Goal: Information Seeking & Learning: Learn about a topic

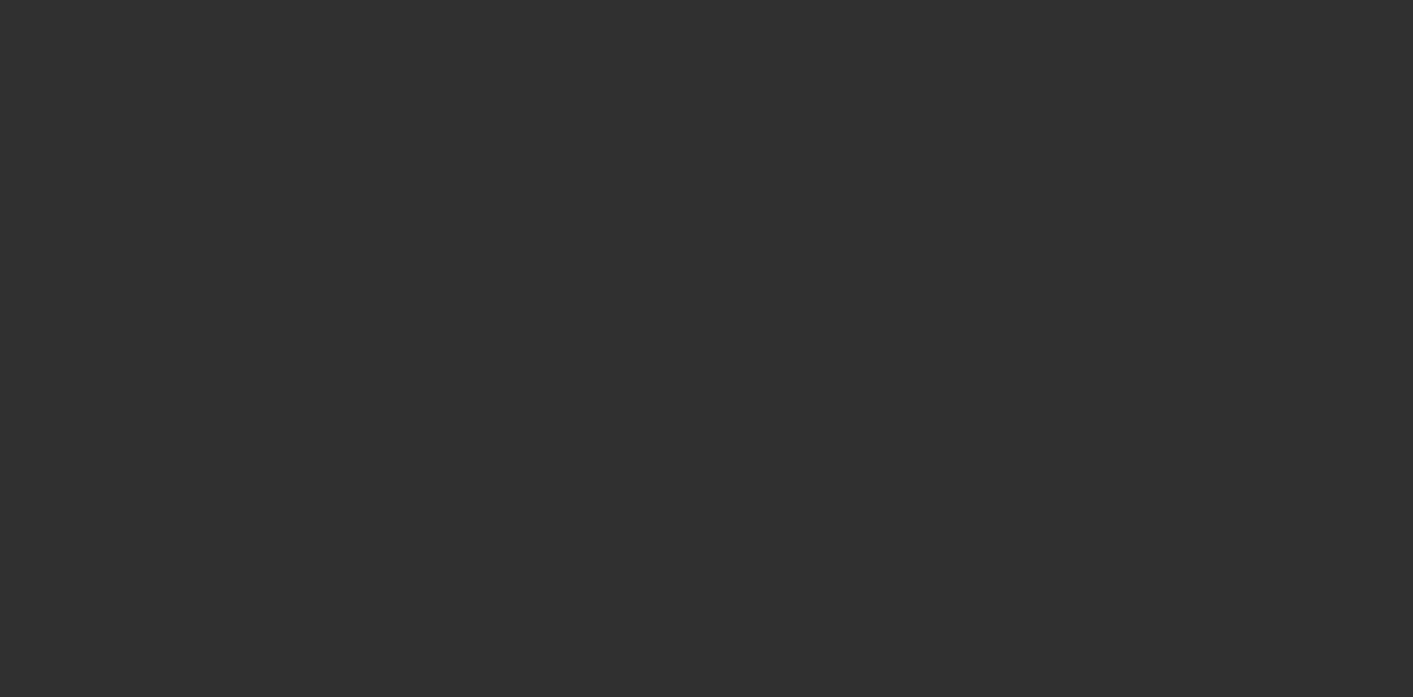
select select "10"
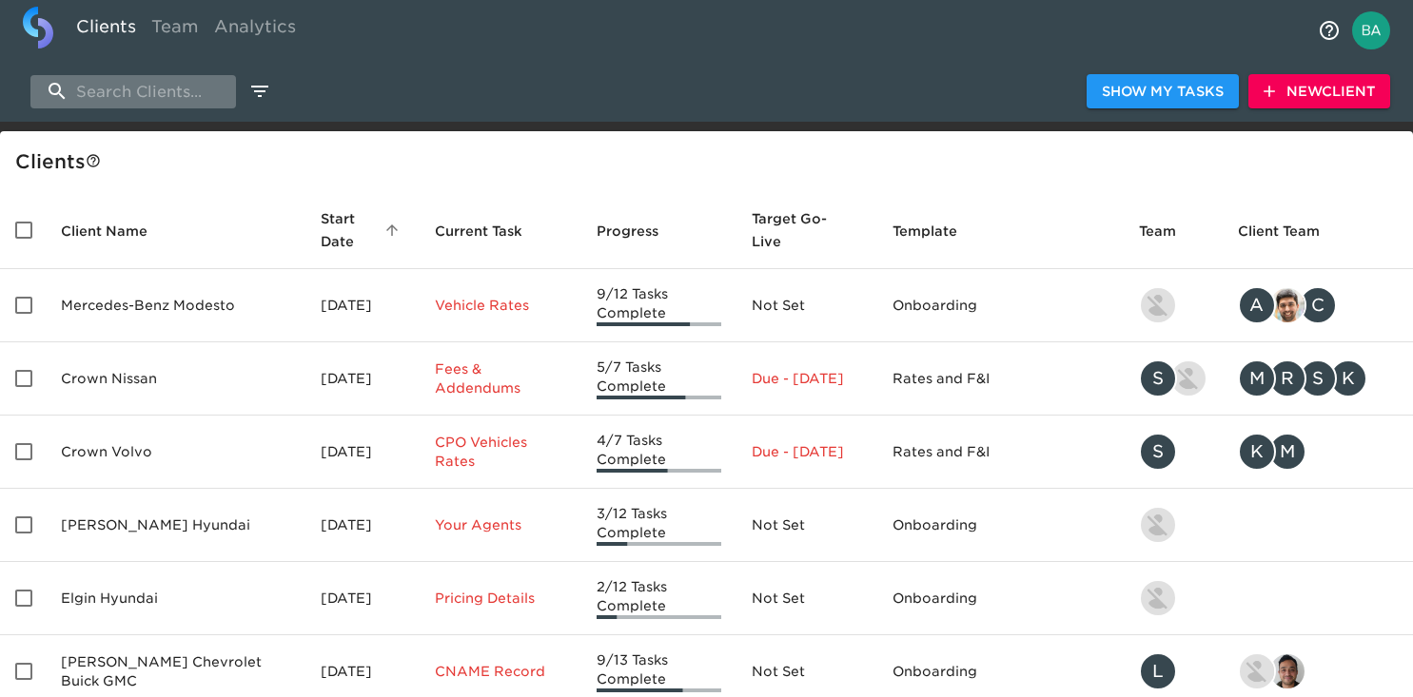
click at [176, 94] on input "search" at bounding box center [133, 91] width 206 height 33
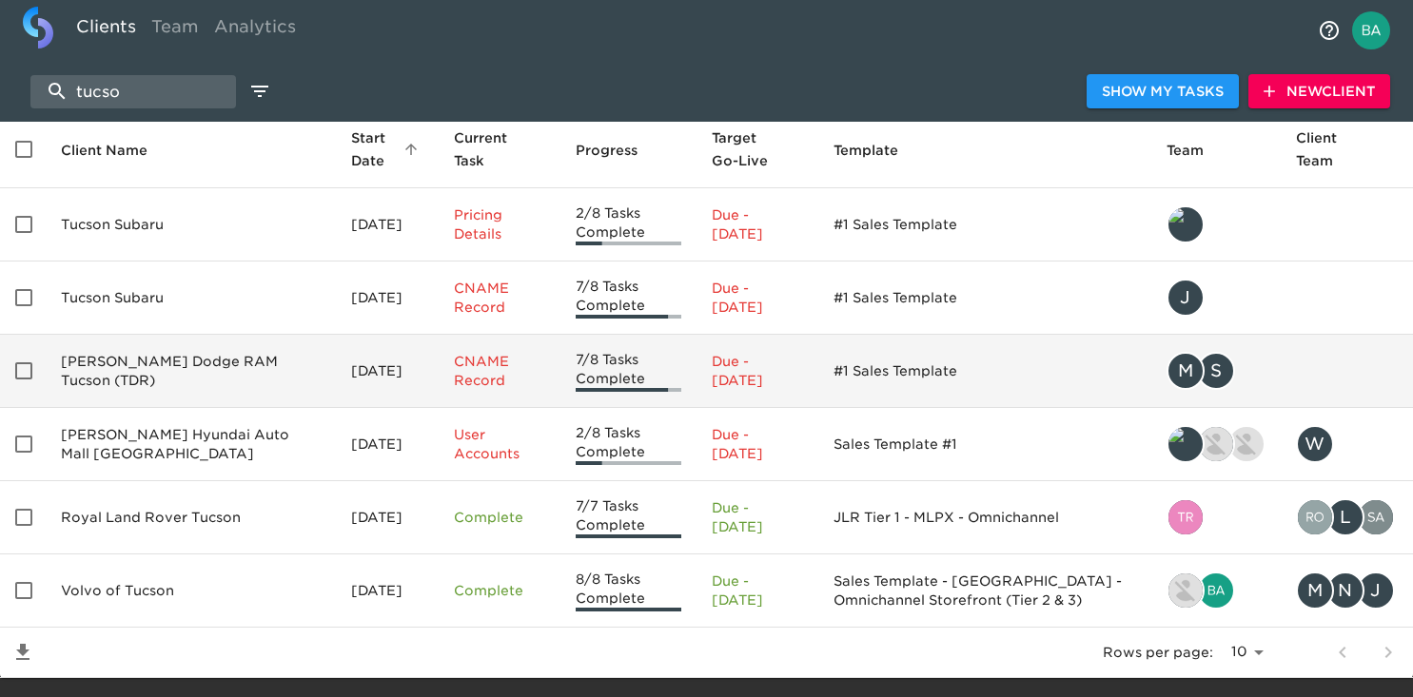
scroll to position [123, 0]
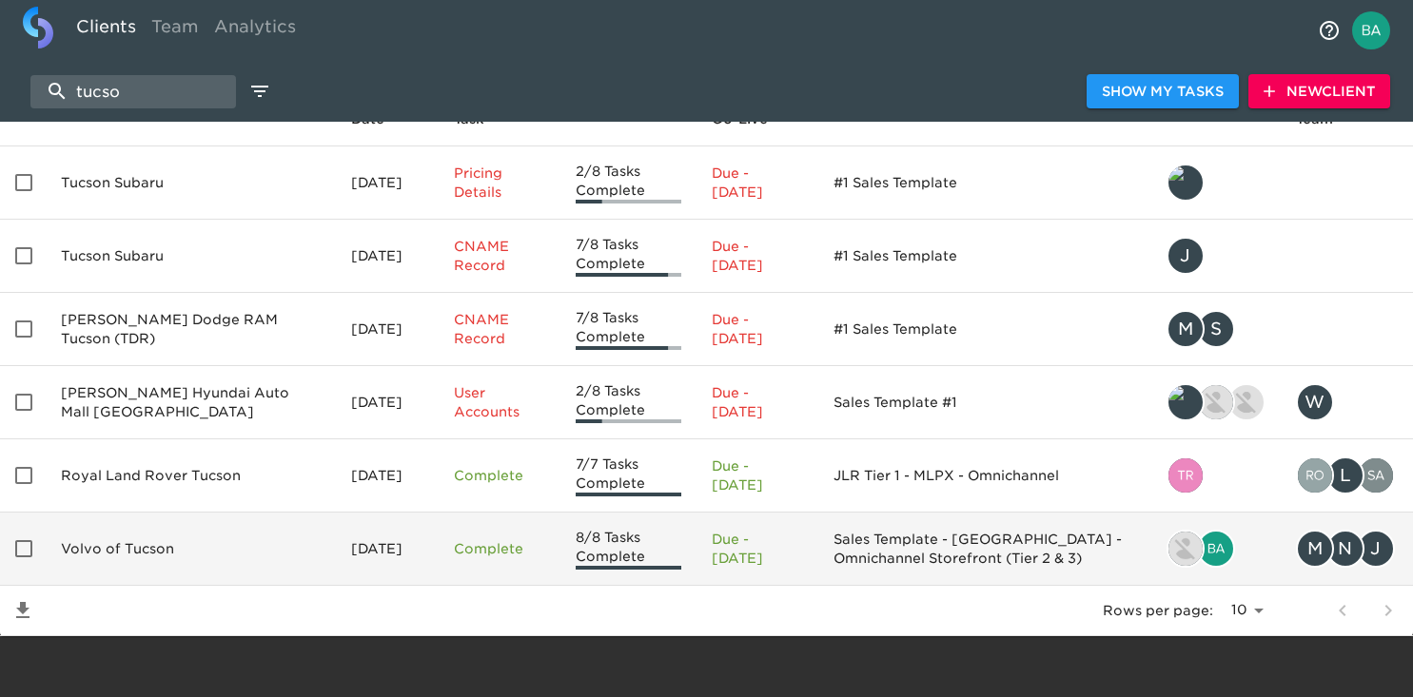
type input "tucso"
click at [133, 545] on td "Volvo of Tucson" at bounding box center [191, 549] width 290 height 73
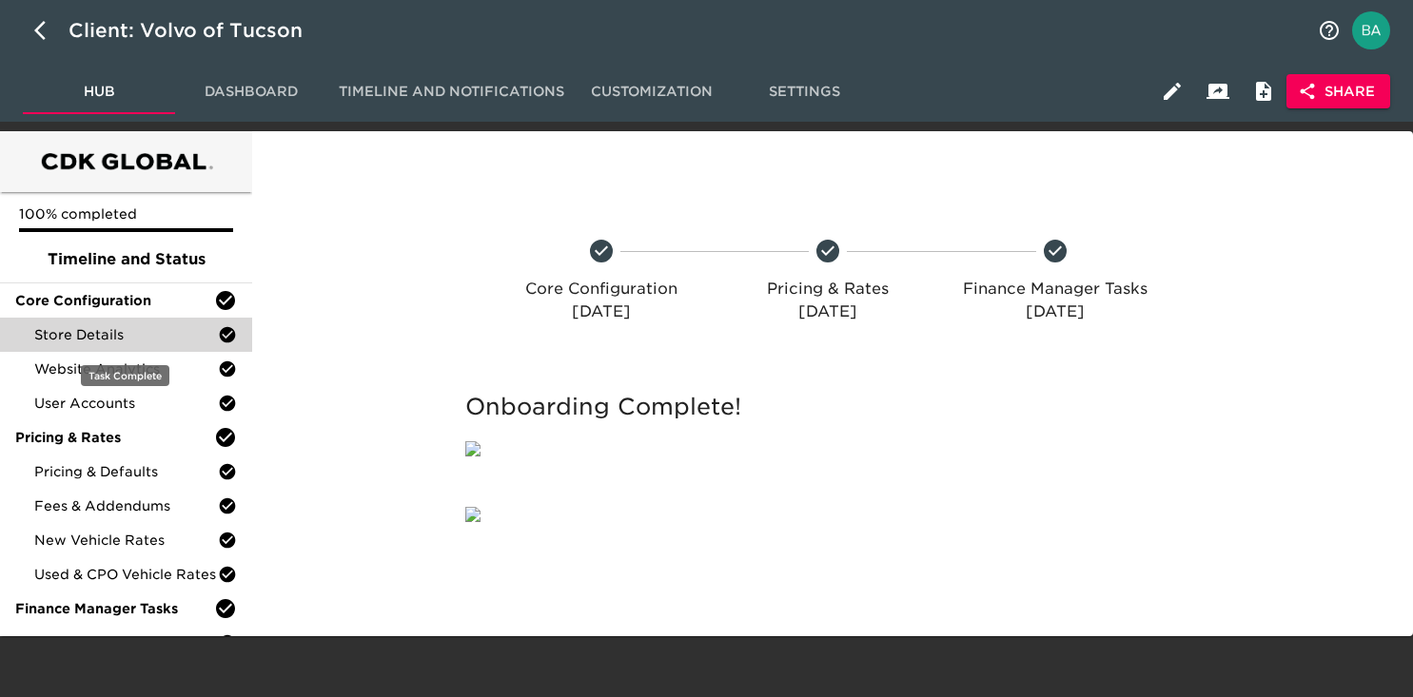
click at [108, 335] on span "Store Details" at bounding box center [126, 334] width 184 height 19
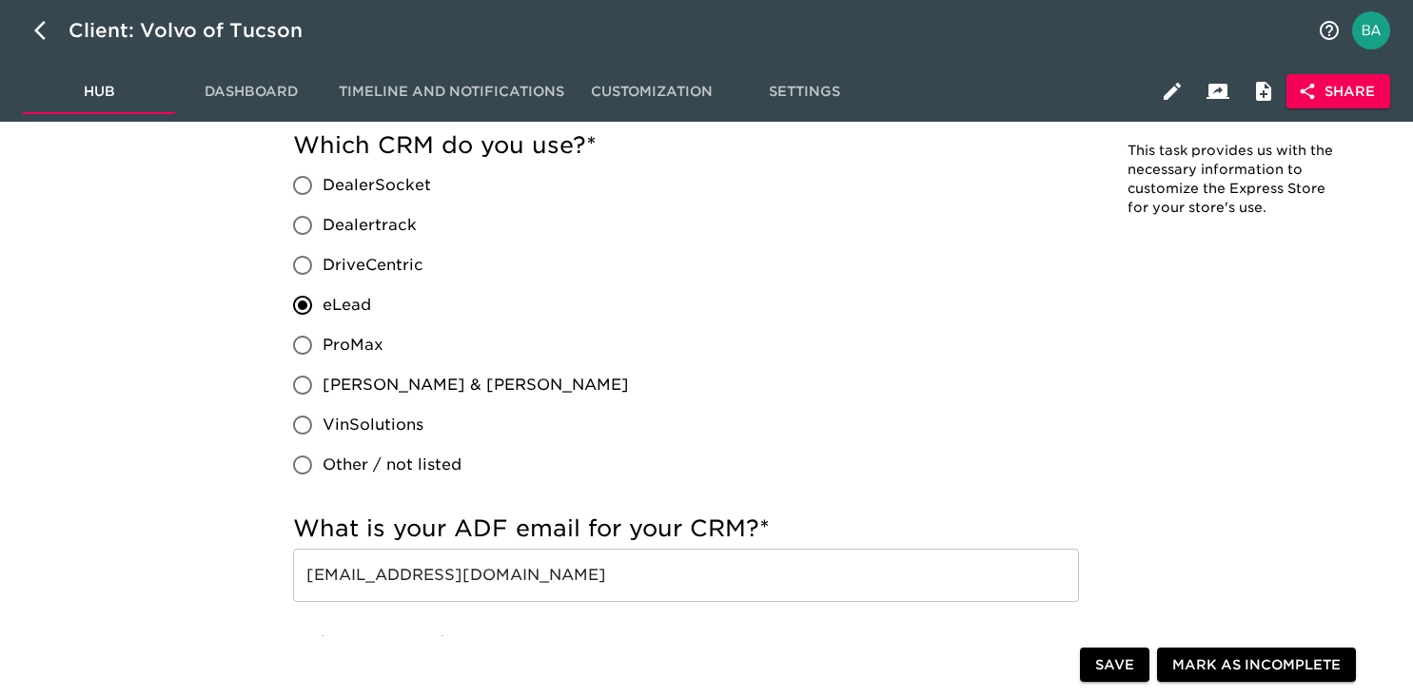
scroll to position [1144, 0]
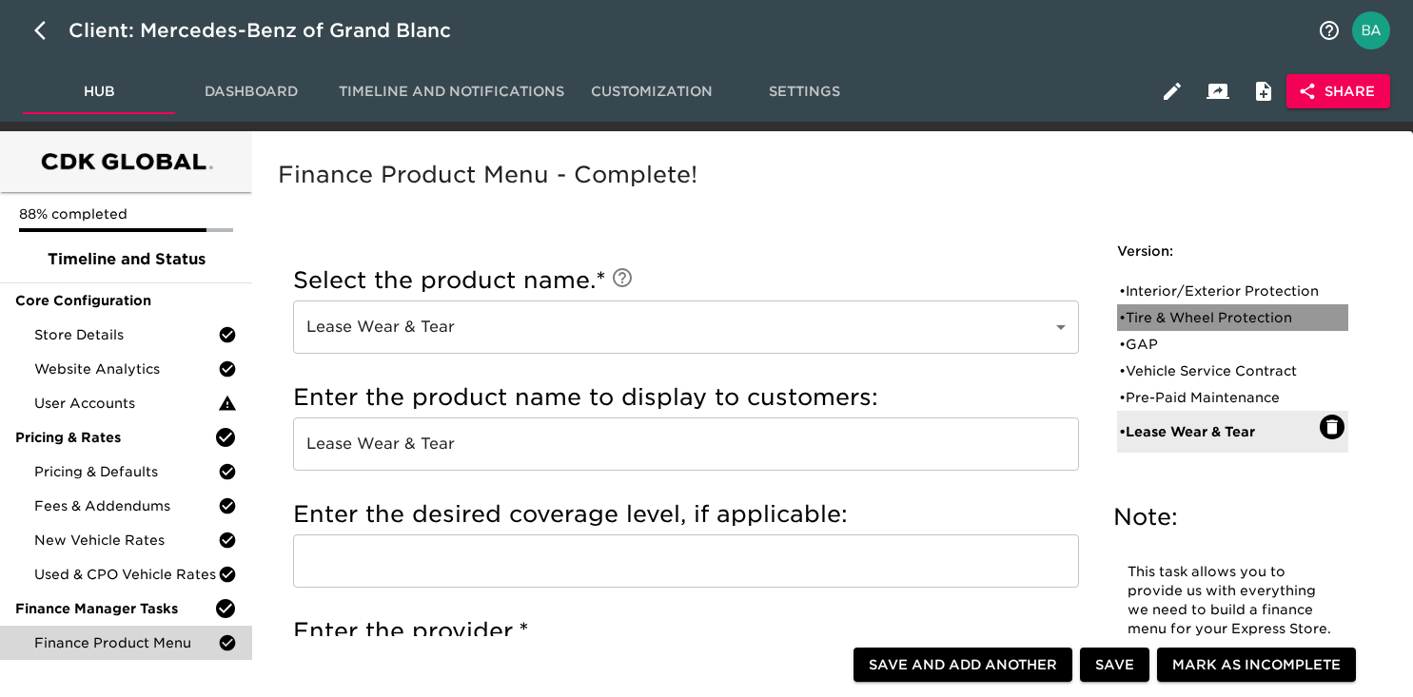
click at [1175, 327] on div "• Tire & Wheel Protection" at bounding box center [1219, 317] width 201 height 19
type input "Tire & Wheel Protection"
type input "Mercedes Benz First Class Protection"
radio input "true"
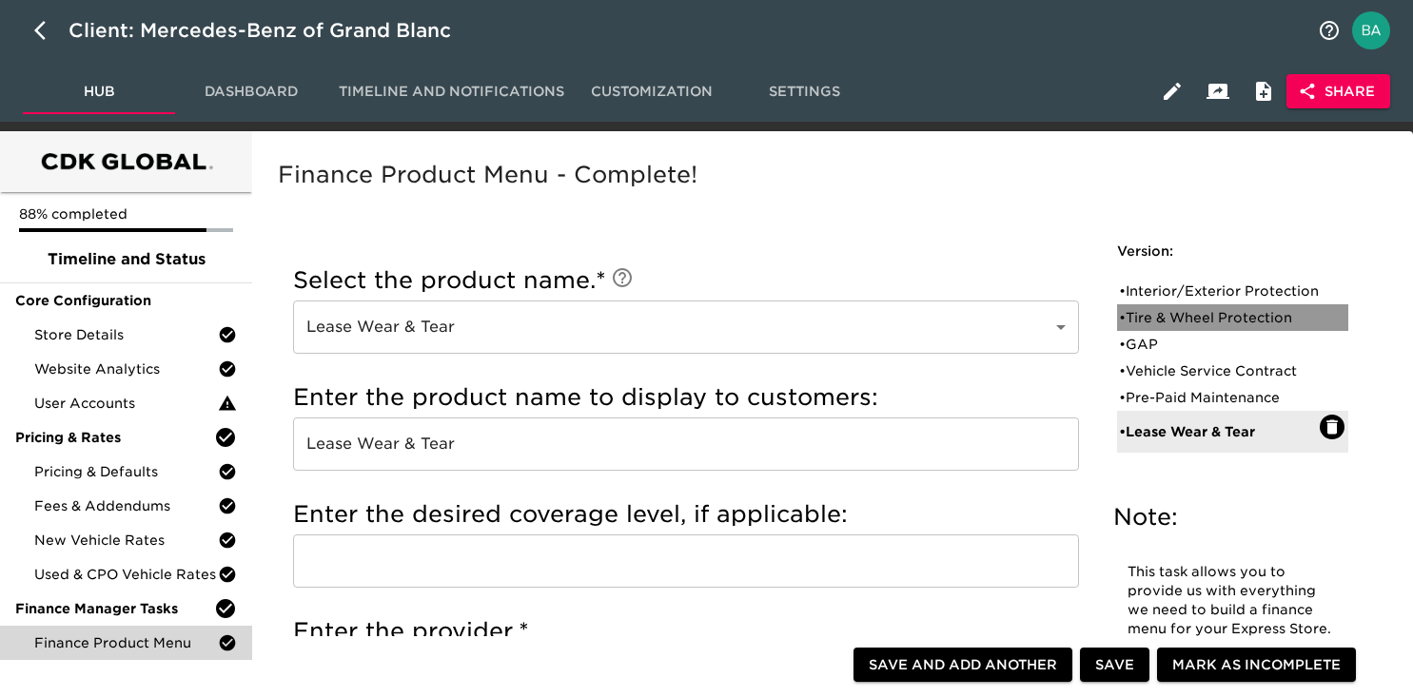
radio input "false"
checkbox input "false"
radio input "true"
type input "+$1500"
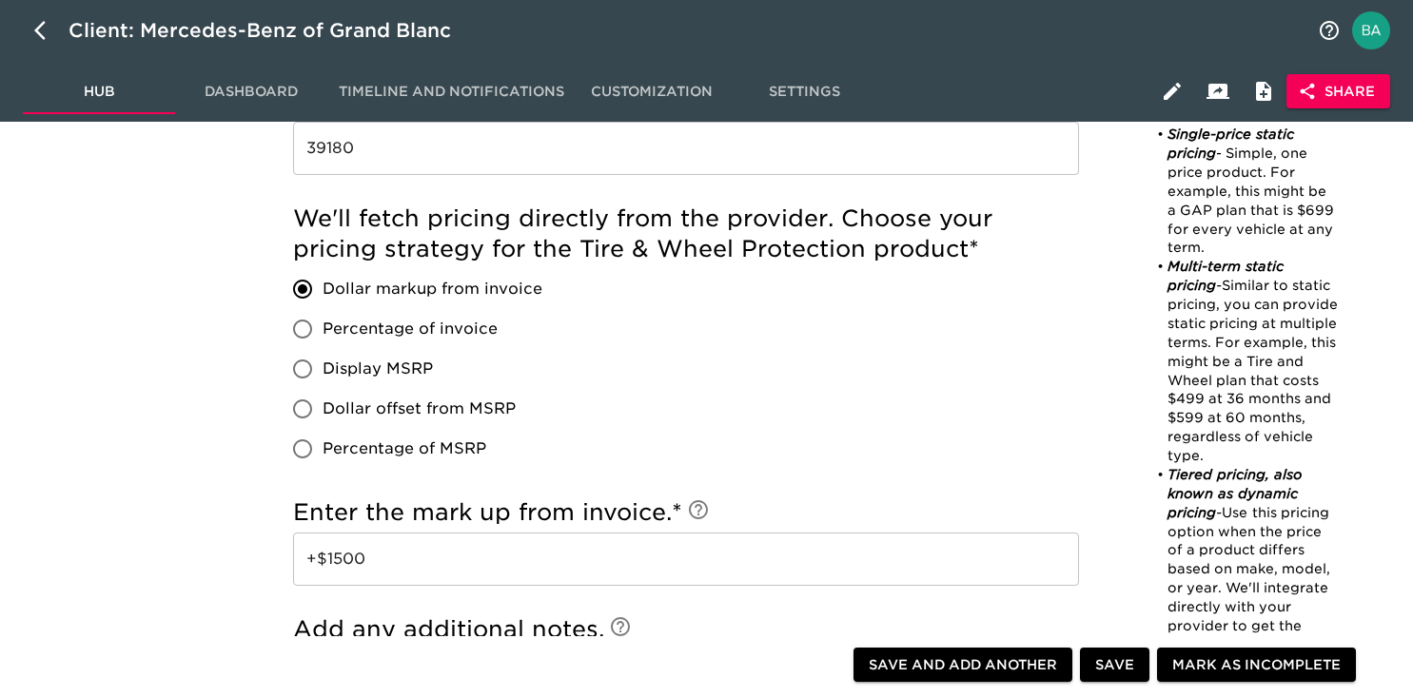
scroll to position [1309, 0]
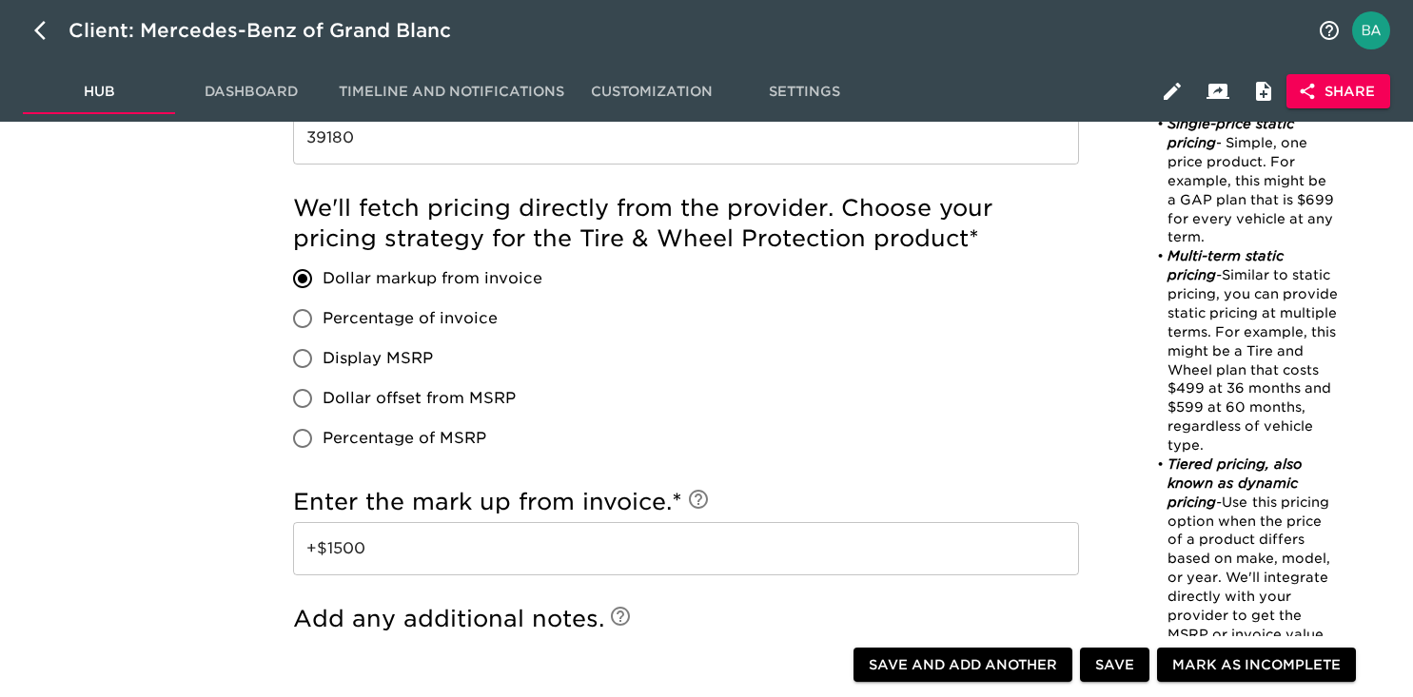
click at [389, 547] on input "+$1500" at bounding box center [686, 548] width 786 height 53
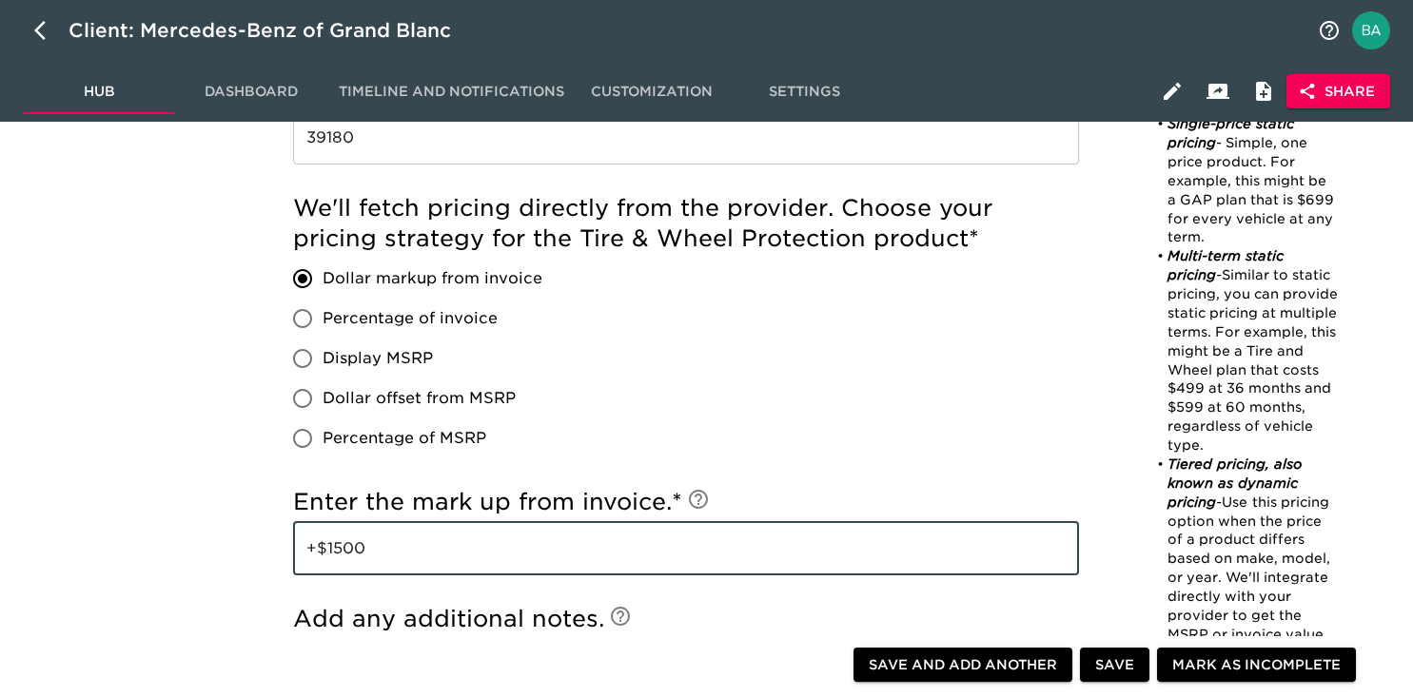
click at [389, 547] on input "+$1500" at bounding box center [686, 548] width 786 height 53
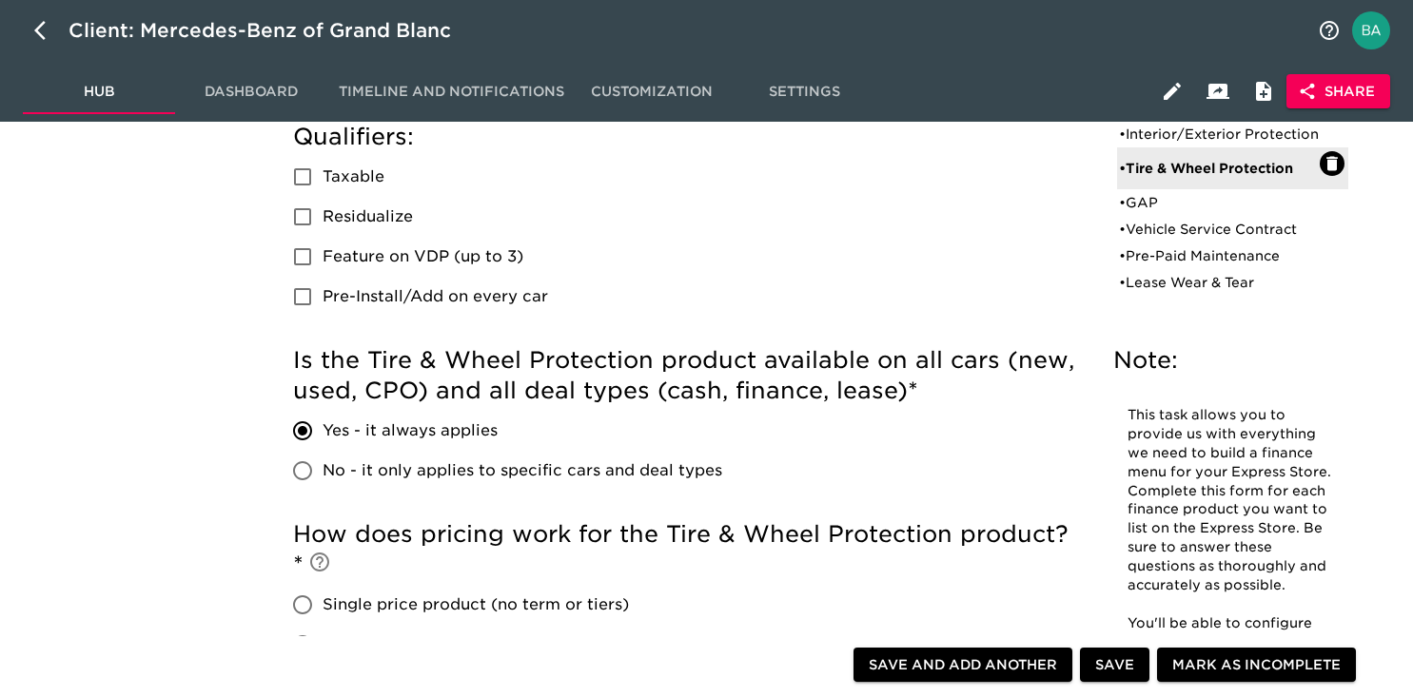
scroll to position [0, 0]
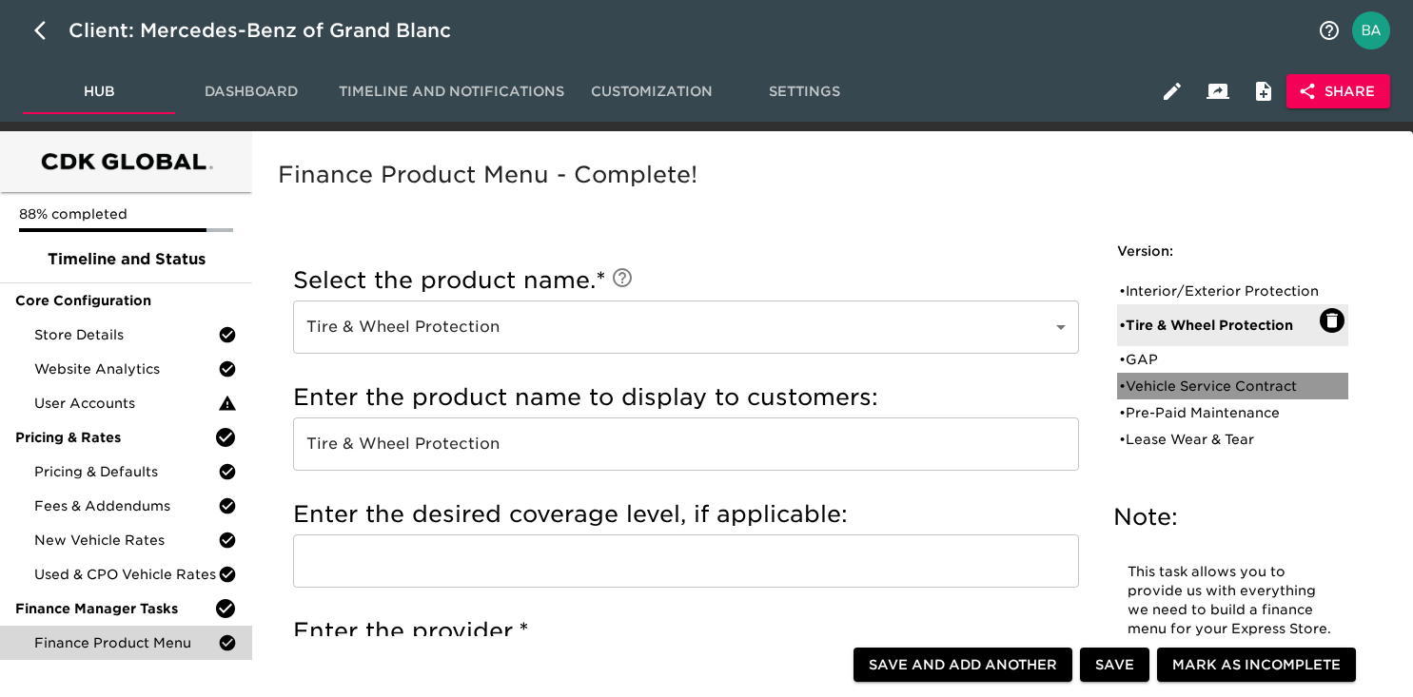
click at [1147, 396] on div "• Vehicle Service Contract" at bounding box center [1219, 386] width 201 height 19
type input "Vehicle Service Contract"
type input "Mercedes Benz"
radio input "false"
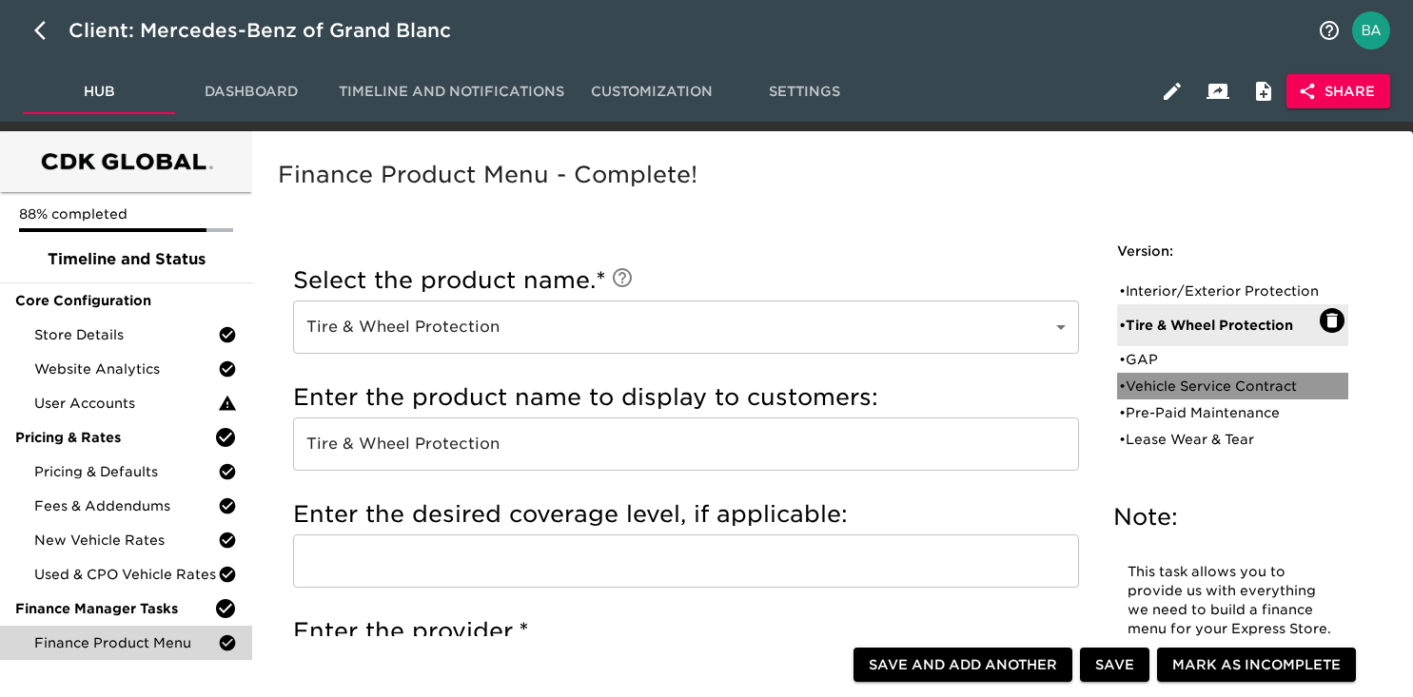
radio input "true"
checkbox input "true"
radio input "true"
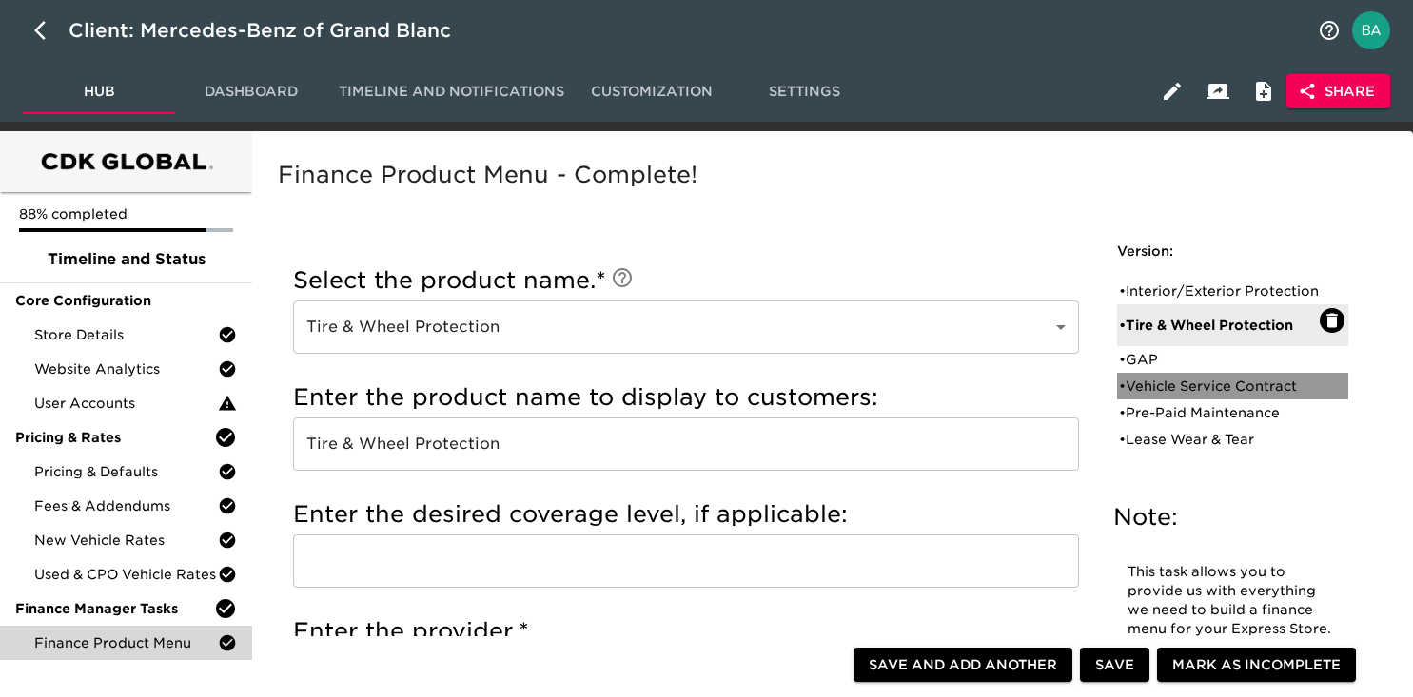
type input "+$2000"
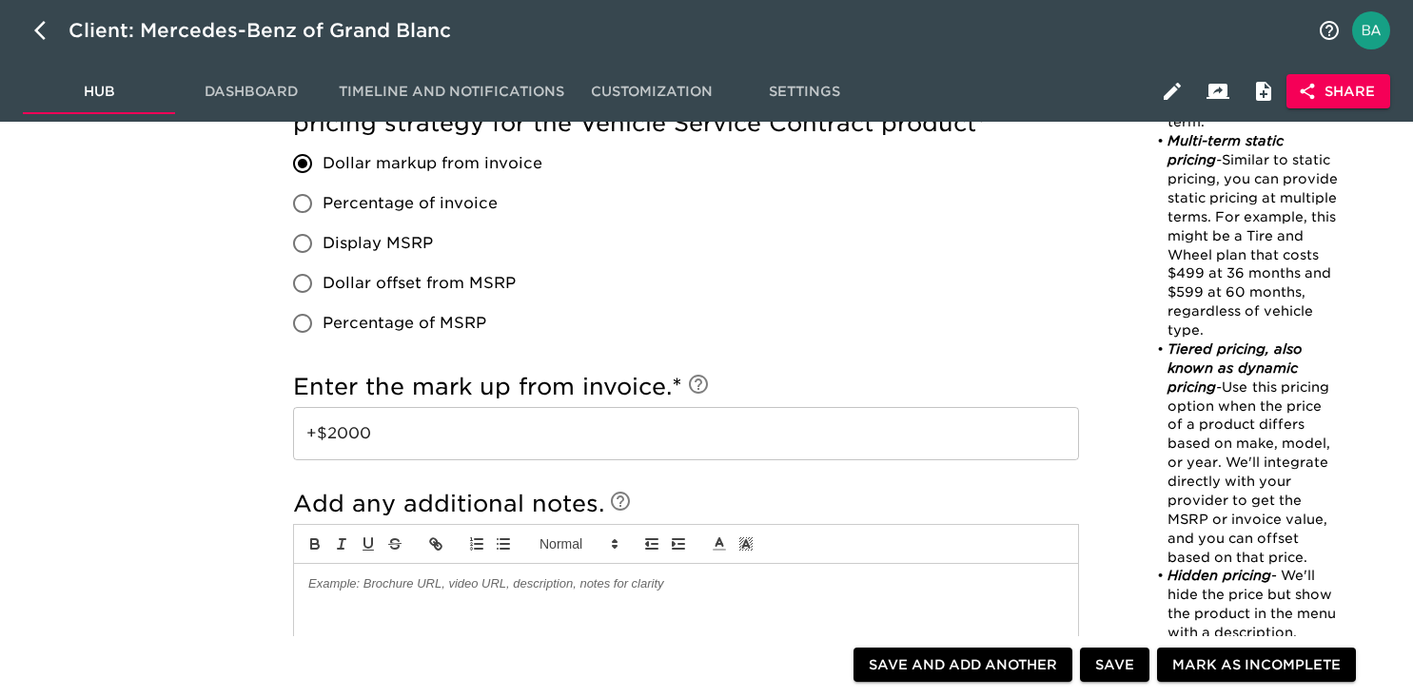
scroll to position [1734, 0]
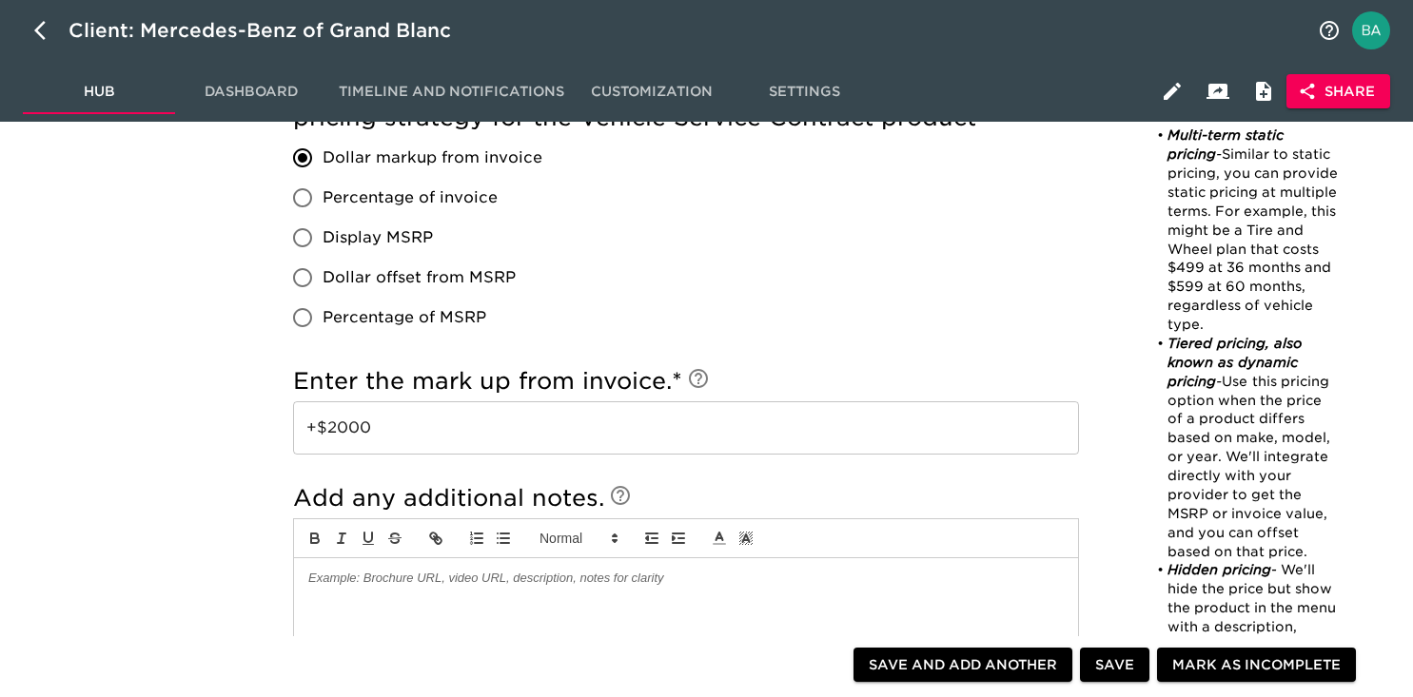
click at [362, 429] on input "+$2000" at bounding box center [686, 428] width 786 height 53
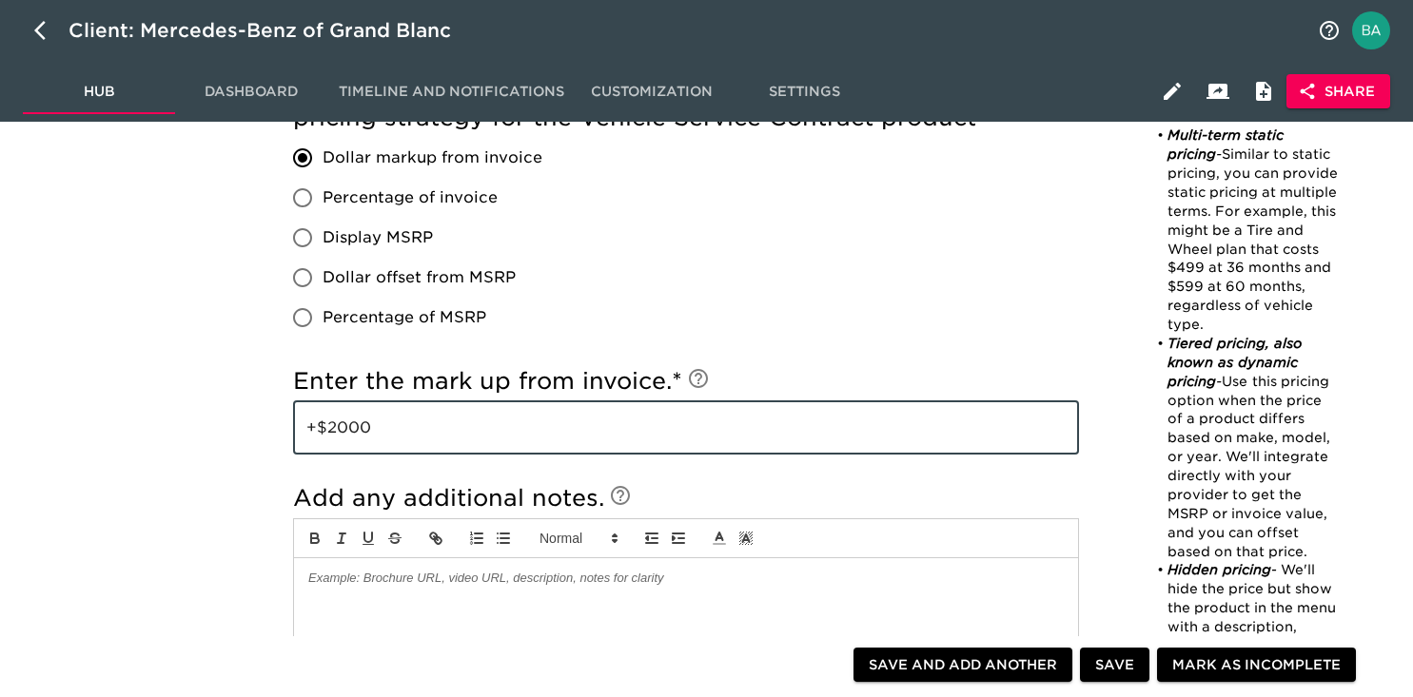
click at [362, 429] on input "+$2000" at bounding box center [686, 428] width 786 height 53
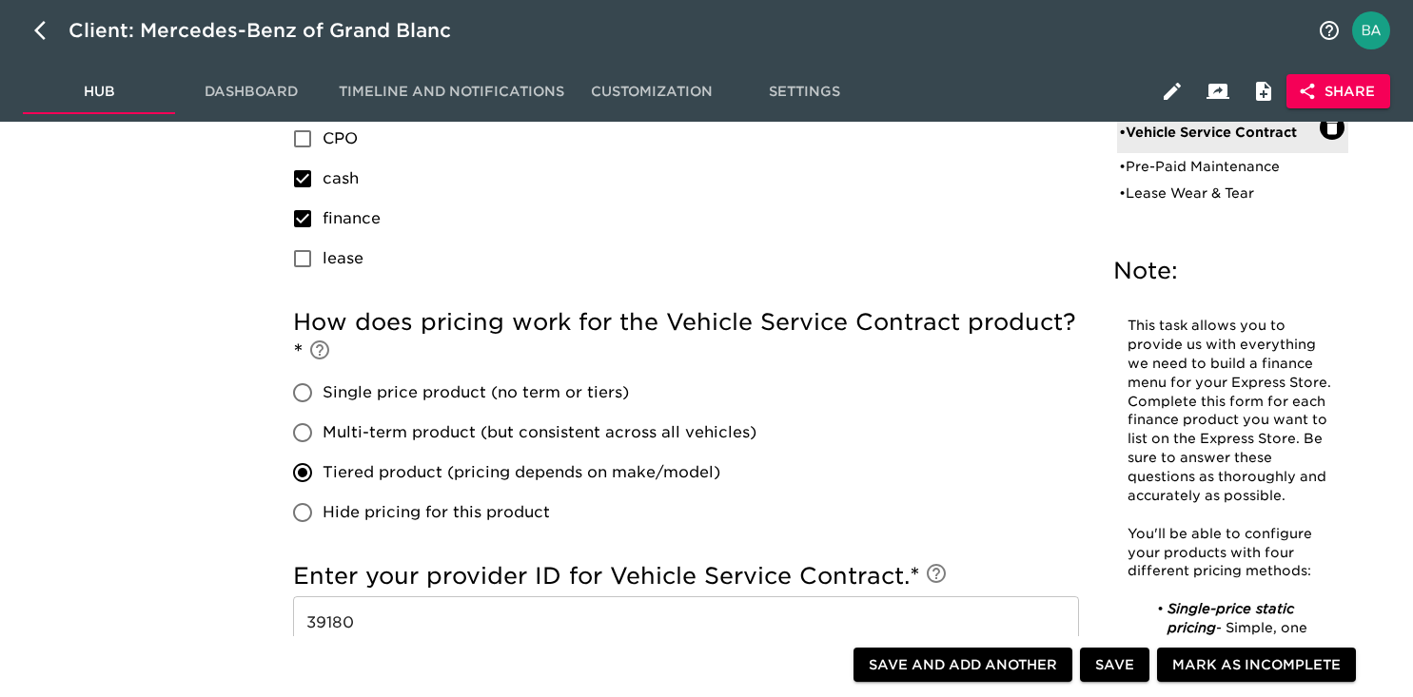
scroll to position [1112, 0]
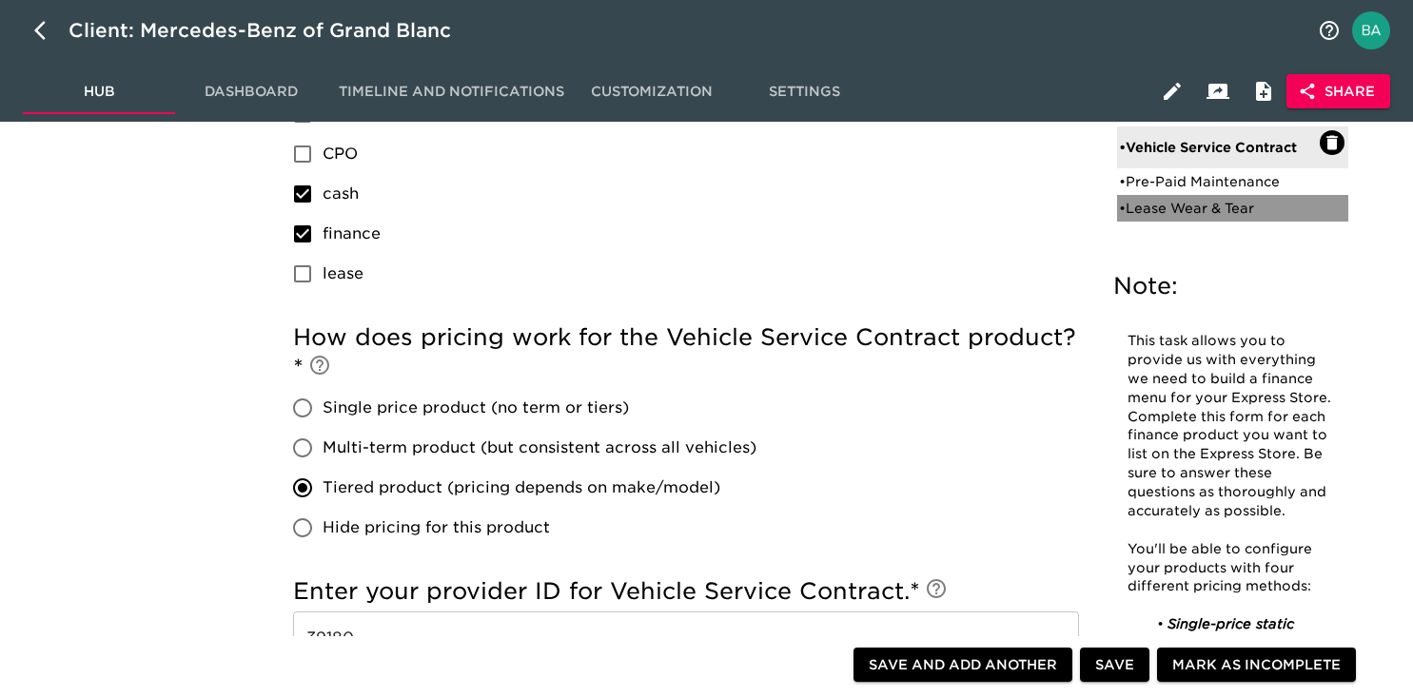
click at [1167, 213] on div "• Lease Wear & Tear" at bounding box center [1219, 208] width 201 height 19
type input "Lease Wear & Tear"
type input "Mercedes Benz"
checkbox input "false"
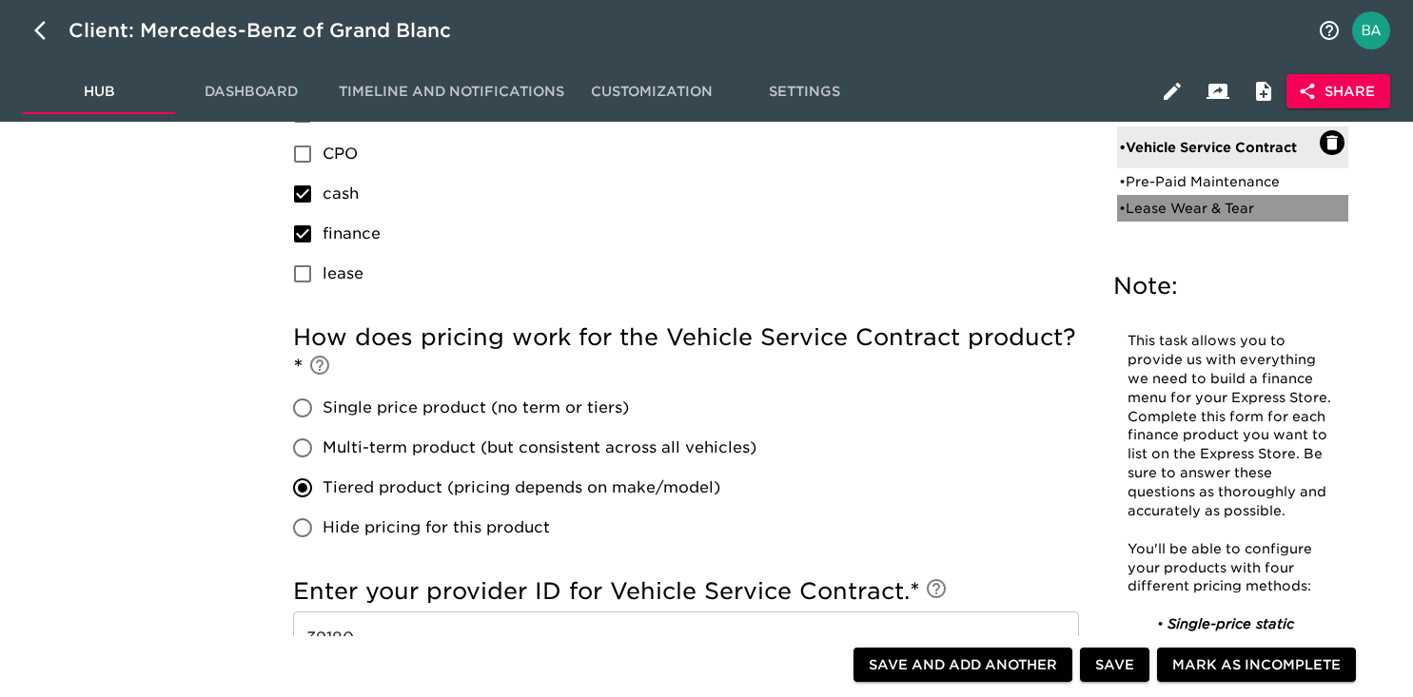
checkbox input "false"
checkbox input "true"
type input "+$1000"
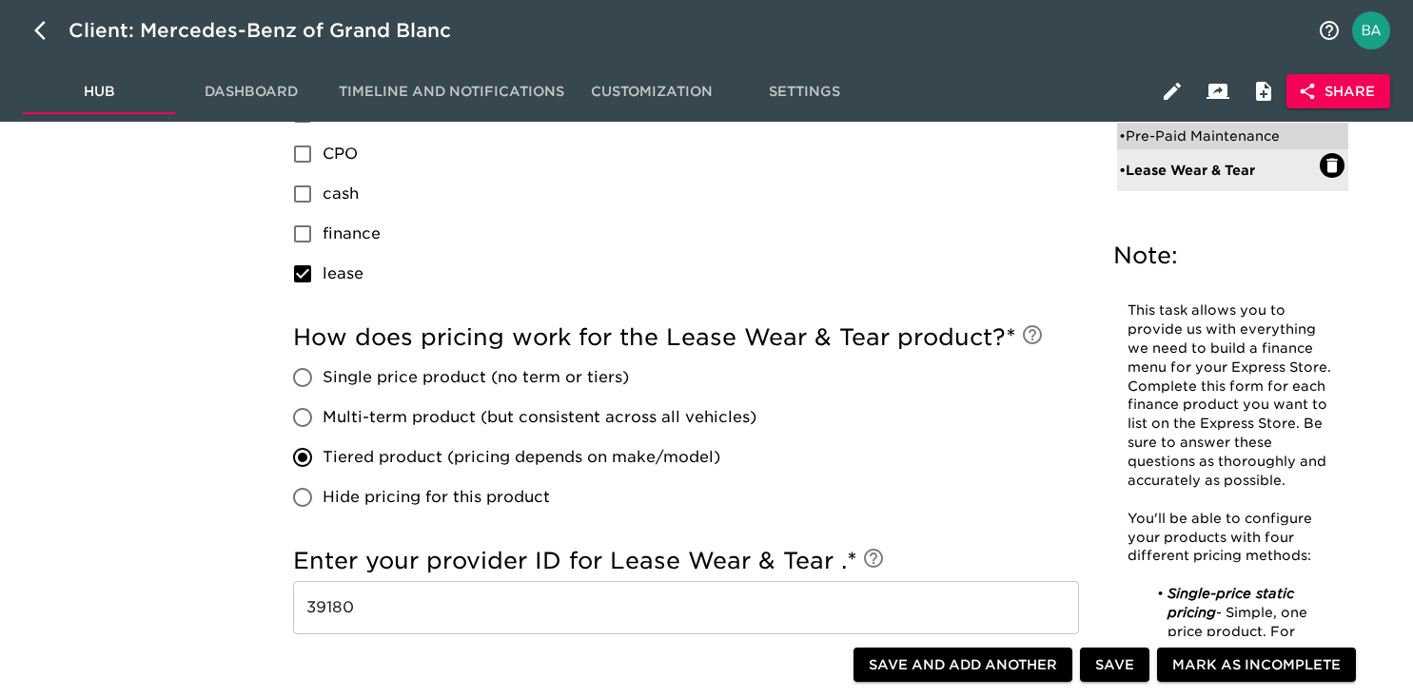
click at [1154, 134] on div "• Pre-Paid Maintenance" at bounding box center [1219, 136] width 201 height 19
type input "Pre-Paid Maintenance"
checkbox input "true"
radio input "true"
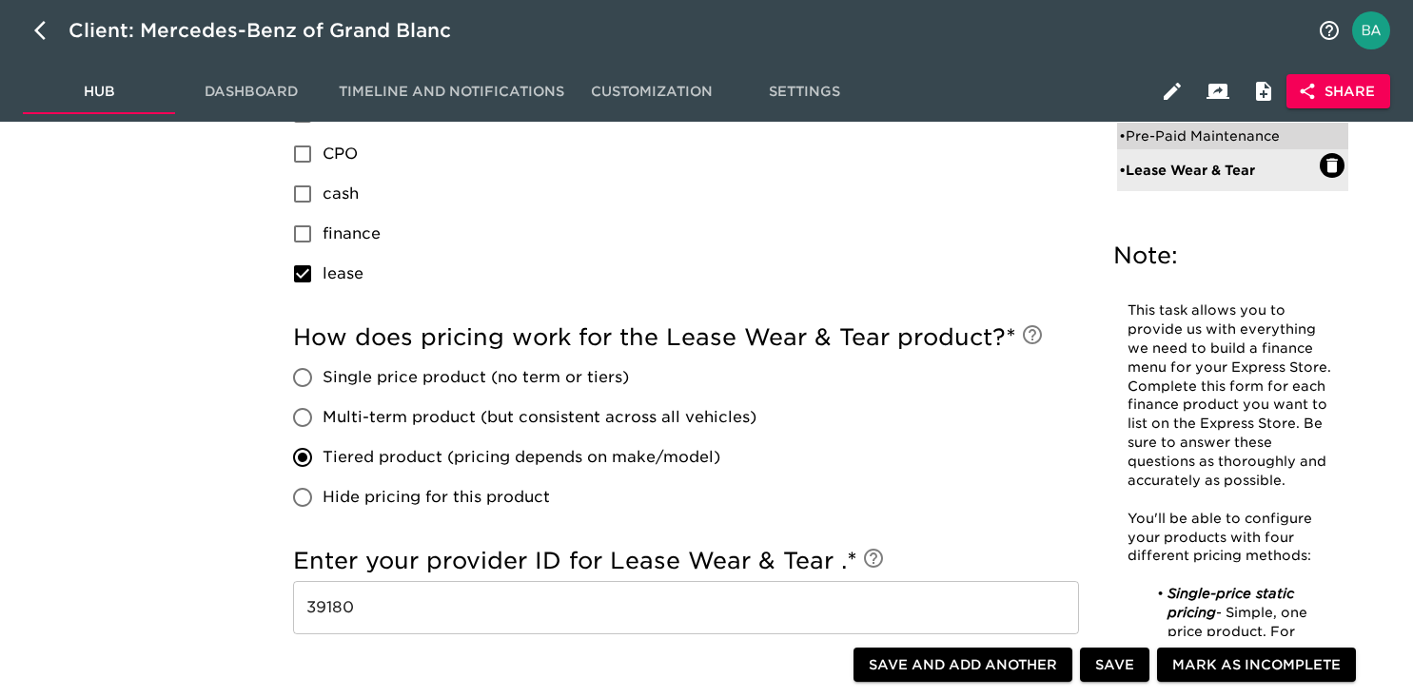
radio input "false"
checkbox input "true"
checkbox input "false"
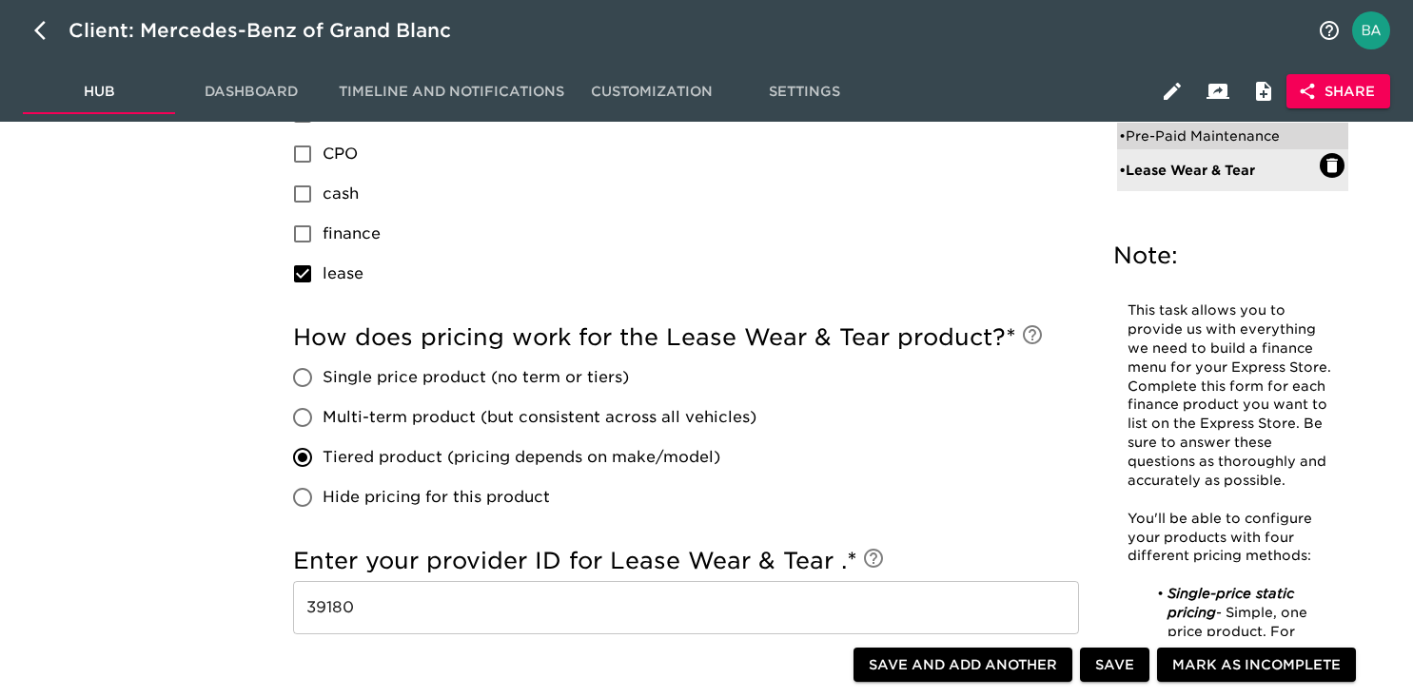
radio input "true"
radio input "false"
radio input "true"
type input "+$500"
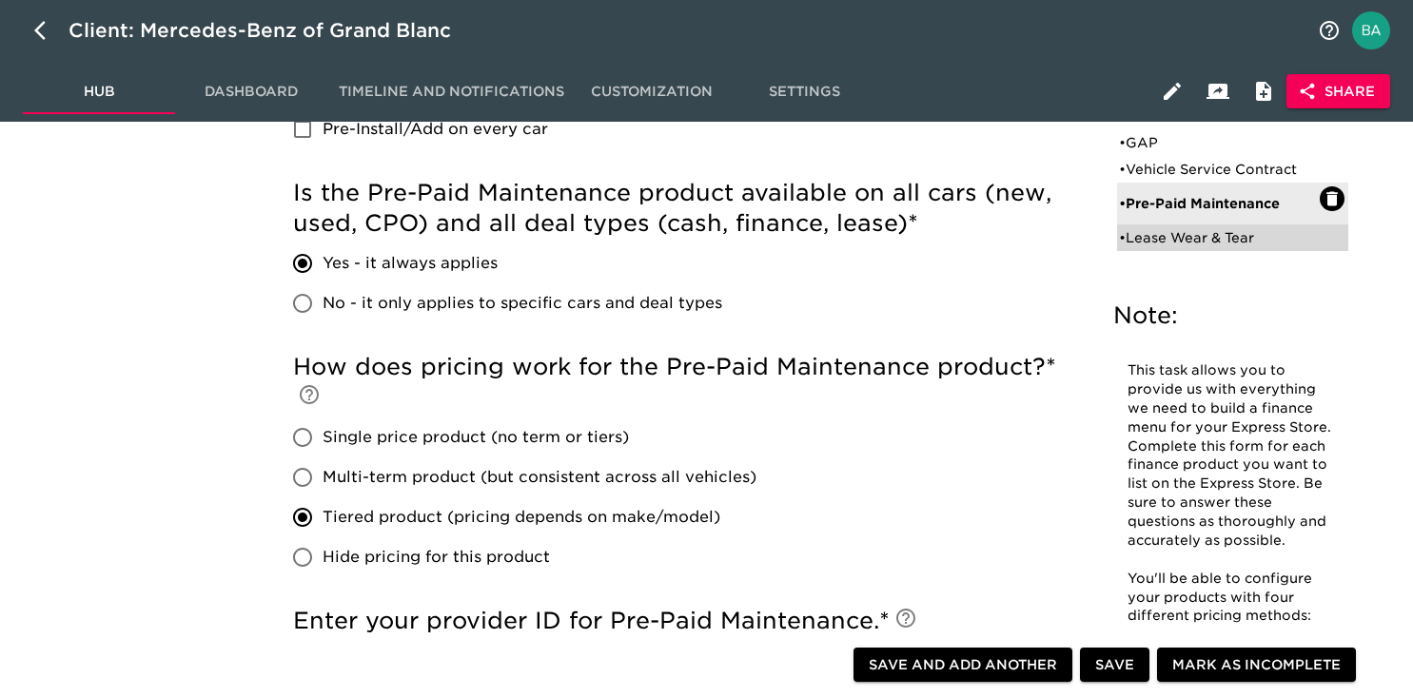
click at [1160, 237] on div "• Lease Wear & Tear" at bounding box center [1219, 237] width 201 height 19
type input "Lease Wear & Tear"
checkbox input "false"
radio input "false"
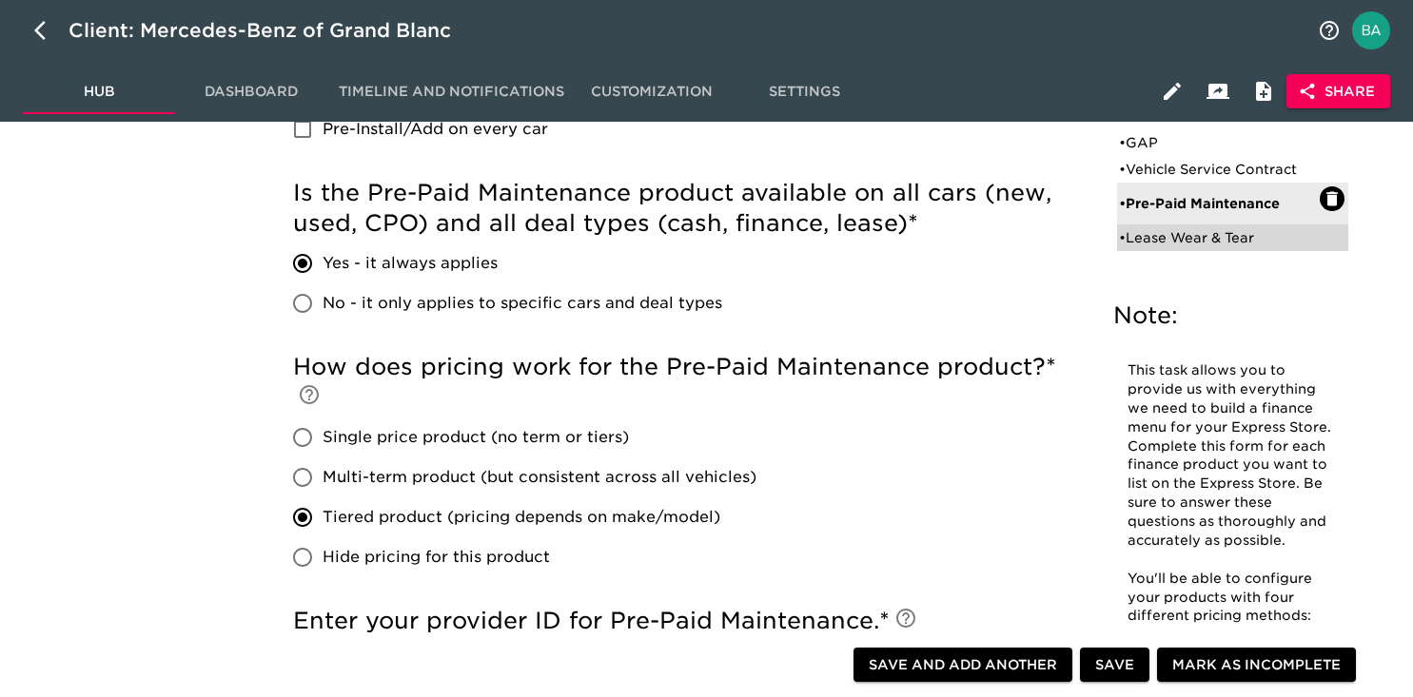
radio input "true"
checkbox input "false"
checkbox input "true"
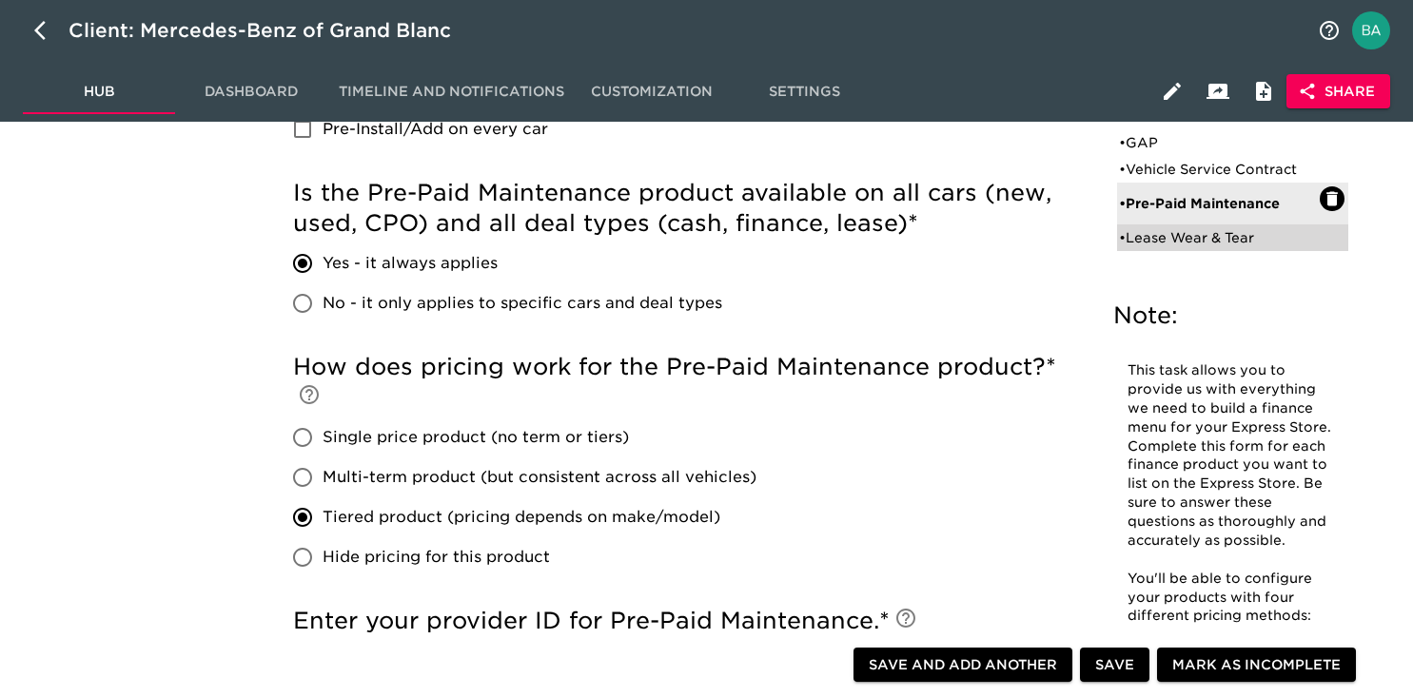
radio input "true"
radio input "false"
type input "+$1000"
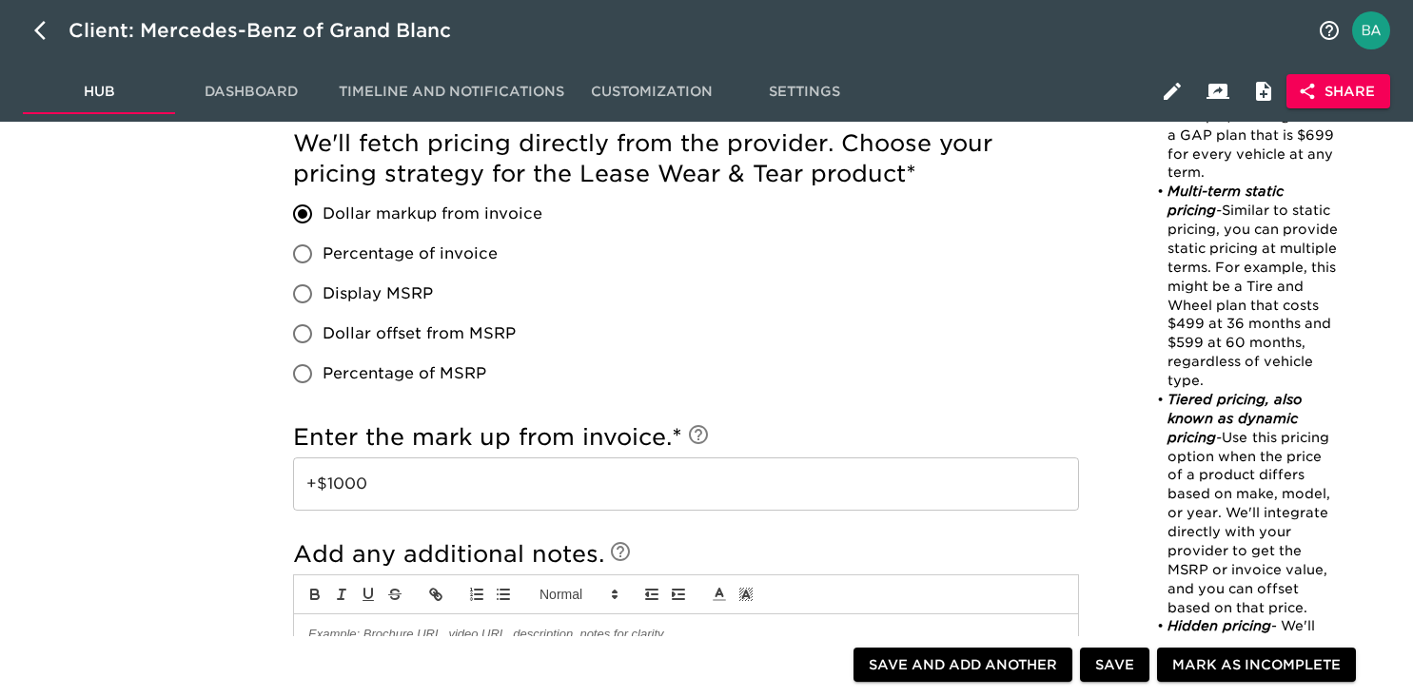
scroll to position [1625, 0]
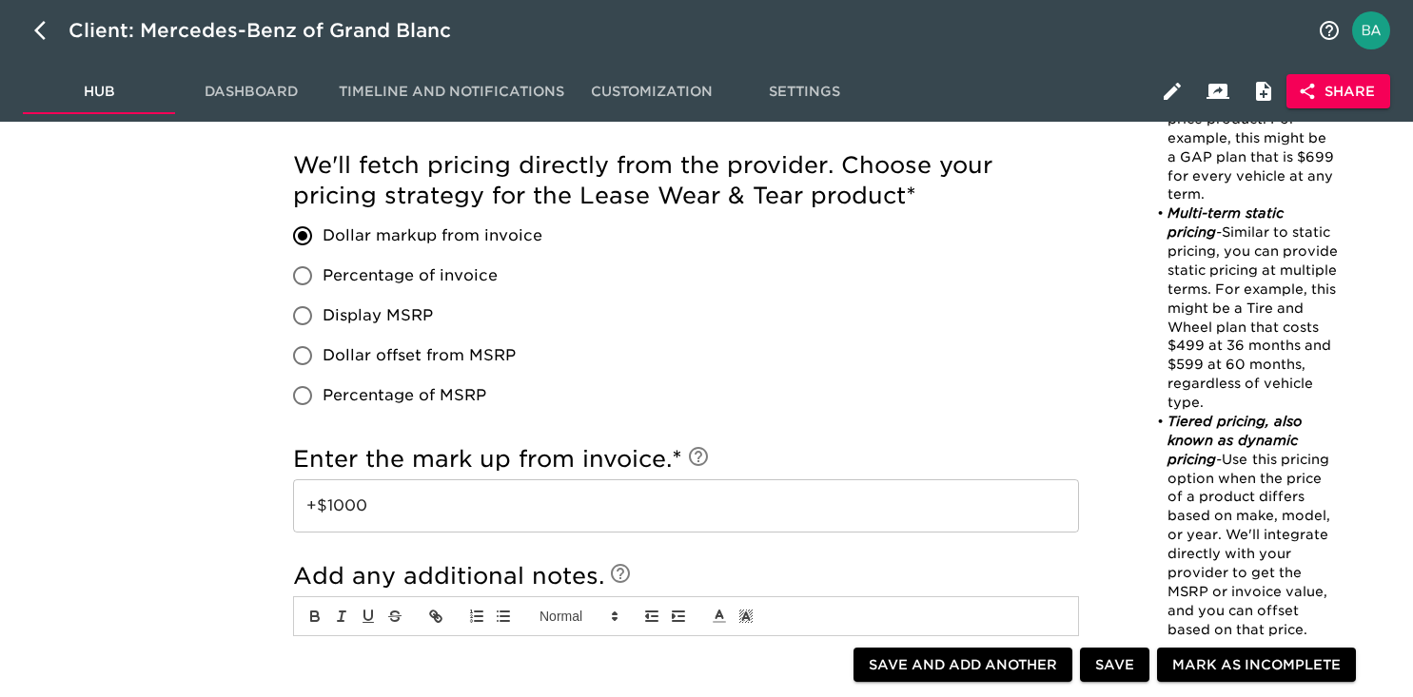
click at [353, 511] on input "+$1000" at bounding box center [686, 506] width 786 height 53
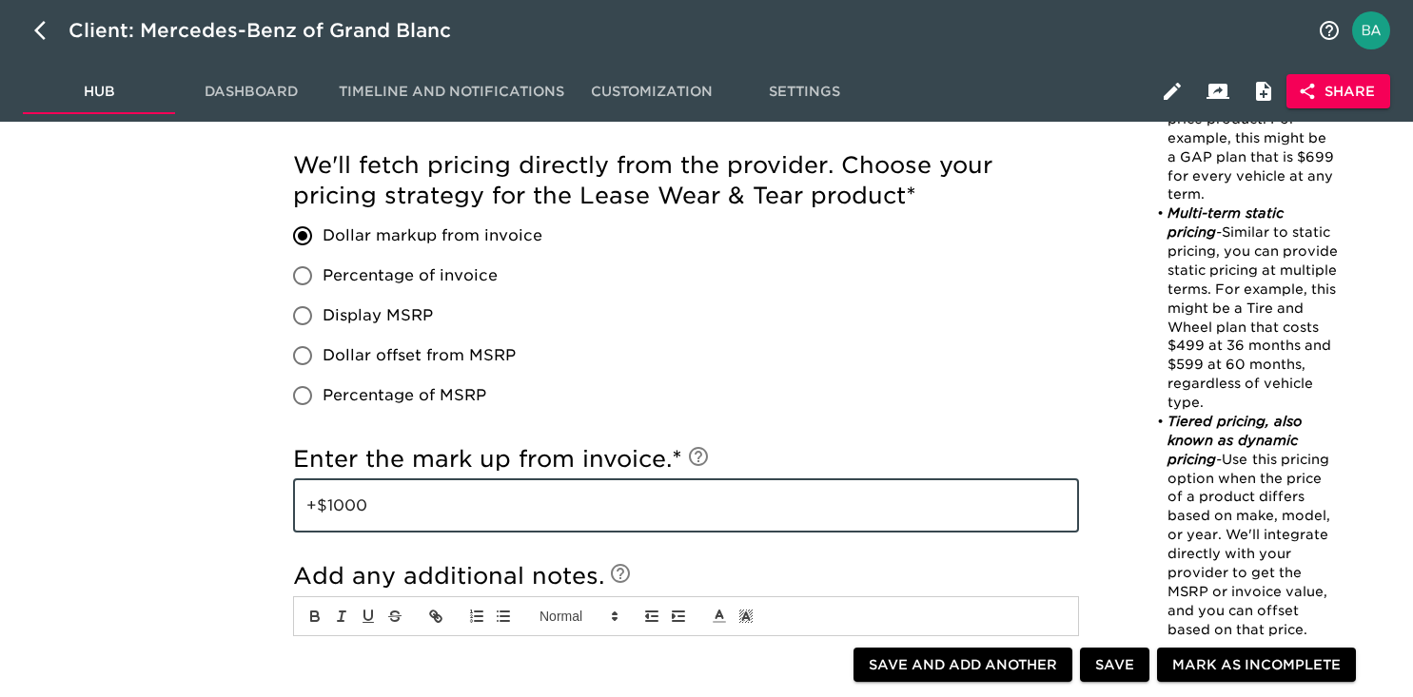
click at [353, 511] on input "+$1000" at bounding box center [686, 506] width 786 height 53
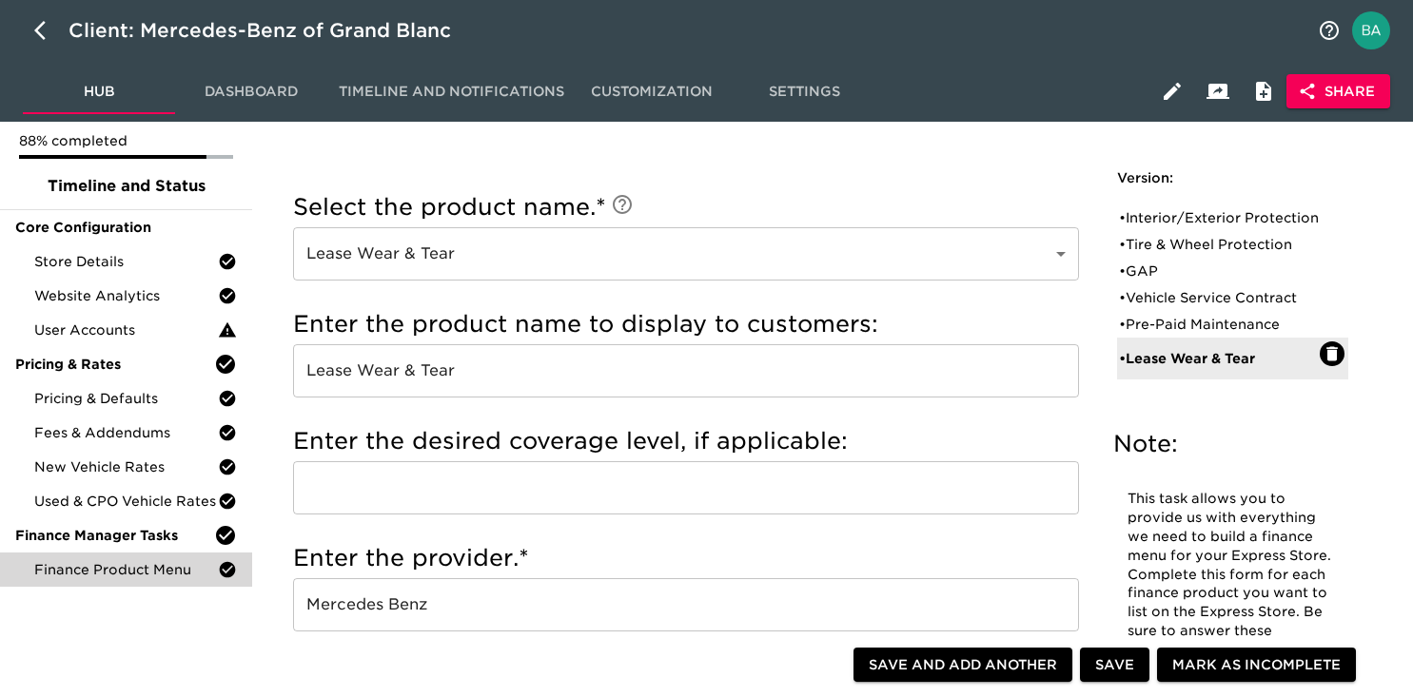
scroll to position [0, 0]
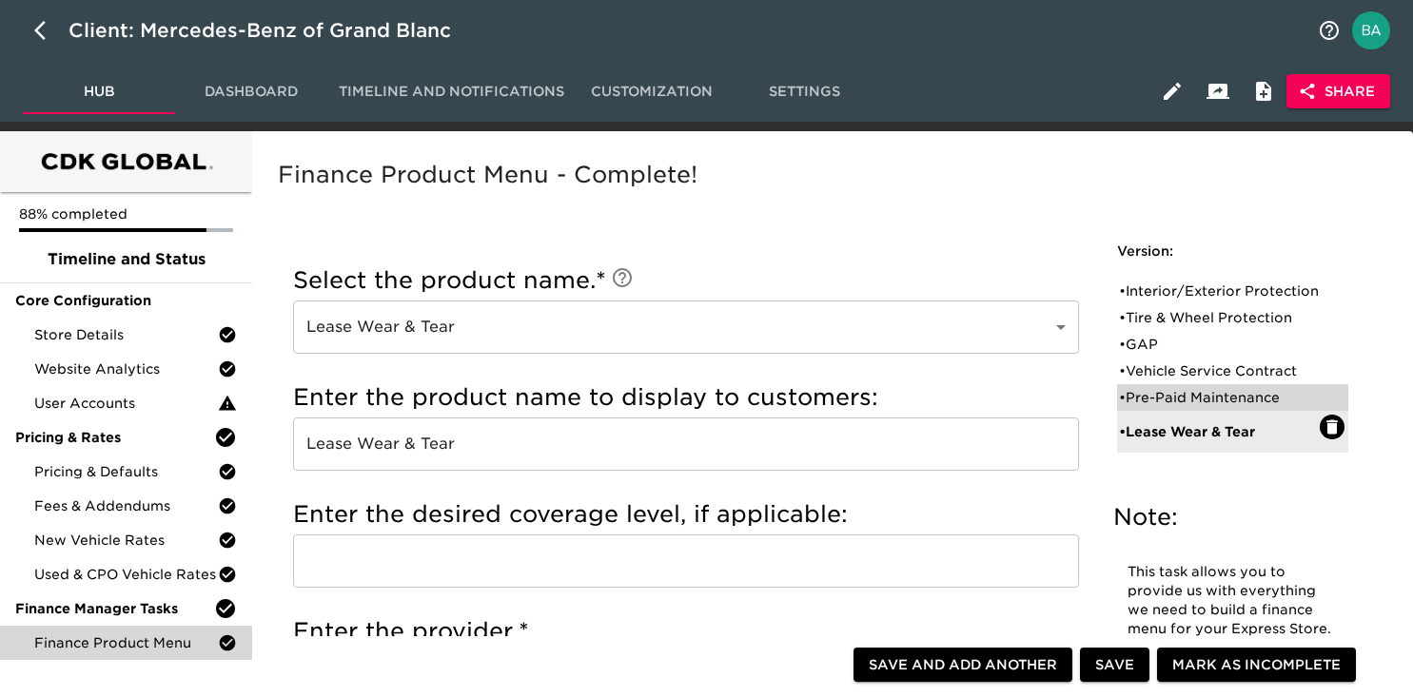
click at [1177, 407] on div "• Pre-Paid Maintenance" at bounding box center [1219, 397] width 201 height 19
type input "Pre-Paid Maintenance"
checkbox input "true"
radio input "true"
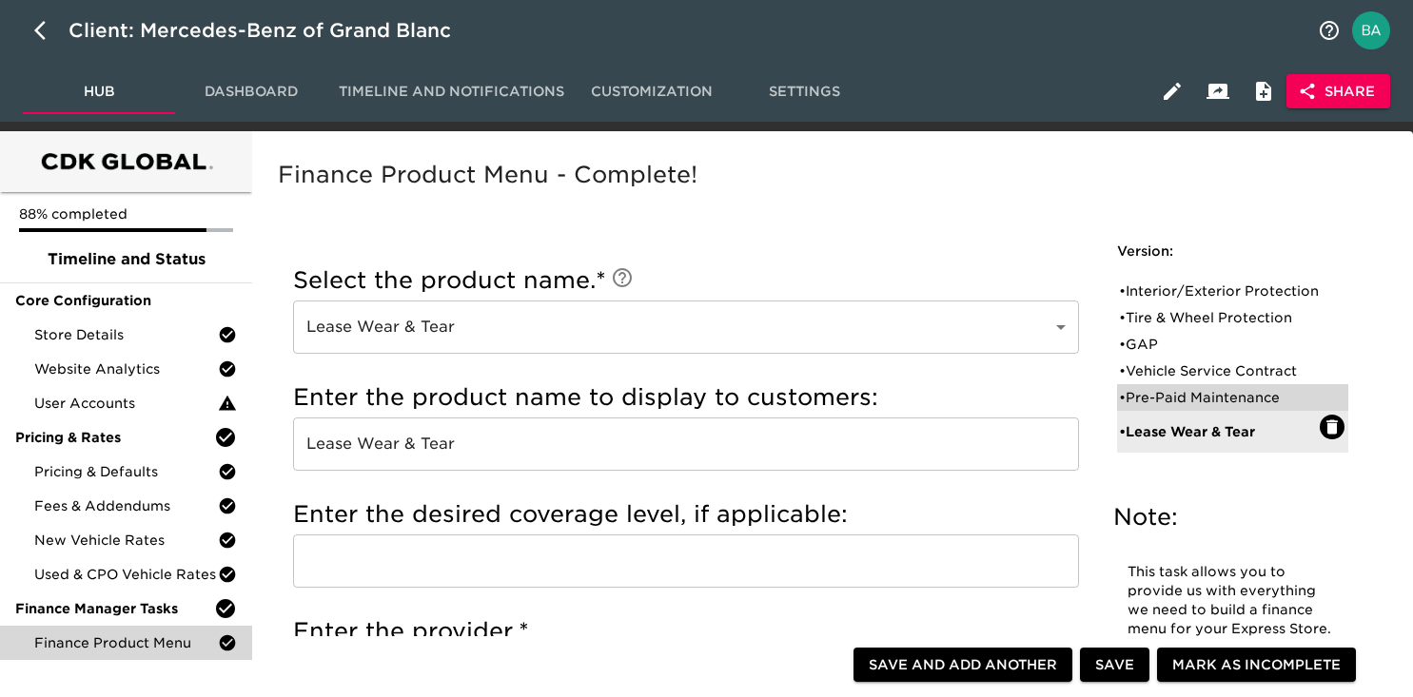
radio input "false"
checkbox input "true"
checkbox input "false"
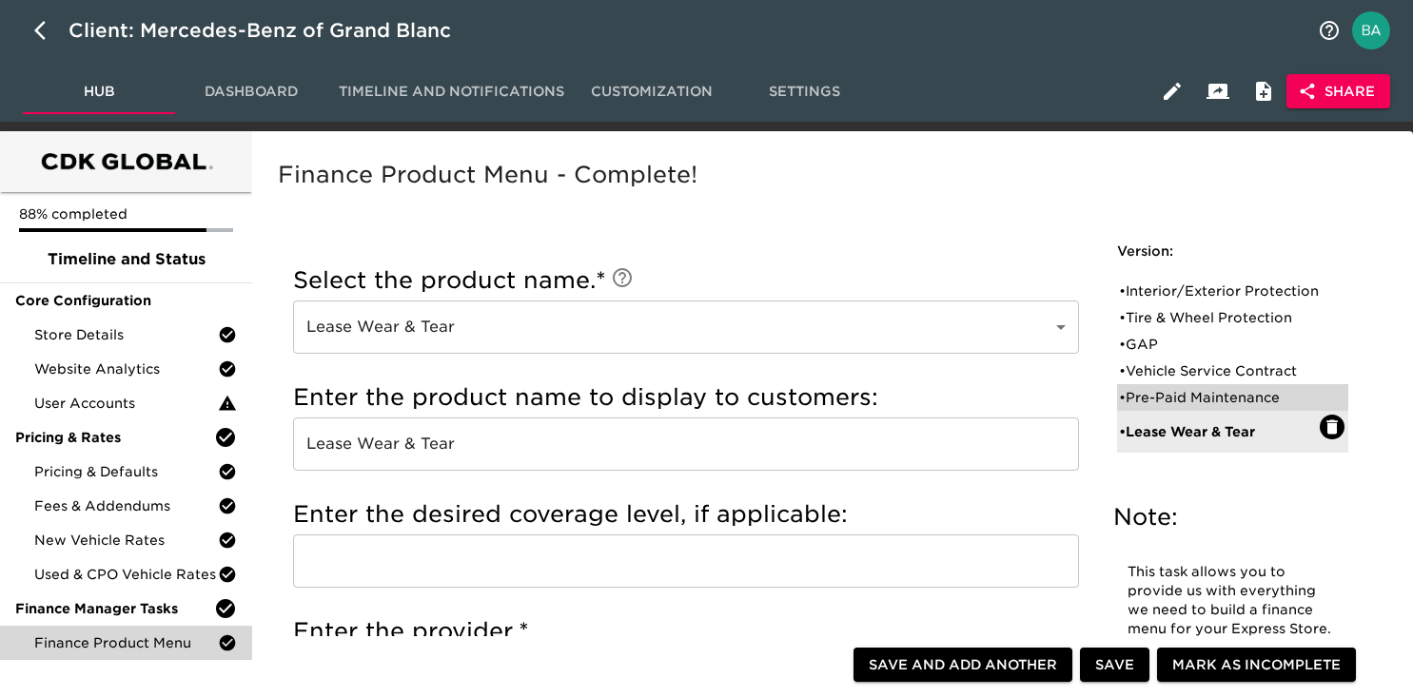
radio input "false"
radio input "true"
type input "+$500"
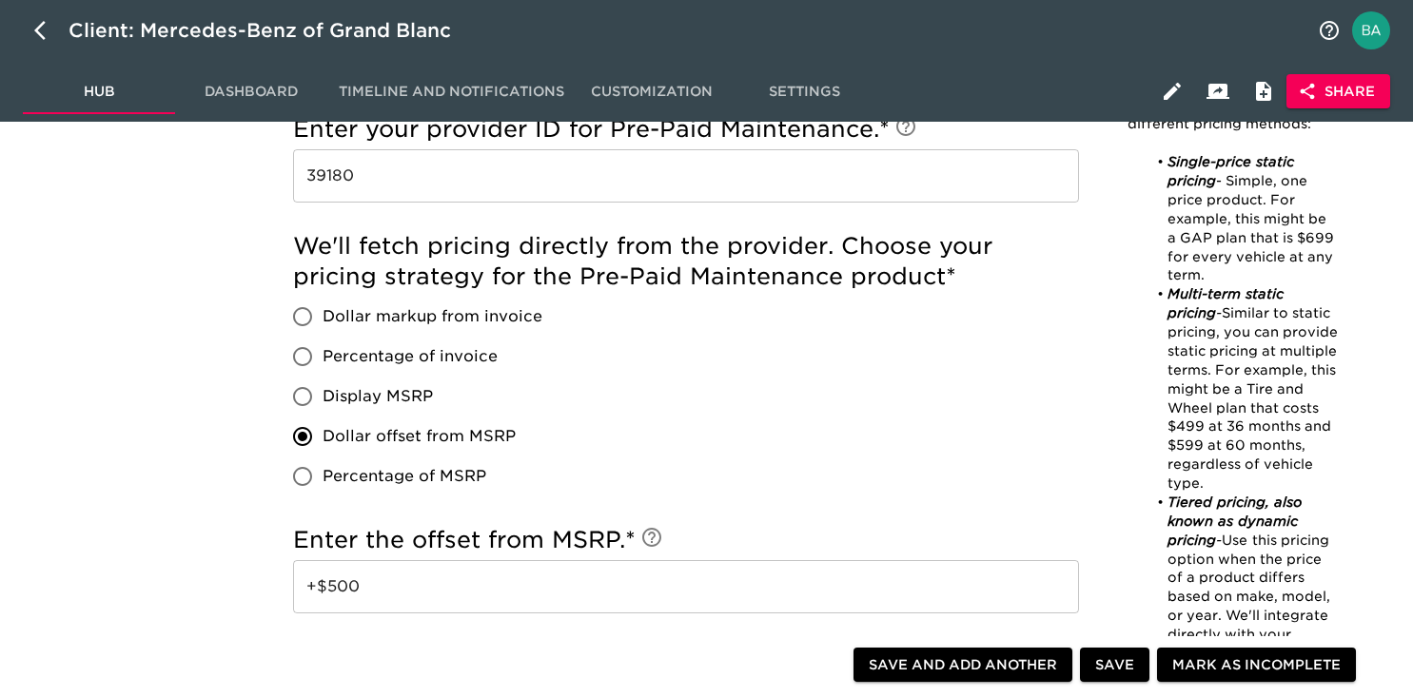
scroll to position [1285, 0]
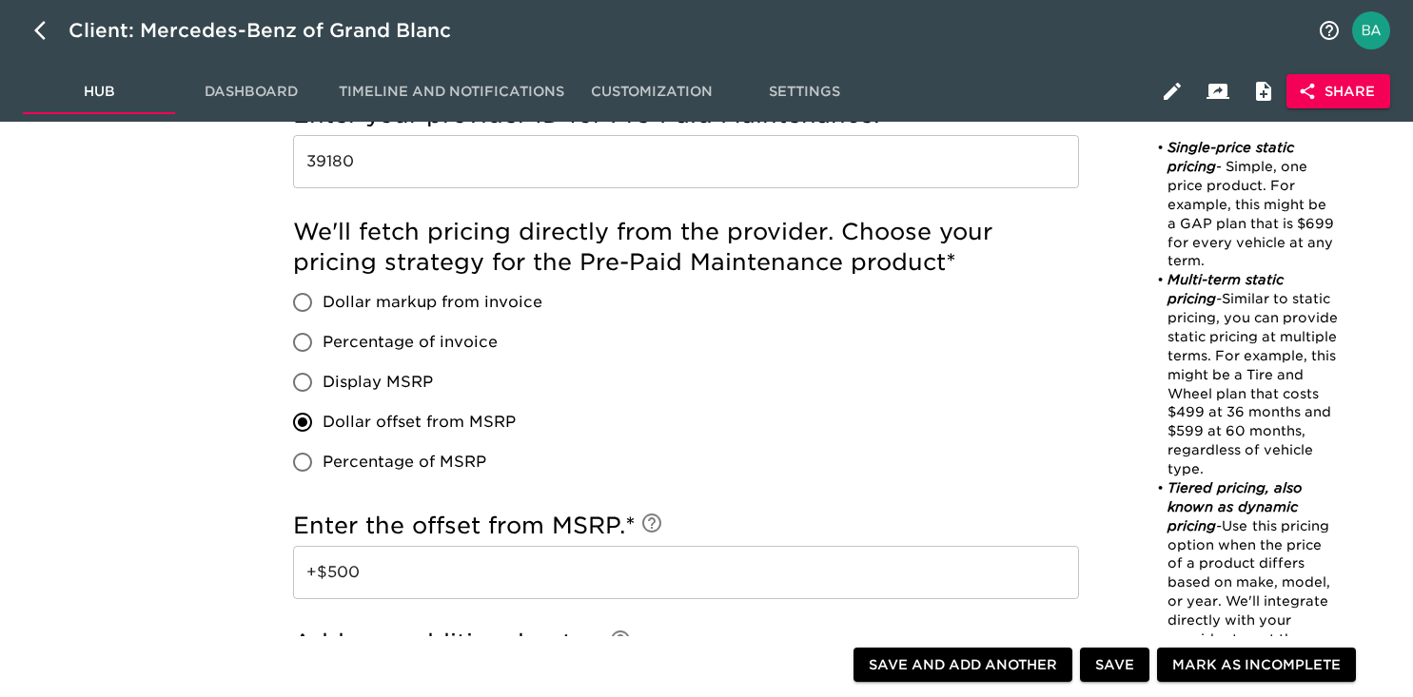
click at [343, 576] on input "+$500" at bounding box center [686, 572] width 786 height 53
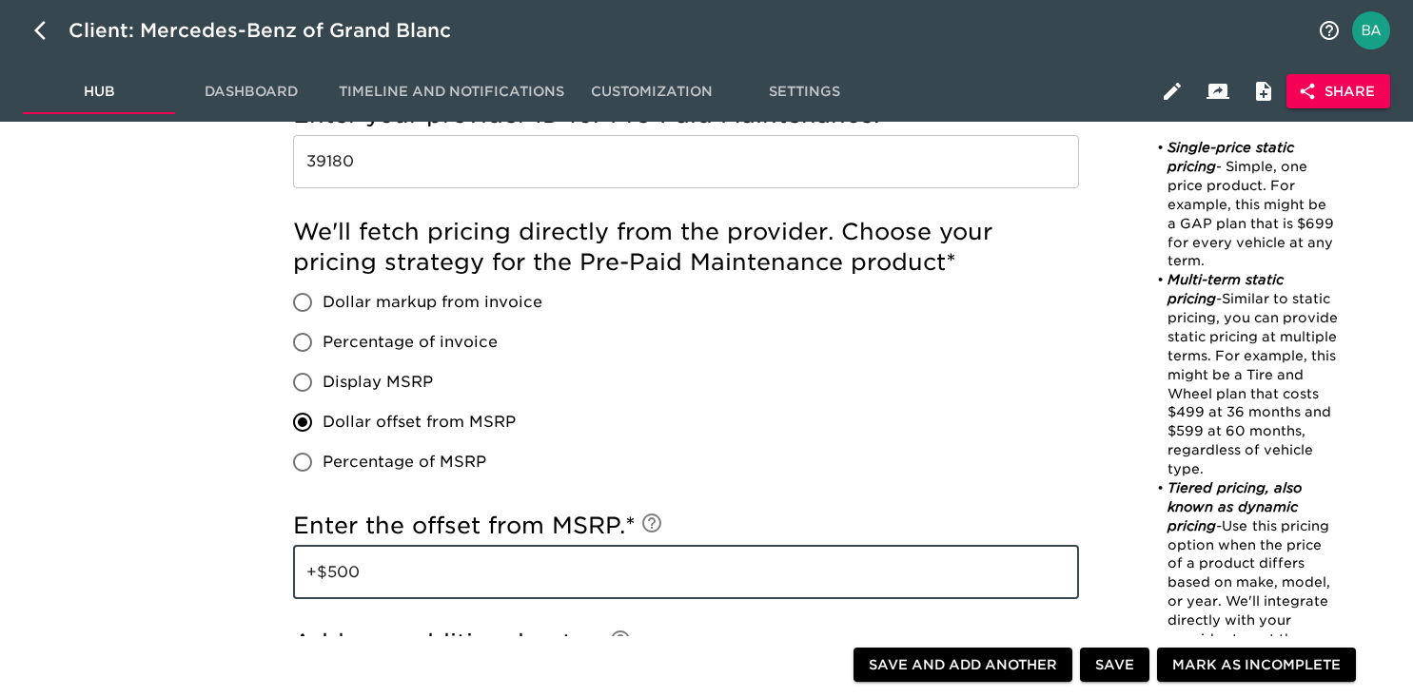
click at [343, 576] on input "+$500" at bounding box center [686, 572] width 786 height 53
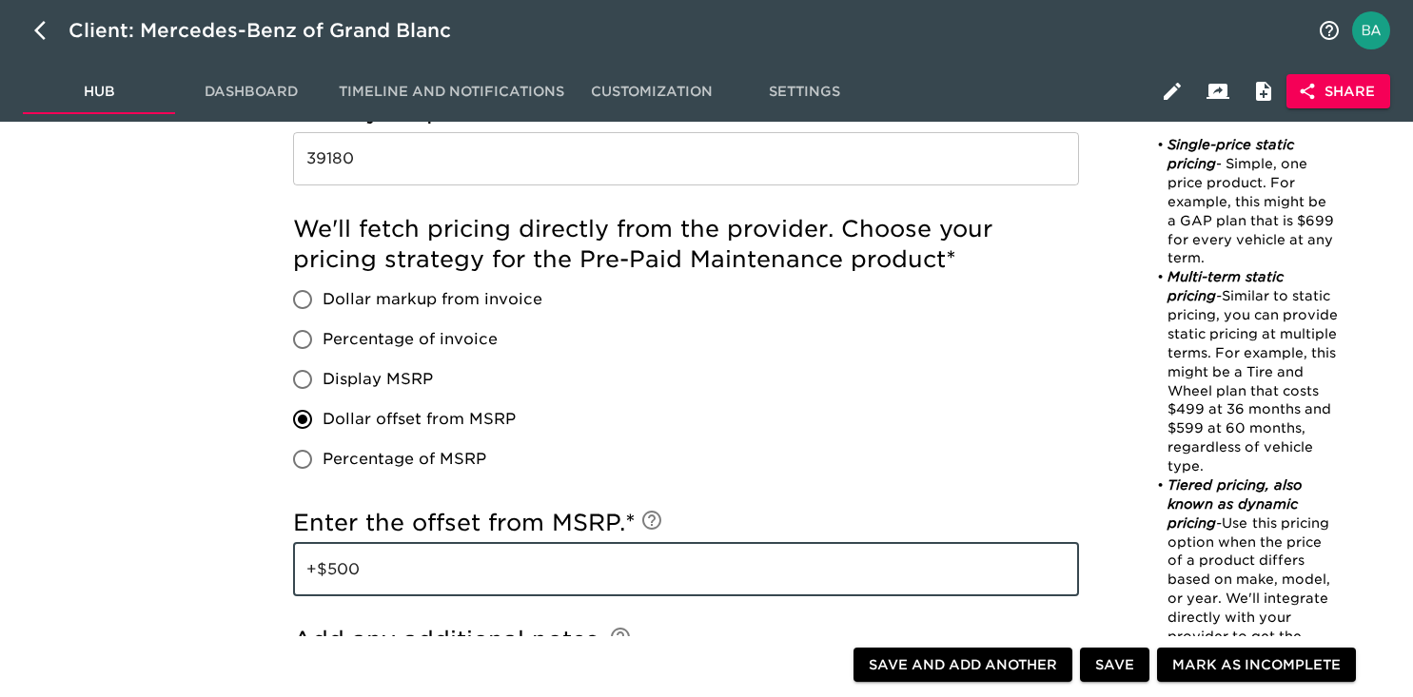
scroll to position [1399, 0]
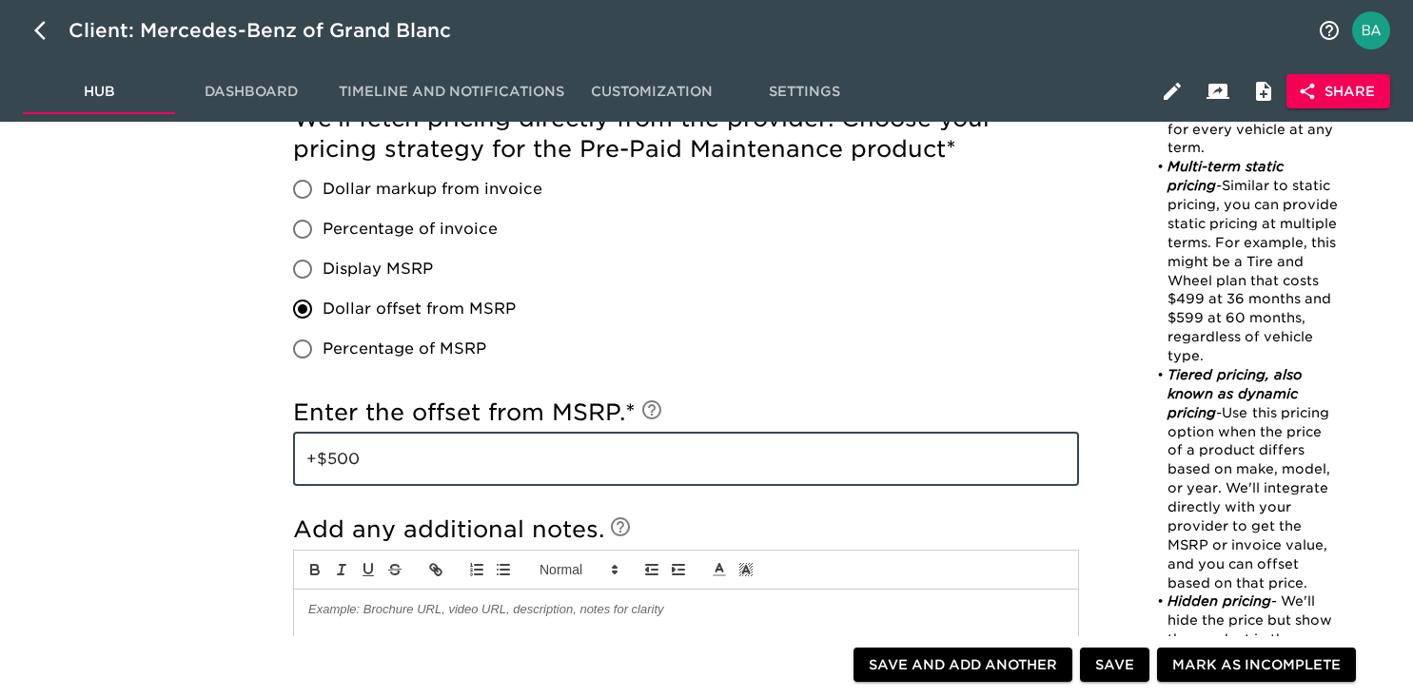
click at [348, 459] on input "+$500" at bounding box center [686, 459] width 786 height 53
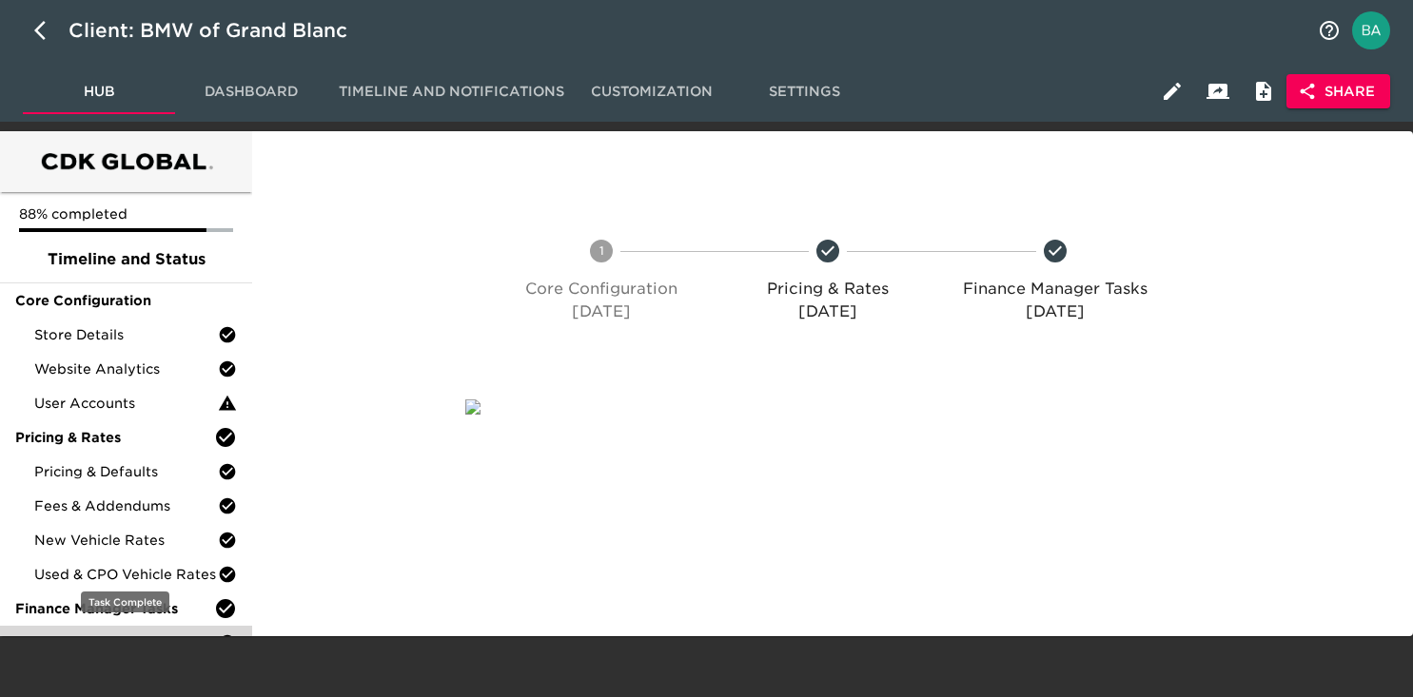
click at [153, 649] on span "Finance Product Menu" at bounding box center [126, 643] width 184 height 19
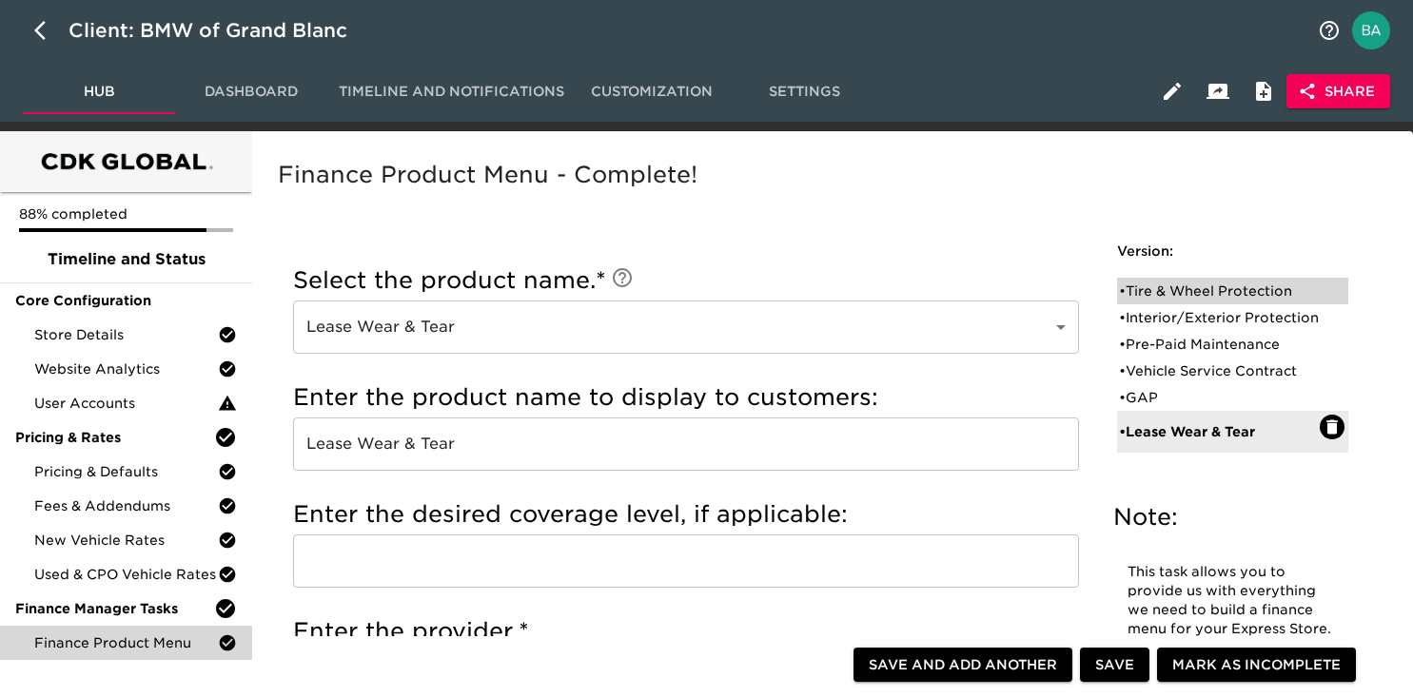
click at [1165, 300] on div "• Tire & Wheel Protection" at bounding box center [1219, 291] width 201 height 19
type input "Tire & Wheel Protection"
type input "Tire and Wheel Protection"
type input "BMW Protect"
radio input "true"
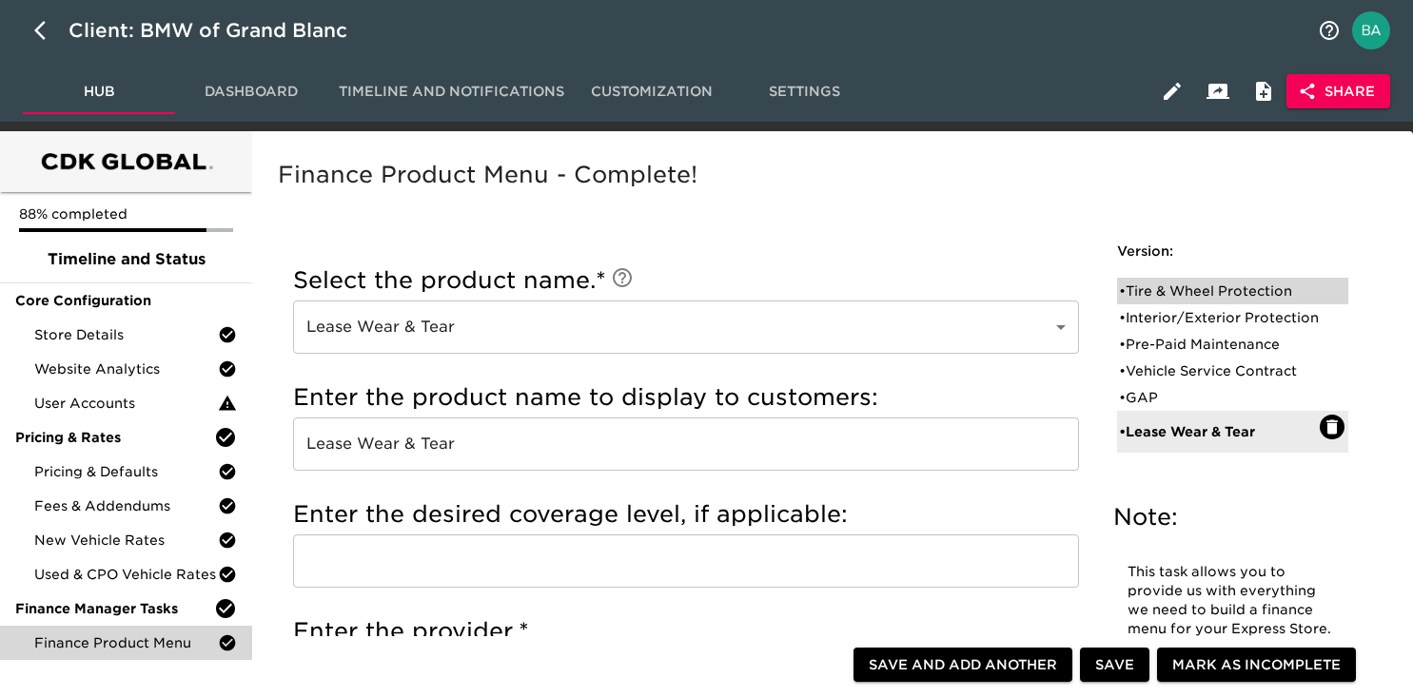
radio input "false"
checkbox input "false"
radio input "true"
type input "+$1500"
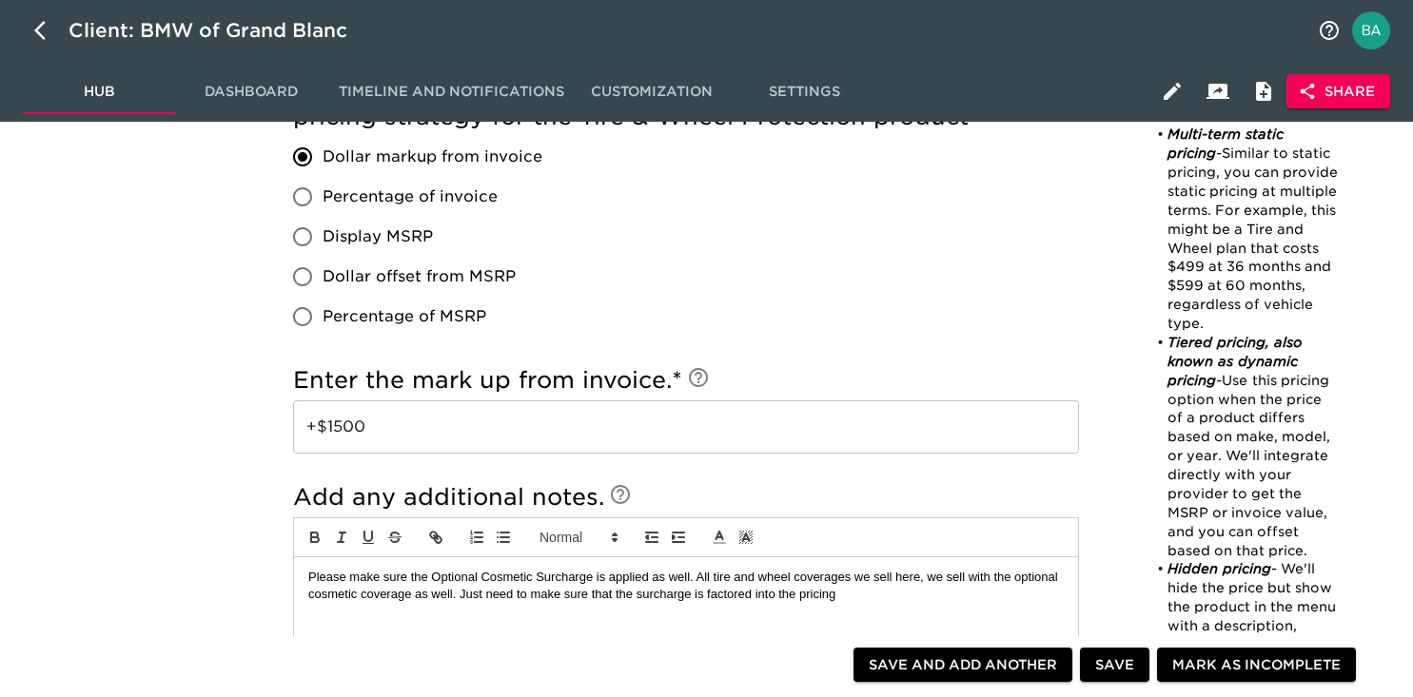
scroll to position [1433, 0]
click at [346, 420] on input "+$1500" at bounding box center [686, 425] width 786 height 53
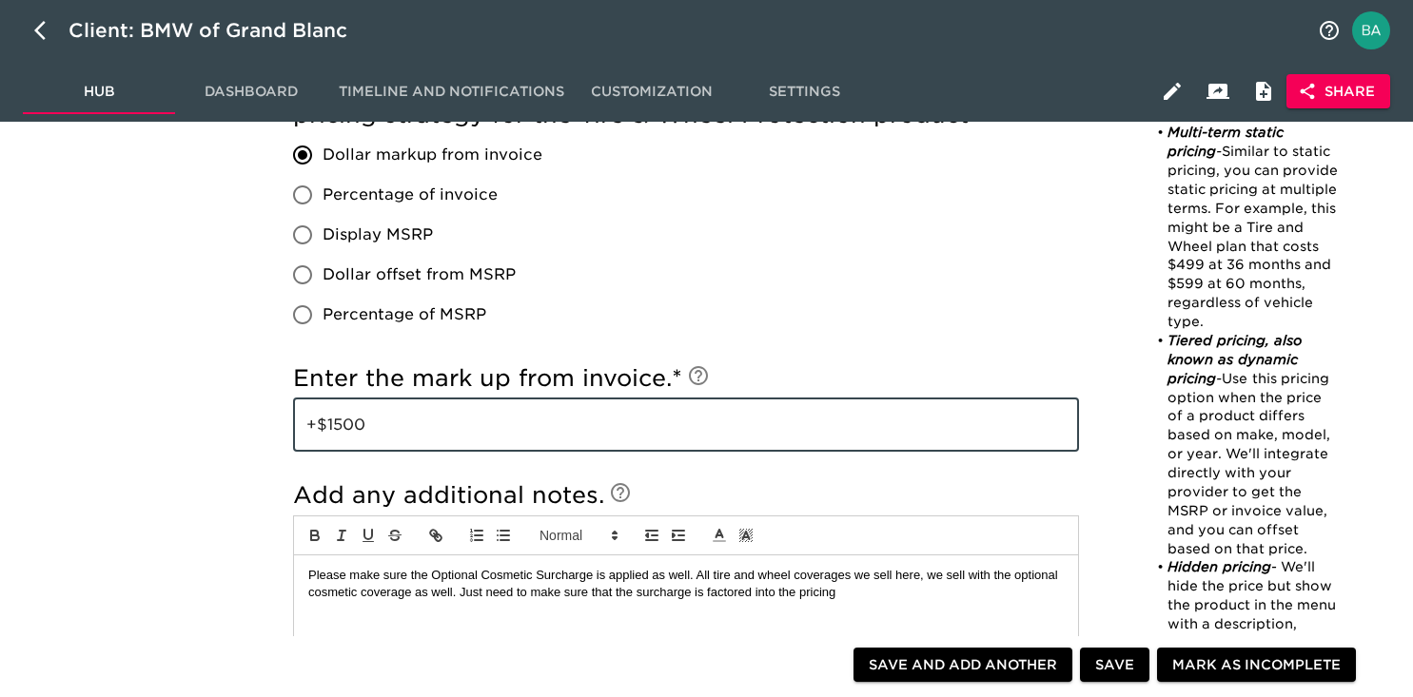
click at [346, 420] on input "+$1500" at bounding box center [686, 425] width 786 height 53
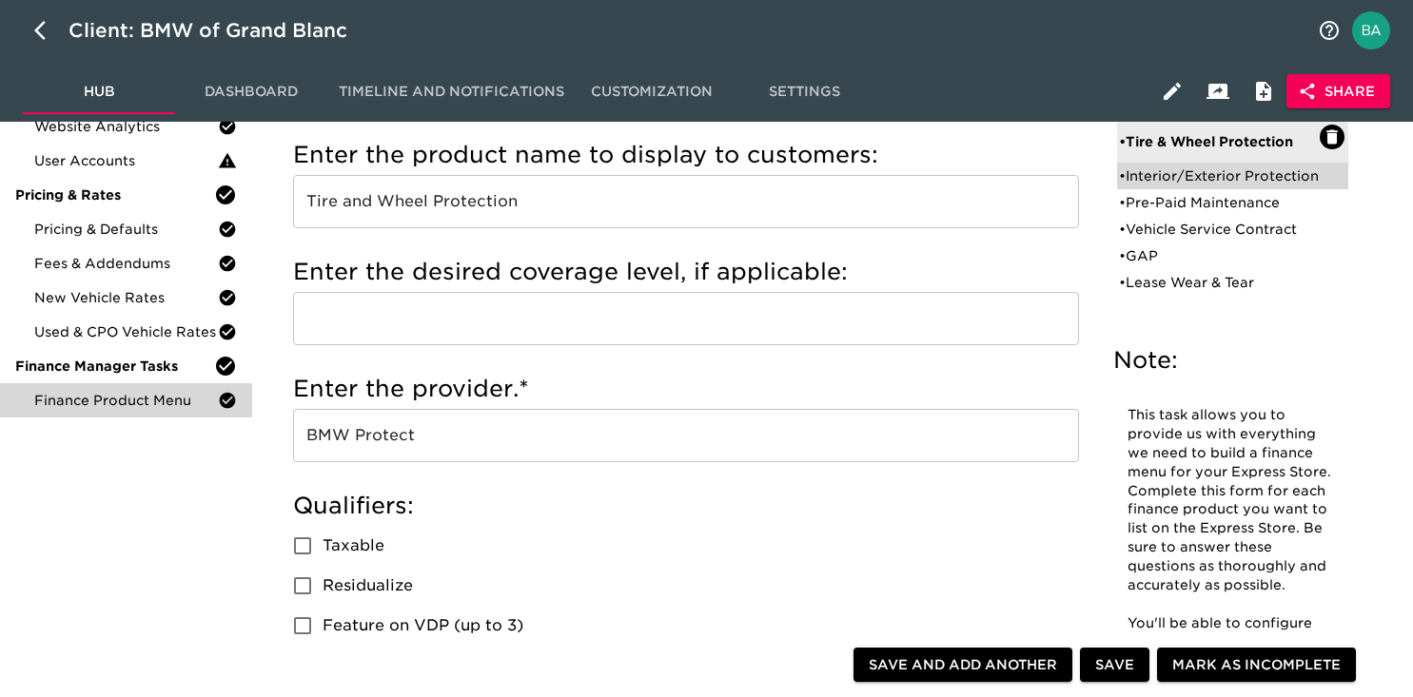
scroll to position [221, 0]
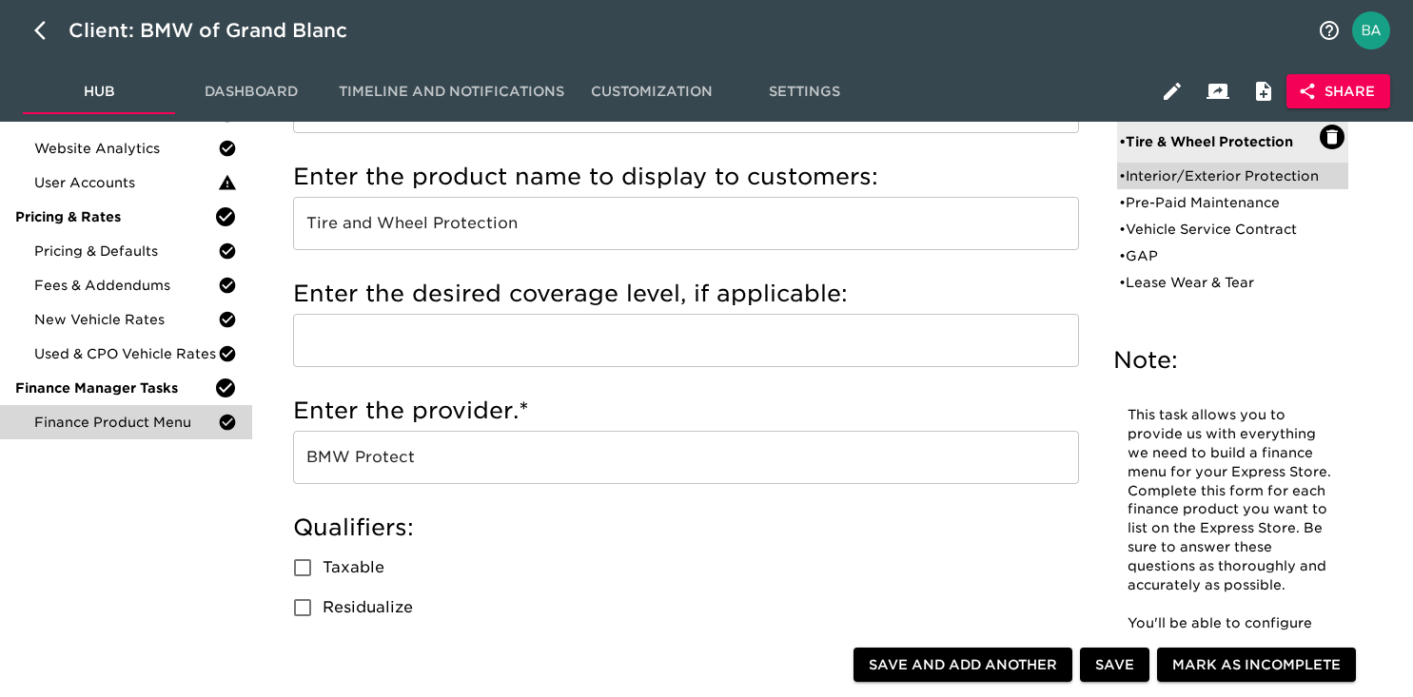
click at [1184, 186] on div "• Interior/Exterior Protection" at bounding box center [1219, 176] width 201 height 19
type input "Interior/Exterior Protection"
type input "Ceramic Coating"
type input "IAS"
checkbox input "true"
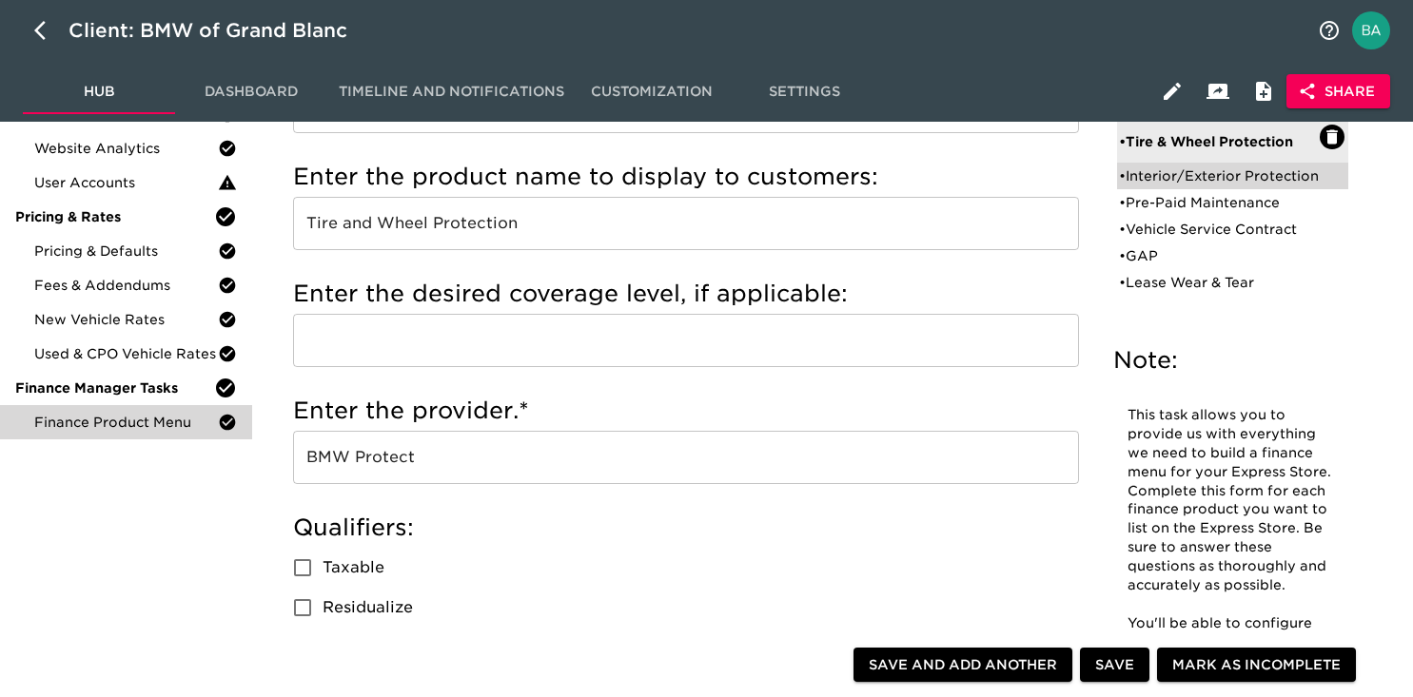
radio input "true"
radio input "false"
type input "$1399"
radio input "false"
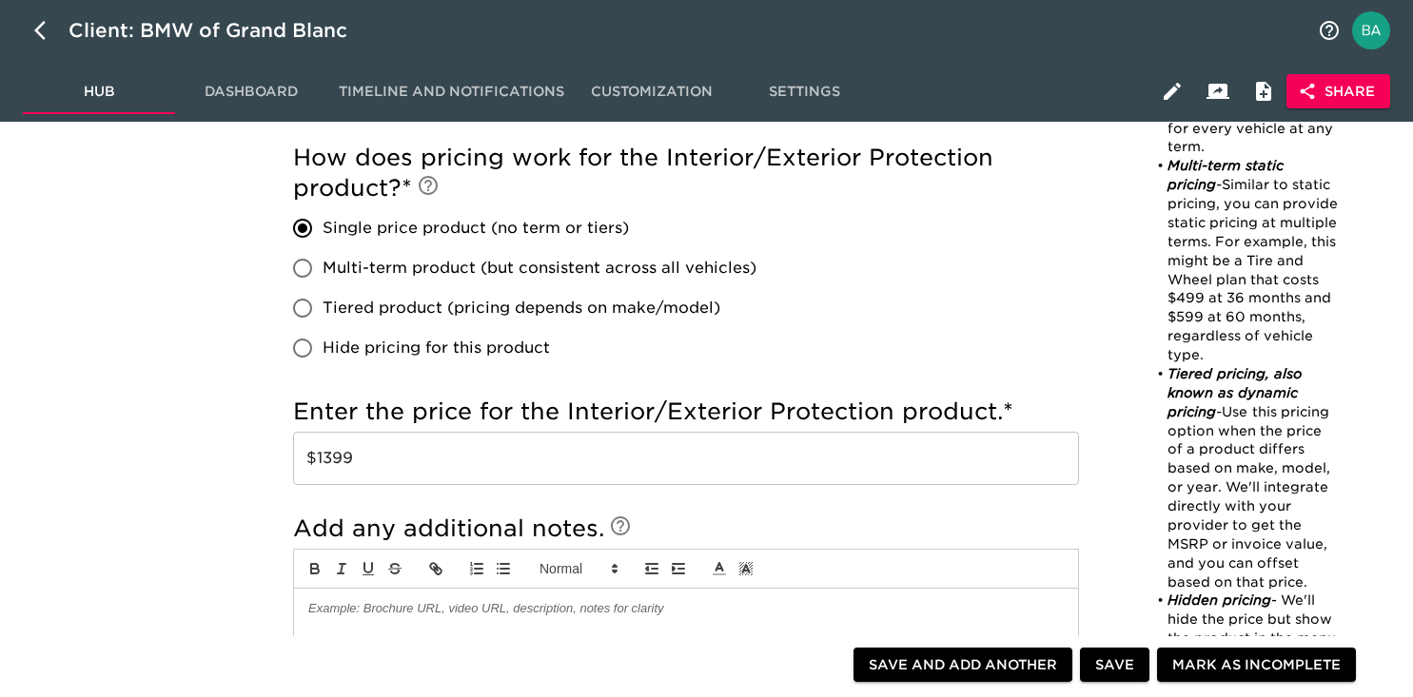
scroll to position [0, 0]
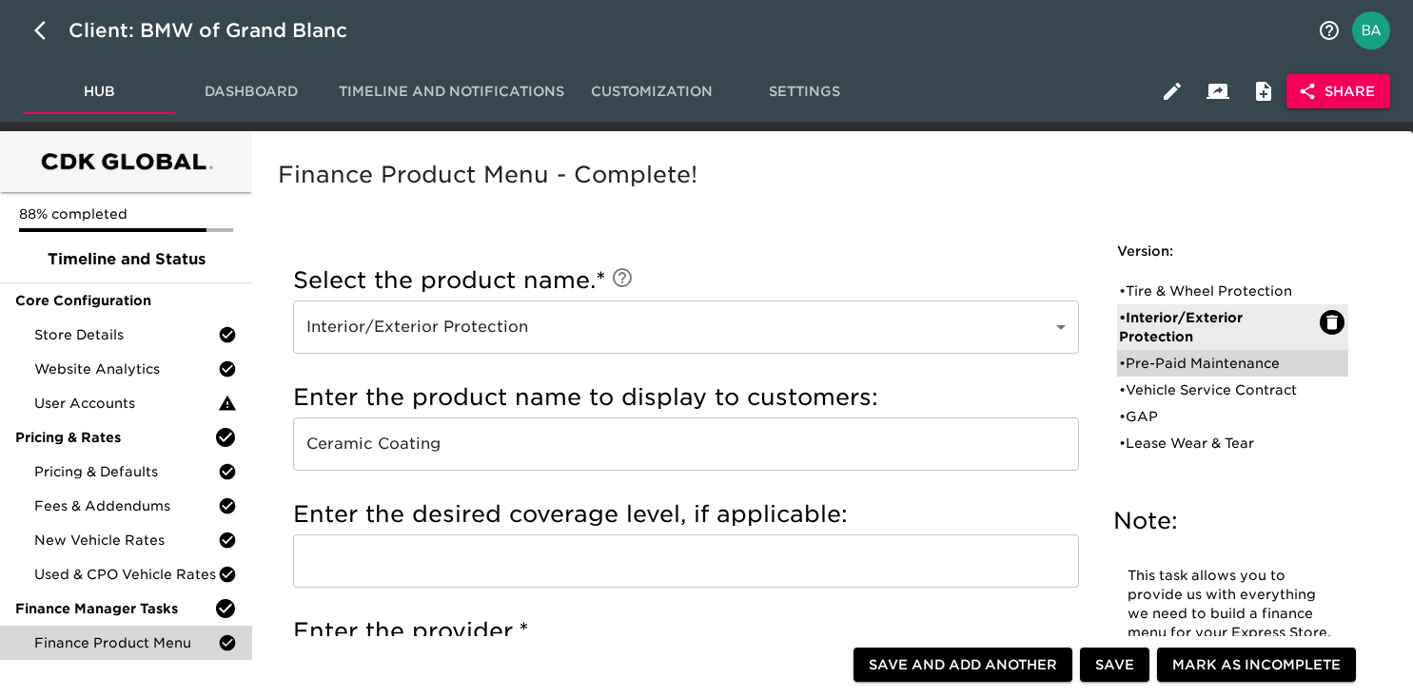
click at [1181, 363] on div "• Pre-Paid Maintenance" at bounding box center [1219, 363] width 201 height 19
type input "Pre-Paid Maintenance"
type input "BMW"
checkbox input "false"
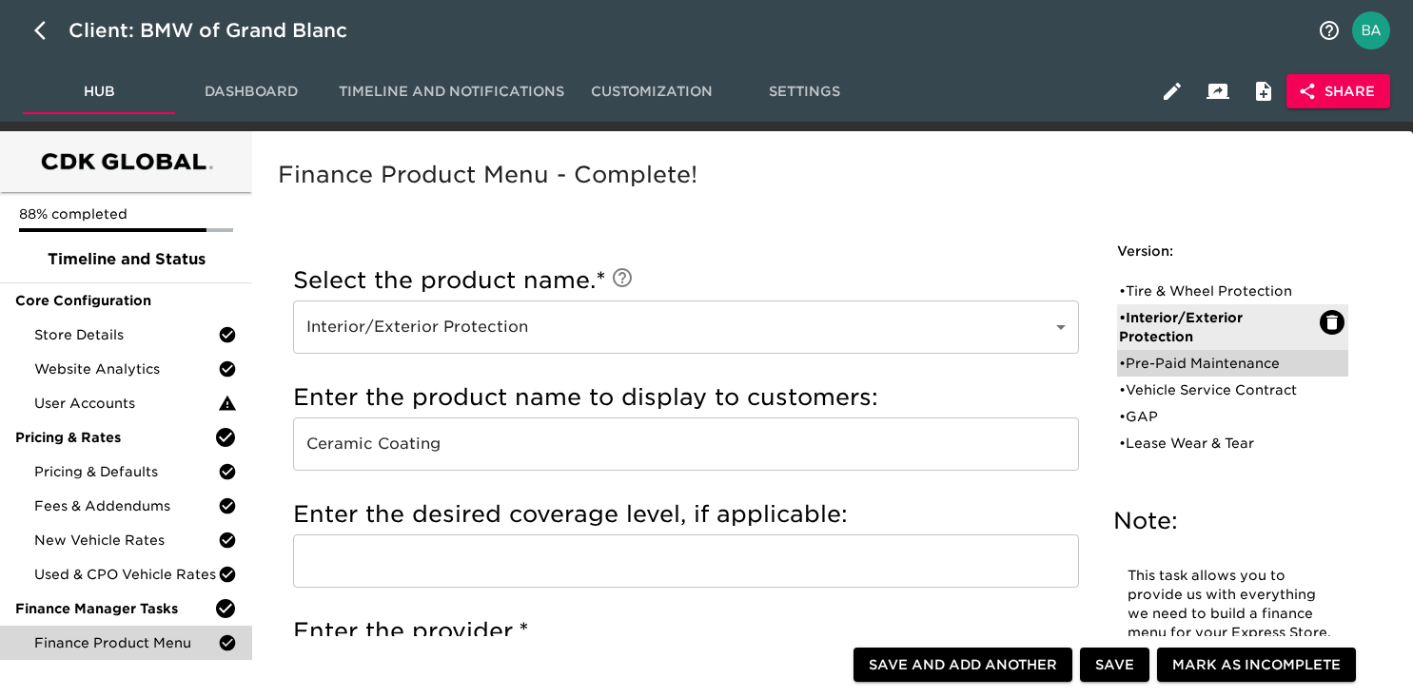
radio input "true"
radio input "false"
radio input "true"
type input "50888"
radio input "true"
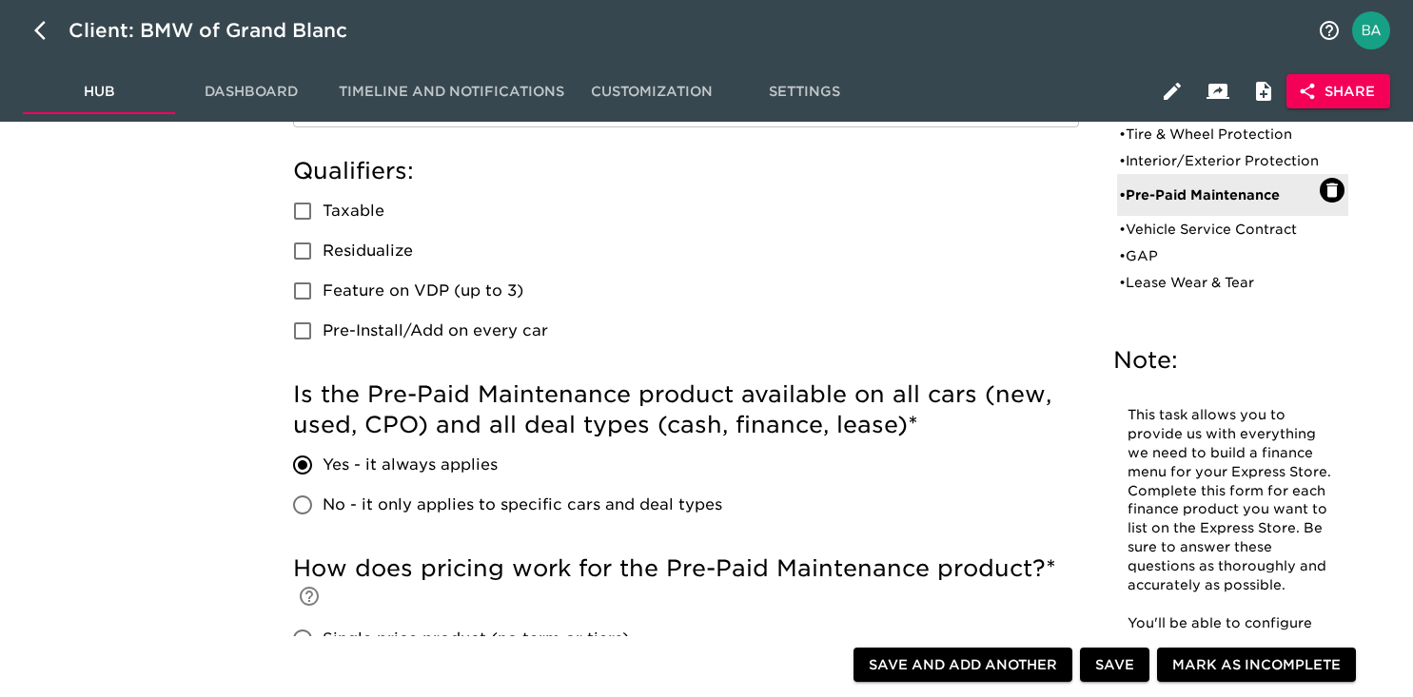
scroll to position [548, 0]
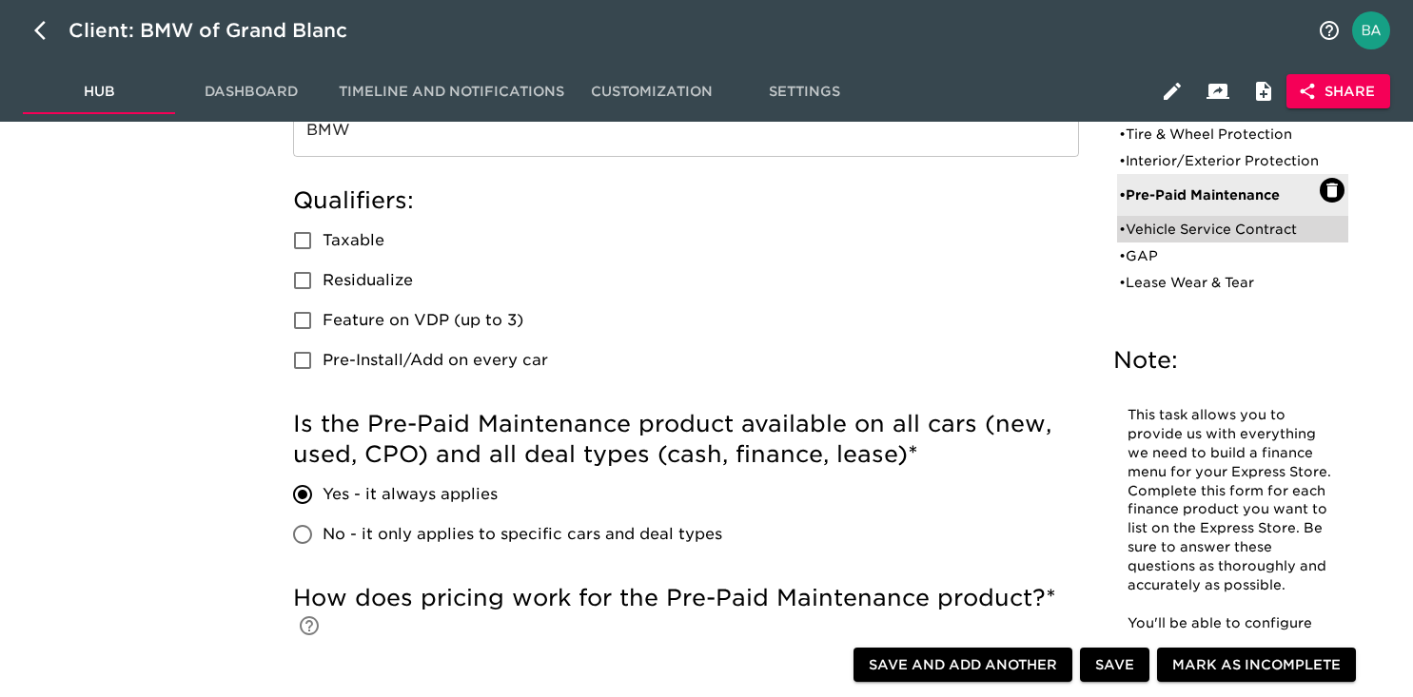
click at [1184, 239] on div "• Vehicle Service Contract" at bounding box center [1219, 229] width 201 height 19
type input "Vehicle Service Contract"
radio input "true"
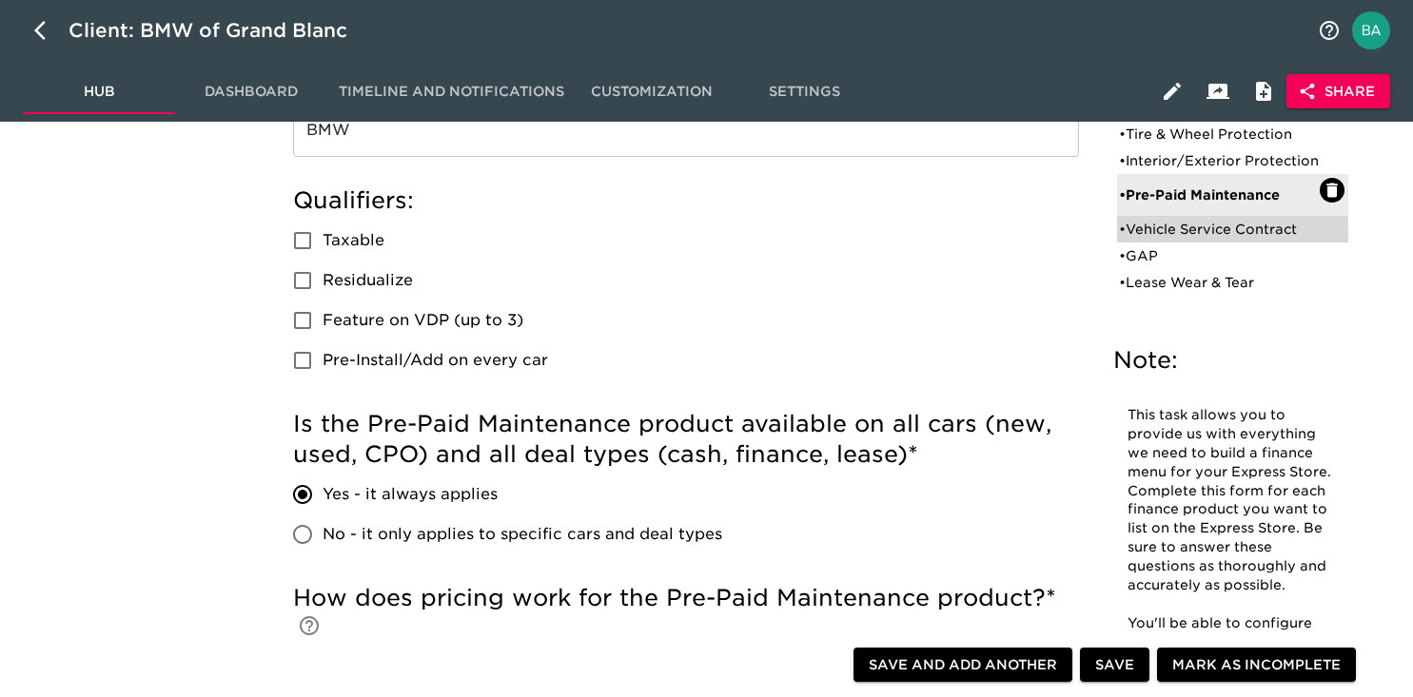
radio input "true"
radio input "false"
type input "+$2000"
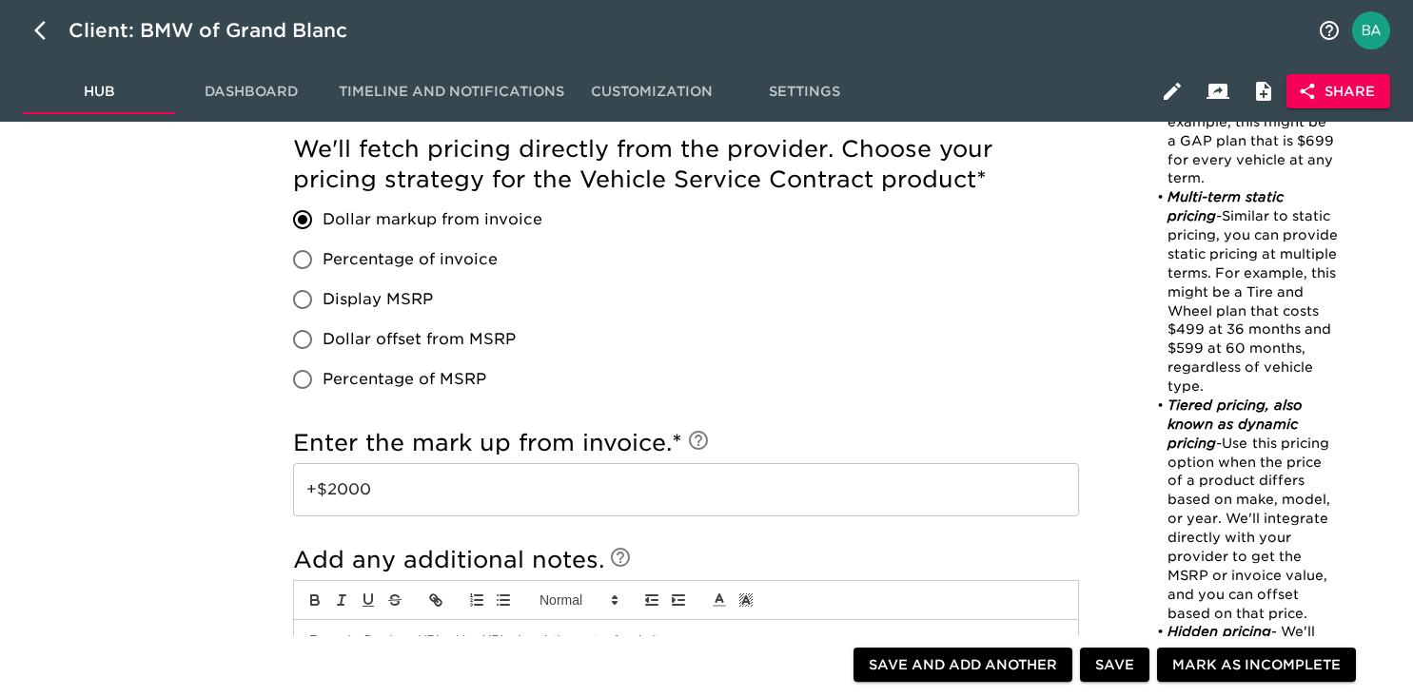
scroll to position [1386, 0]
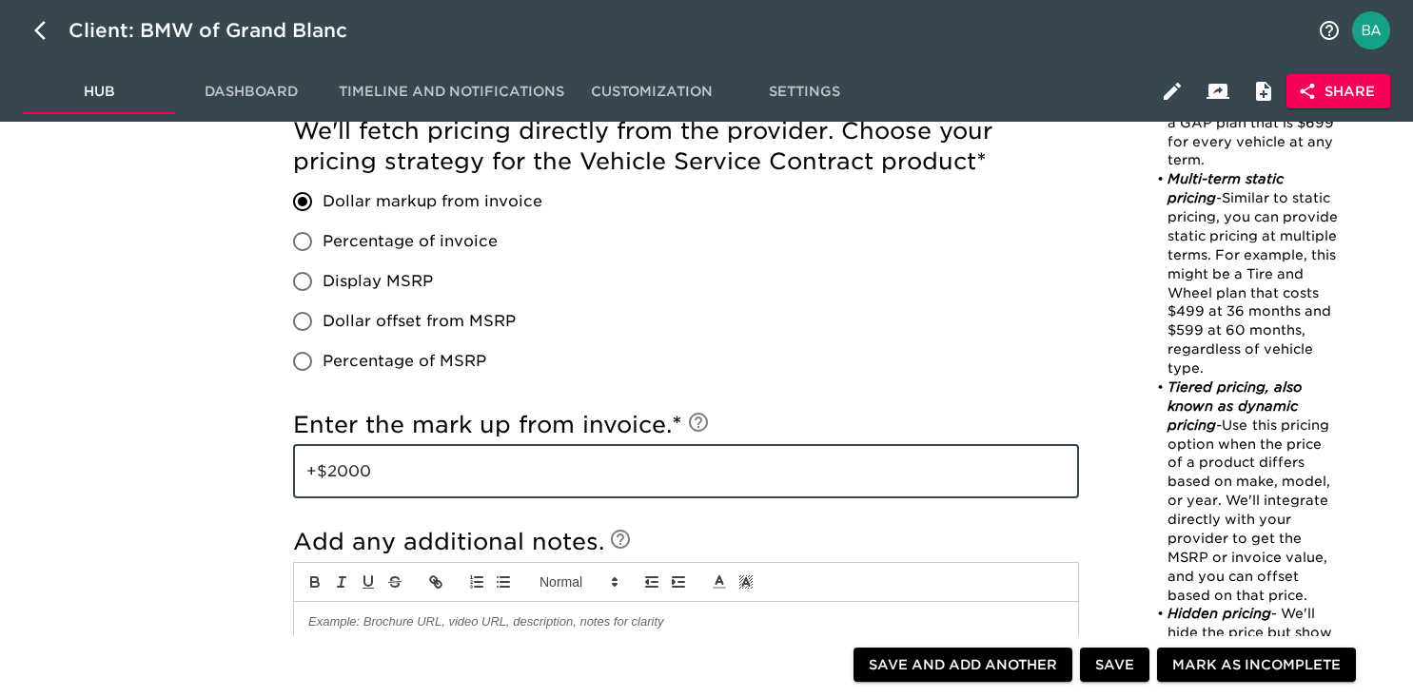
click at [345, 472] on input "+$2000" at bounding box center [686, 471] width 786 height 53
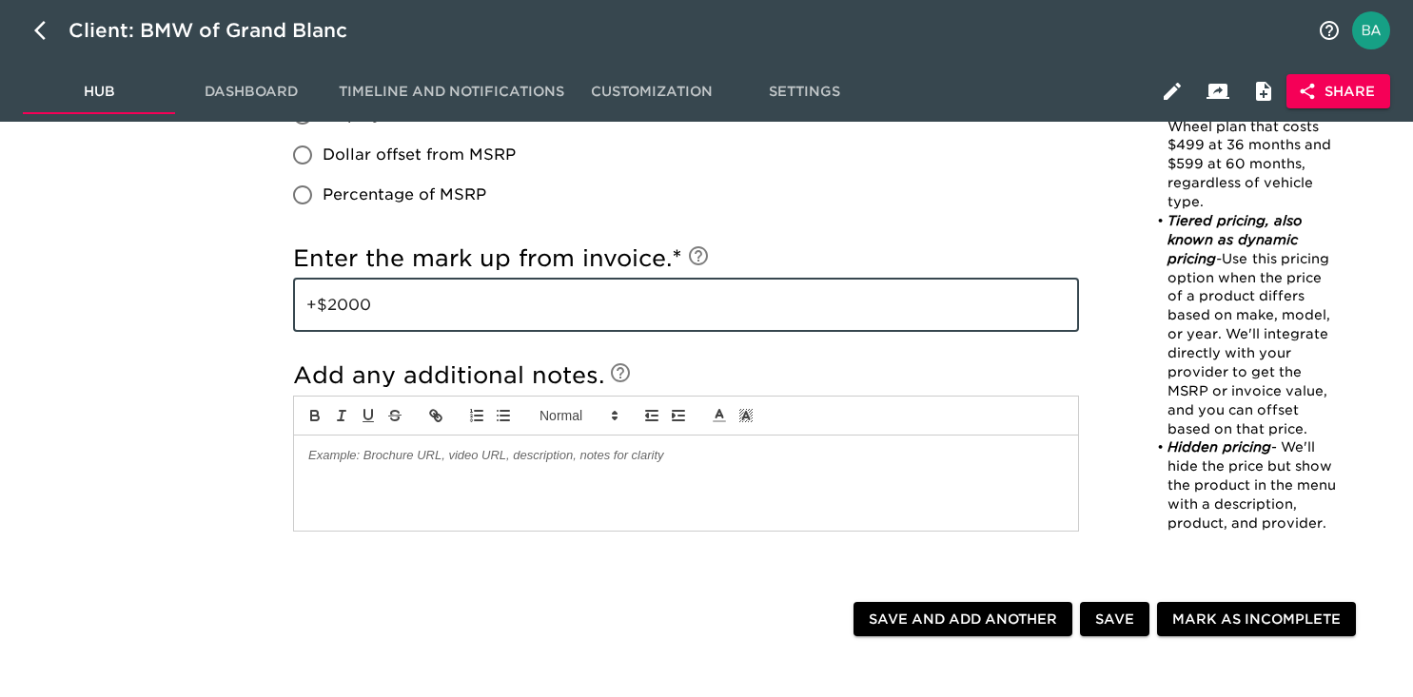
scroll to position [0, 0]
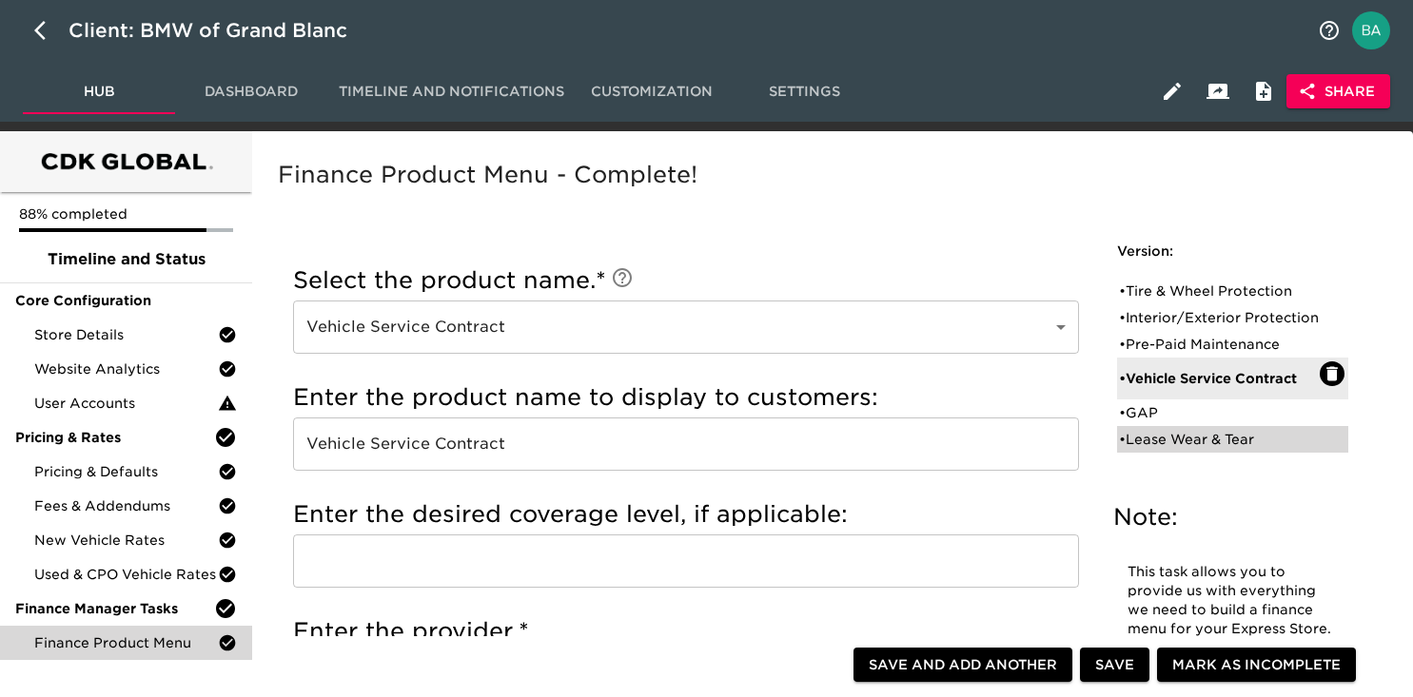
click at [1179, 449] on div "• Lease Wear & Tear" at bounding box center [1219, 439] width 201 height 19
type input "Lease Wear & Tear"
radio input "false"
radio input "true"
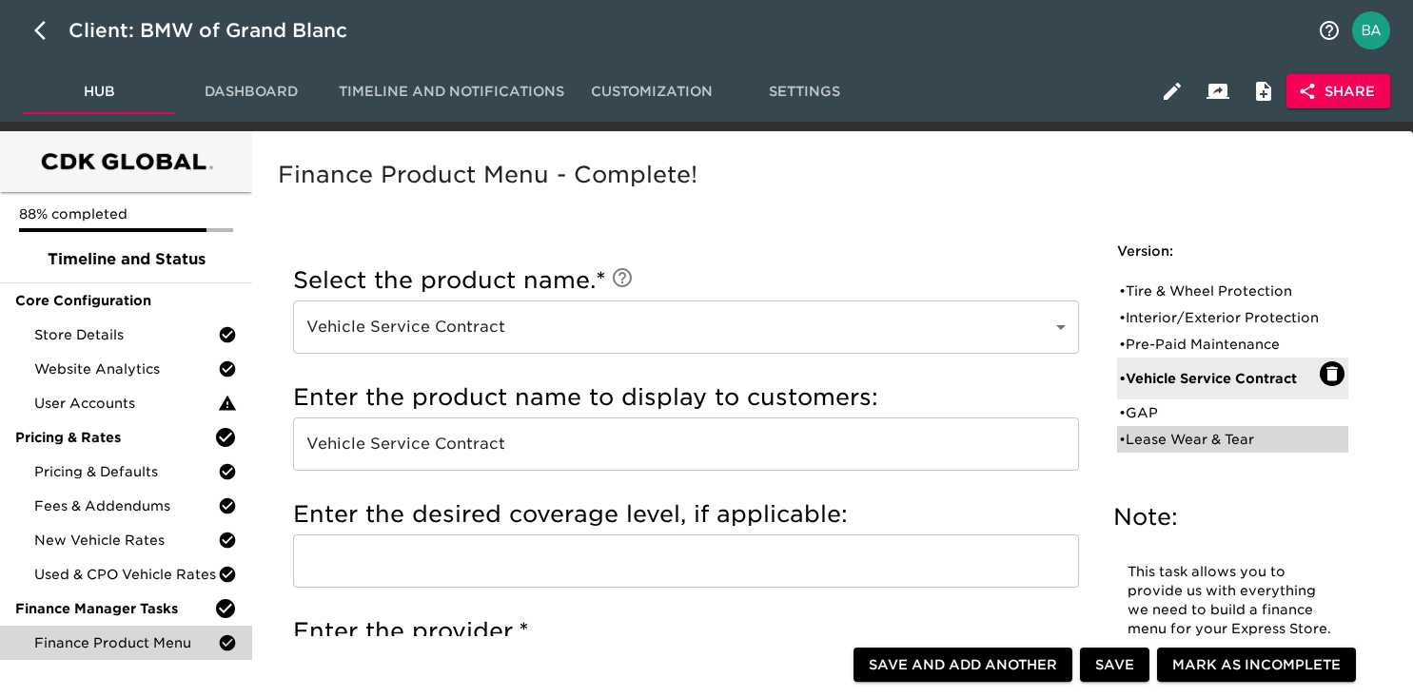
checkbox input "true"
type input "+$1000"
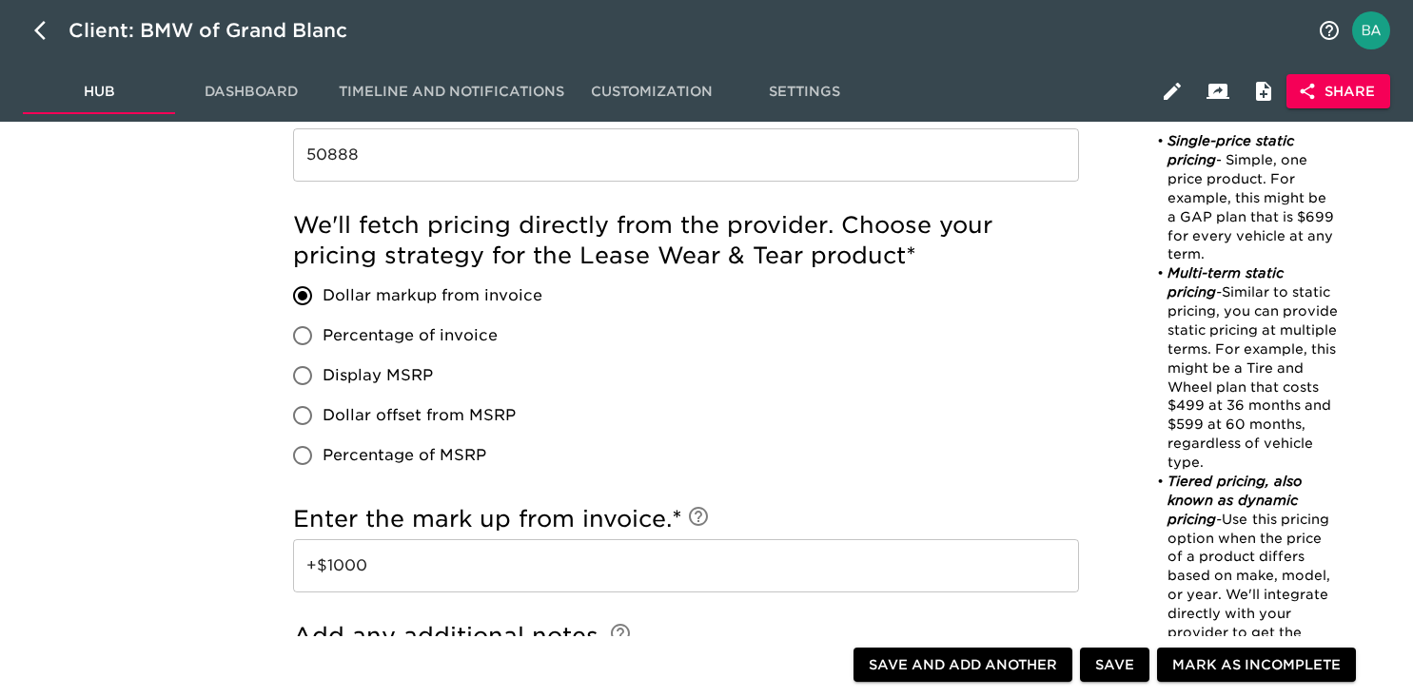
scroll to position [1567, 0]
click at [346, 561] on input "+$1000" at bounding box center [686, 564] width 786 height 53
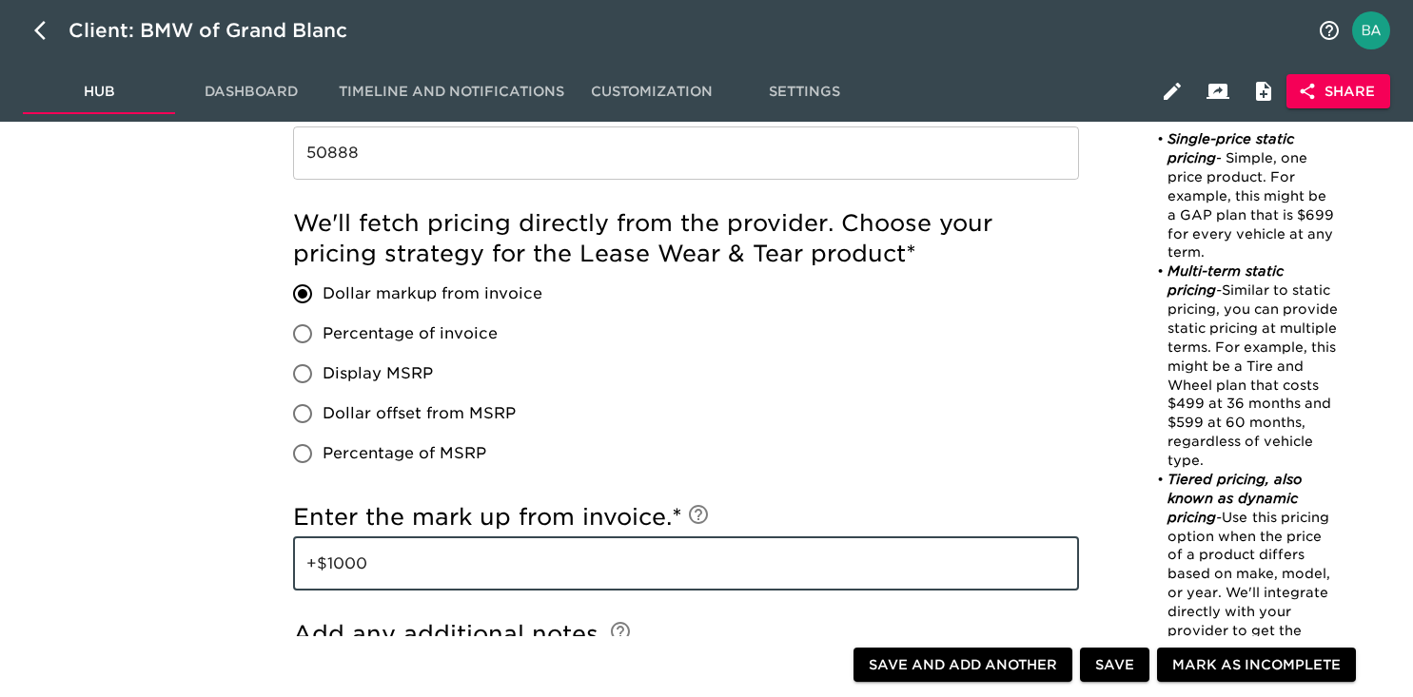
click at [346, 561] on input "+$1000" at bounding box center [686, 564] width 786 height 53
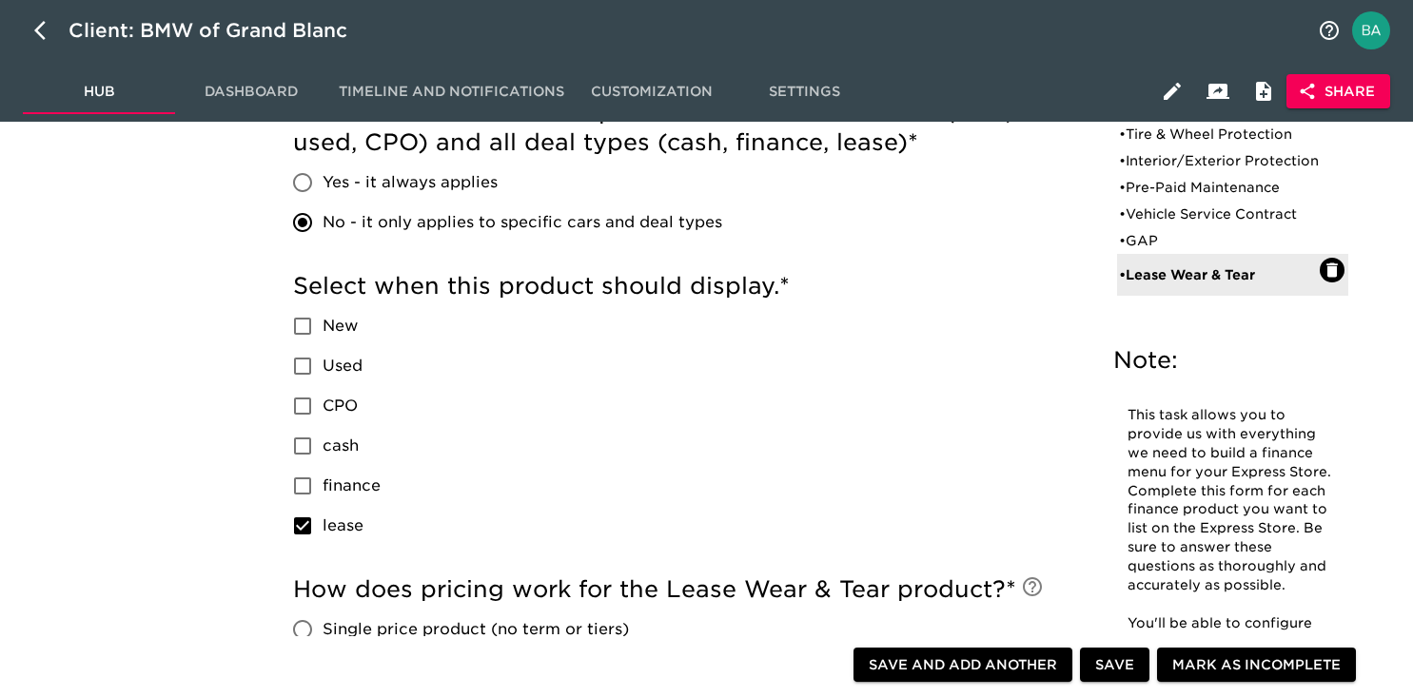
scroll to position [0, 0]
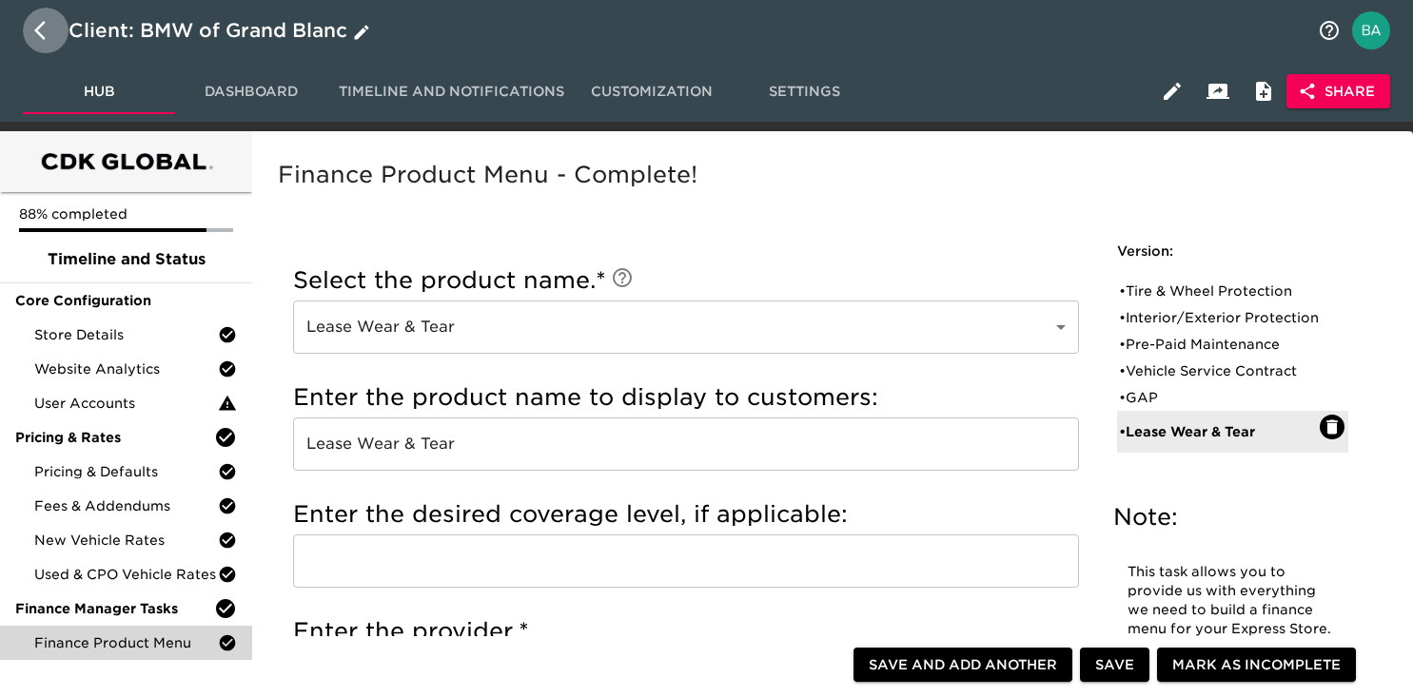
click at [43, 29] on icon "button" at bounding box center [45, 30] width 23 height 23
select select "10"
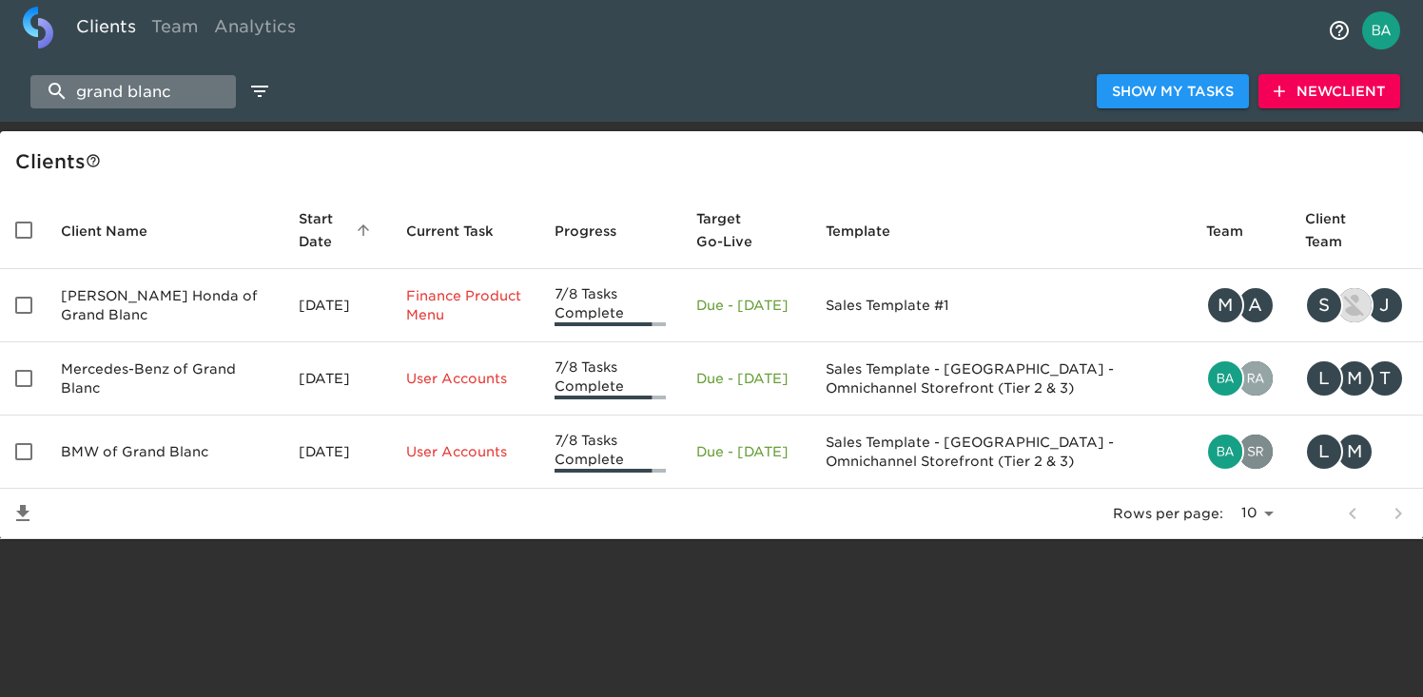
click at [173, 101] on input "grand blanc" at bounding box center [133, 91] width 206 height 33
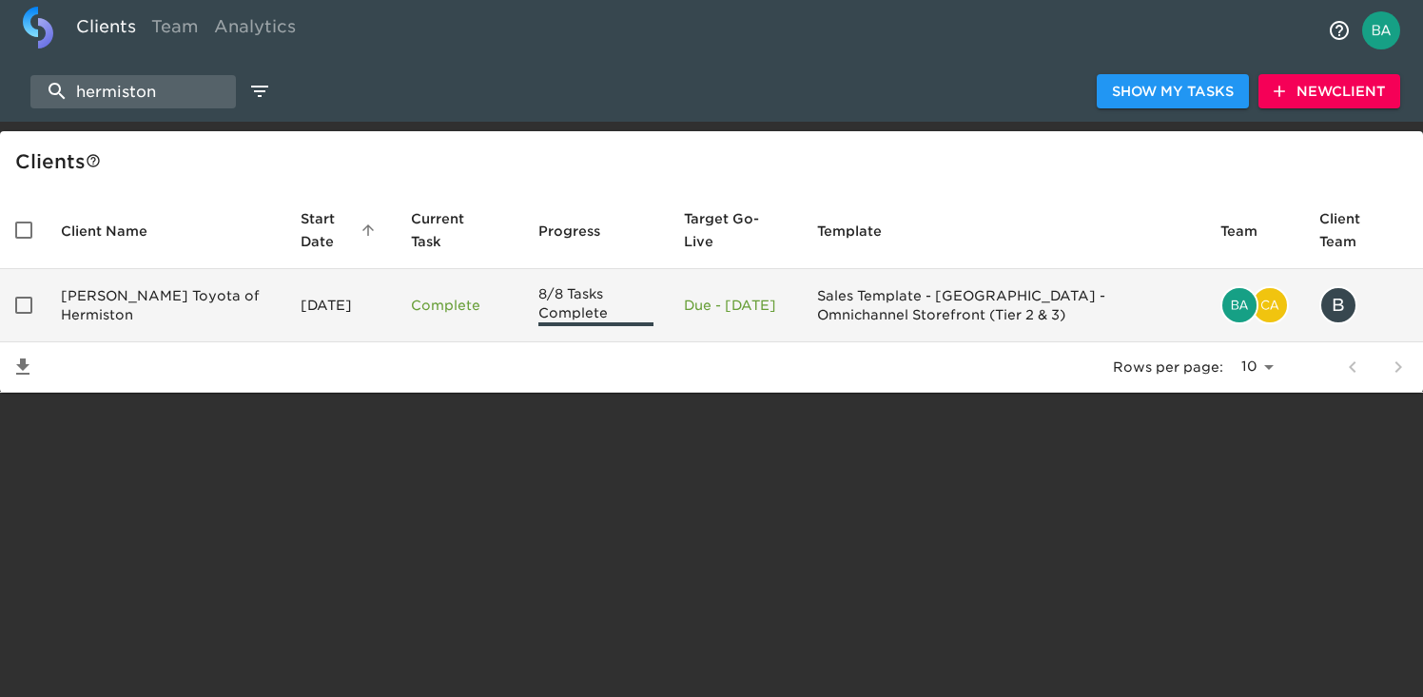
type input "hermiston"
click at [165, 292] on td "Rogers Toyota of Hermiston" at bounding box center [166, 305] width 240 height 73
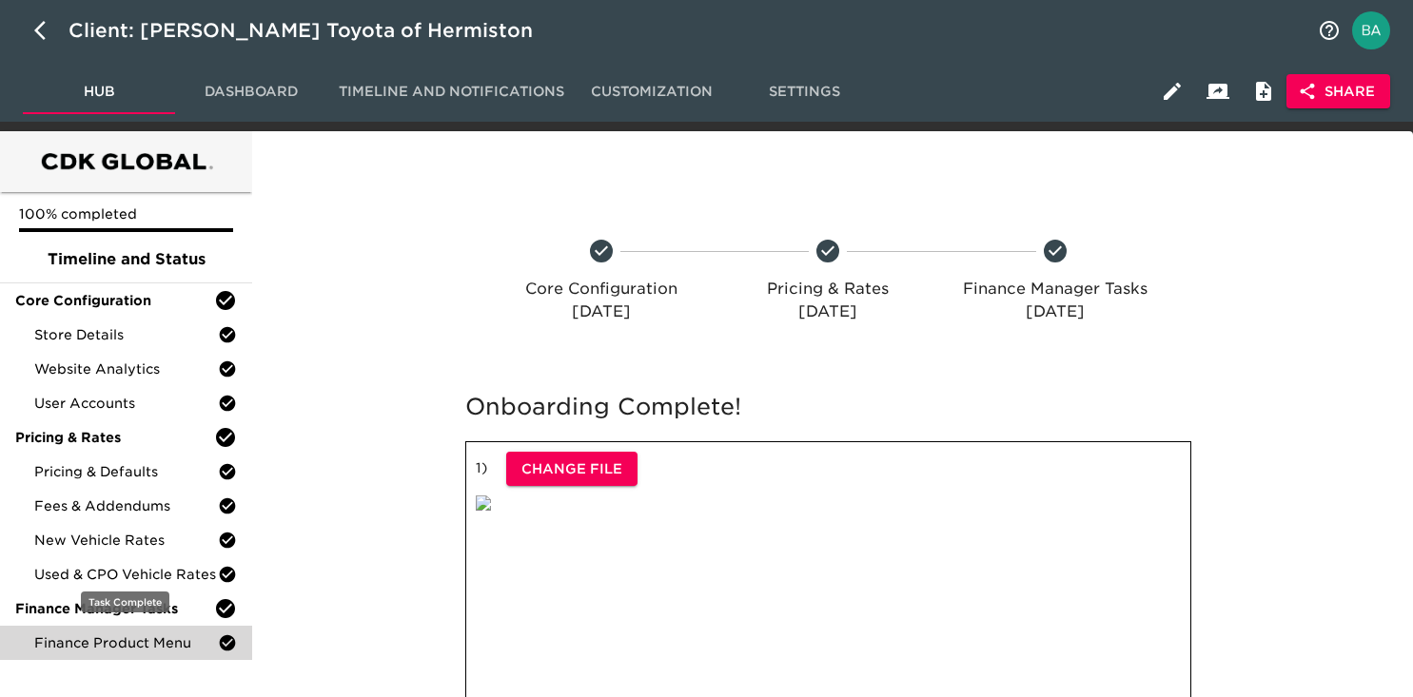
click at [122, 638] on span "Finance Product Menu" at bounding box center [126, 643] width 184 height 19
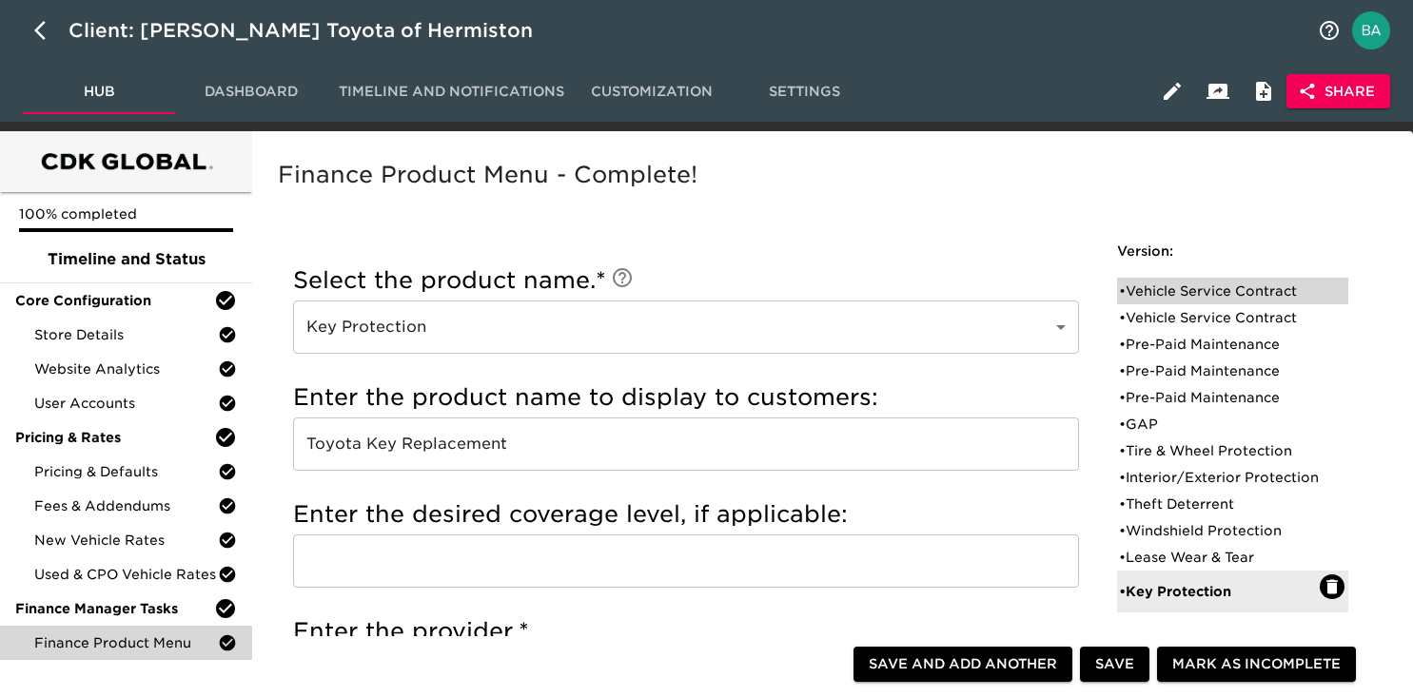
click at [1160, 288] on div "• Vehicle Service Contract" at bounding box center [1219, 291] width 201 height 19
type input "Vehicle Service Contract"
type input "Toyota Extra Care"
type input "Platinum"
radio input "false"
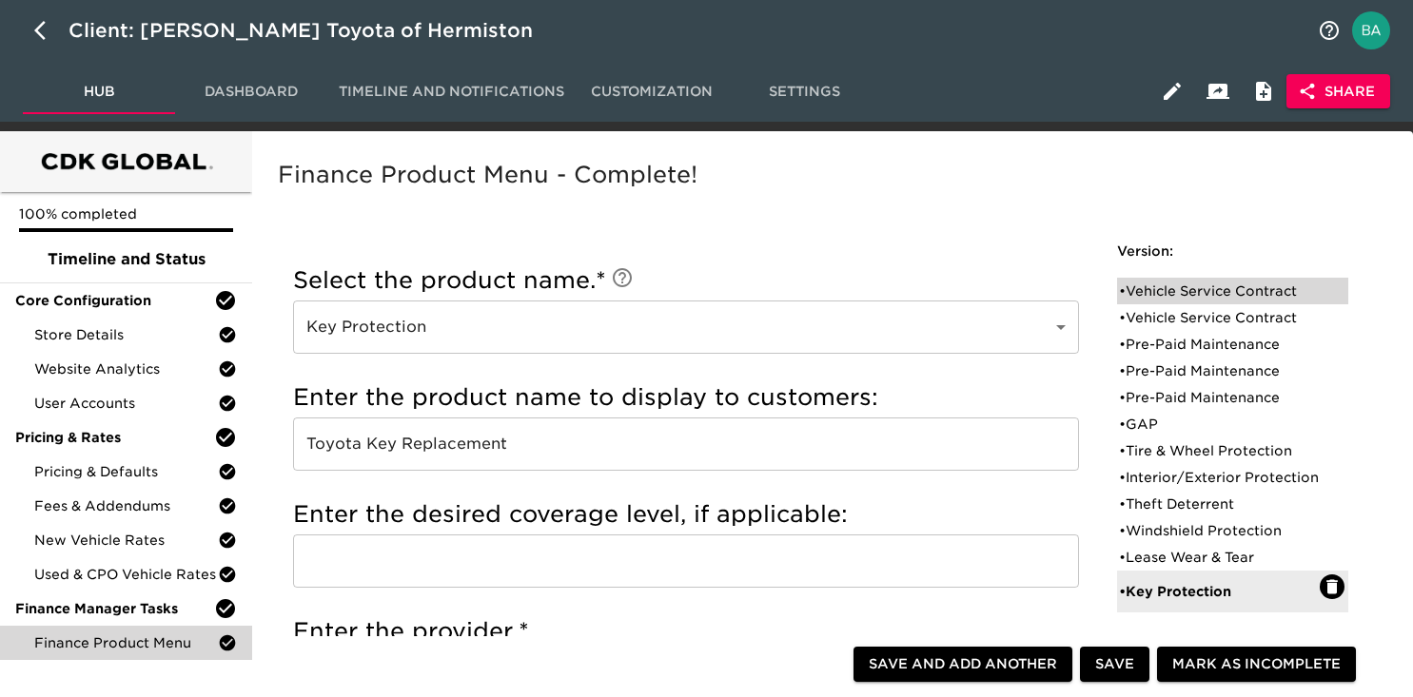
radio input "true"
checkbox input "true"
checkbox input "false"
checkbox input "true"
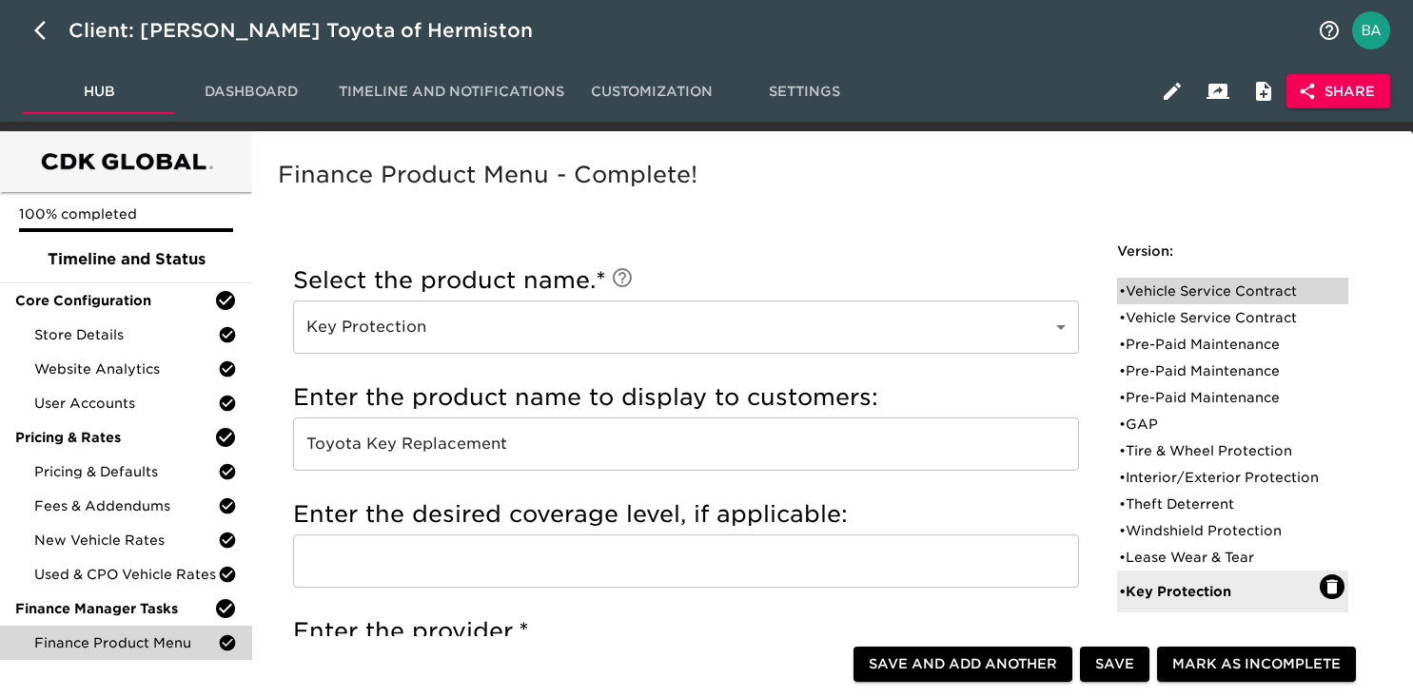
checkbox input "true"
radio input "false"
radio input "true"
type input "36095"
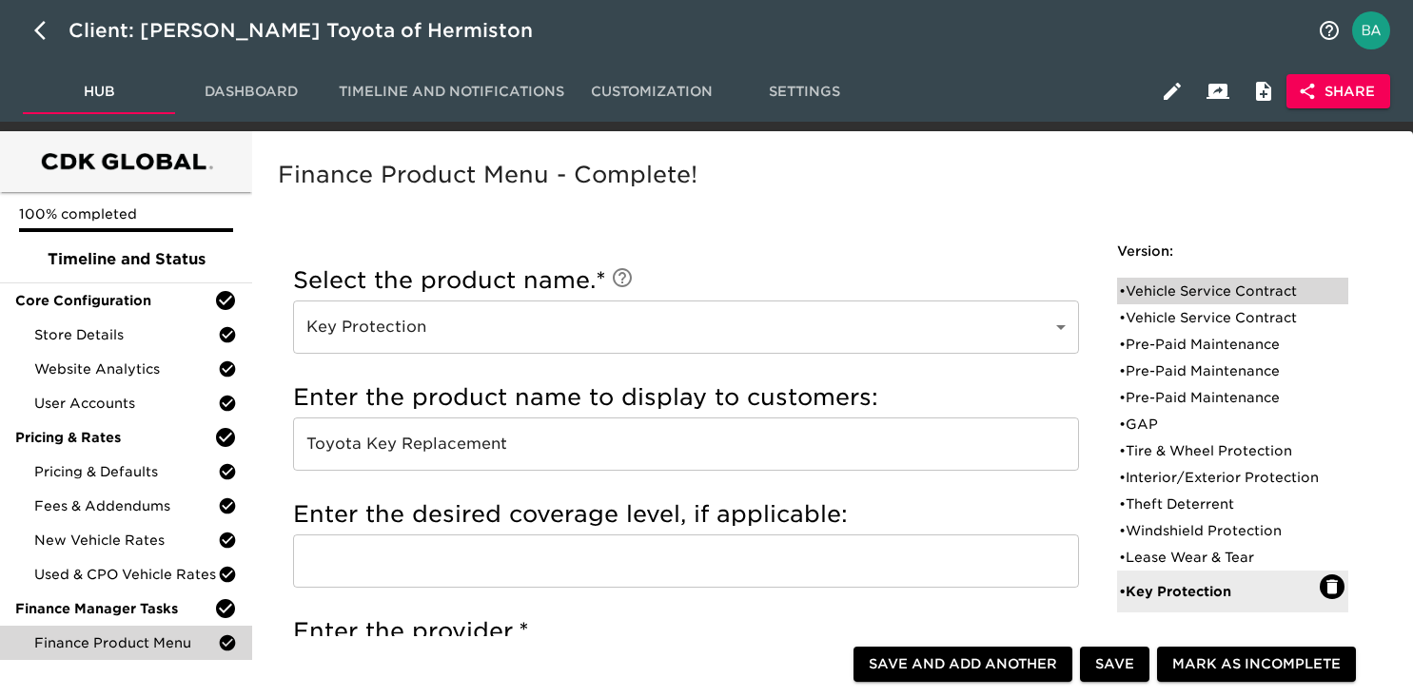
radio input "true"
type input "2500"
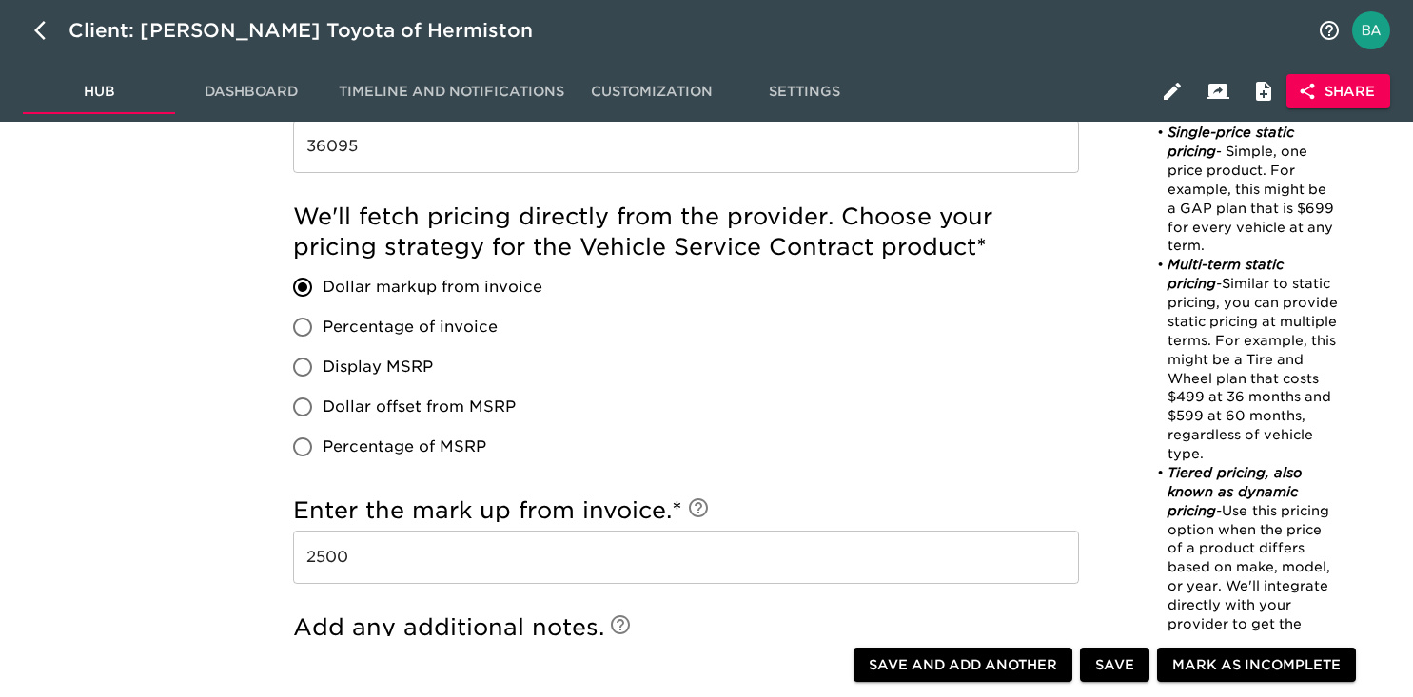
scroll to position [1633, 0]
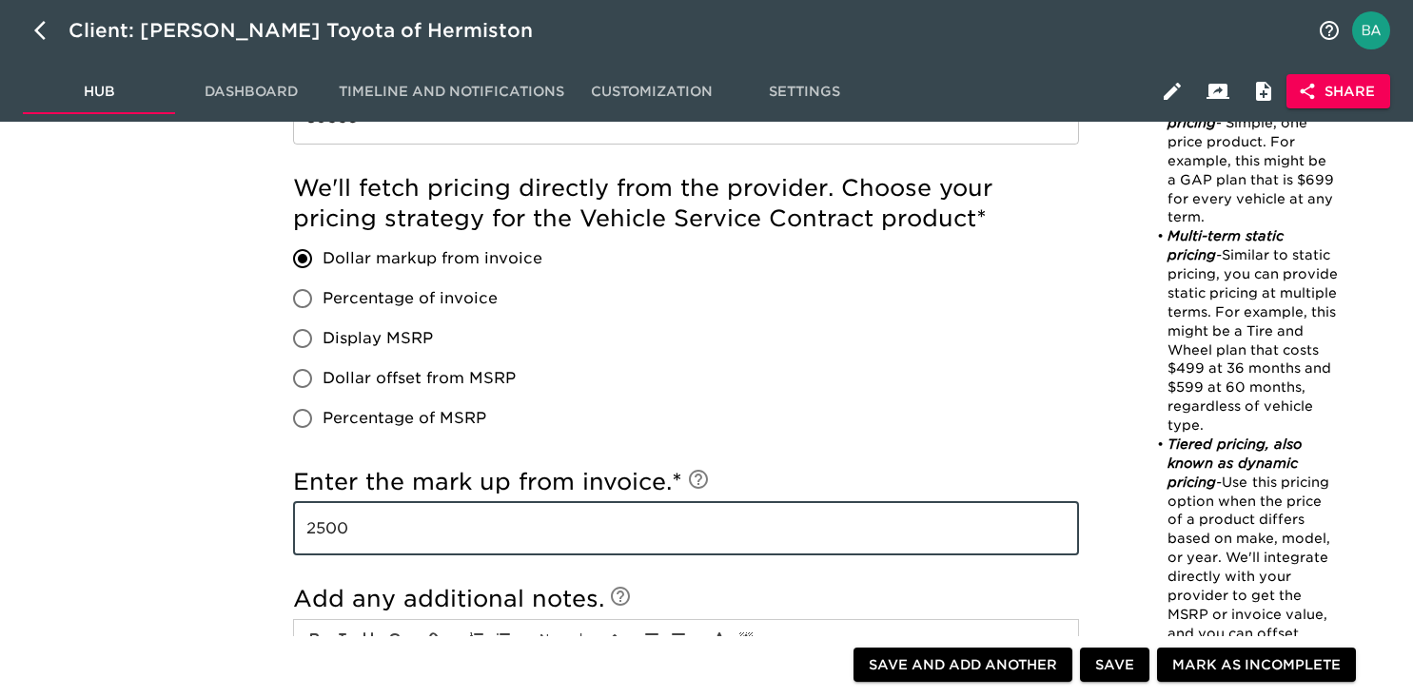
click at [325, 535] on input "2500" at bounding box center [686, 528] width 786 height 53
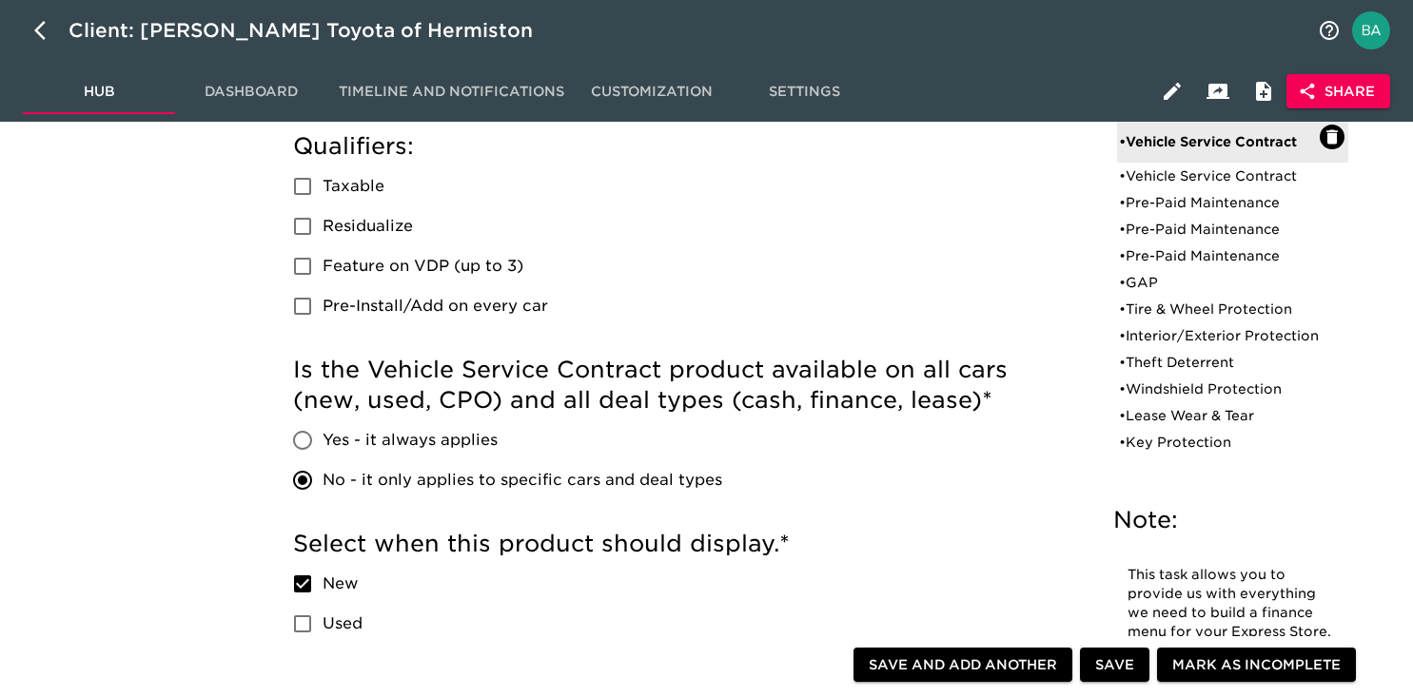
scroll to position [217, 0]
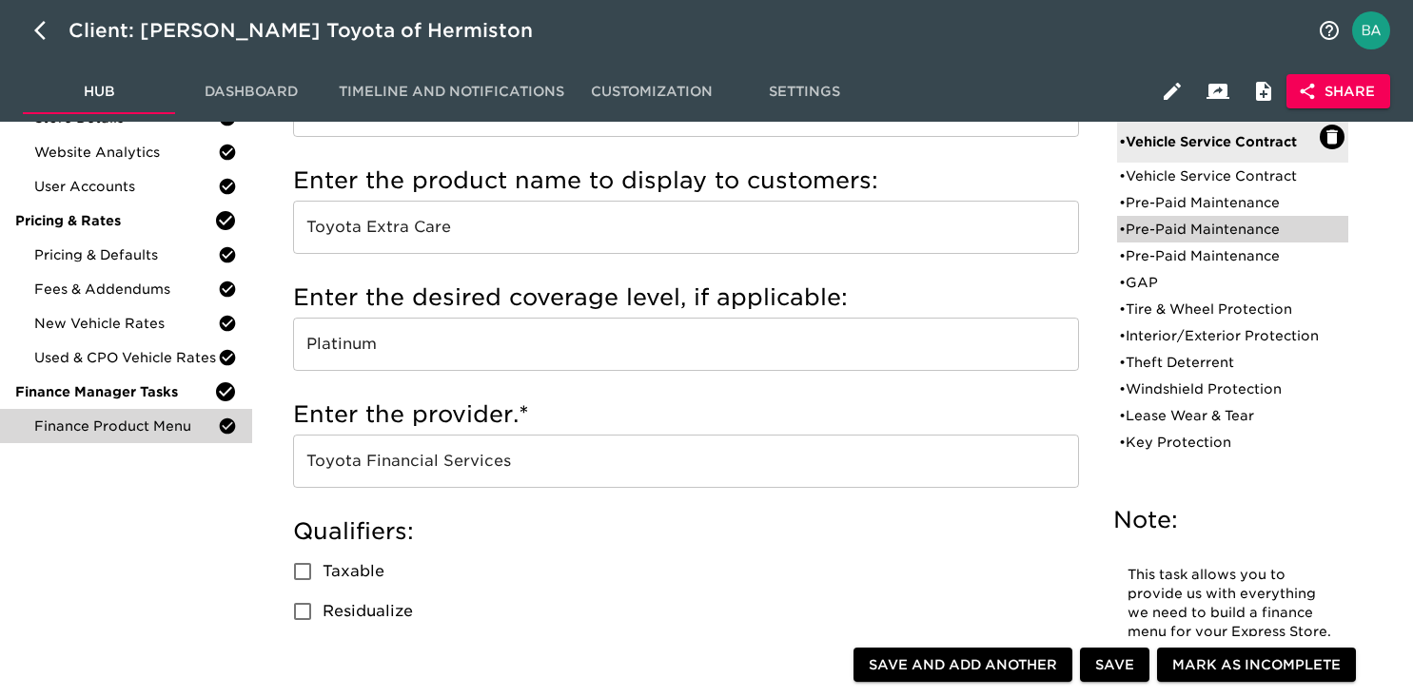
click at [1149, 227] on div "• Pre-Paid Maintenance" at bounding box center [1219, 229] width 201 height 19
type input "Pre-Paid Maintenance"
type input "Toyota Auto Care"
type input "48 mos / 55,000 miles"
radio input "true"
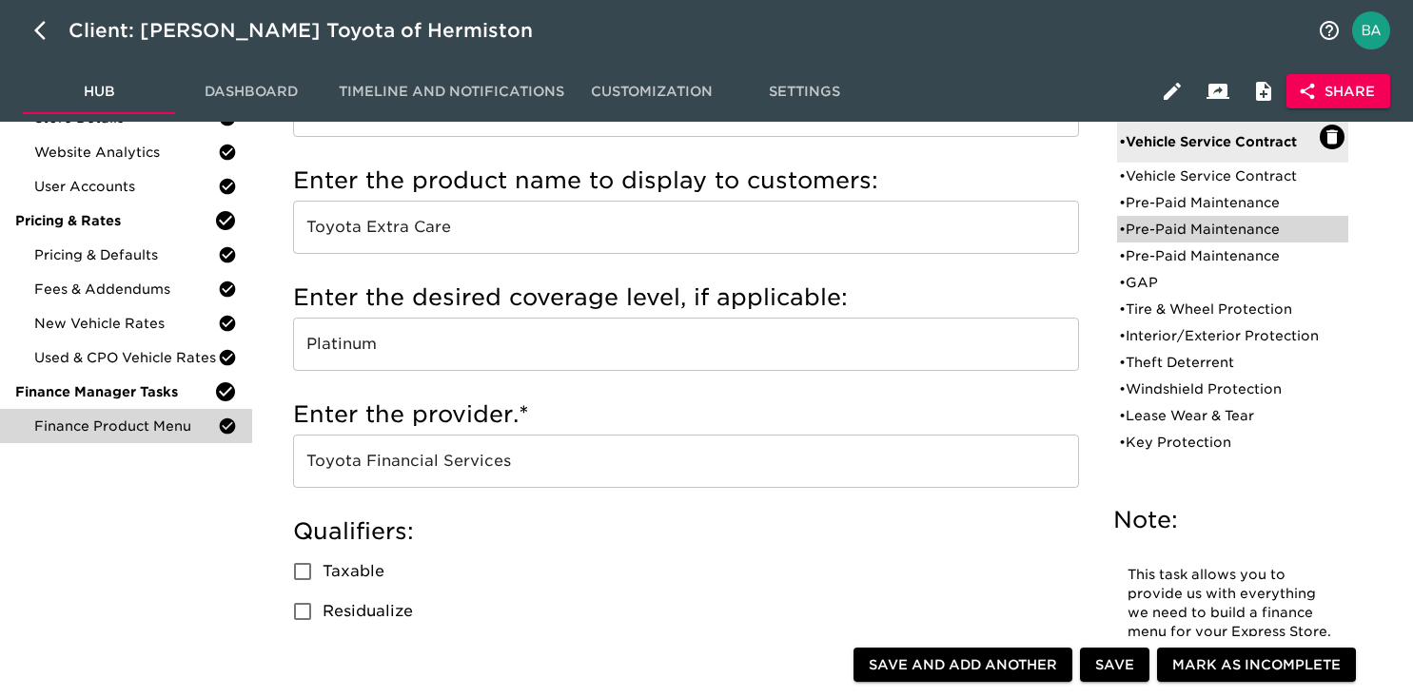
checkbox input "false"
checkbox input "true"
checkbox input "false"
checkbox input "true"
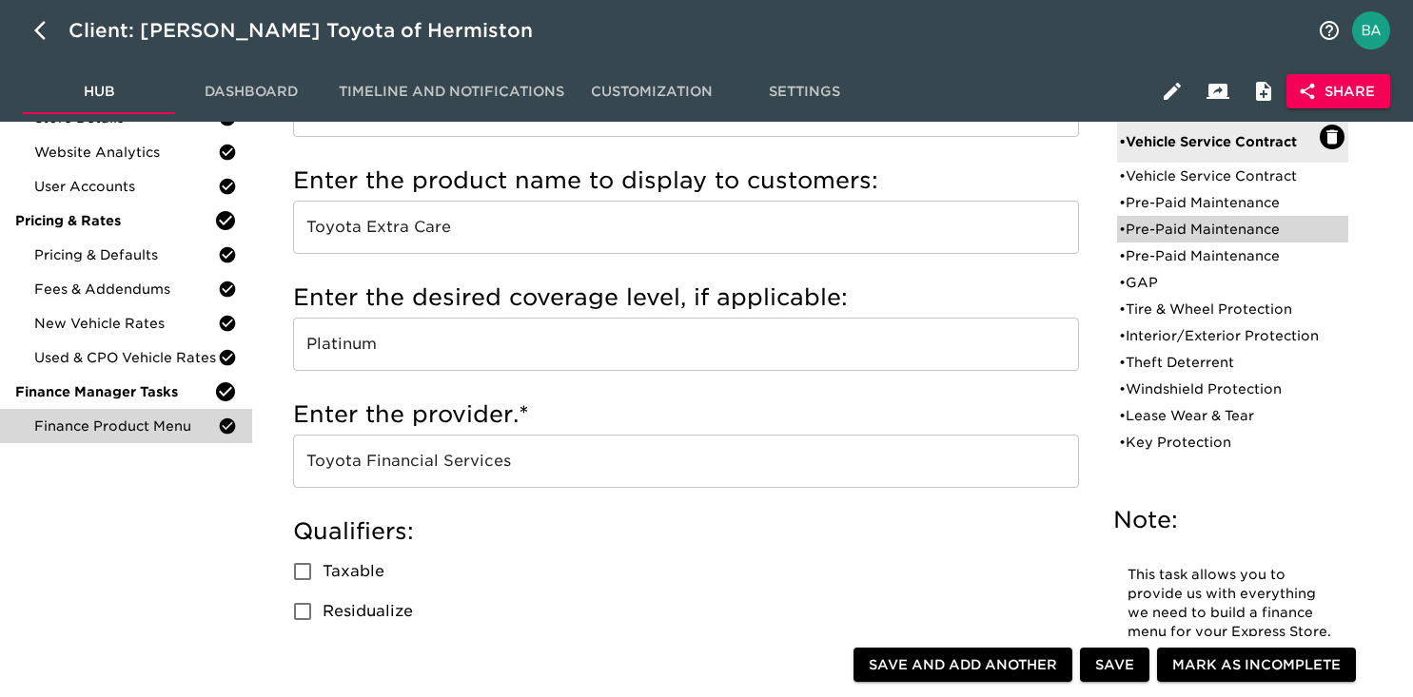
checkbox input "false"
radio input "true"
type input "250"
click at [1149, 227] on div "• Pre-Paid Maintenance" at bounding box center [1219, 229] width 201 height 19
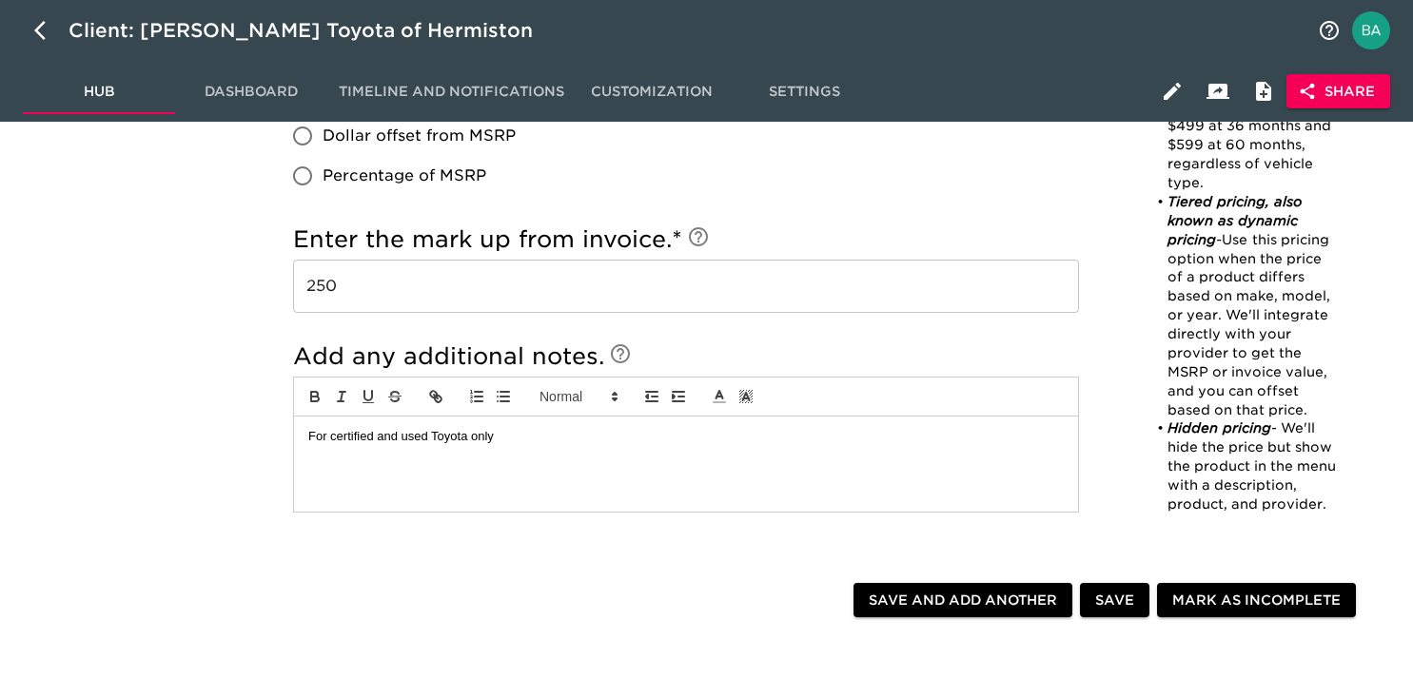
scroll to position [0, 0]
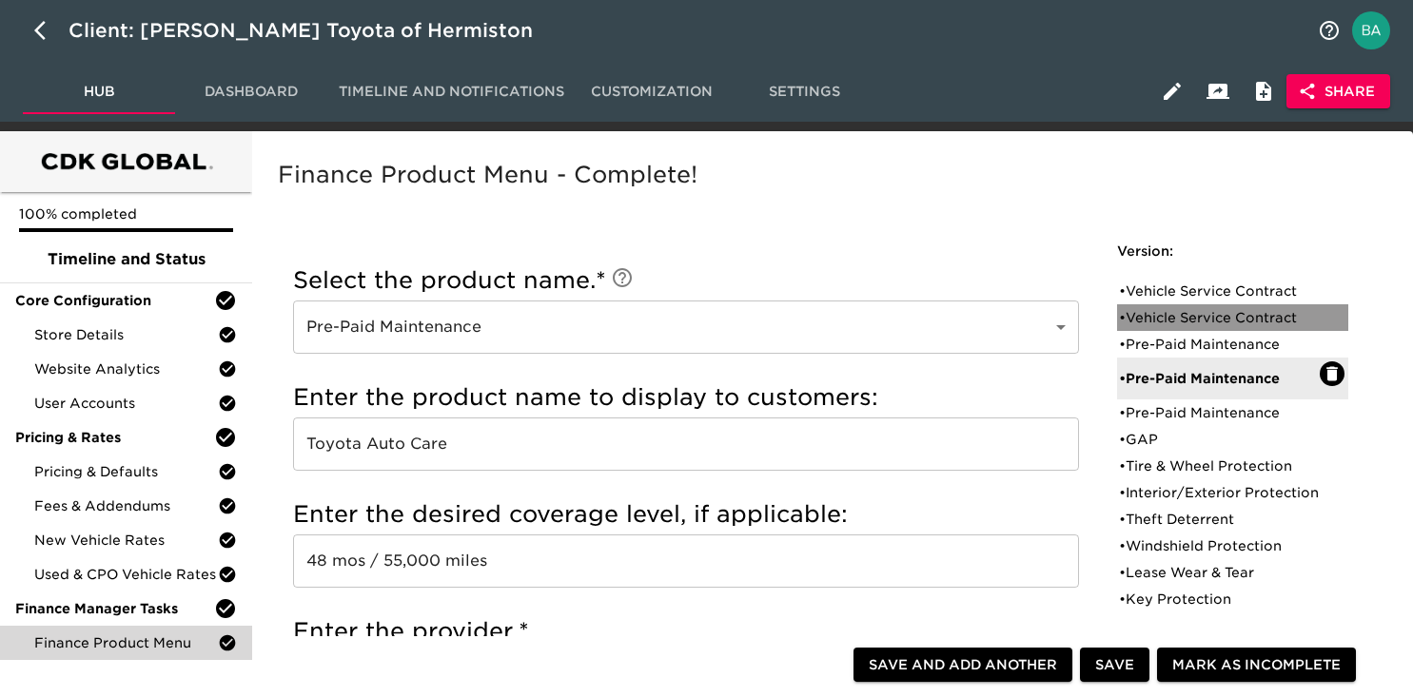
click at [1171, 305] on div "• Vehicle Service Contract" at bounding box center [1232, 317] width 231 height 27
type input "Vehicle Service Contract"
type input "EG Assurance"
type input "Premiere Flex"
type input "Ethos Group"
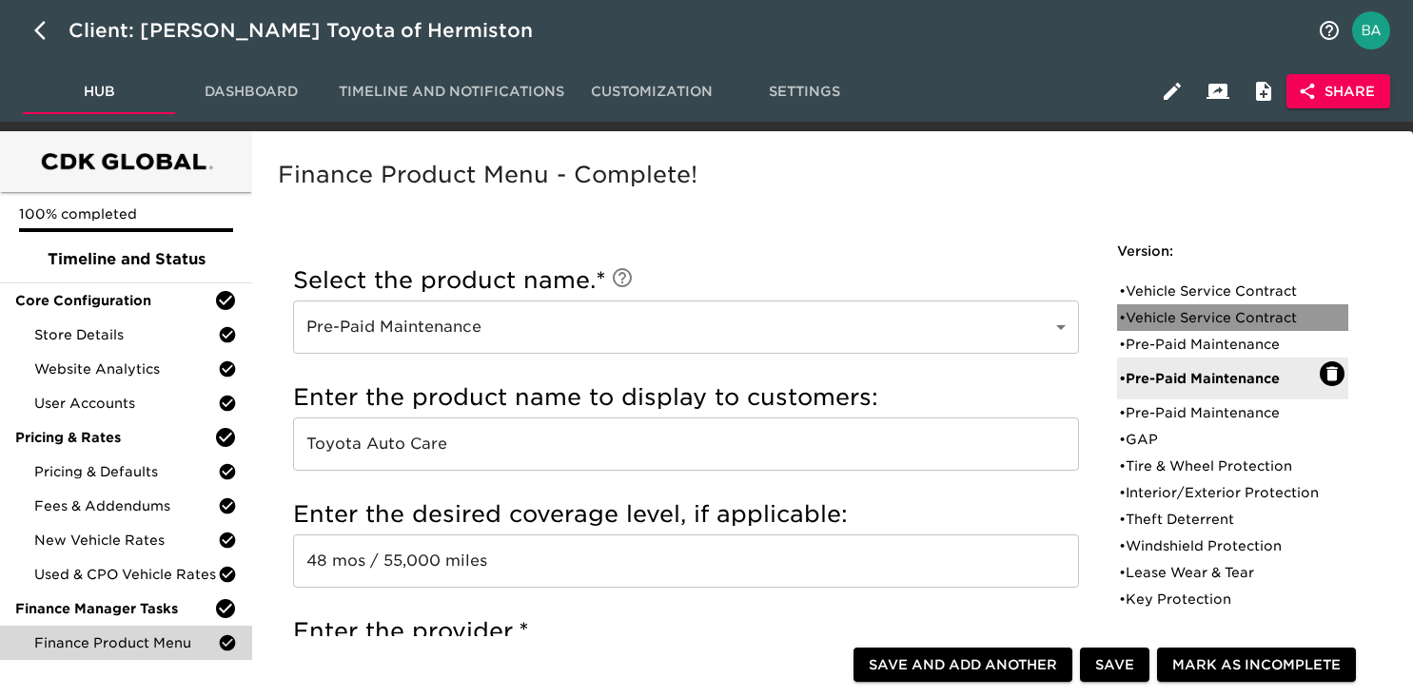
radio input "true"
checkbox input "true"
radio input "true"
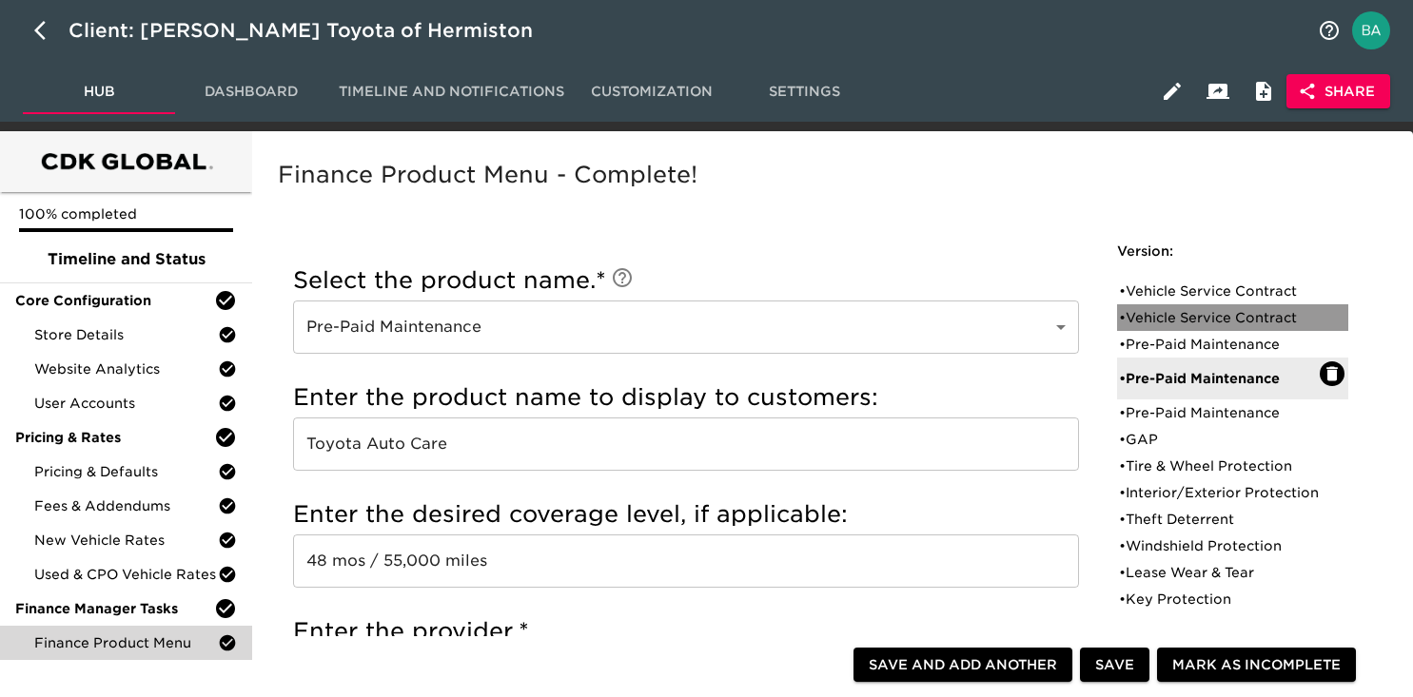
type input "18916"
radio input "true"
type input "2500"
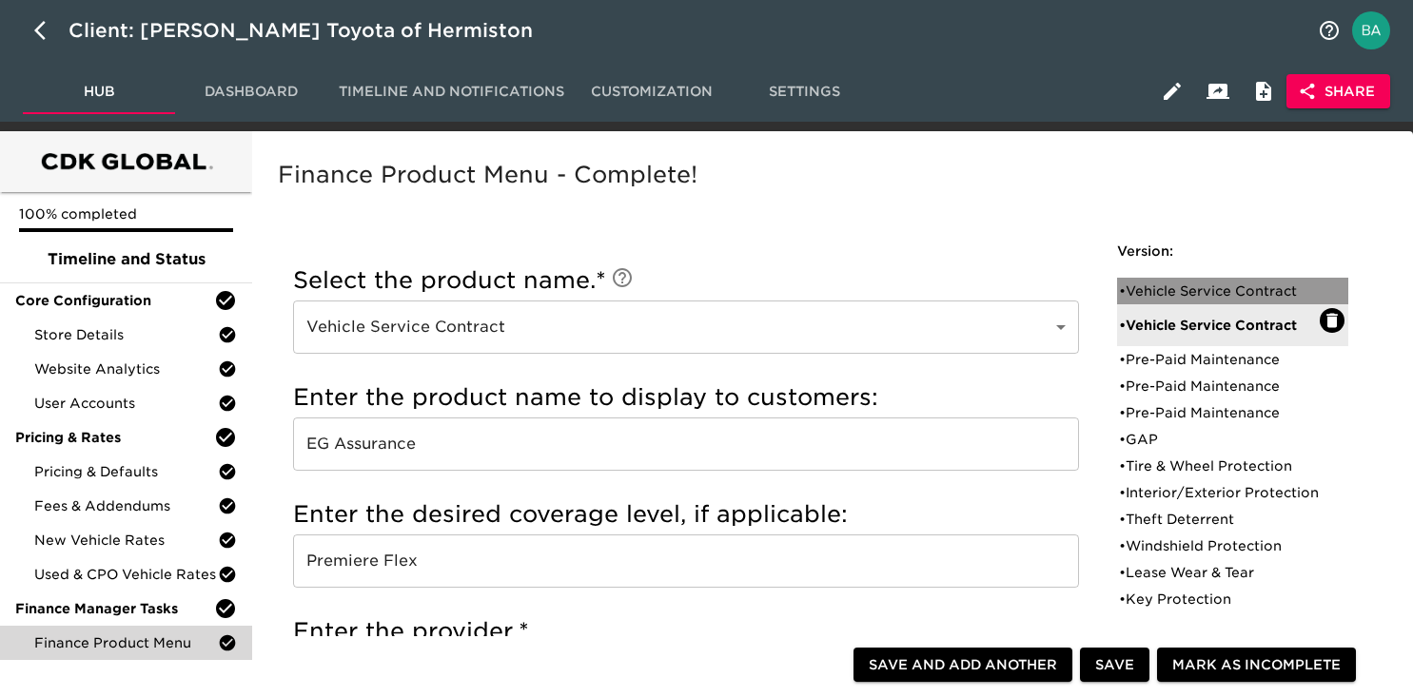
click at [1170, 290] on div "• Vehicle Service Contract" at bounding box center [1219, 291] width 201 height 19
type input "Toyota Extra Care"
type input "Platinum"
type input "Toyota Financial Services"
checkbox input "true"
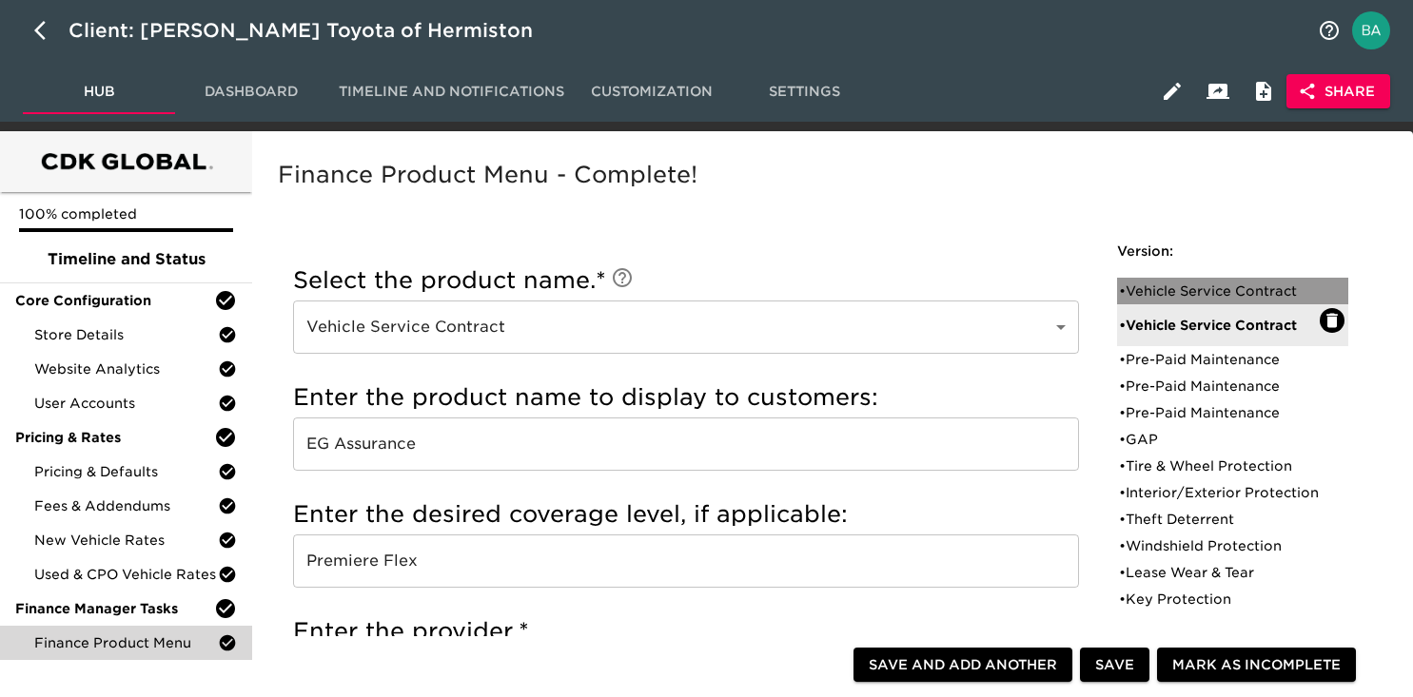
checkbox input "false"
checkbox input "true"
type input "36095"
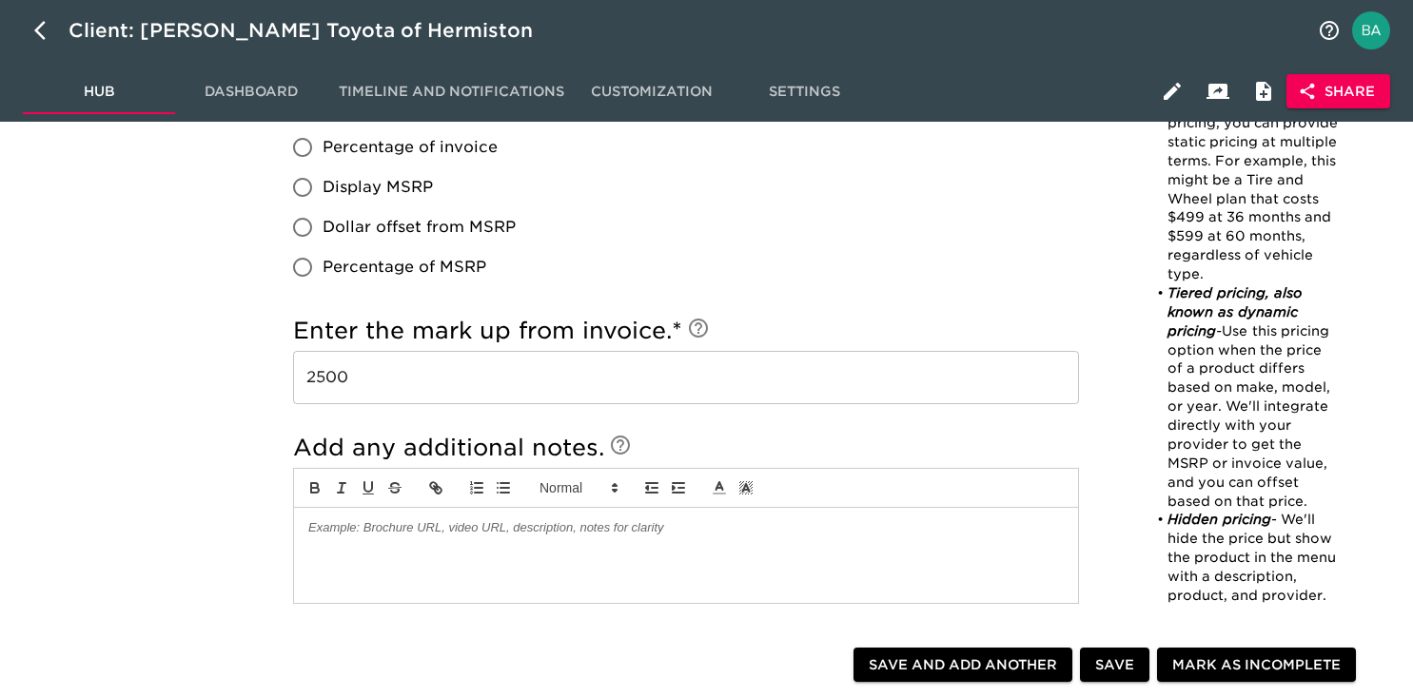
scroll to position [1785, 0]
click at [304, 376] on input "2500" at bounding box center [686, 376] width 786 height 53
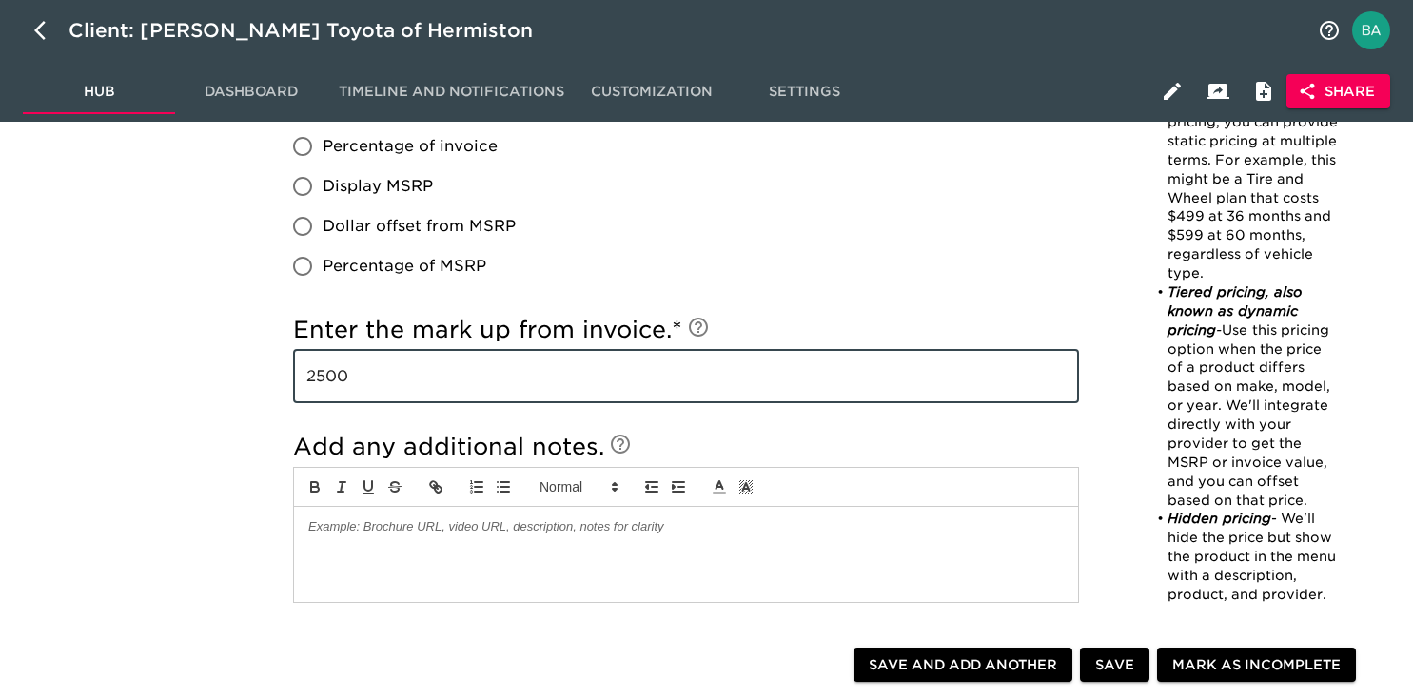
click at [304, 376] on input "2500" at bounding box center [686, 376] width 786 height 53
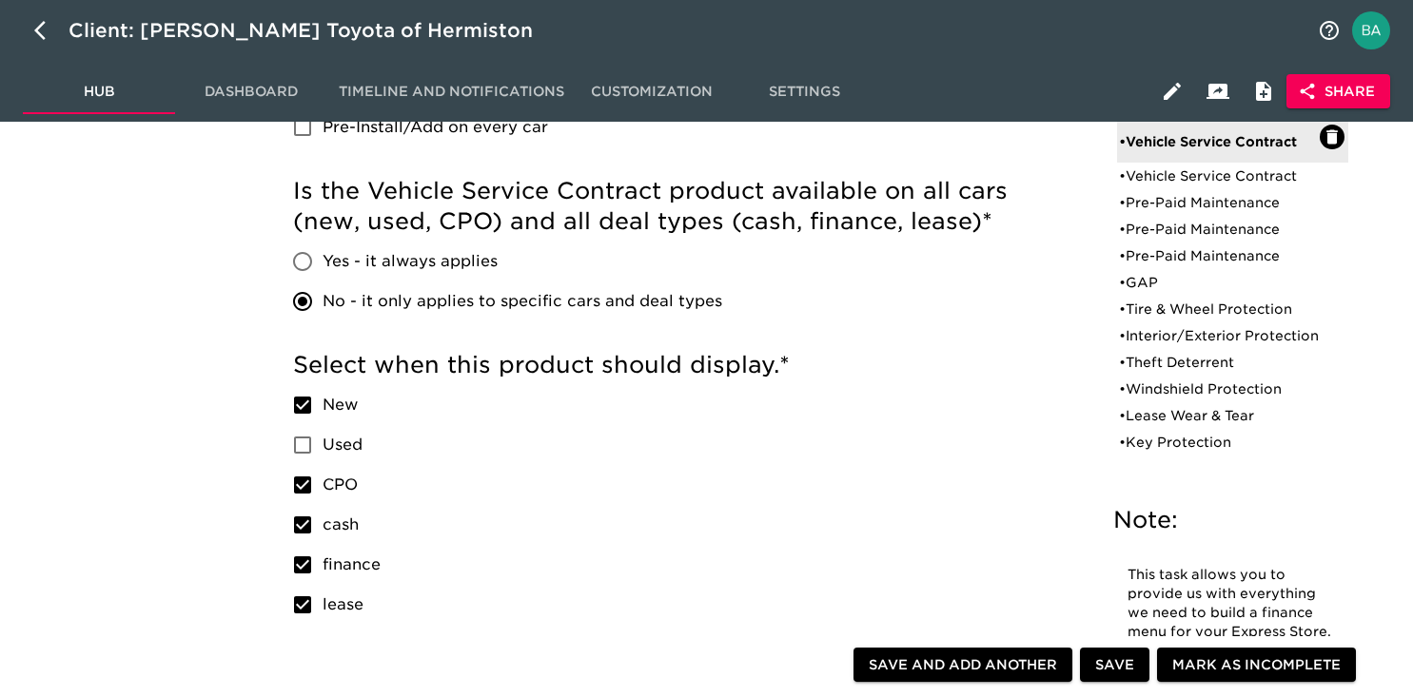
scroll to position [0, 0]
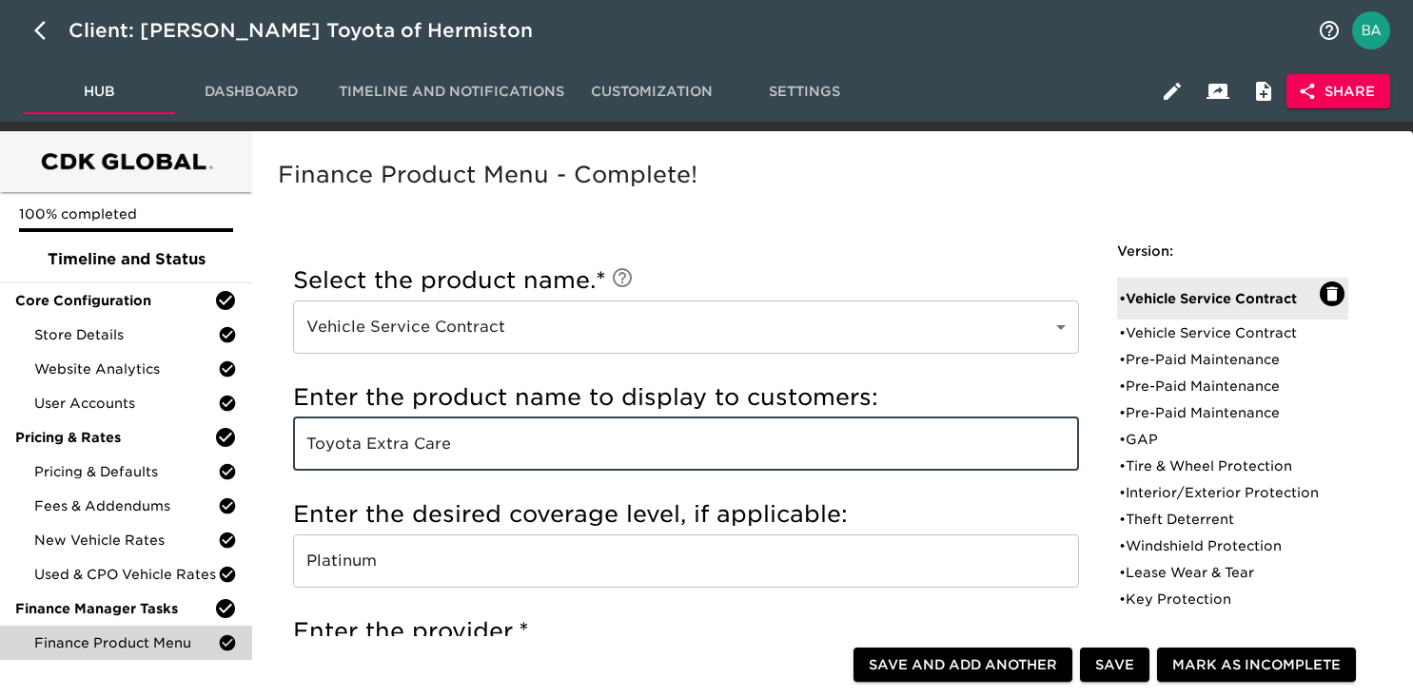
click at [363, 442] on input "Toyota Extra Care" at bounding box center [686, 444] width 786 height 53
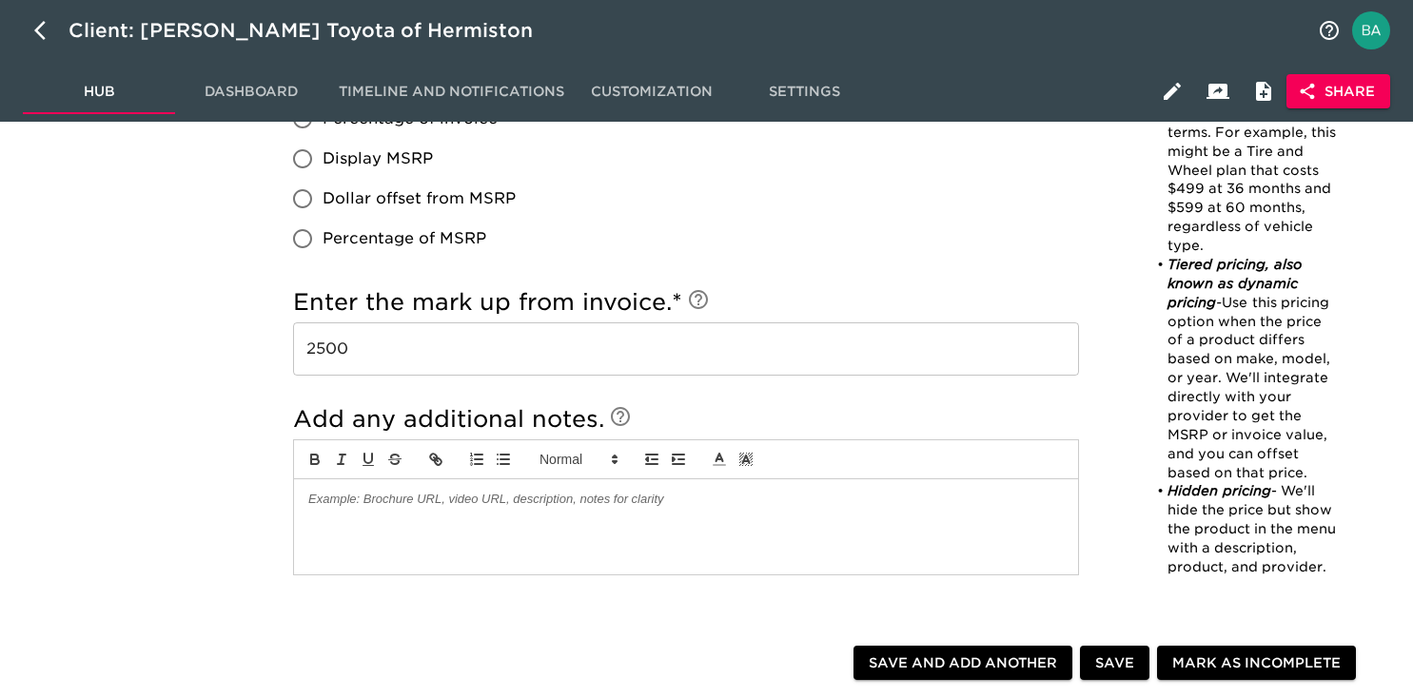
scroll to position [1677, 0]
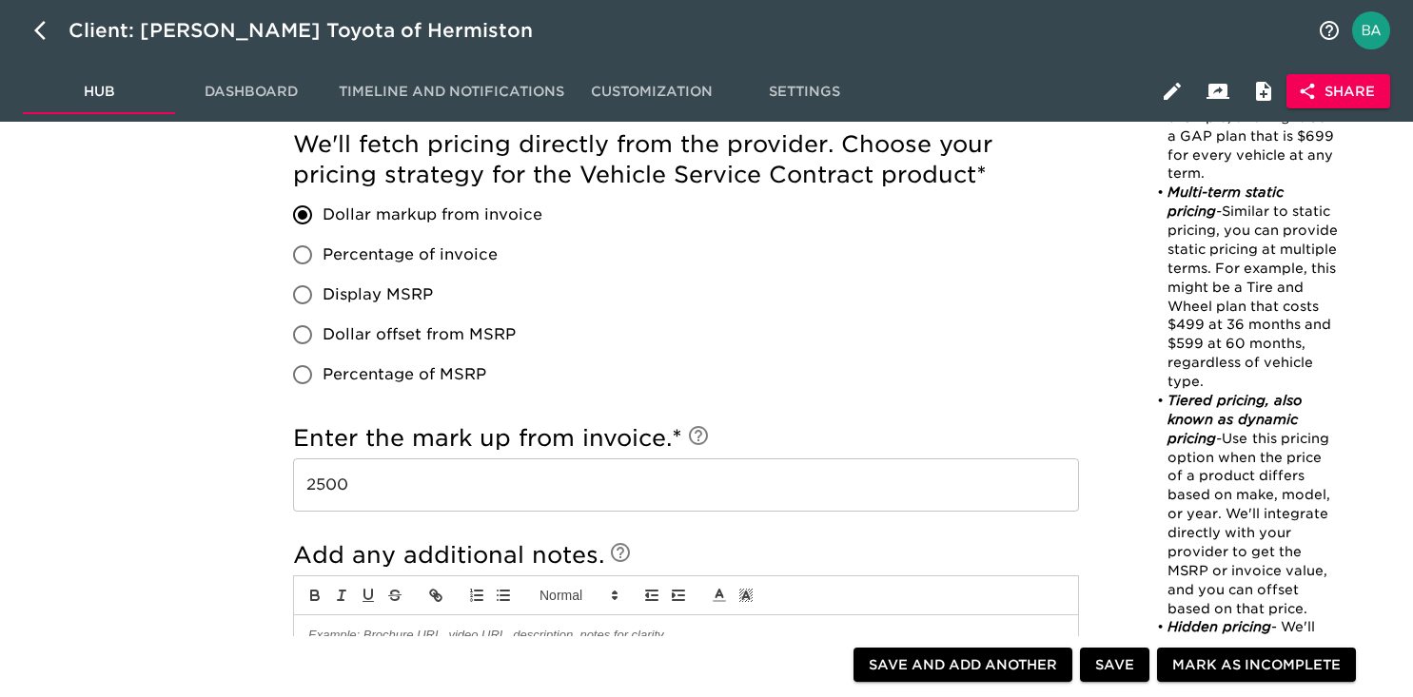
click at [327, 481] on input "2500" at bounding box center [686, 485] width 786 height 53
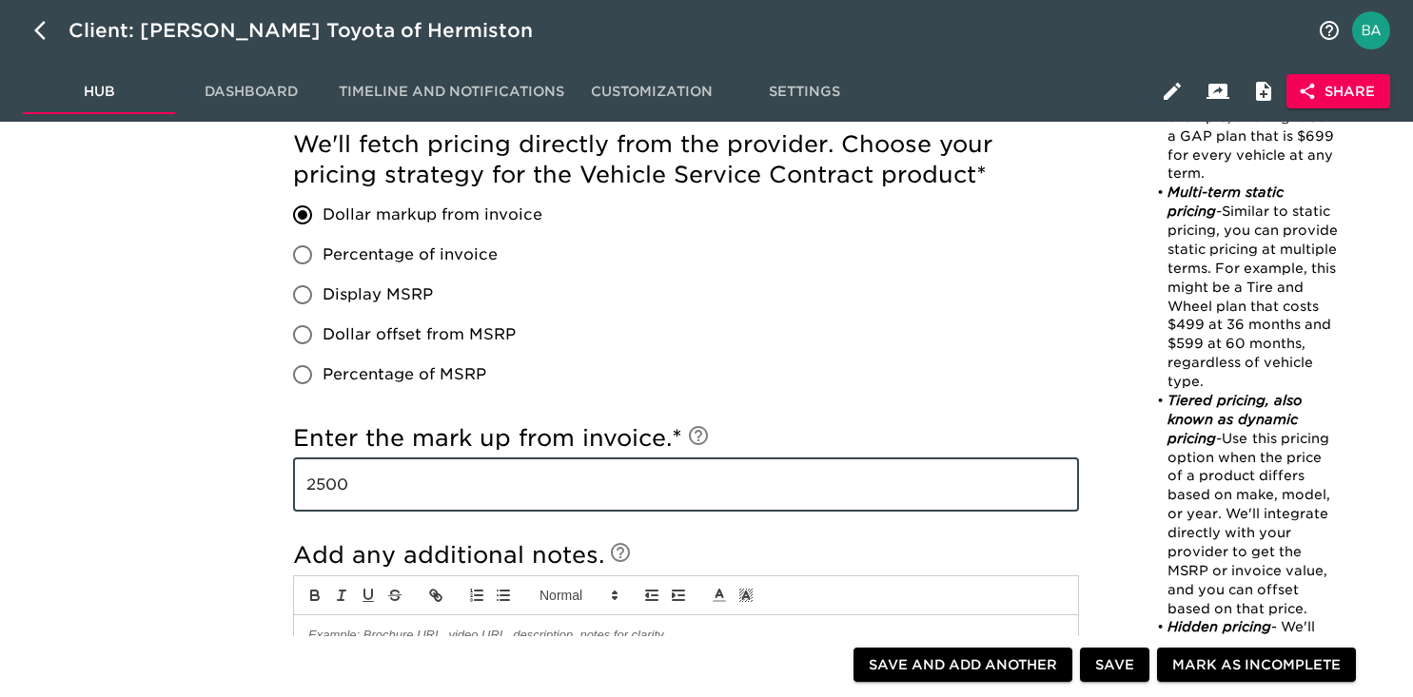
click at [327, 481] on input "2500" at bounding box center [686, 485] width 786 height 53
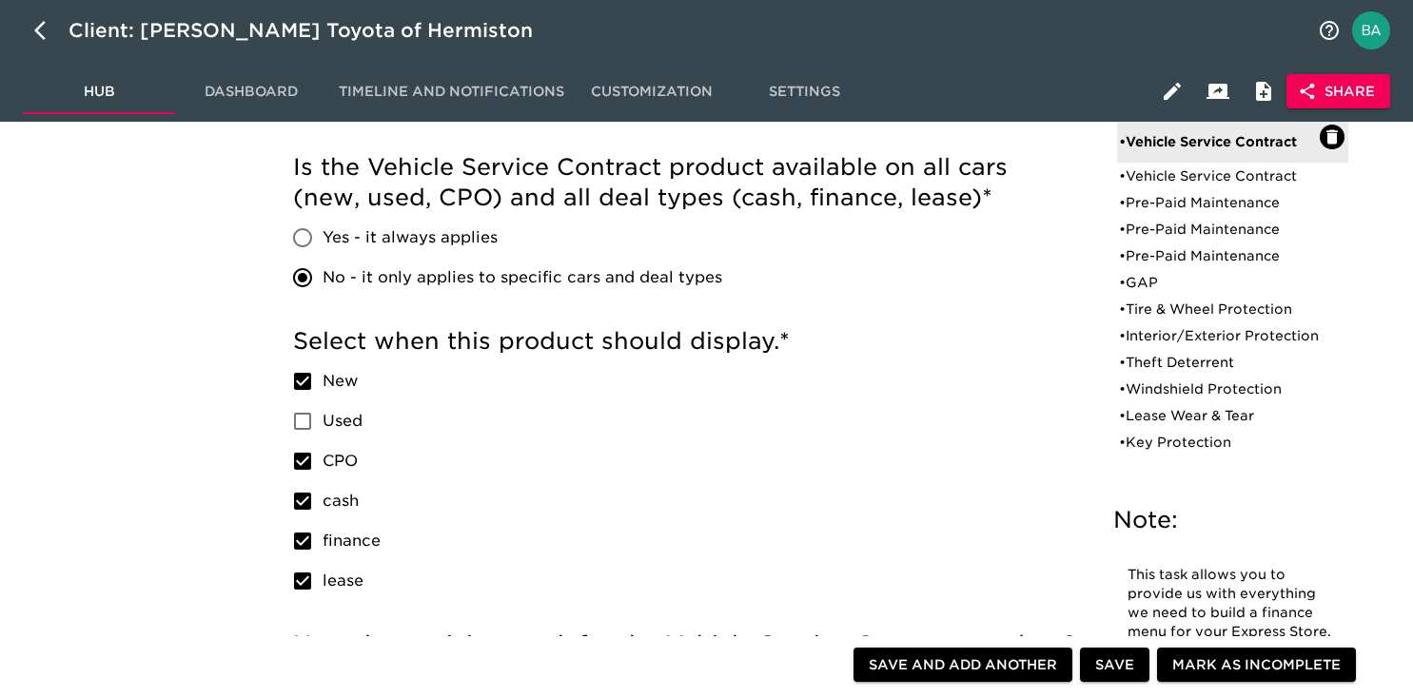
scroll to position [784, 0]
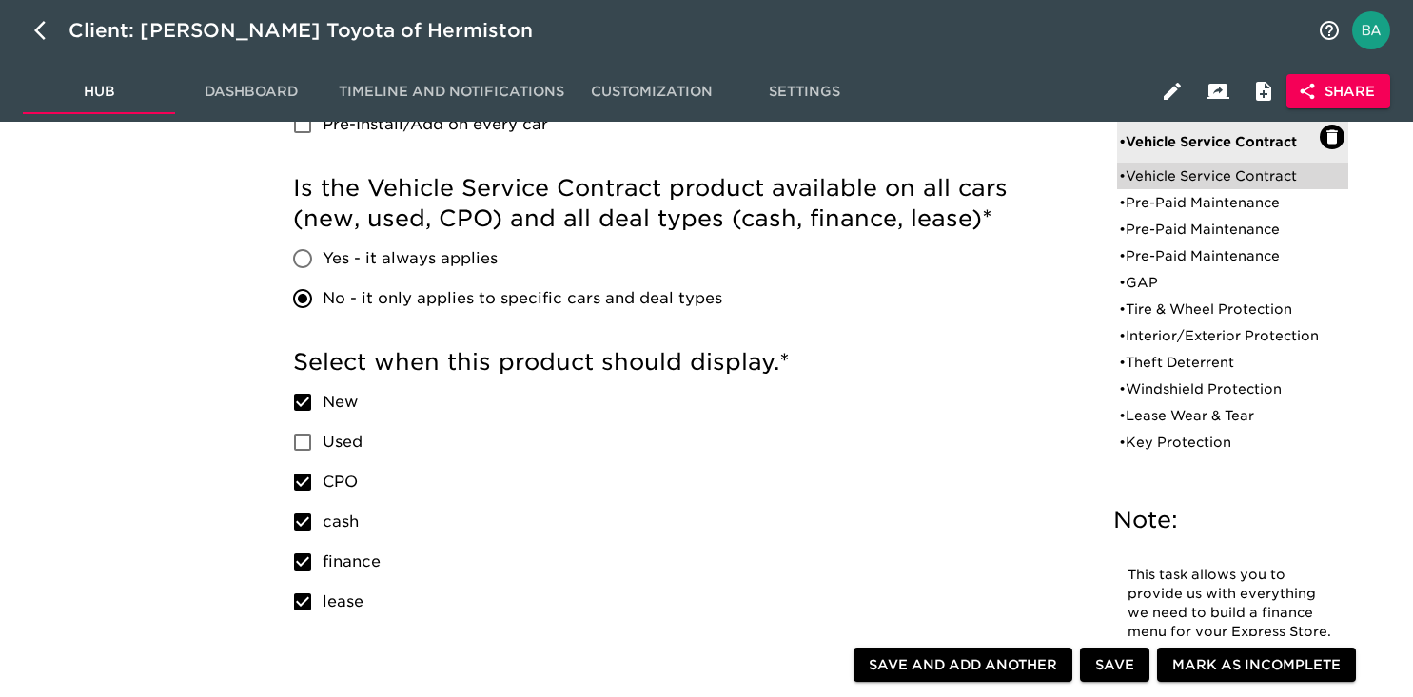
click at [1143, 171] on div "• Vehicle Service Contract" at bounding box center [1219, 176] width 201 height 19
type input "EG Assurance"
type input "Premiere Flex"
type input "Ethos Group"
checkbox input "false"
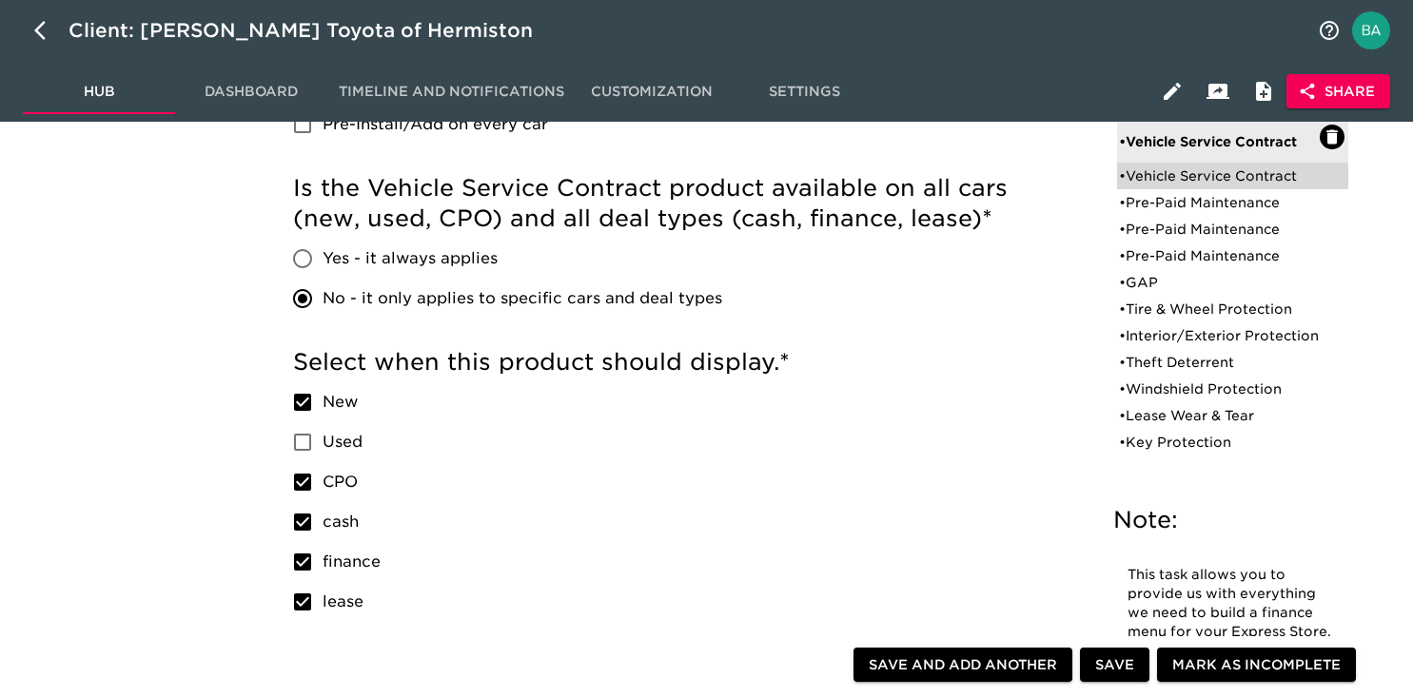
checkbox input "true"
checkbox input "false"
type input "18916"
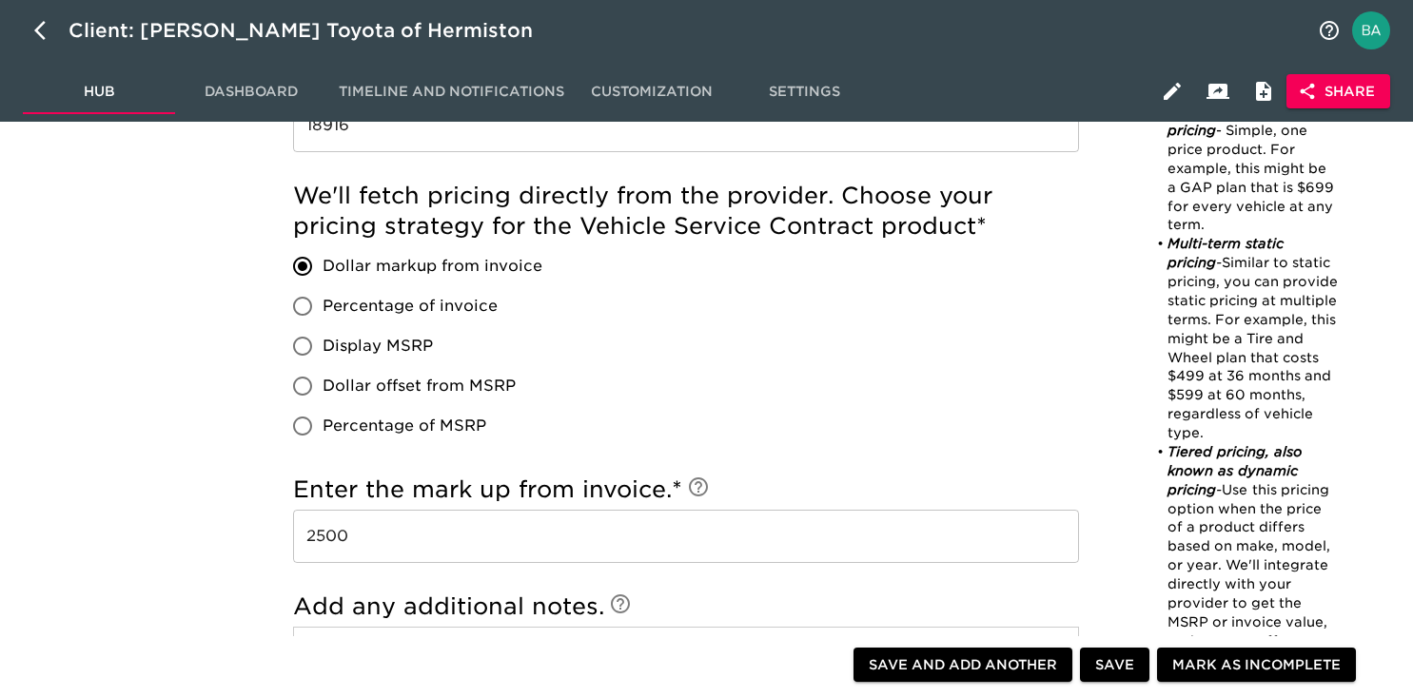
scroll to position [1696, 0]
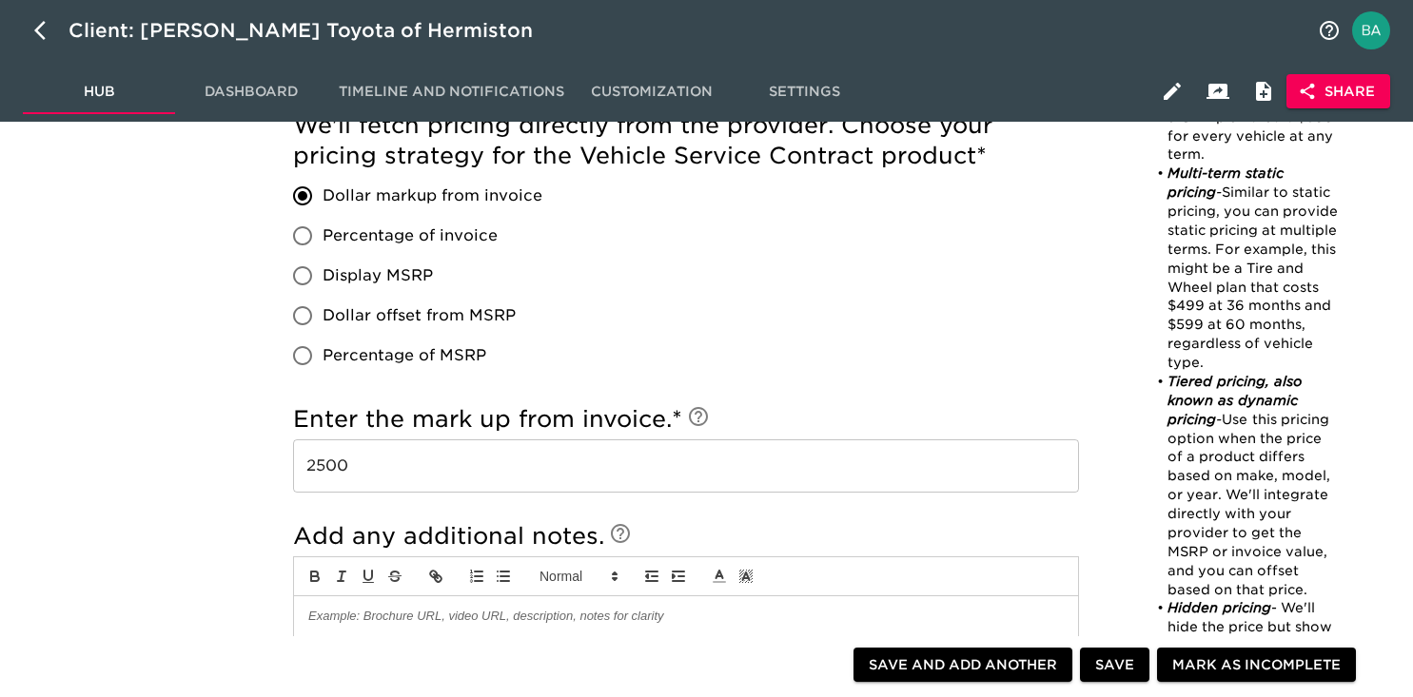
click at [329, 465] on input "2500" at bounding box center [686, 466] width 786 height 53
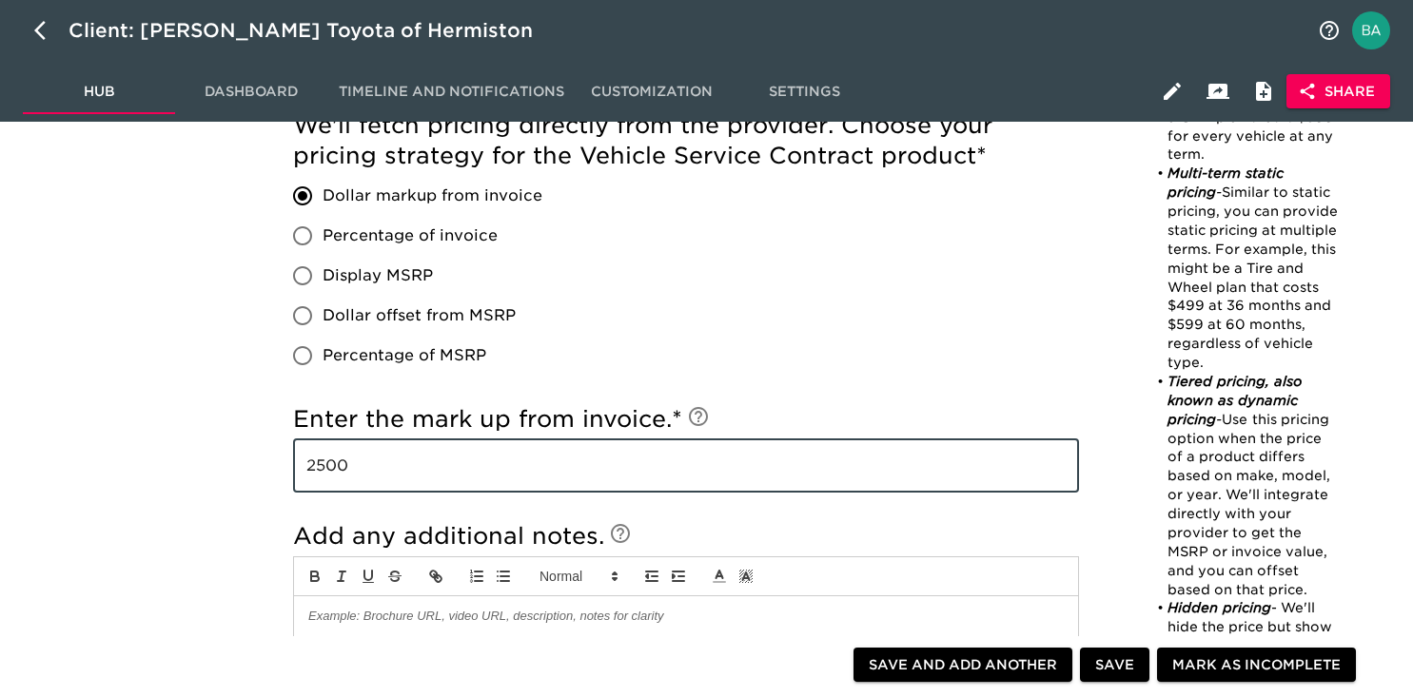
click at [329, 465] on input "2500" at bounding box center [686, 466] width 786 height 53
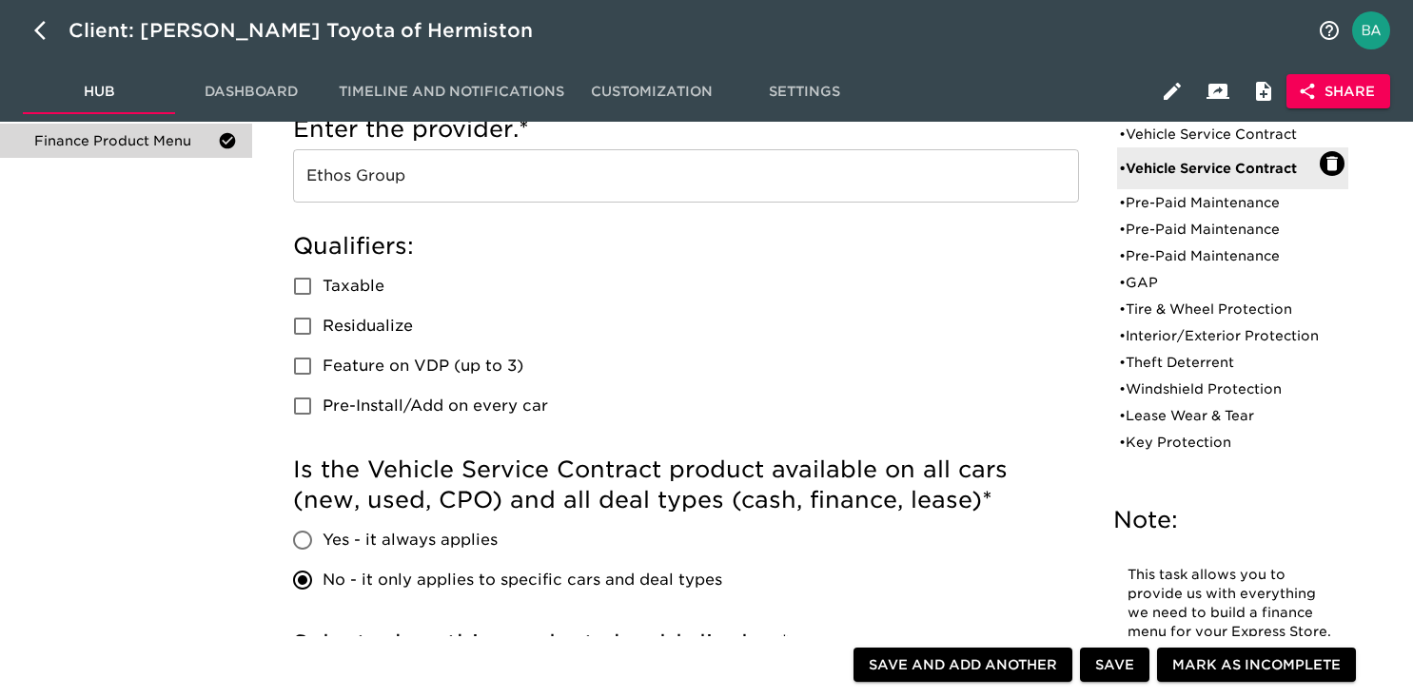
scroll to position [0, 0]
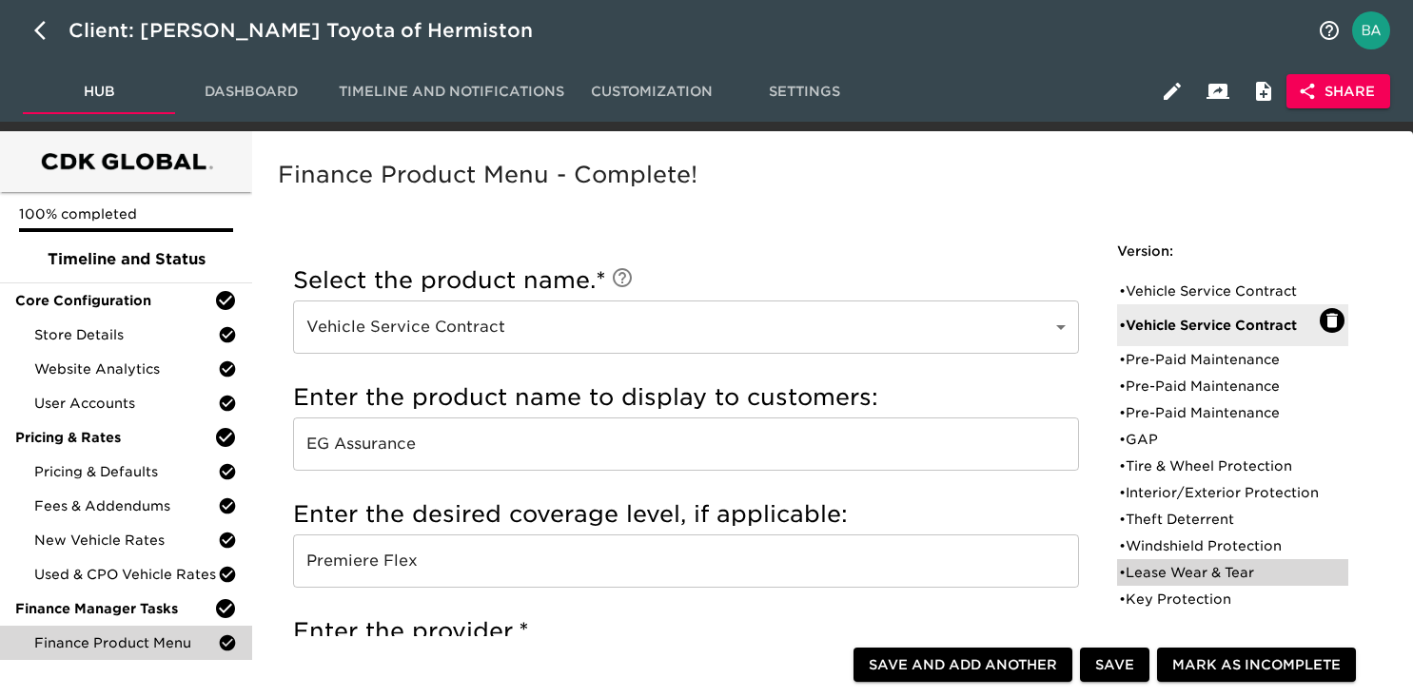
click at [1157, 582] on div "• Lease Wear & Tear" at bounding box center [1219, 572] width 201 height 19
type input "Lease Wear & Tear"
type input "Toyota Lease Wear"
type input "Toyota Financial Services"
radio input "true"
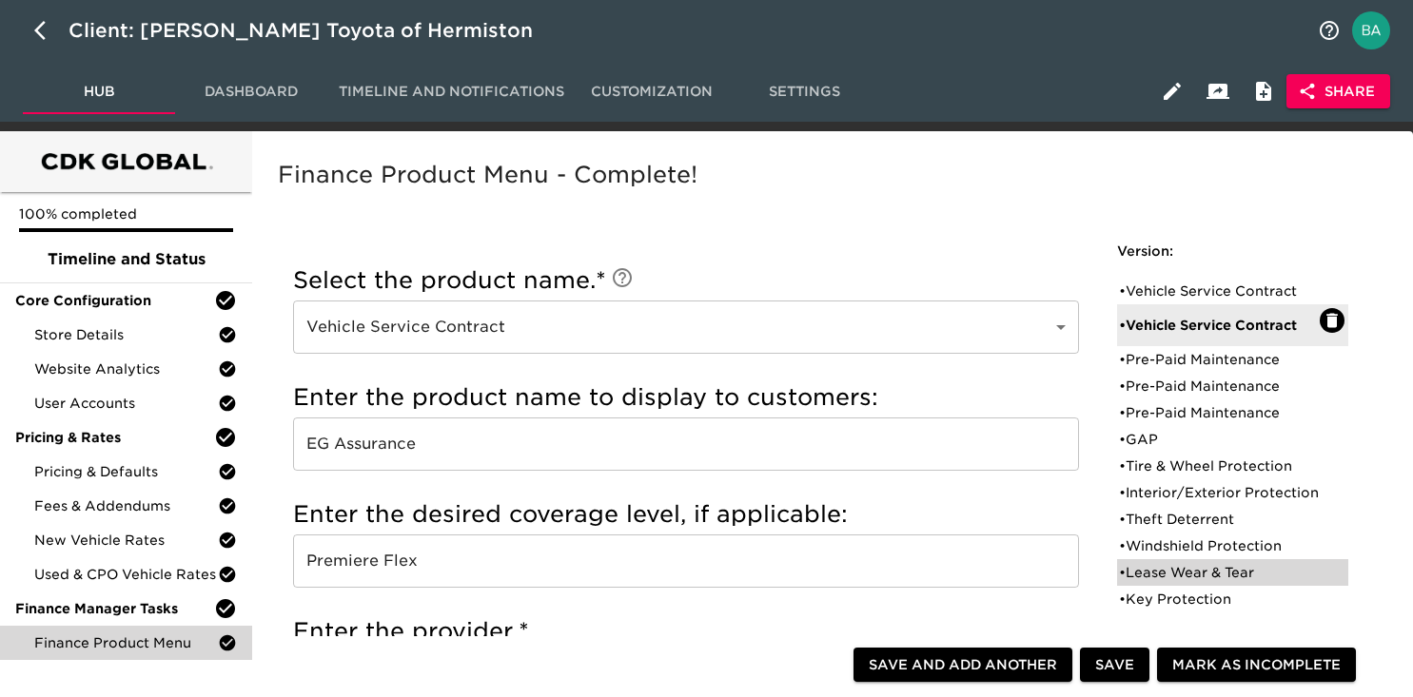
checkbox input "true"
checkbox input "false"
checkbox input "true"
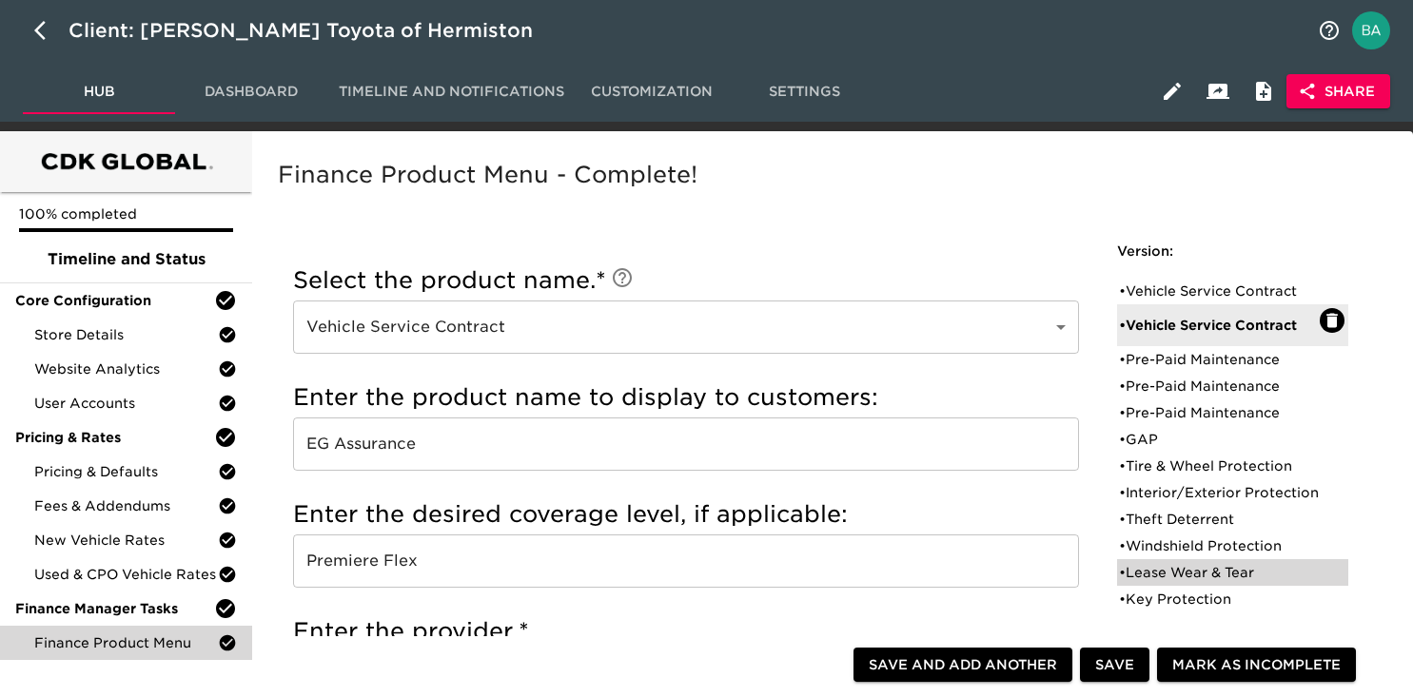
radio input "true"
radio input "false"
type input "1495"
radio input "false"
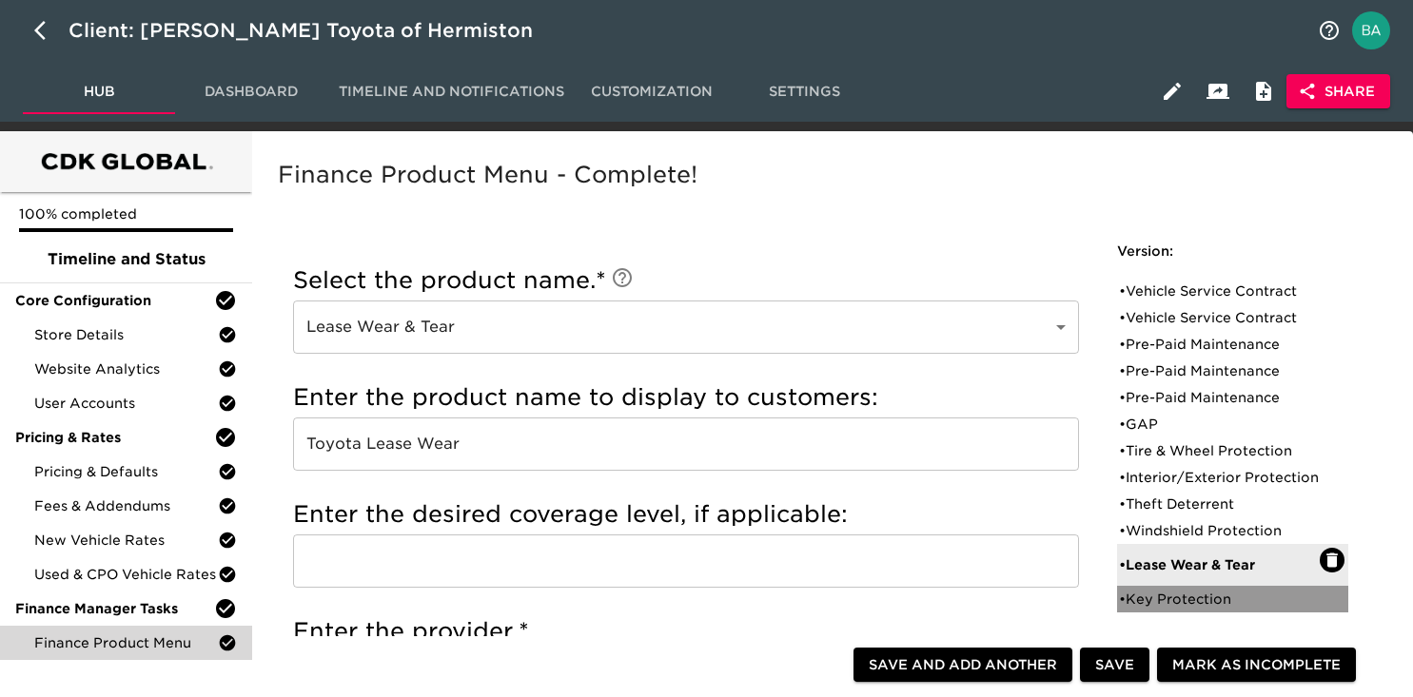
click at [1182, 609] on div "• Key Protection" at bounding box center [1219, 599] width 201 height 19
type input "Key Protection"
type input "Toyota Key Replacement"
radio input "true"
radio input "false"
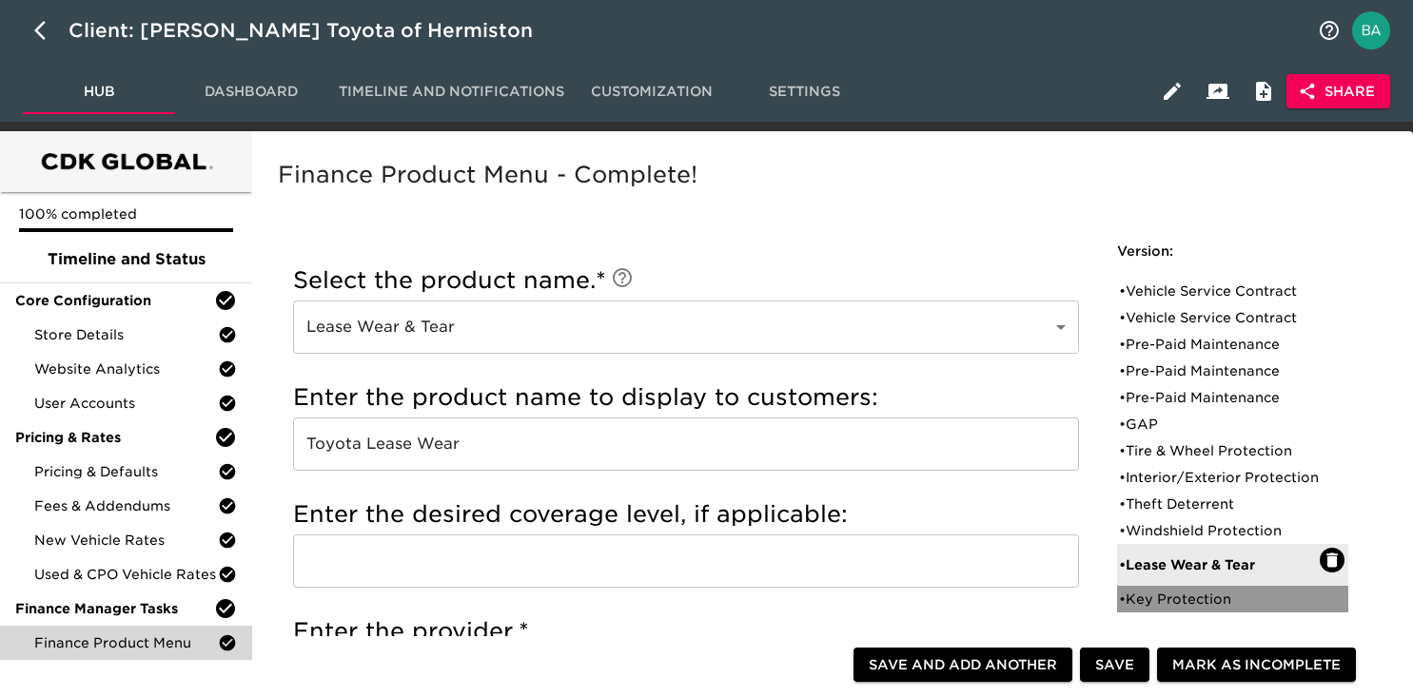
checkbox input "true"
checkbox input "false"
type input "449"
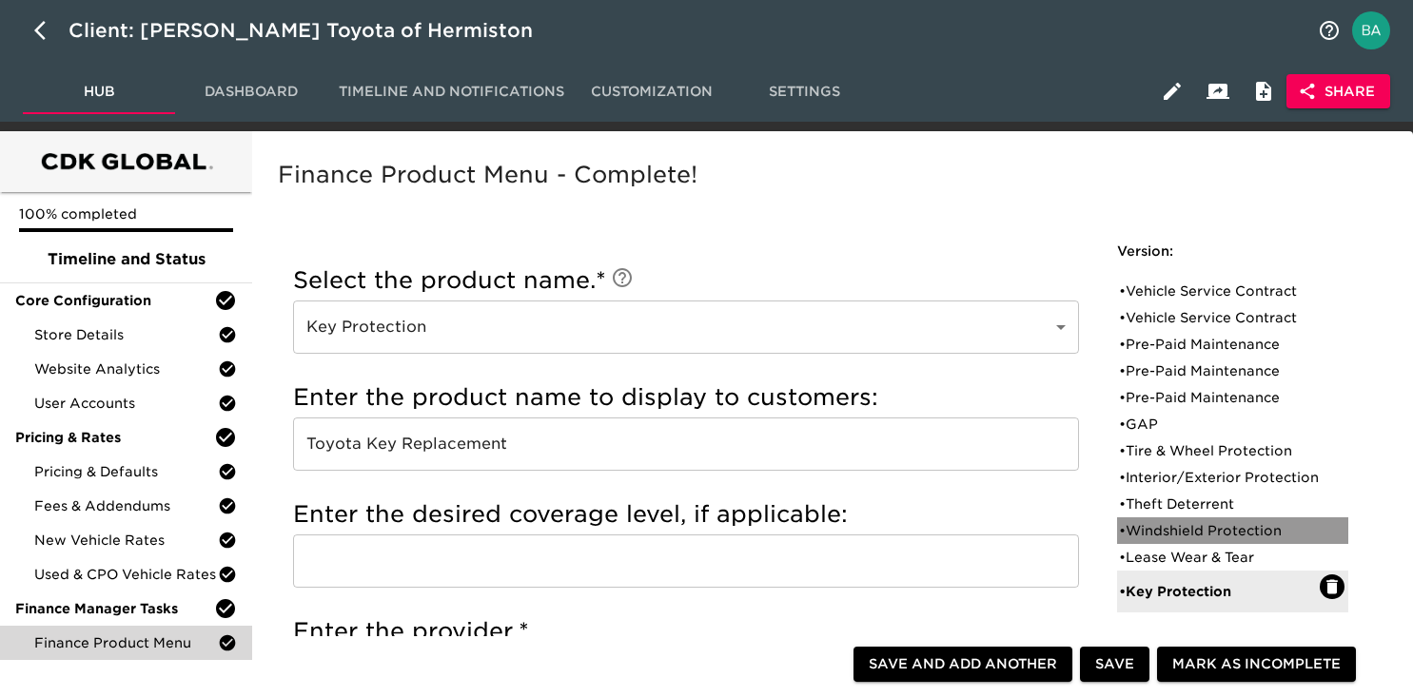
click at [1165, 540] on div "• Windshield Protection" at bounding box center [1219, 530] width 201 height 19
type input "Windshield Protection"
type input "Ethos Windshield"
type input "Ethos Group"
radio input "true"
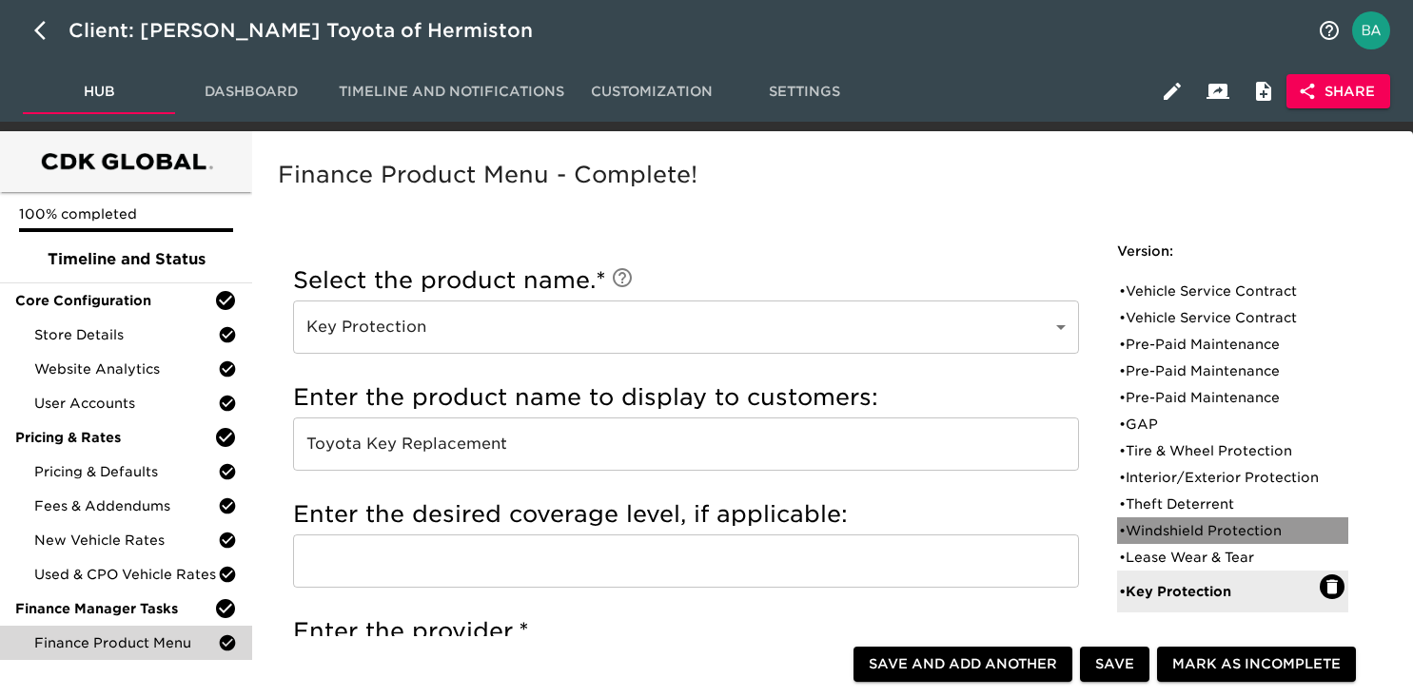
checkbox input "false"
radio input "true"
type input "1388"
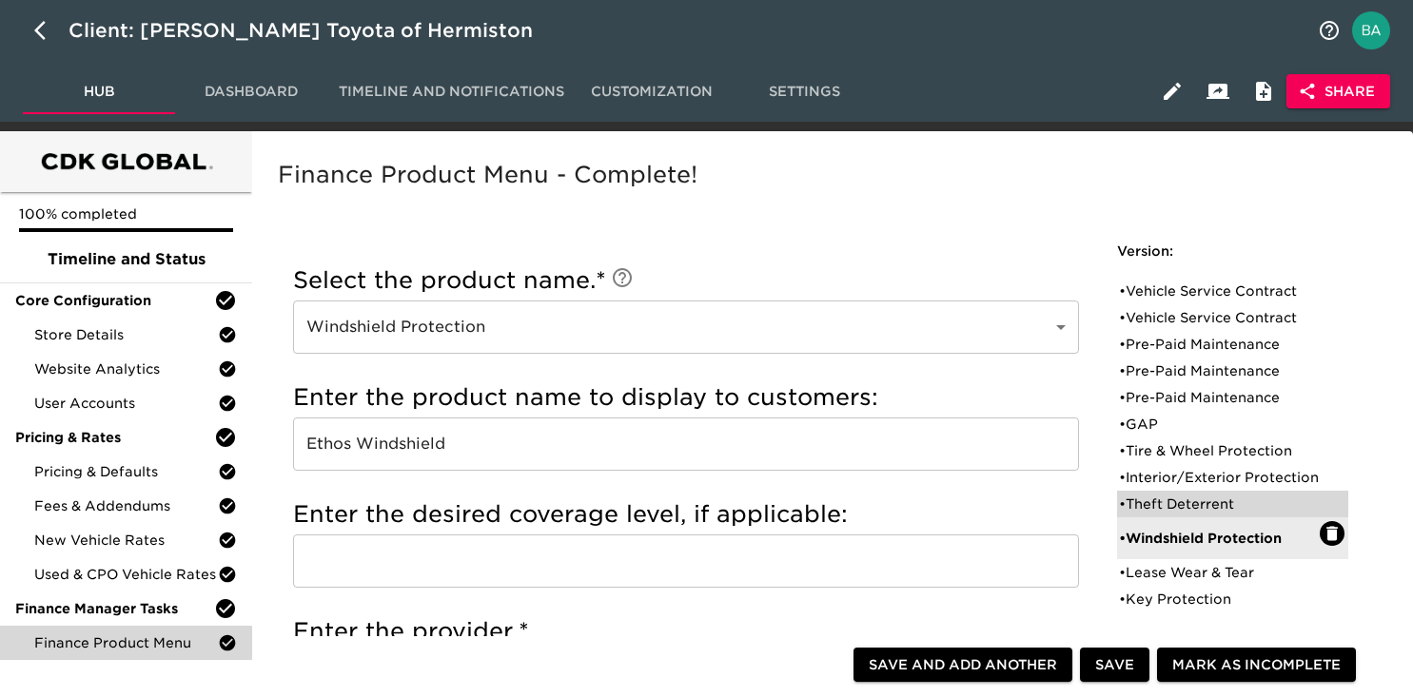
click at [1170, 514] on div "• Theft Deterrent" at bounding box center [1219, 504] width 201 height 19
type input "Theft Deterrent"
type input "Ethos Data Dots"
radio input "true"
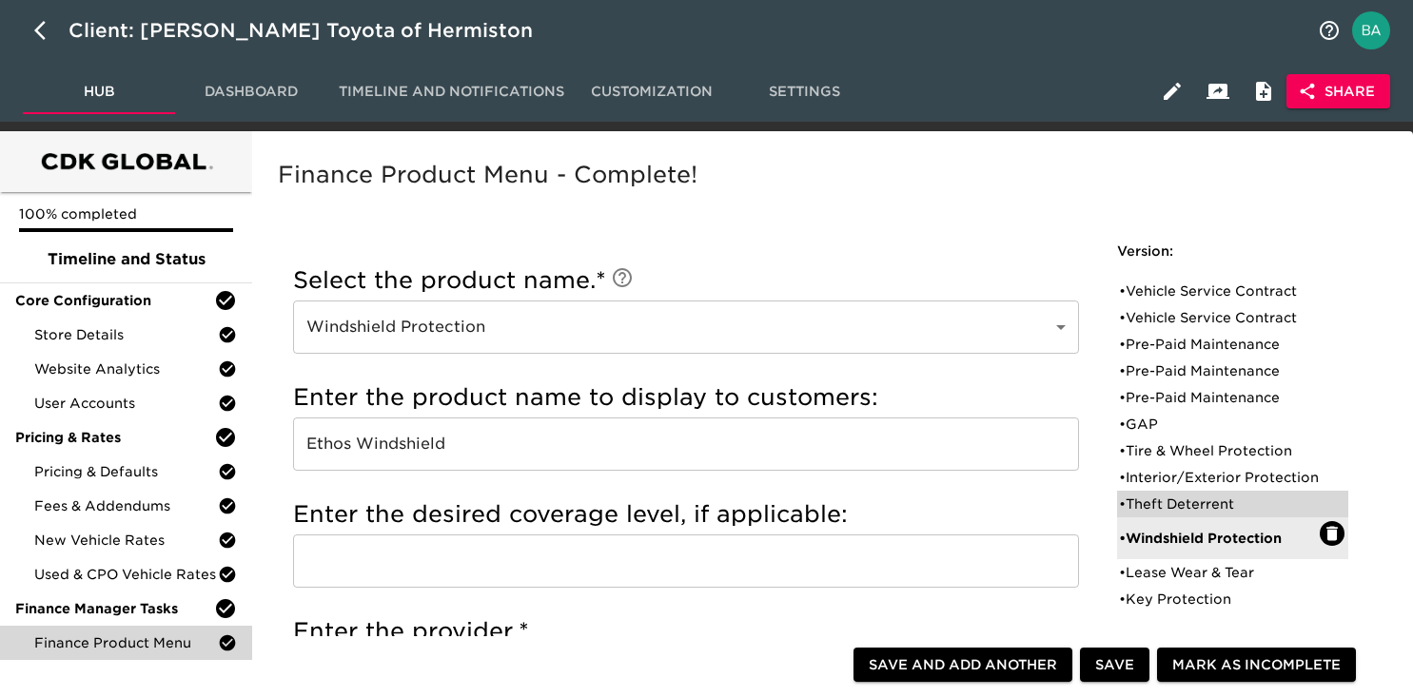
type input "599 / 60 months"
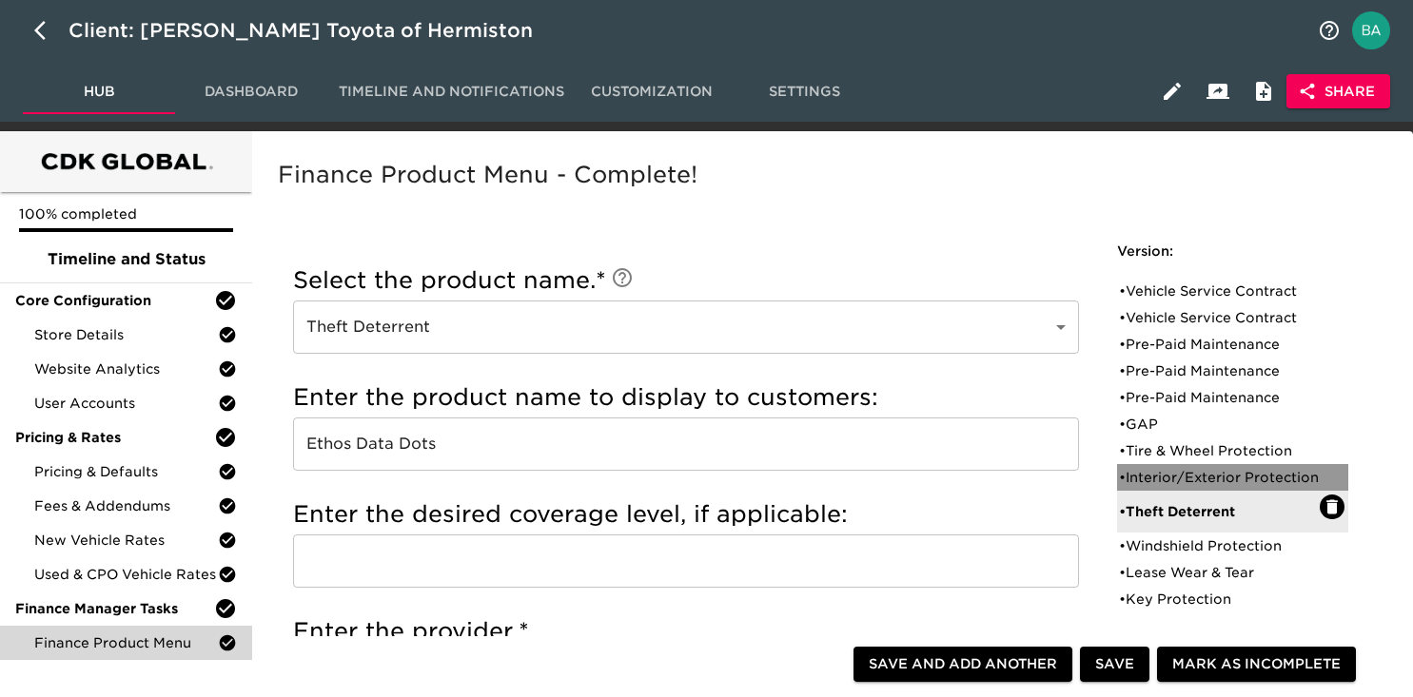
click at [1181, 472] on div "• Interior/Exterior Protection" at bounding box center [1219, 477] width 201 height 19
type input "Interior/Exterior Protection"
type input "EG Repel"
radio input "true"
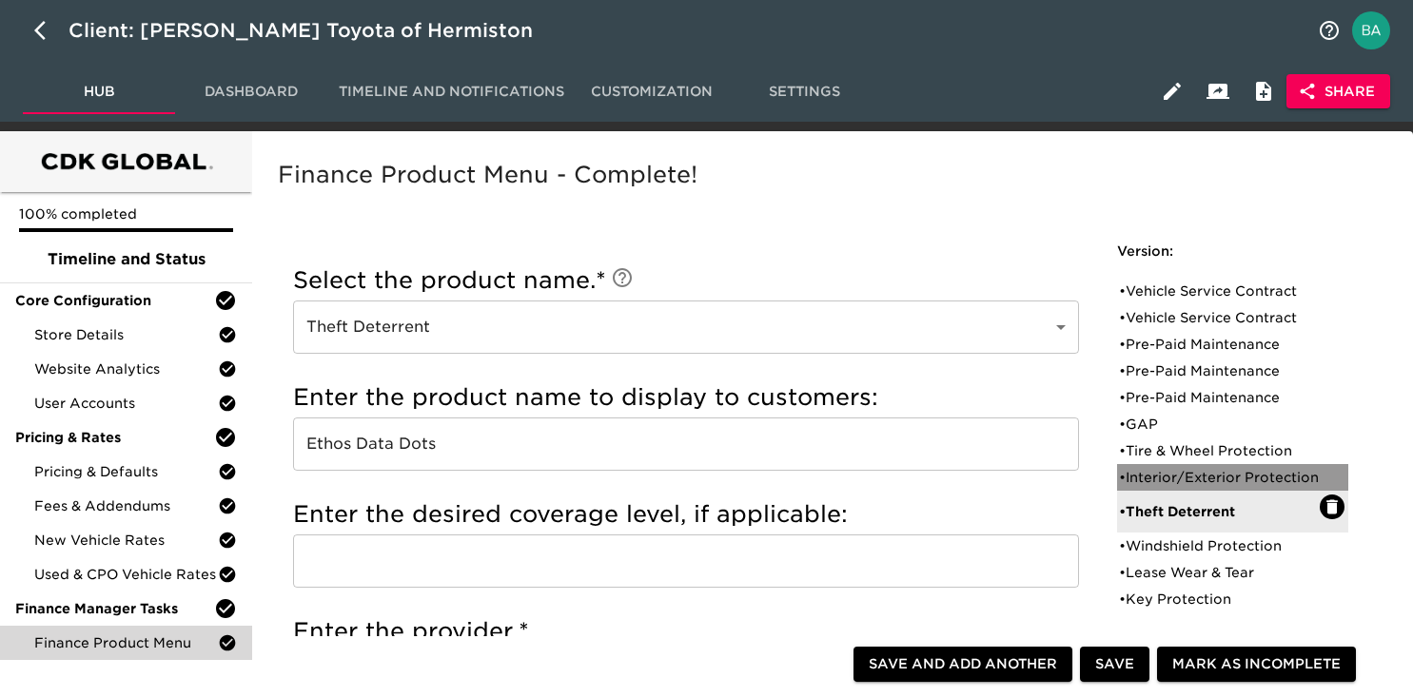
type input "1299 / 60 months"
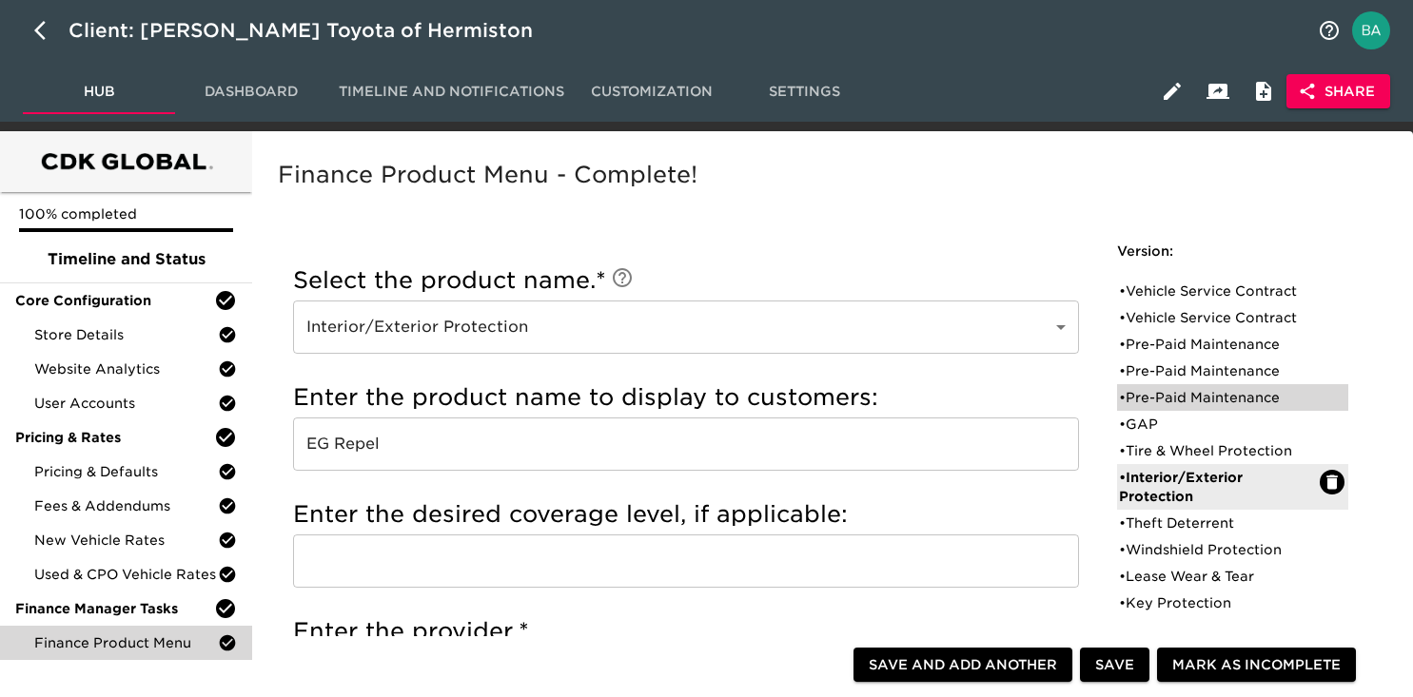
click at [1158, 397] on div "• Pre-Paid Maintenance" at bounding box center [1219, 397] width 201 height 19
type input "Pre-Paid Maintenance"
type input "EG Assurance"
type input "Ethos Maintenance"
radio input "false"
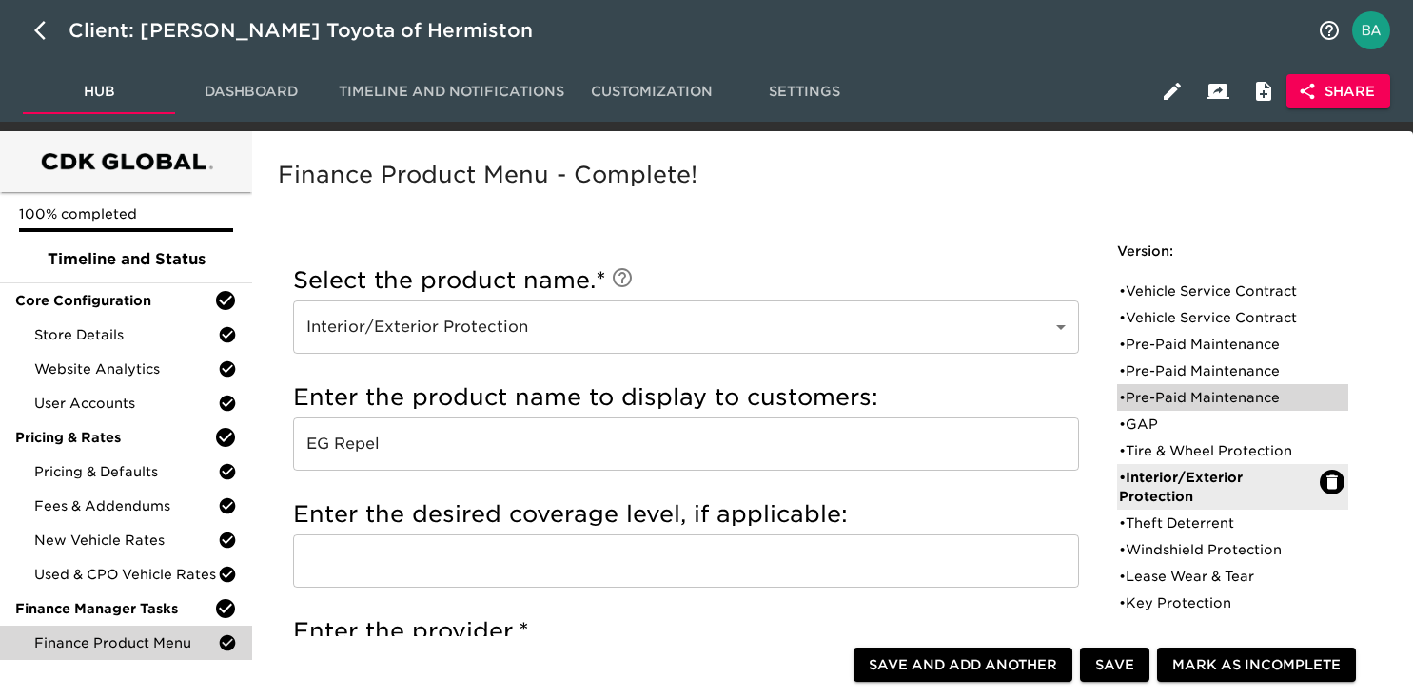
radio input "true"
checkbox input "true"
radio input "false"
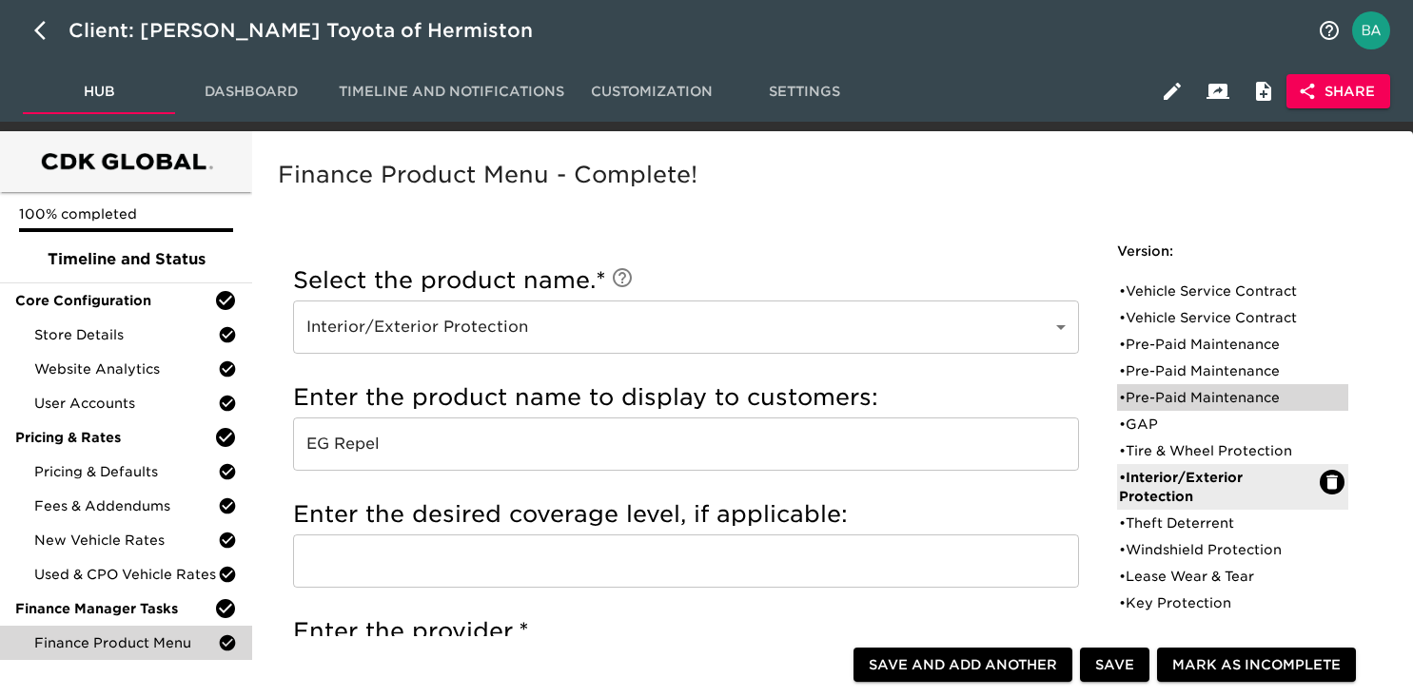
radio input "true"
type input "18916"
radio input "true"
type input "250"
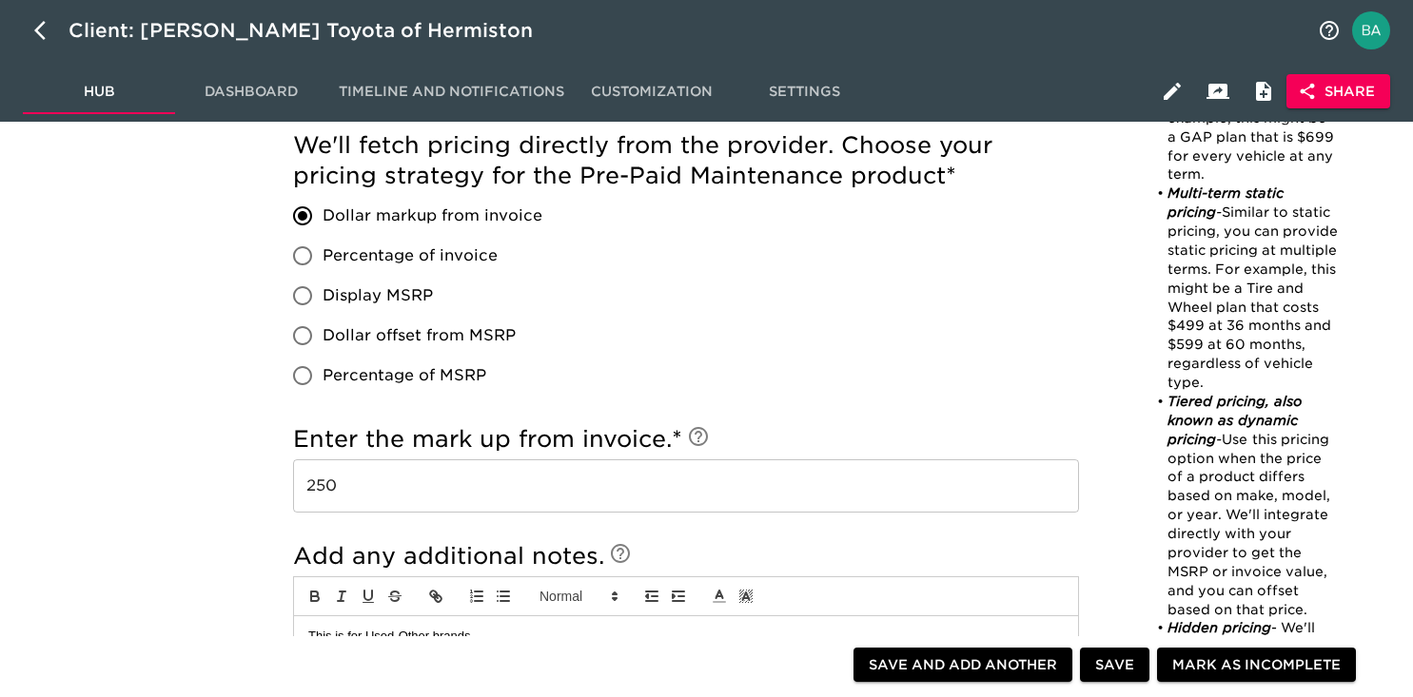
scroll to position [1688, 0]
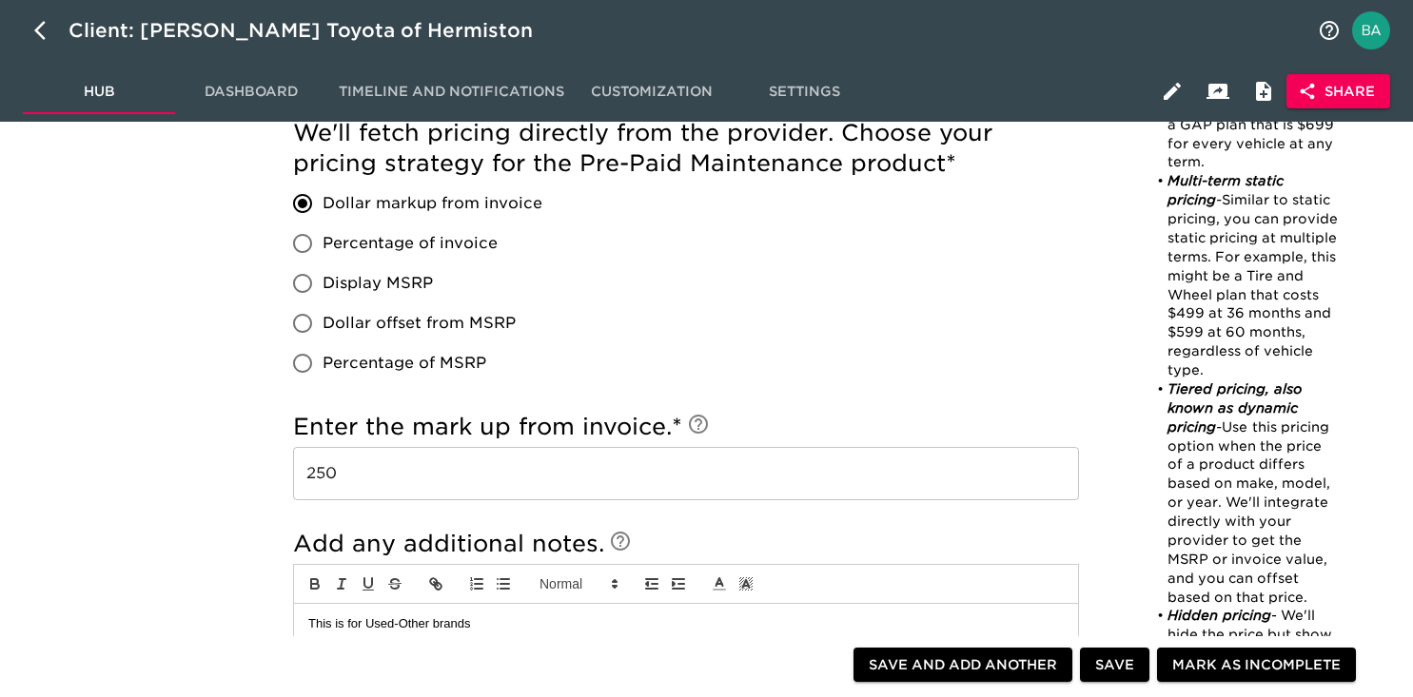
click at [331, 476] on input "250" at bounding box center [686, 473] width 786 height 53
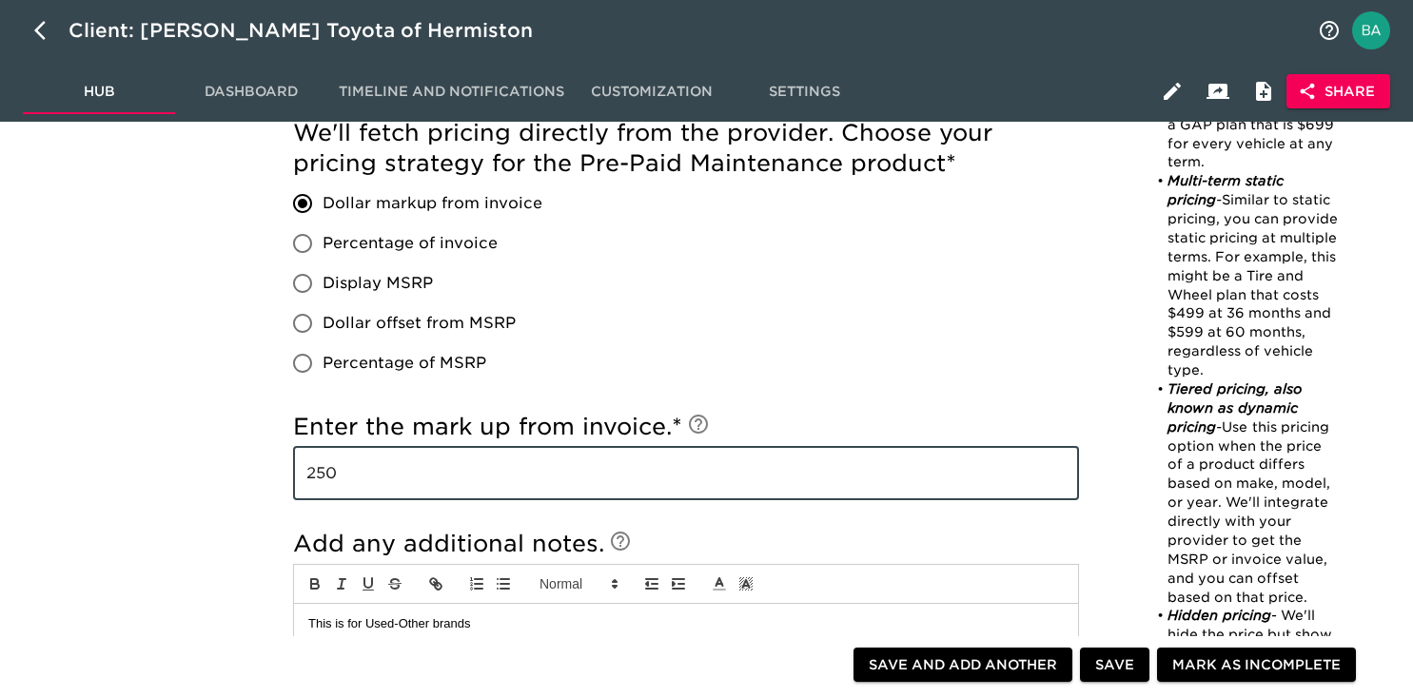
click at [331, 476] on input "250" at bounding box center [686, 473] width 786 height 53
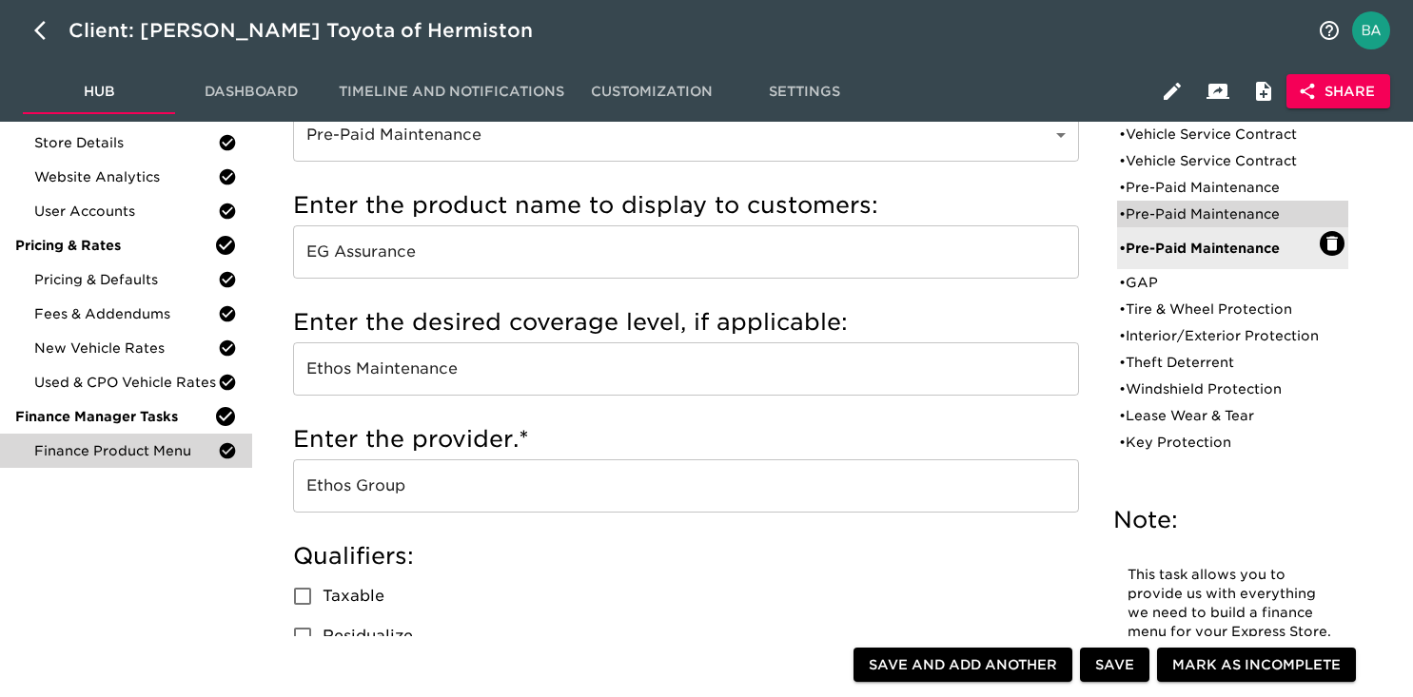
scroll to position [175, 0]
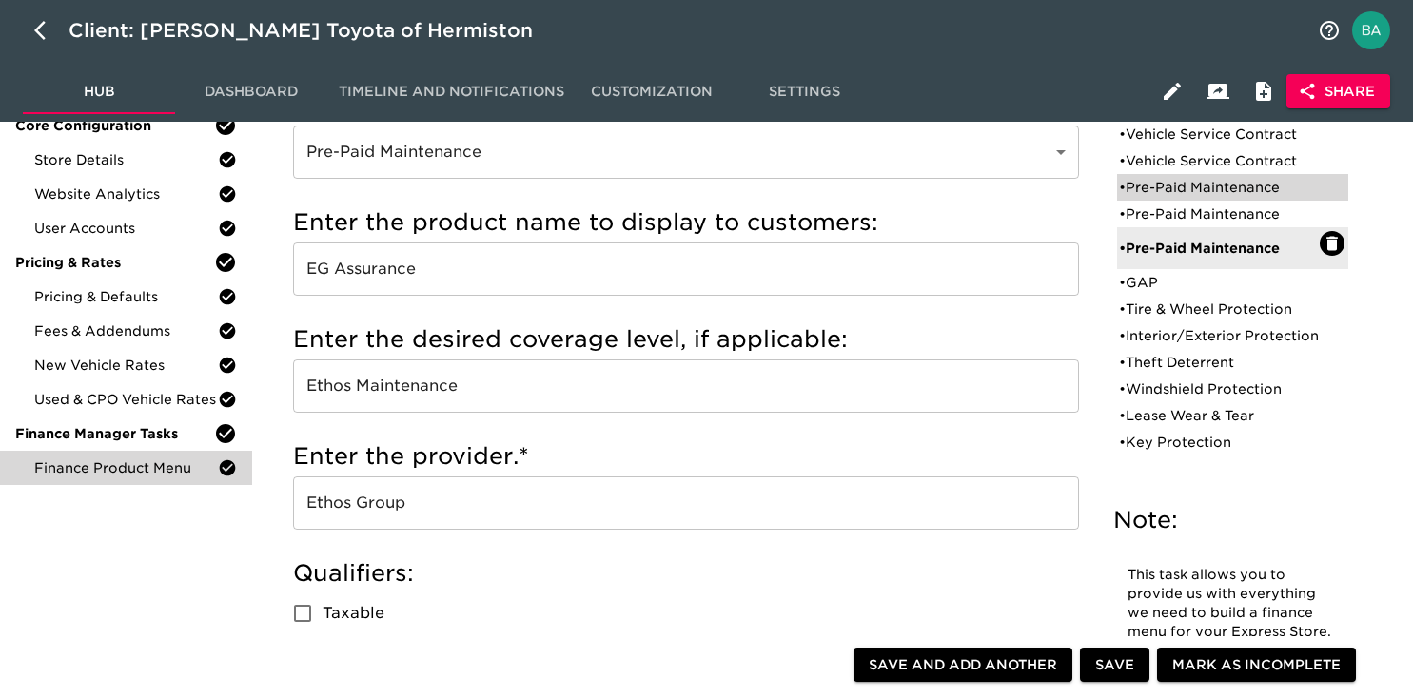
click at [1193, 191] on div "• Pre-Paid Maintenance" at bounding box center [1219, 187] width 201 height 19
type input "Toyota Care Plus"
type input "60 mos / 55,000 miles"
type input "Toyota Financial Services"
radio input "true"
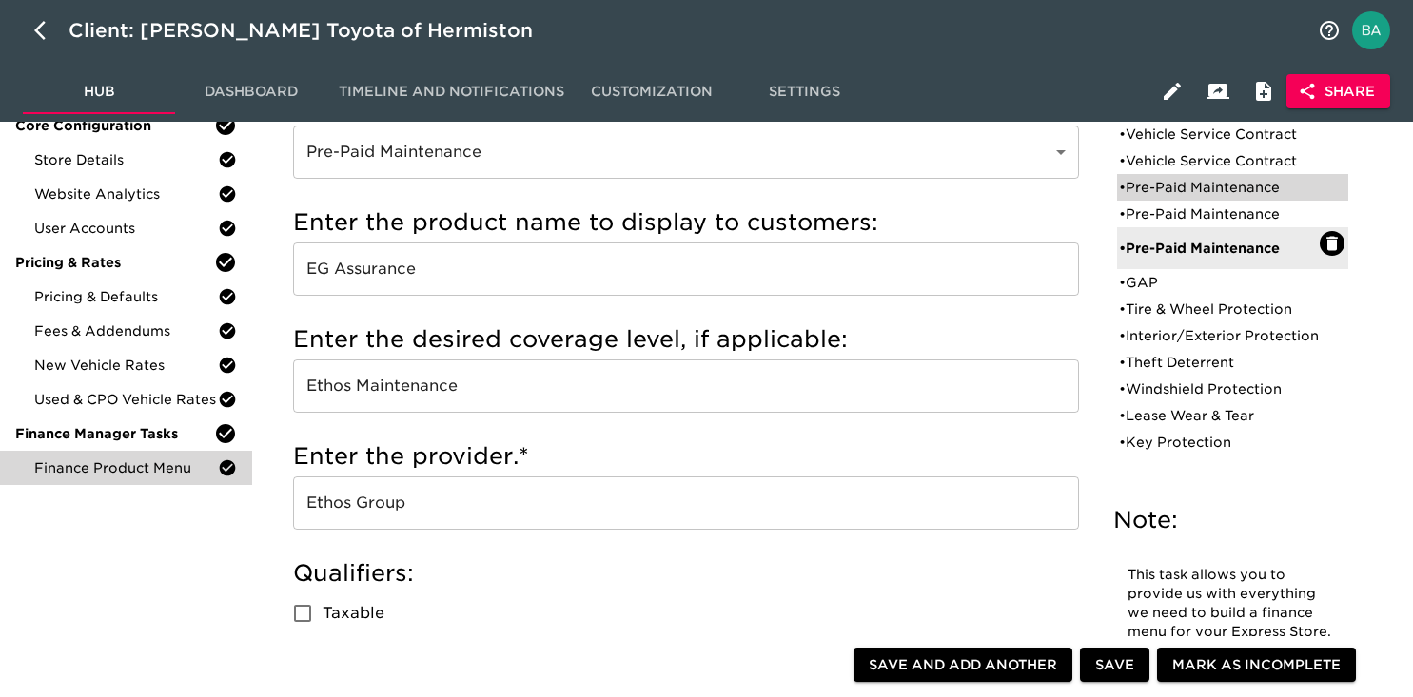
checkbox input "true"
checkbox input "false"
checkbox input "true"
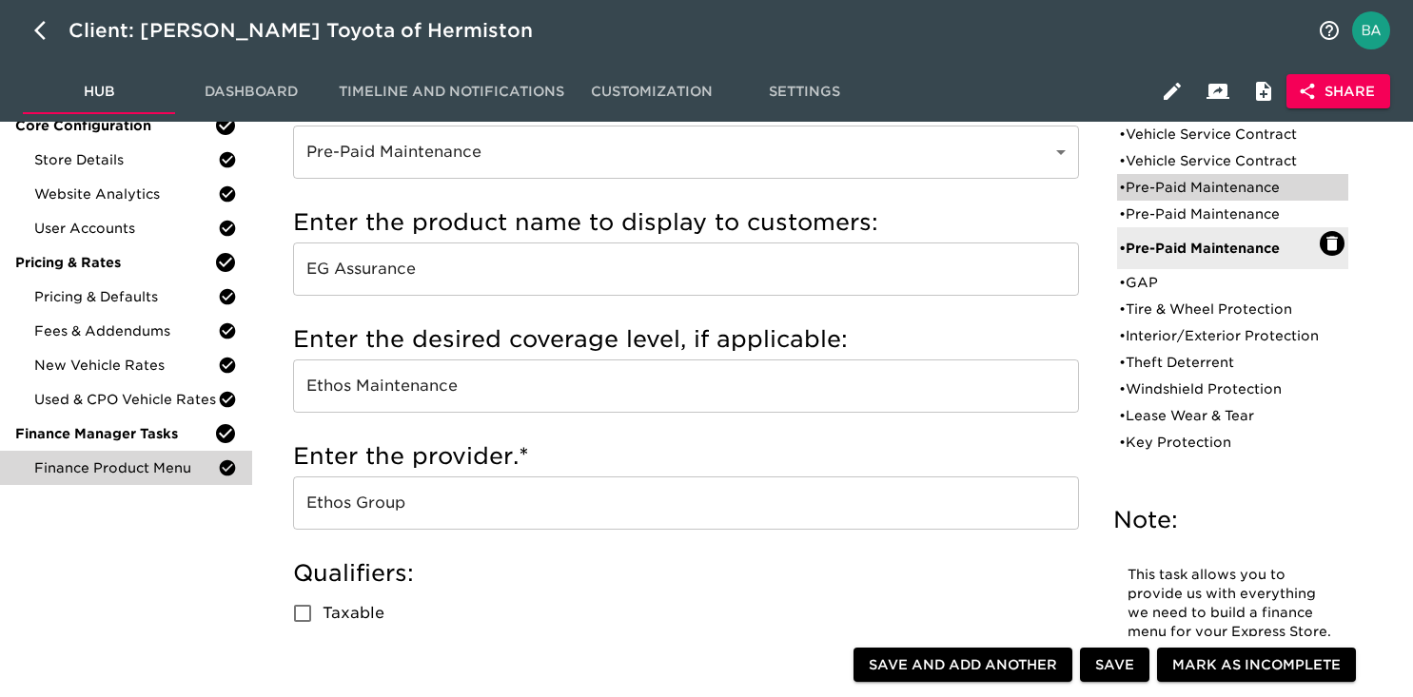
radio input "true"
type input "36095"
radio input "true"
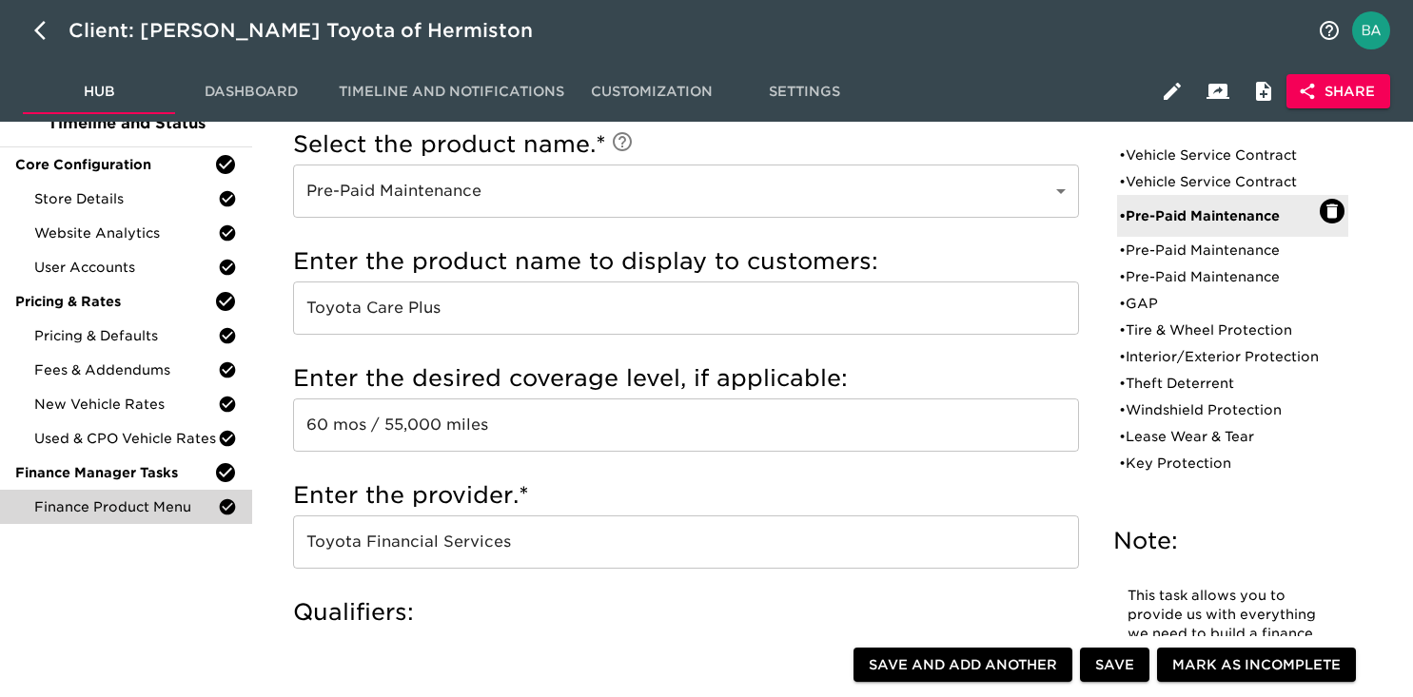
scroll to position [0, 0]
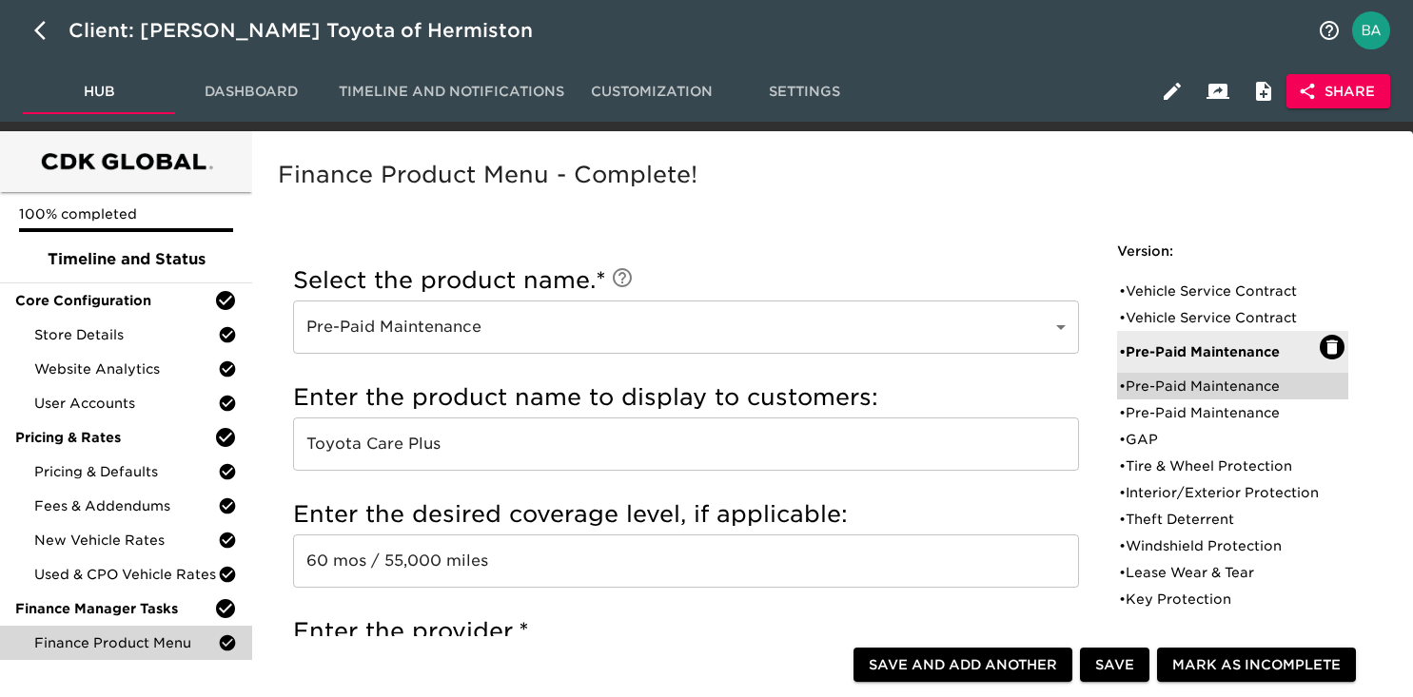
click at [1172, 391] on div "• Pre-Paid Maintenance" at bounding box center [1219, 386] width 201 height 19
type input "Toyota Auto Care"
type input "48 mos / 55,000 miles"
checkbox input "false"
checkbox input "true"
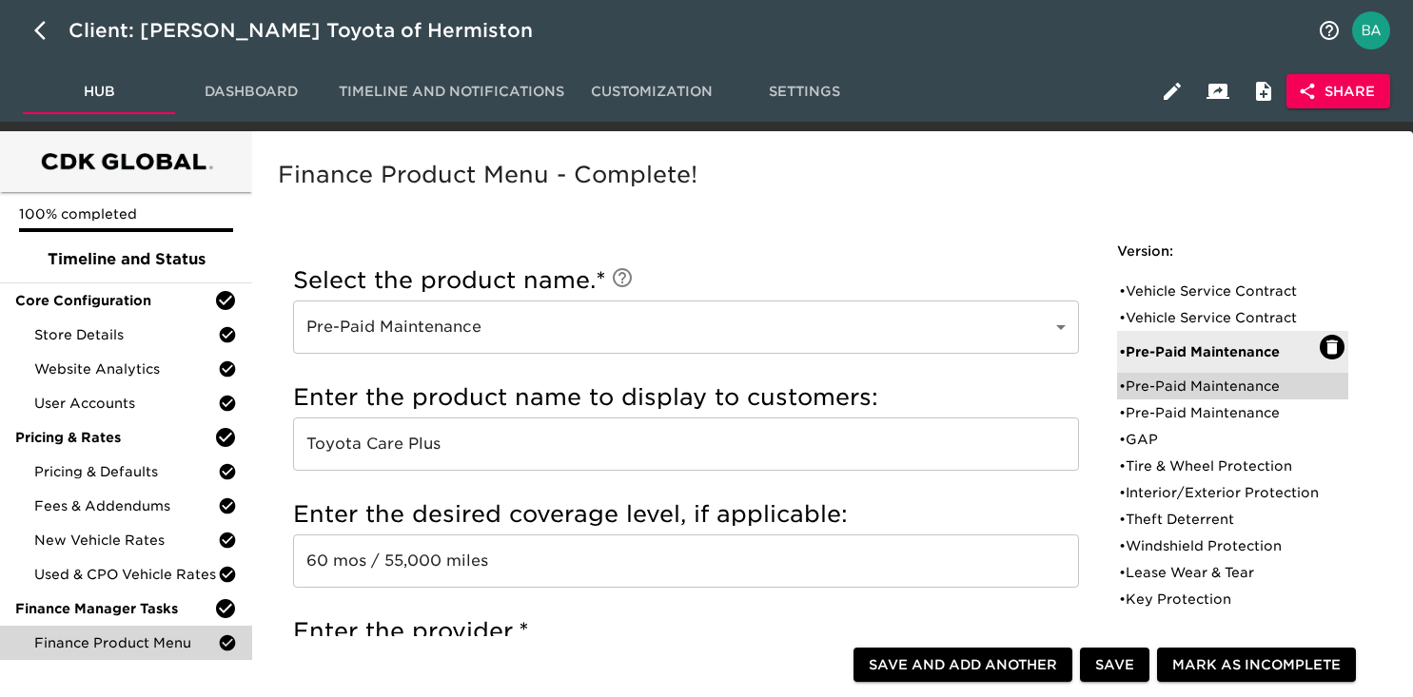
checkbox input "false"
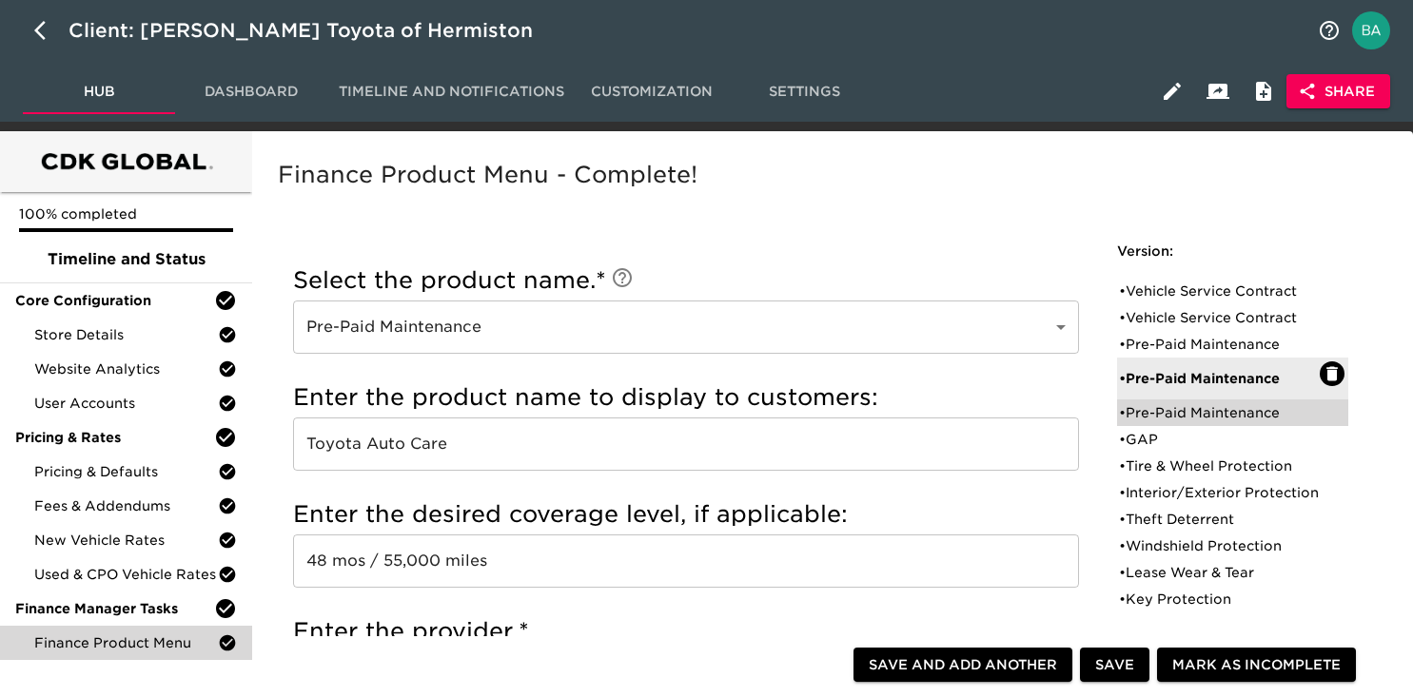
click at [1160, 415] on div "• Pre-Paid Maintenance" at bounding box center [1219, 412] width 201 height 19
type input "EG Assurance"
type input "Ethos Maintenance"
type input "Ethos Group"
type input "18916"
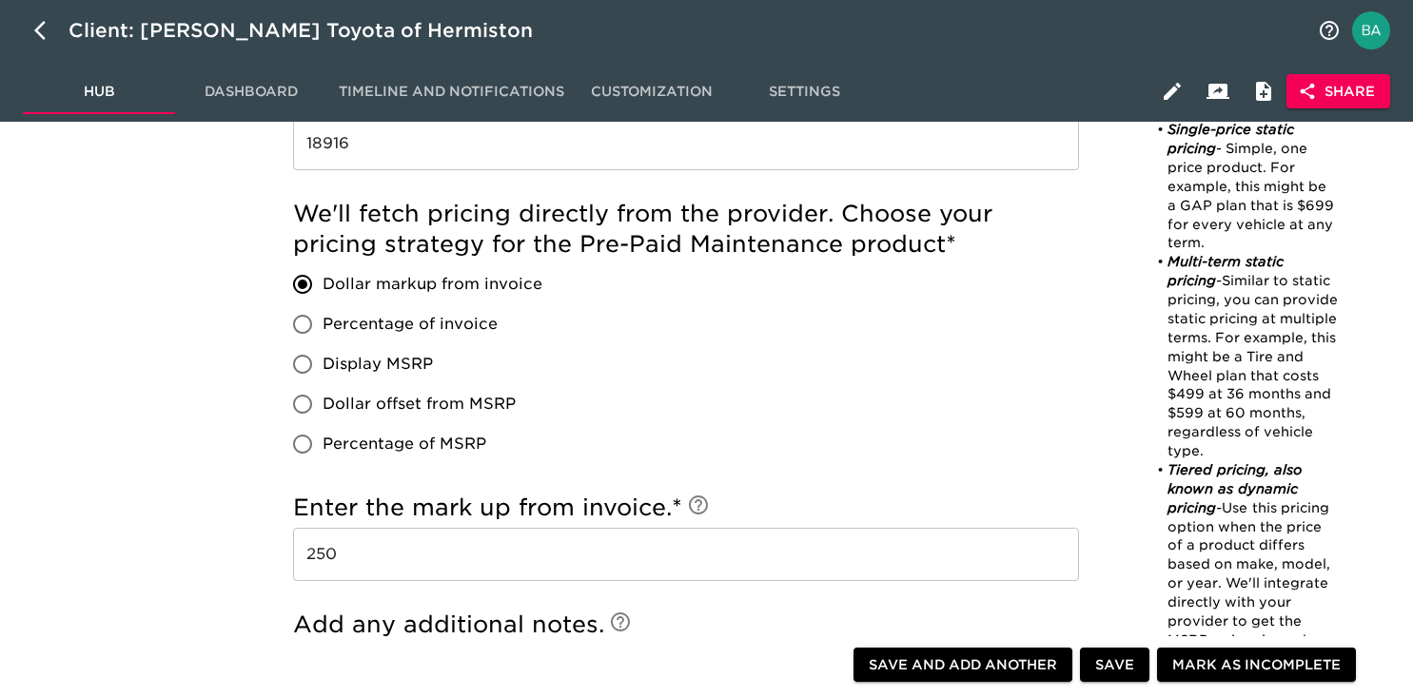
scroll to position [1734, 0]
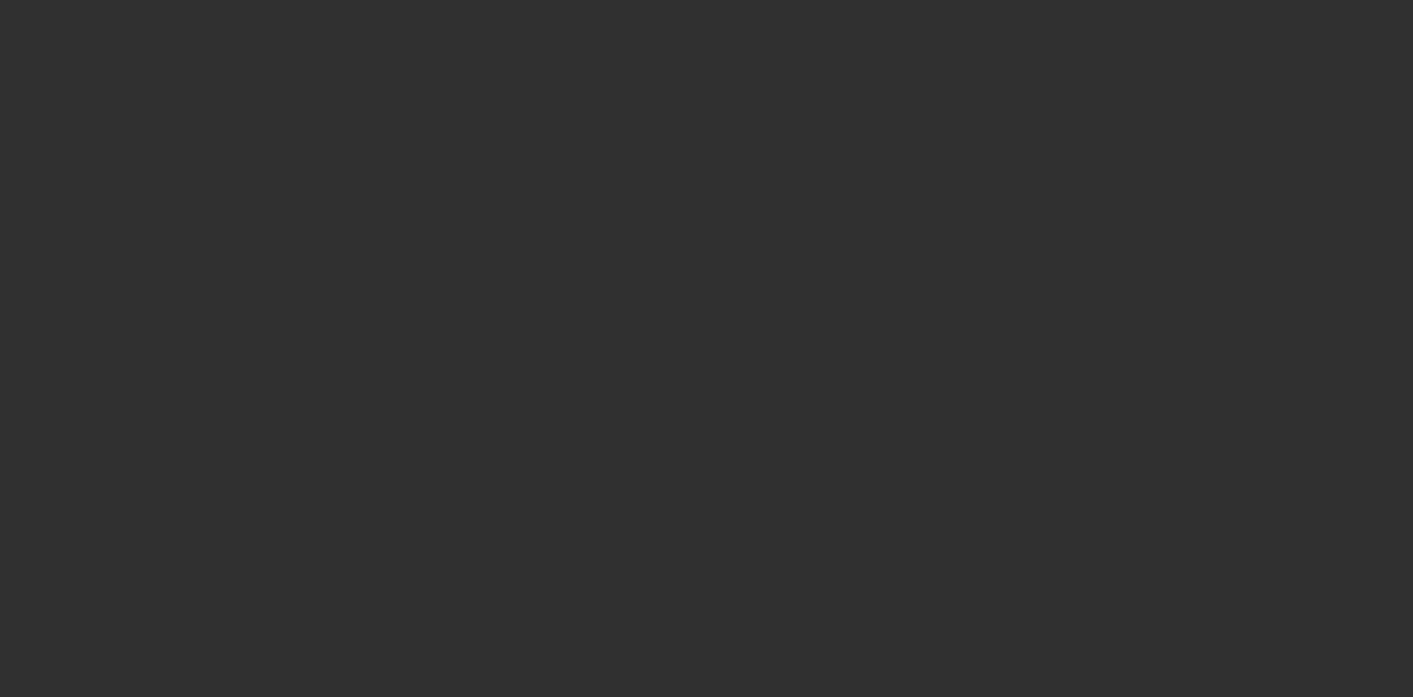
select select "10"
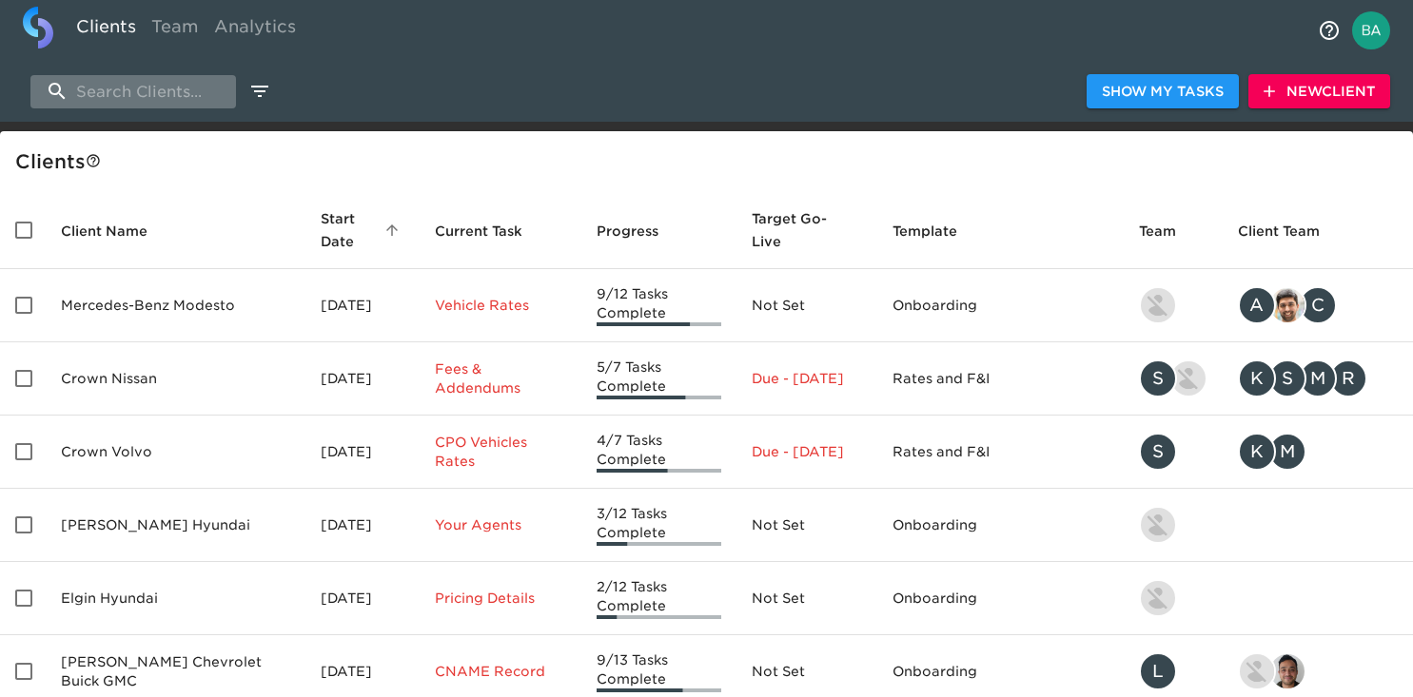
click at [131, 91] on input "search" at bounding box center [133, 91] width 206 height 33
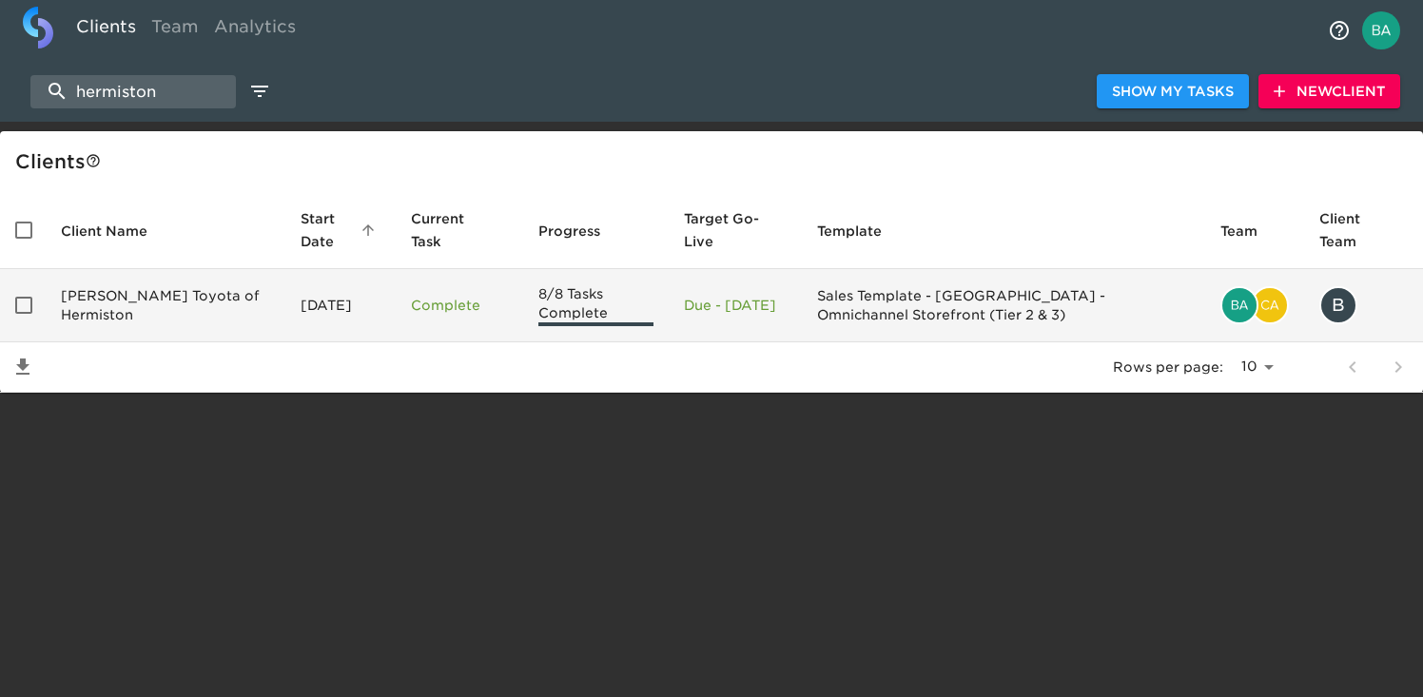
type input "hermiston"
click at [144, 303] on td "Rogers Toyota of Hermiston" at bounding box center [166, 305] width 240 height 73
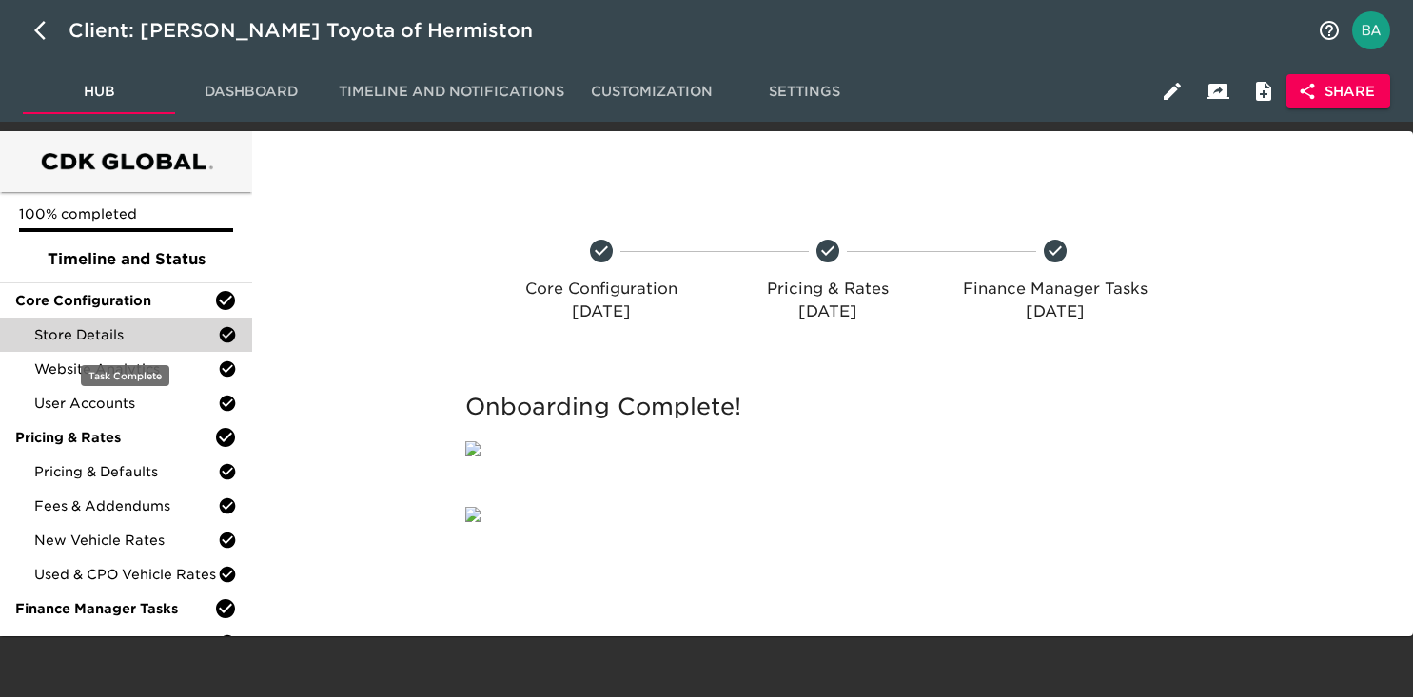
click at [105, 345] on div "Store Details" at bounding box center [126, 335] width 252 height 34
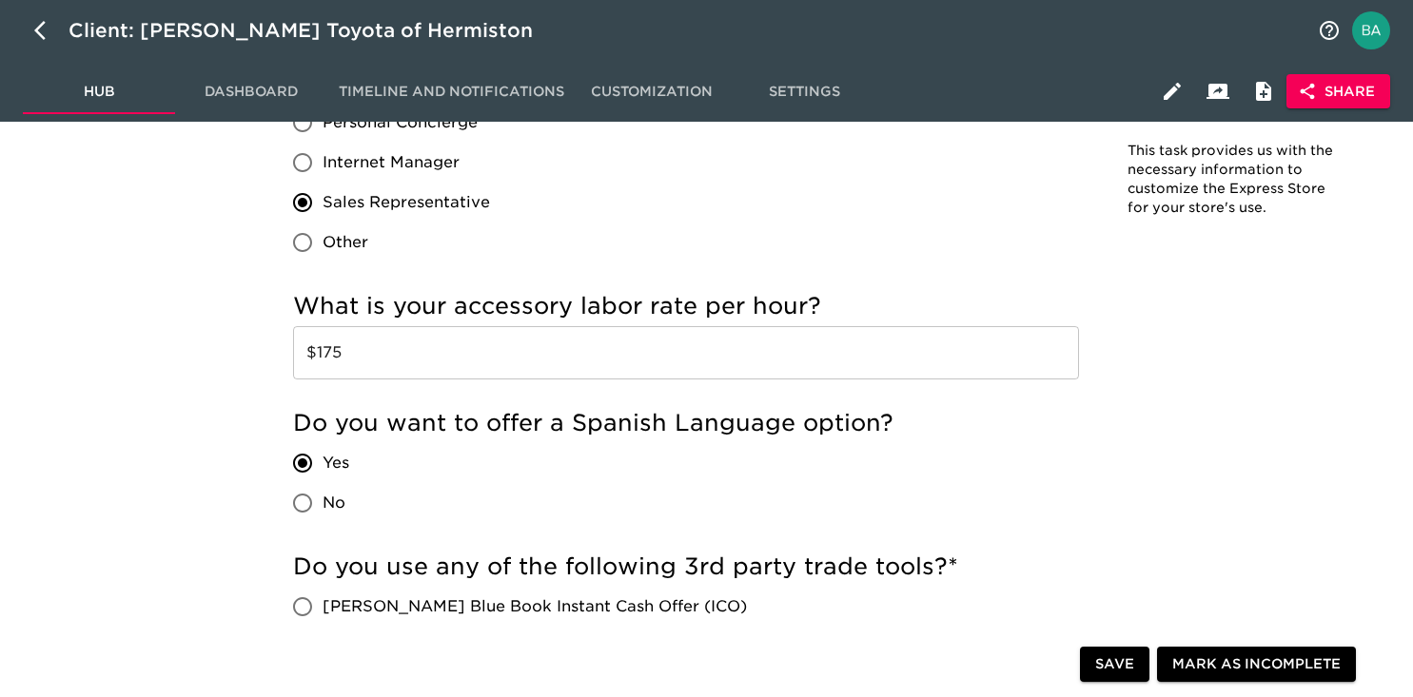
scroll to position [3156, 0]
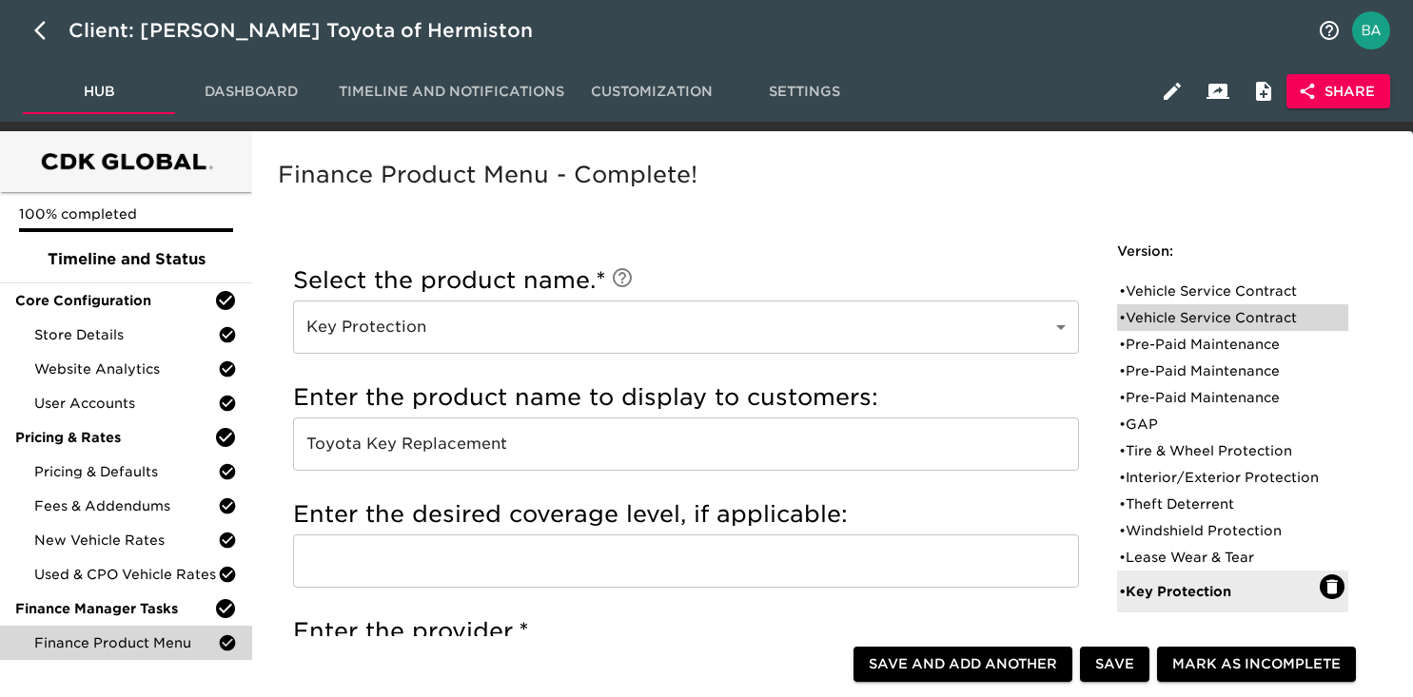
click at [1171, 321] on div "• Vehicle Service Contract" at bounding box center [1219, 317] width 201 height 19
type input "Vehicle Service Contract"
type input "EG Assurance"
type input "Premiere Flex"
type input "Ethos Group"
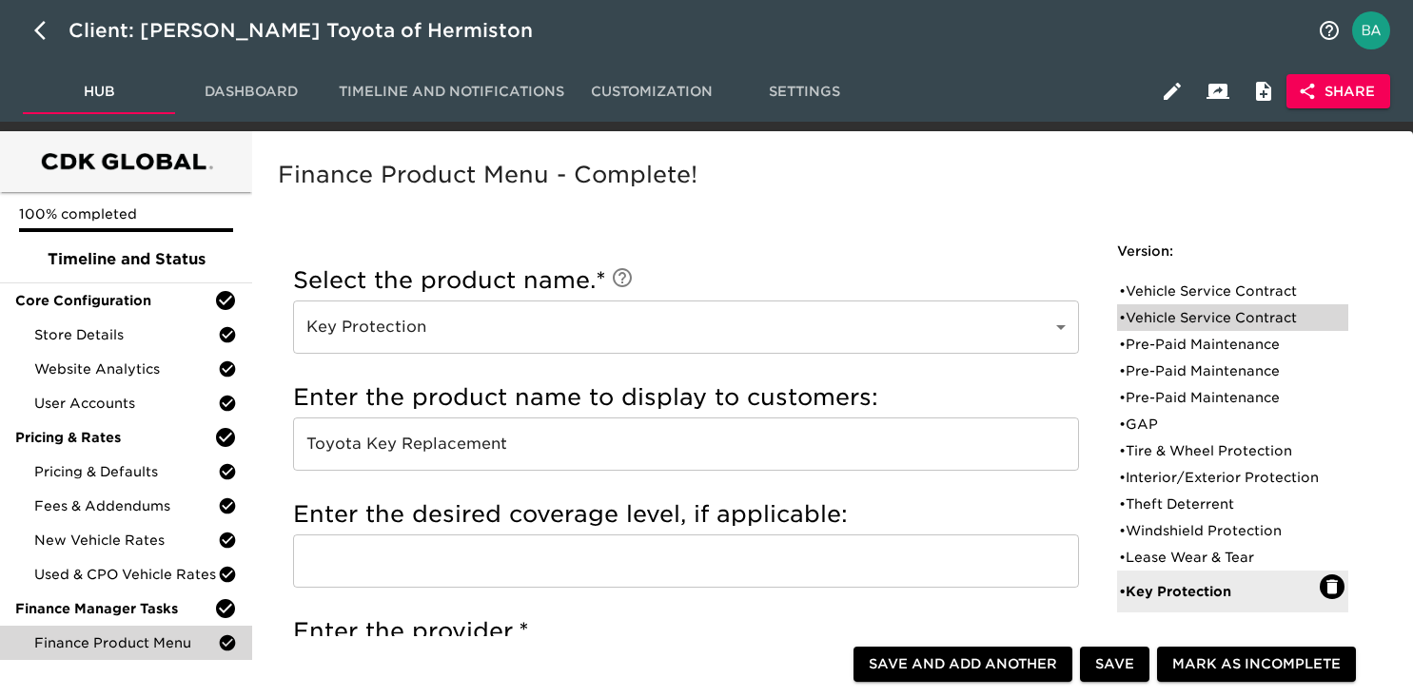
radio input "false"
radio input "true"
checkbox input "false"
checkbox input "true"
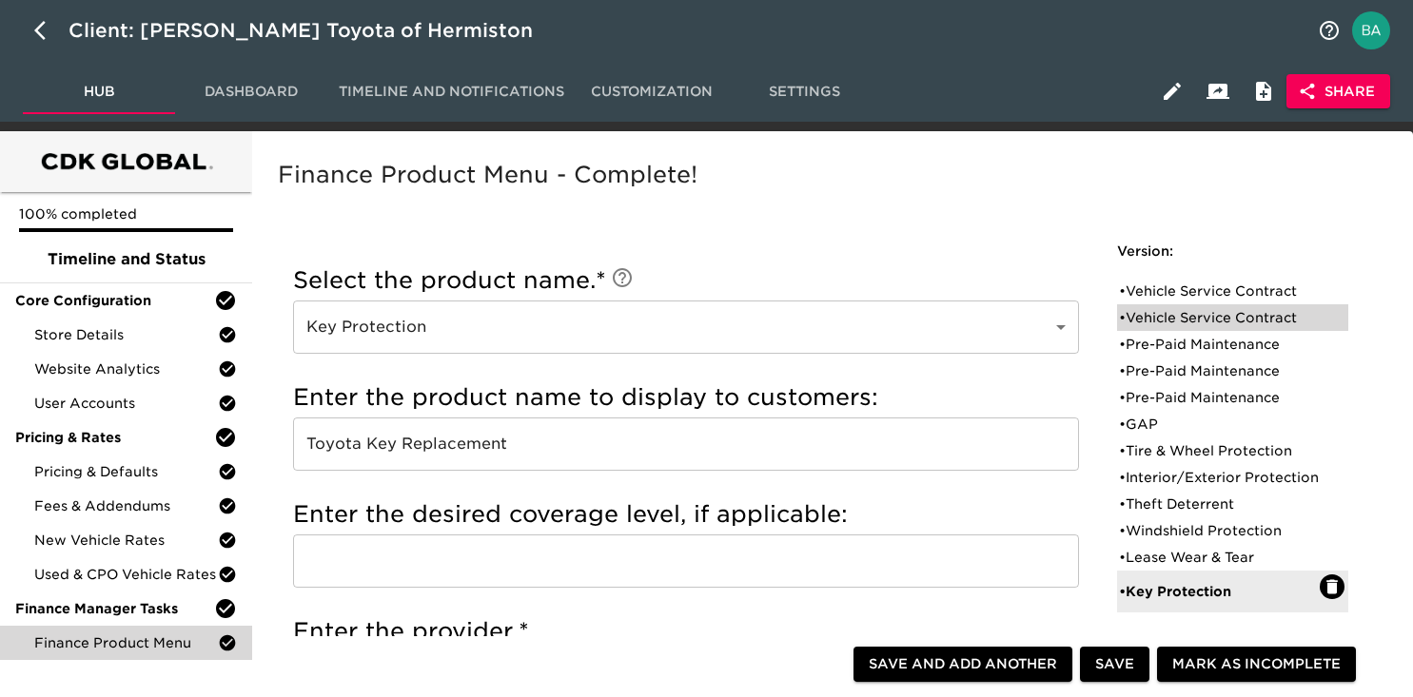
checkbox input "true"
radio input "false"
radio input "true"
type input "18916"
radio input "true"
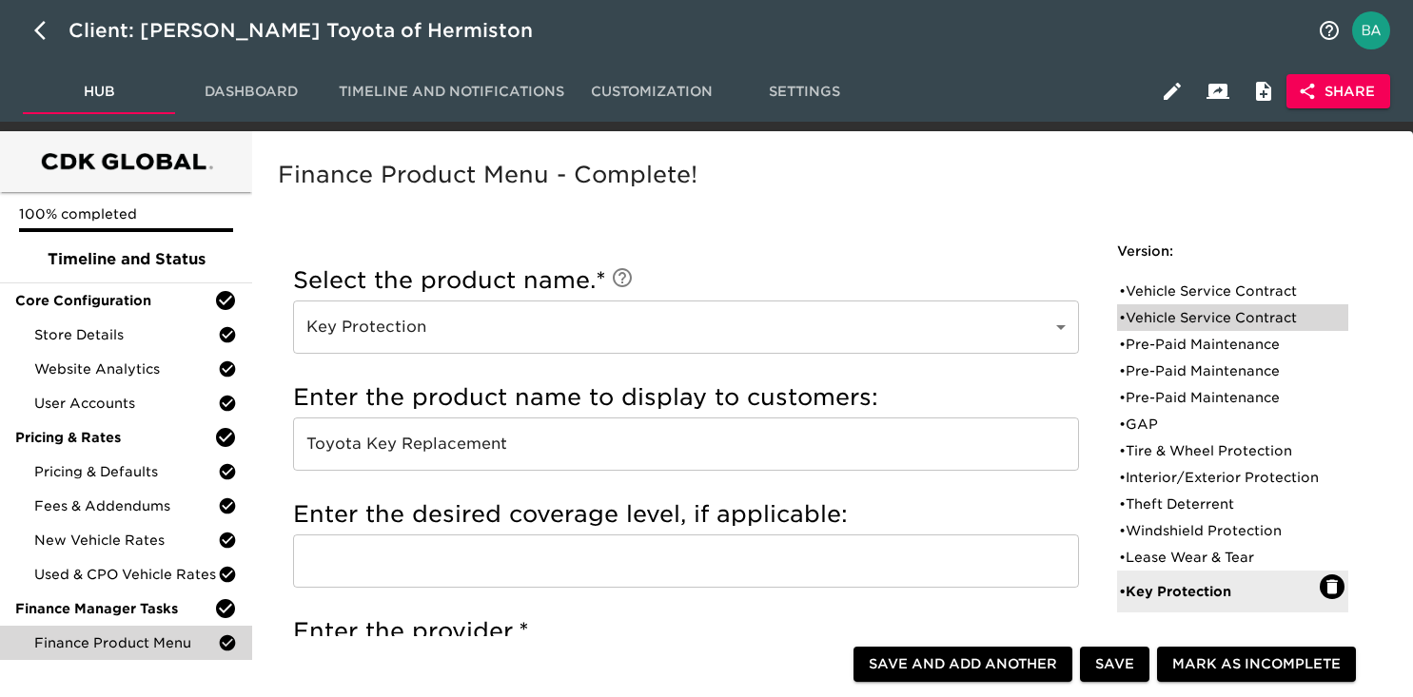
type input "2500"
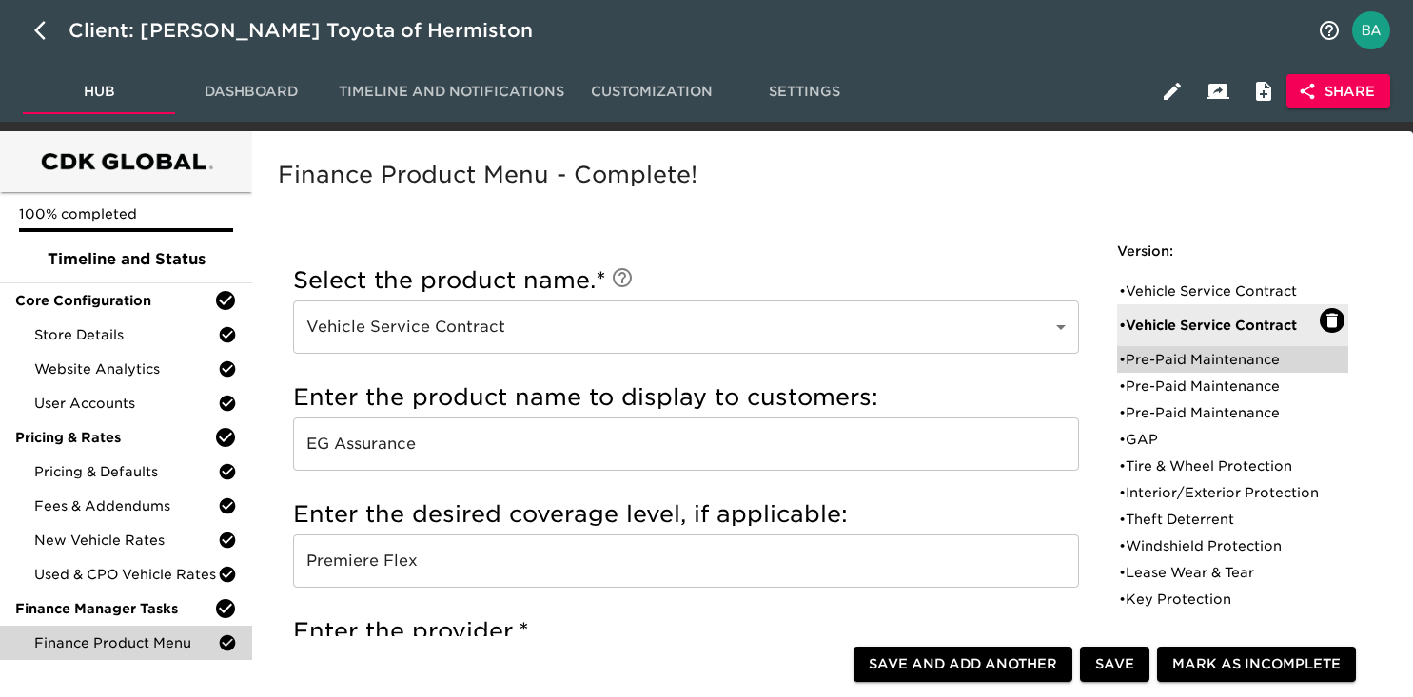
click at [1163, 353] on div "• Pre-Paid Maintenance" at bounding box center [1219, 359] width 201 height 19
type input "Pre-Paid Maintenance"
type input "Toyota Care Plus"
type input "60 mos / 55,000 miles"
type input "Toyota Financial Services"
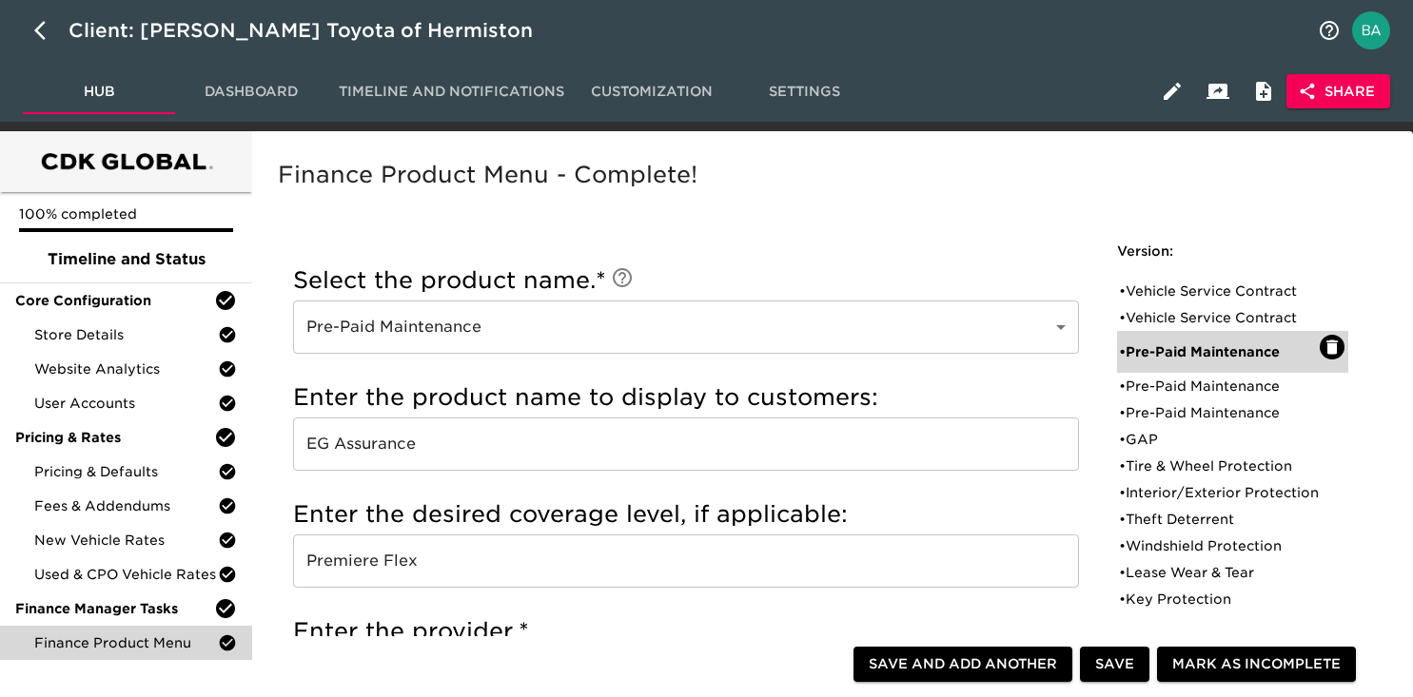
radio input "true"
checkbox input "true"
checkbox input "false"
checkbox input "true"
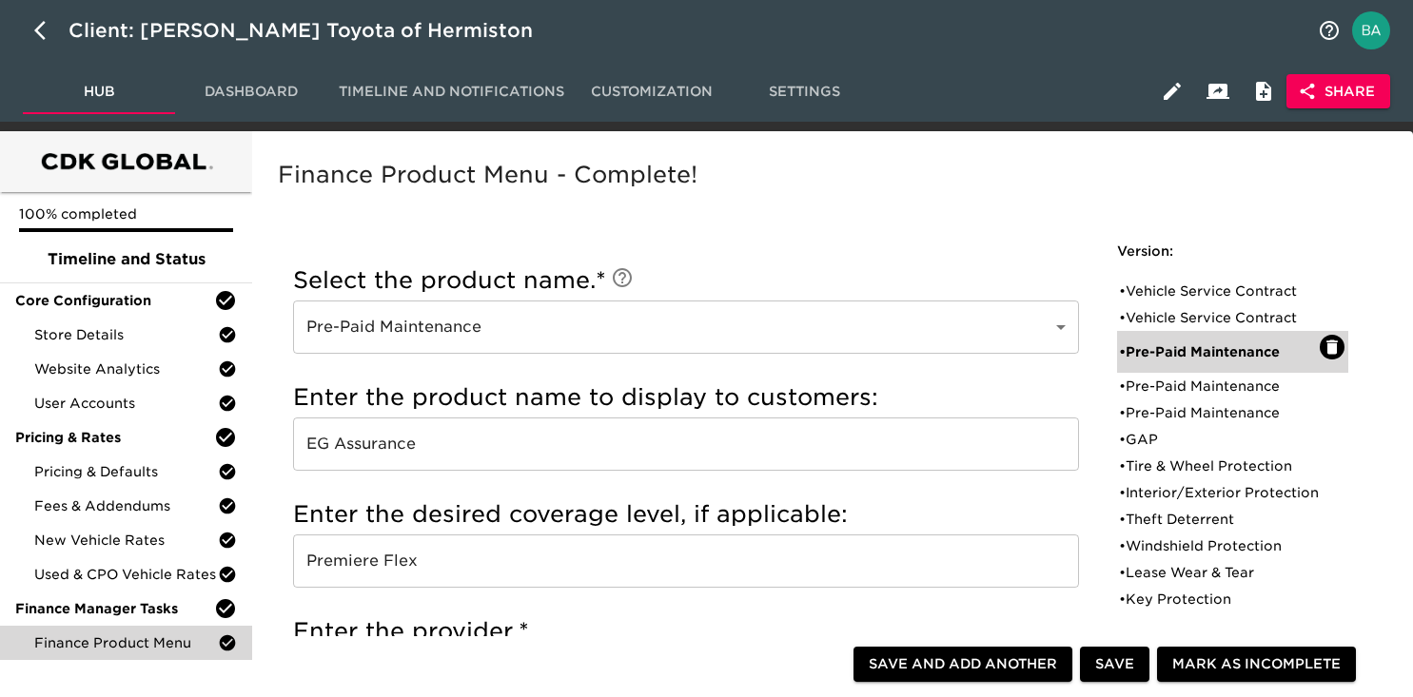
checkbox input "true"
radio input "true"
type input "36095"
radio input "true"
type input "250"
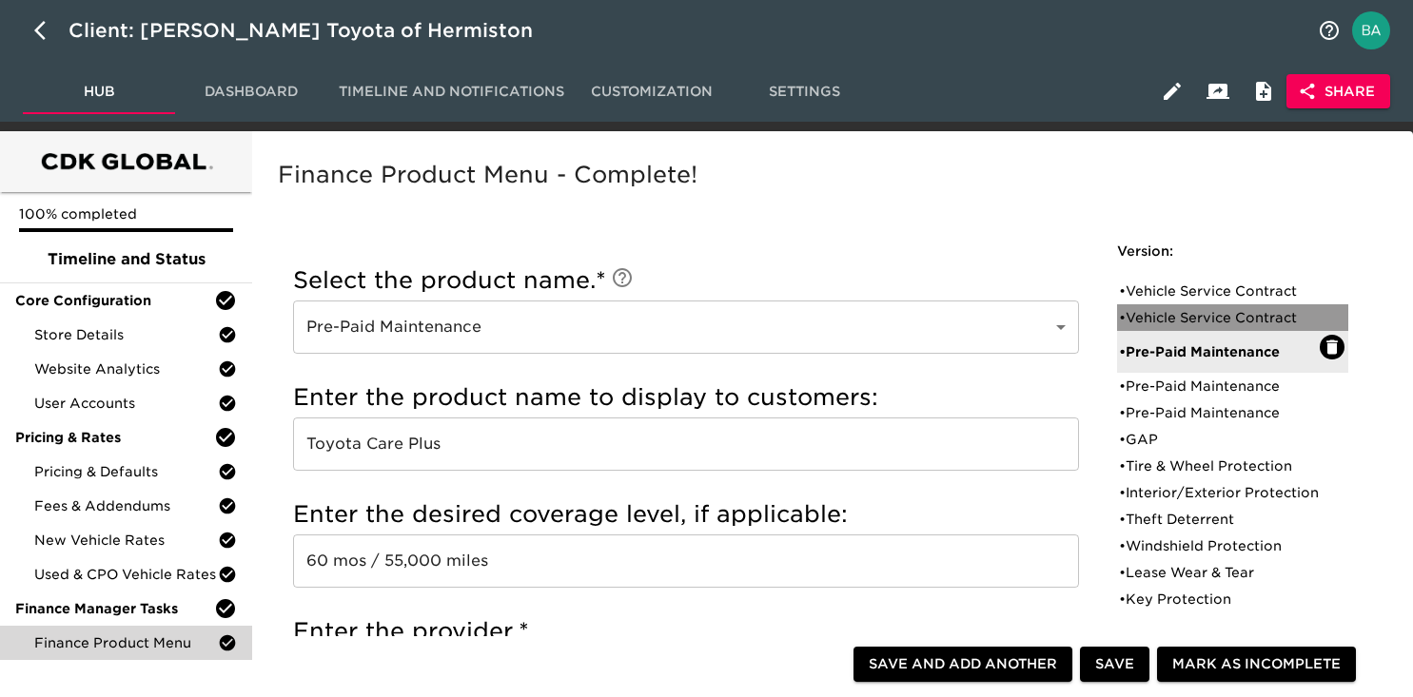
click at [1153, 325] on div "• Vehicle Service Contract" at bounding box center [1219, 317] width 201 height 19
type input "Vehicle Service Contract"
type input "EG Assurance"
type input "Premiere Flex"
type input "Ethos Group"
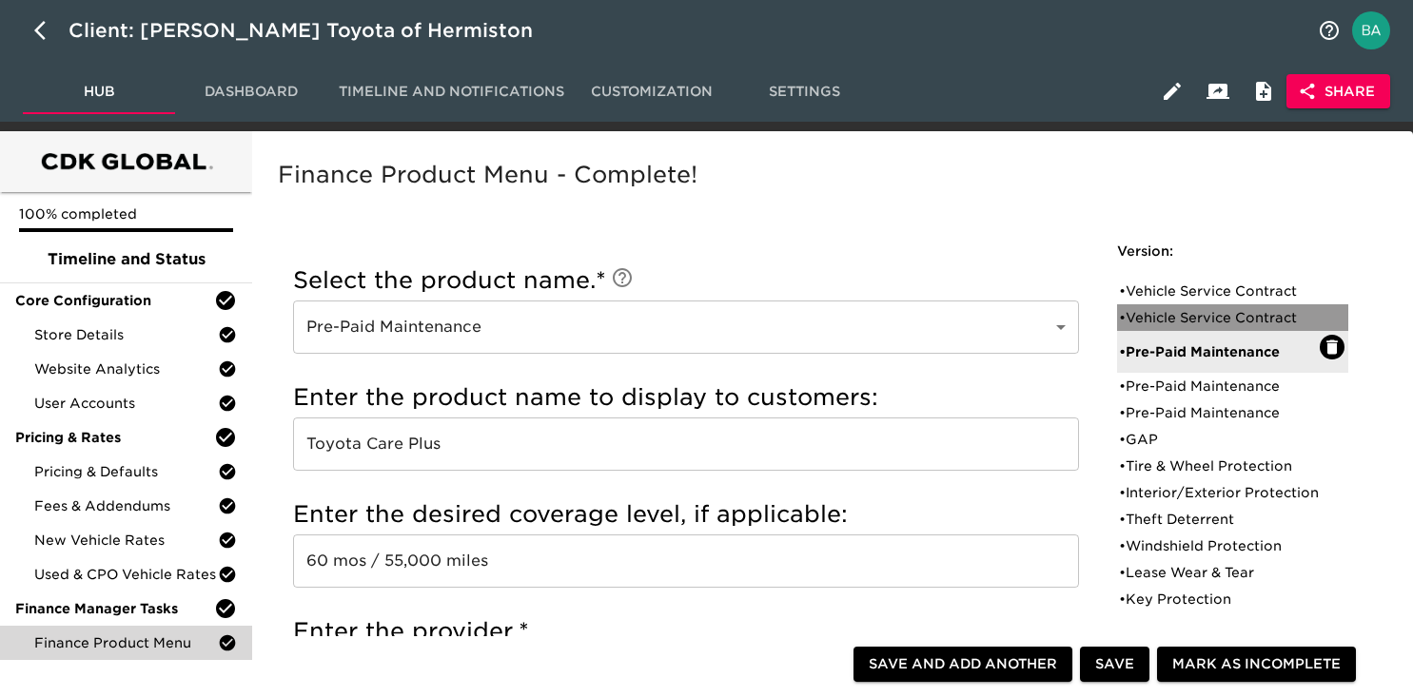
checkbox input "false"
checkbox input "true"
checkbox input "false"
type input "18916"
type input "2500"
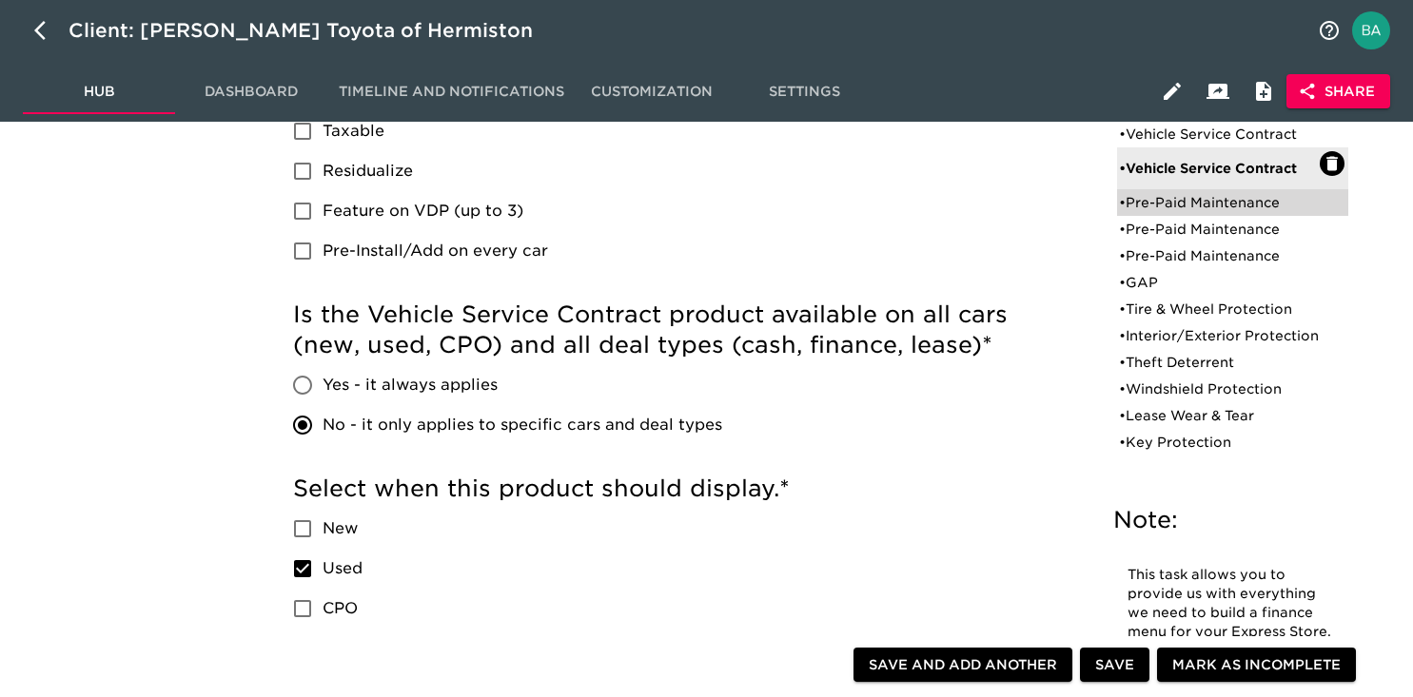
scroll to position [645, 0]
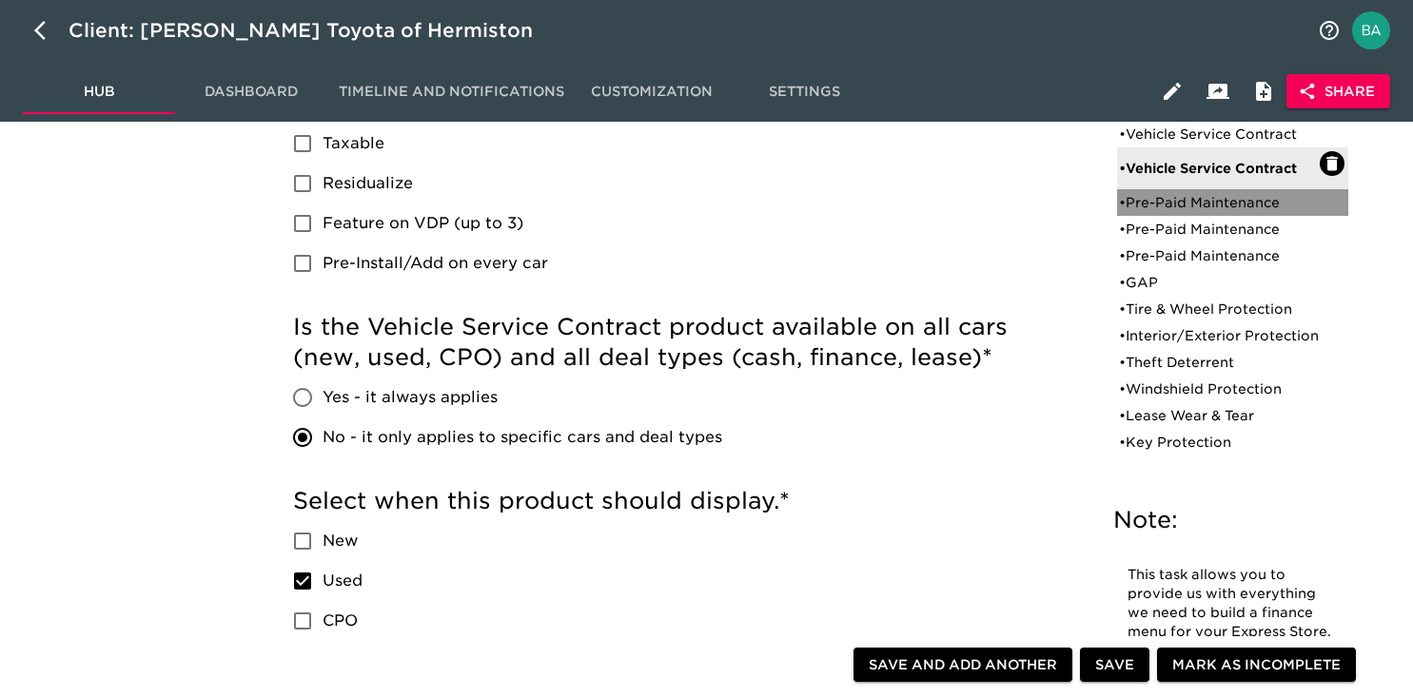
click at [1176, 198] on div "• Pre-Paid Maintenance" at bounding box center [1219, 202] width 201 height 19
type input "Pre-Paid Maintenance"
type input "Toyota Care Plus"
type input "60 mos / 55,000 miles"
type input "Toyota Financial Services"
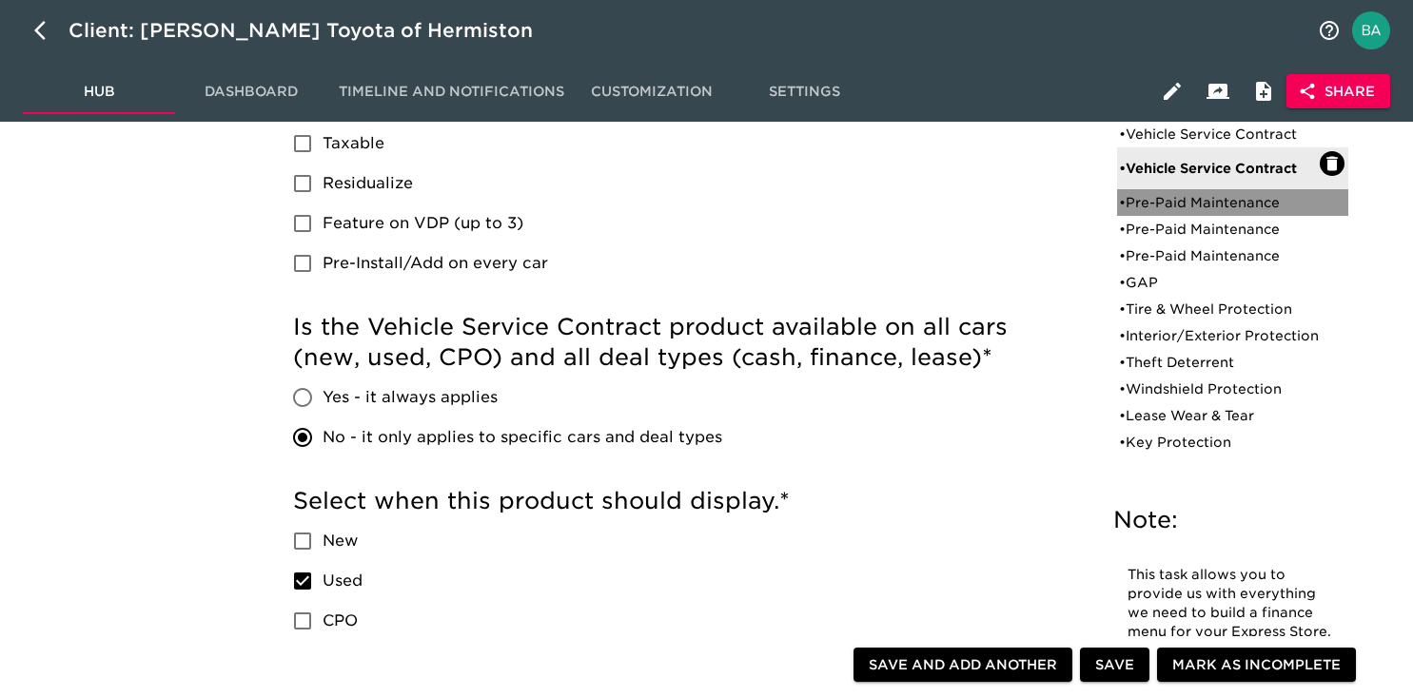
checkbox input "true"
checkbox input "false"
checkbox input "true"
type input "36095"
type input "250"
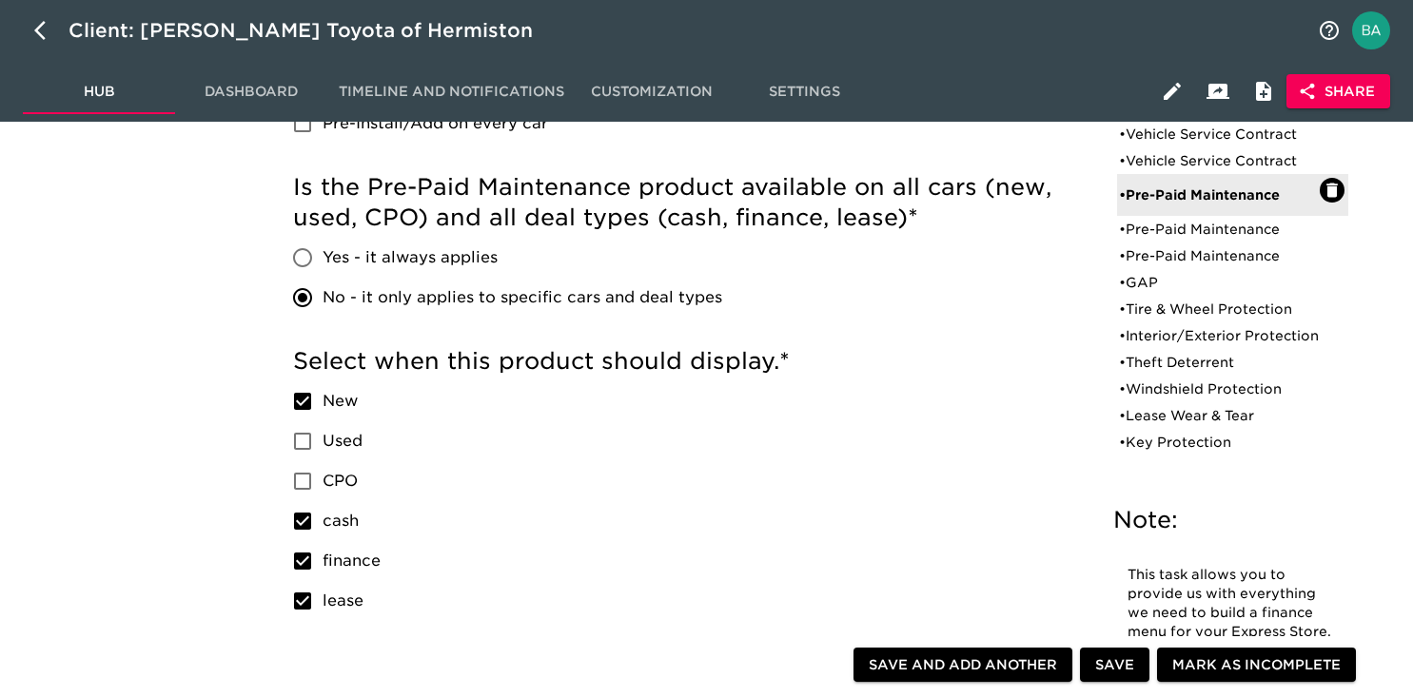
scroll to position [0, 0]
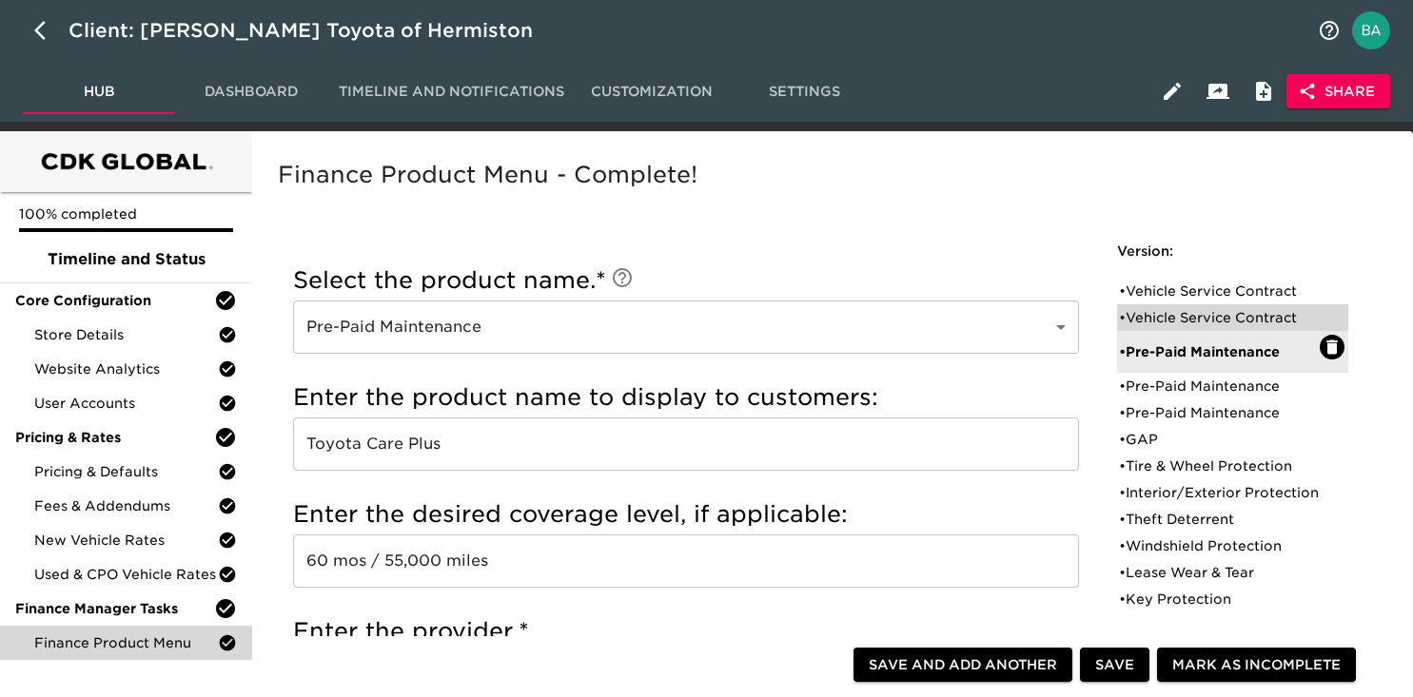
click at [1204, 304] on div "• Vehicle Service Contract" at bounding box center [1232, 317] width 231 height 27
type input "Vehicle Service Contract"
type input "EG Assurance"
type input "Premiere Flex"
type input "Ethos Group"
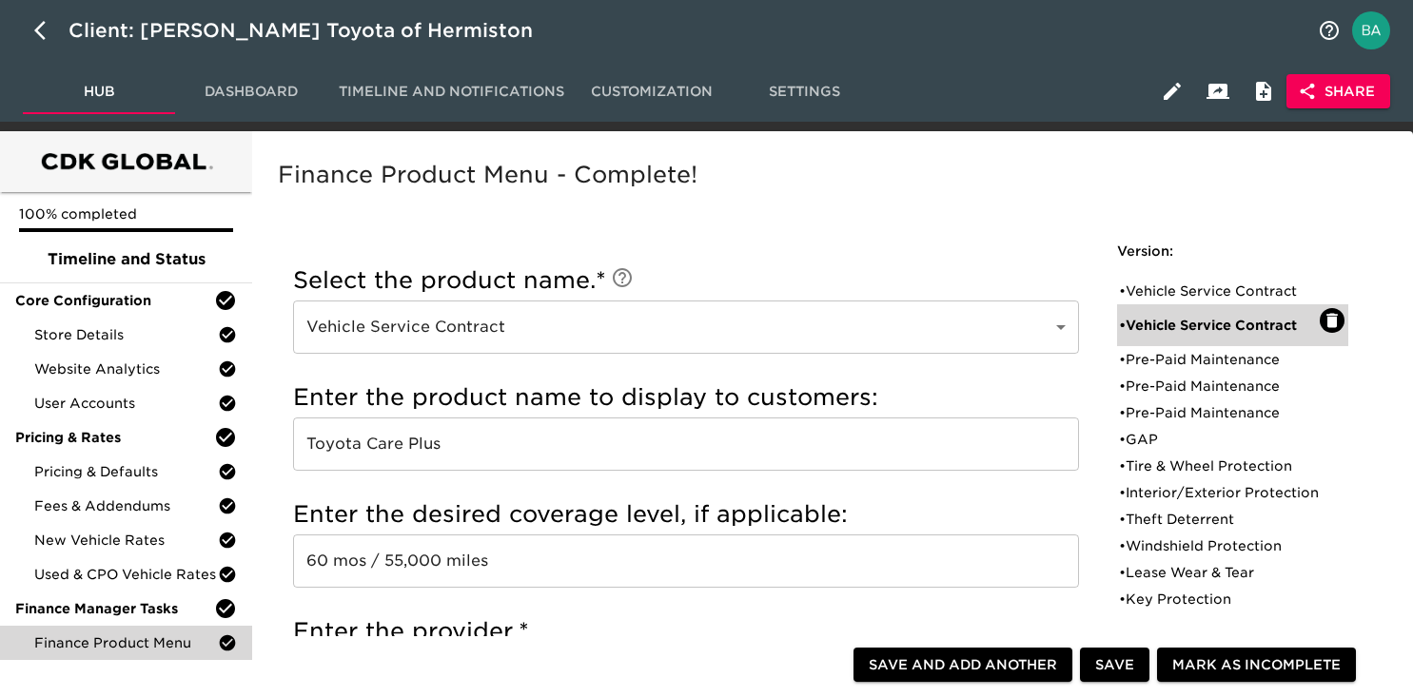
checkbox input "false"
checkbox input "true"
checkbox input "false"
type input "18916"
type input "2500"
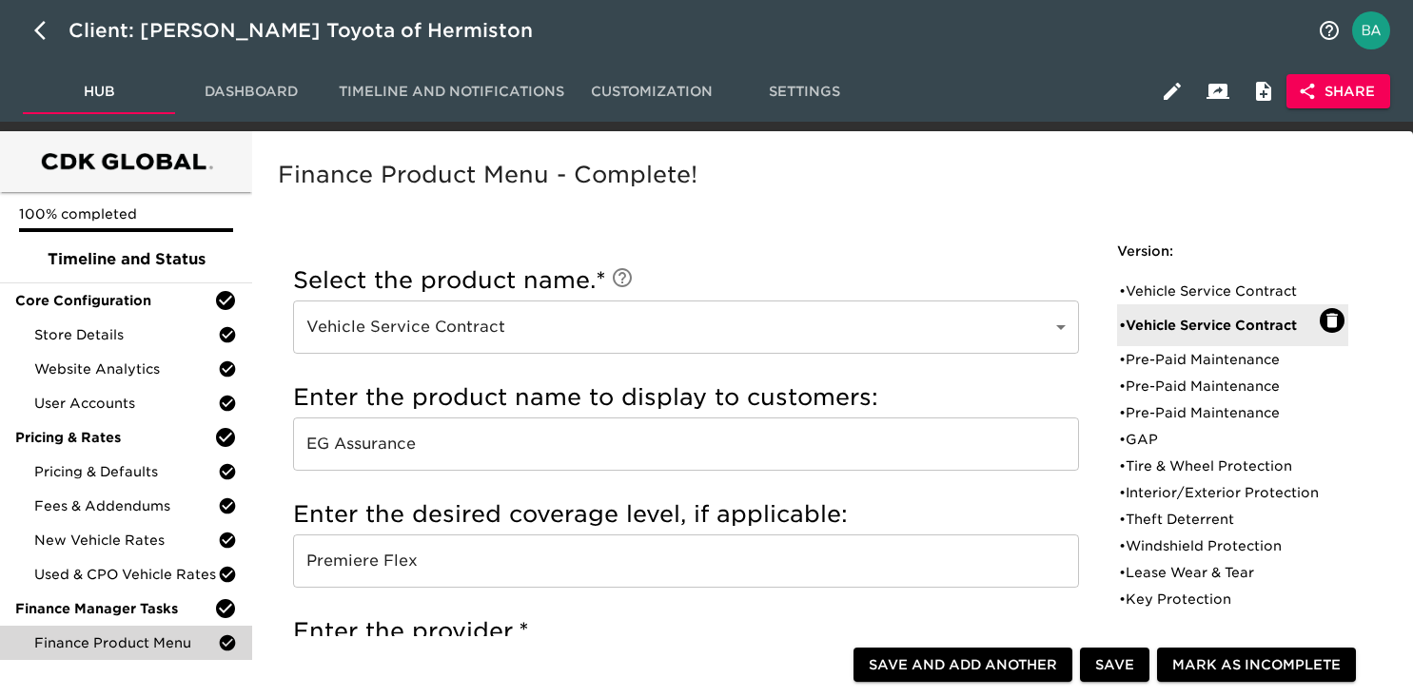
click at [1194, 274] on ul "• Vehicle Service Contract • Vehicle Service Contract • Pre-Paid Maintenance • …" at bounding box center [1232, 445] width 231 height 350
click at [1180, 288] on div "• Vehicle Service Contract" at bounding box center [1219, 291] width 201 height 19
type input "Toyota Extra Care"
type input "Platinum"
type input "Toyota Financial Services"
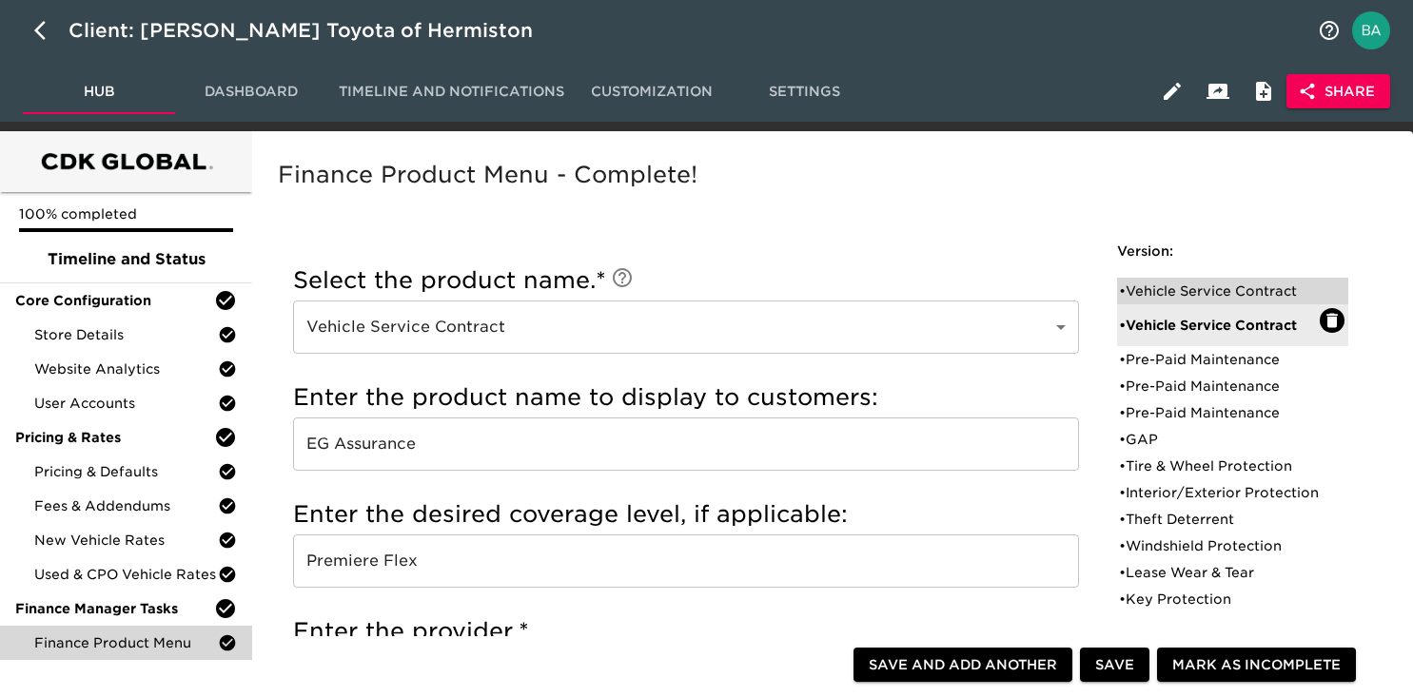
radio input "true"
checkbox input "true"
checkbox input "false"
checkbox input "true"
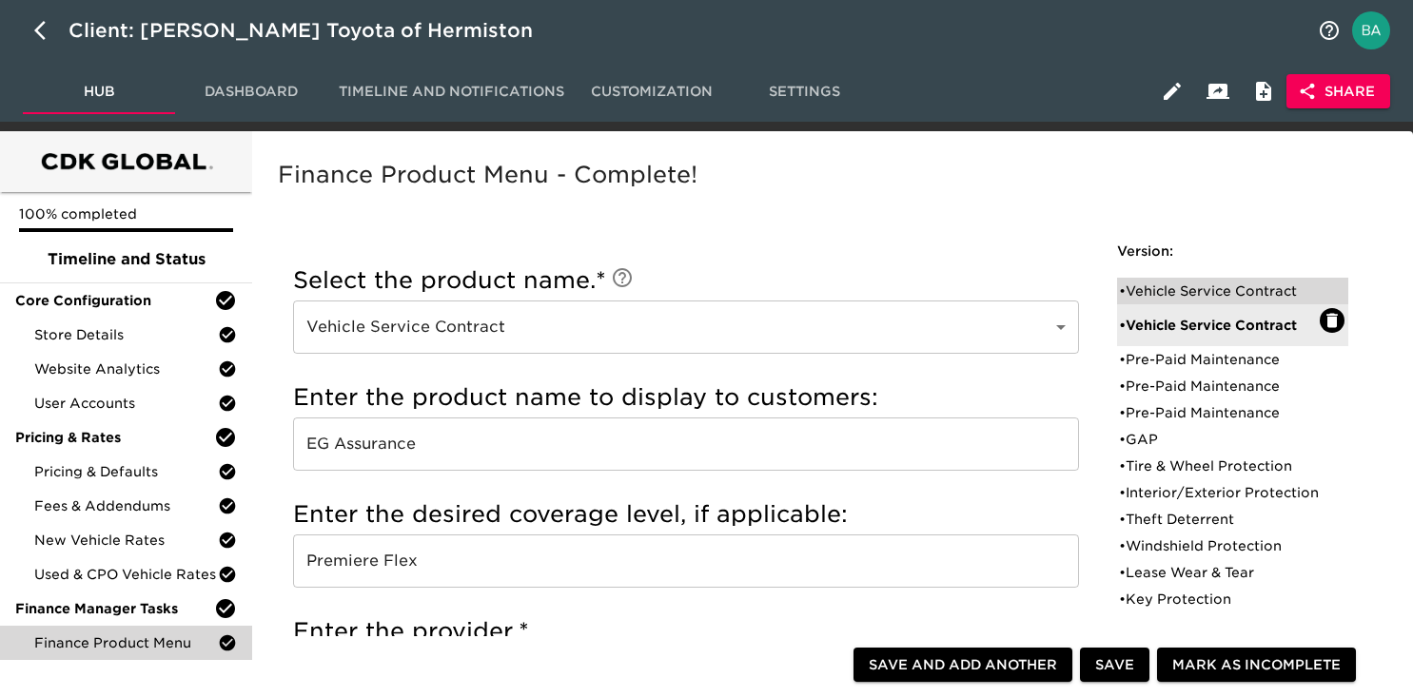
checkbox input "true"
radio input "true"
type input "36095"
radio input "true"
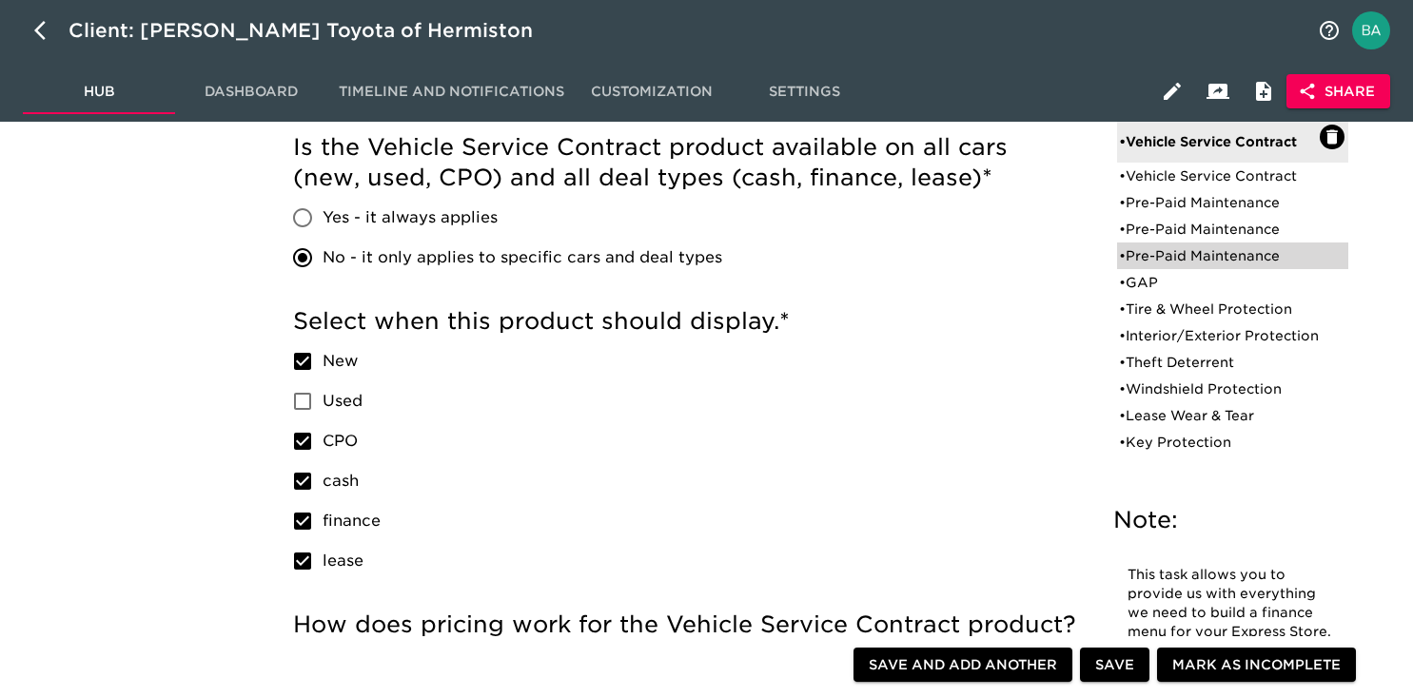
scroll to position [788, 0]
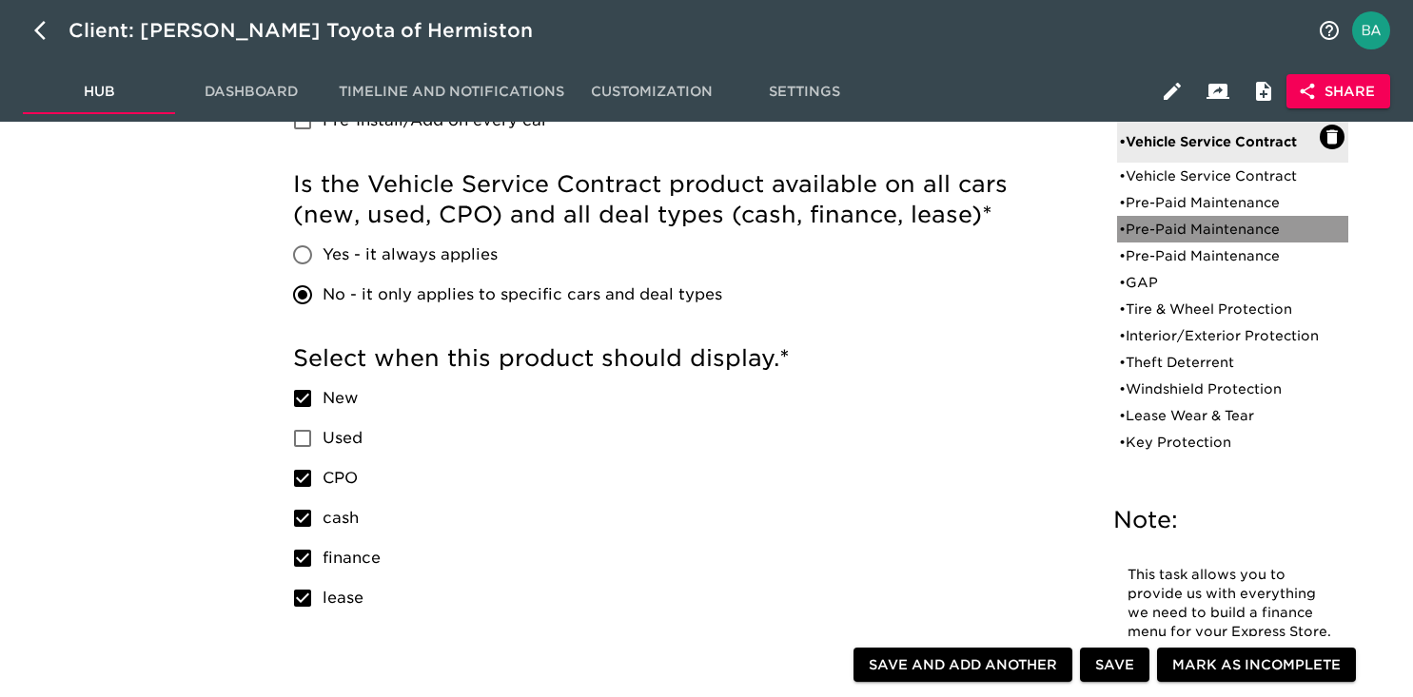
click at [1208, 216] on div "• Pre-Paid Maintenance" at bounding box center [1232, 229] width 231 height 27
type input "Pre-Paid Maintenance"
type input "Toyota Auto Care"
type input "48 mos / 55,000 miles"
radio input "true"
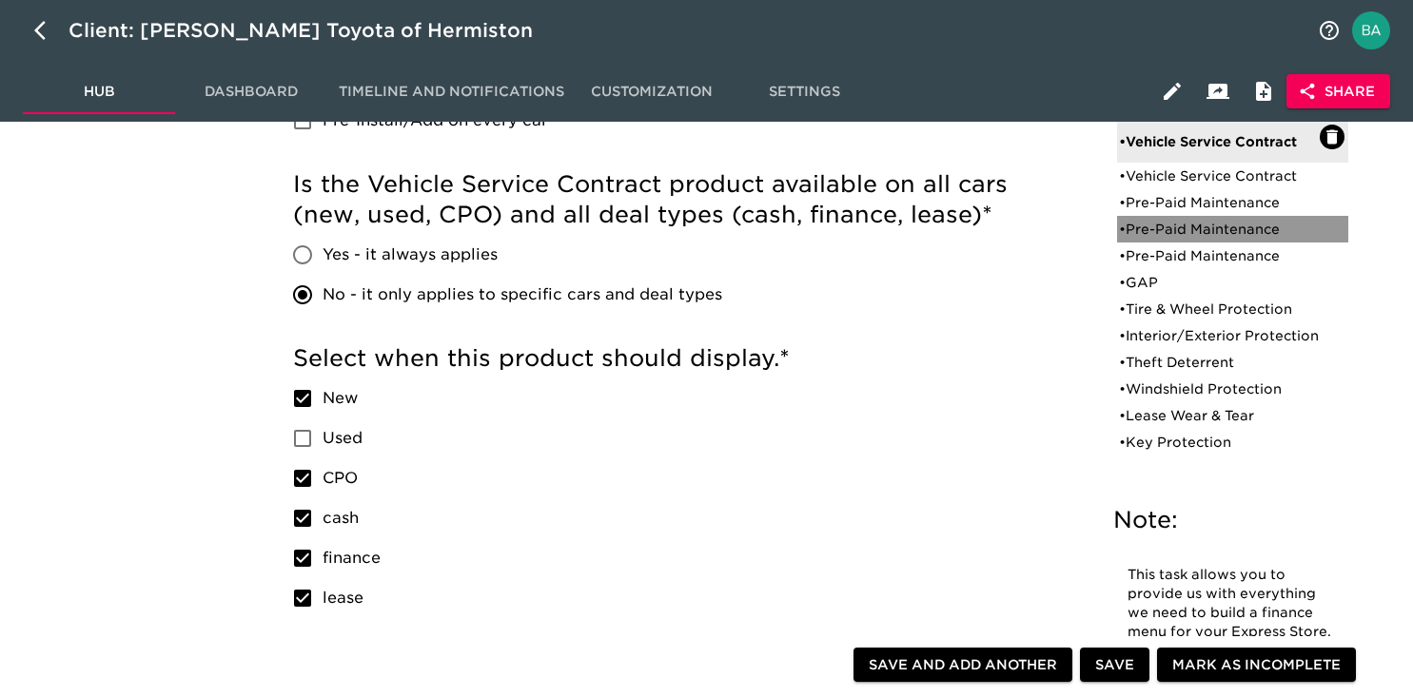
checkbox input "false"
checkbox input "true"
checkbox input "false"
checkbox input "true"
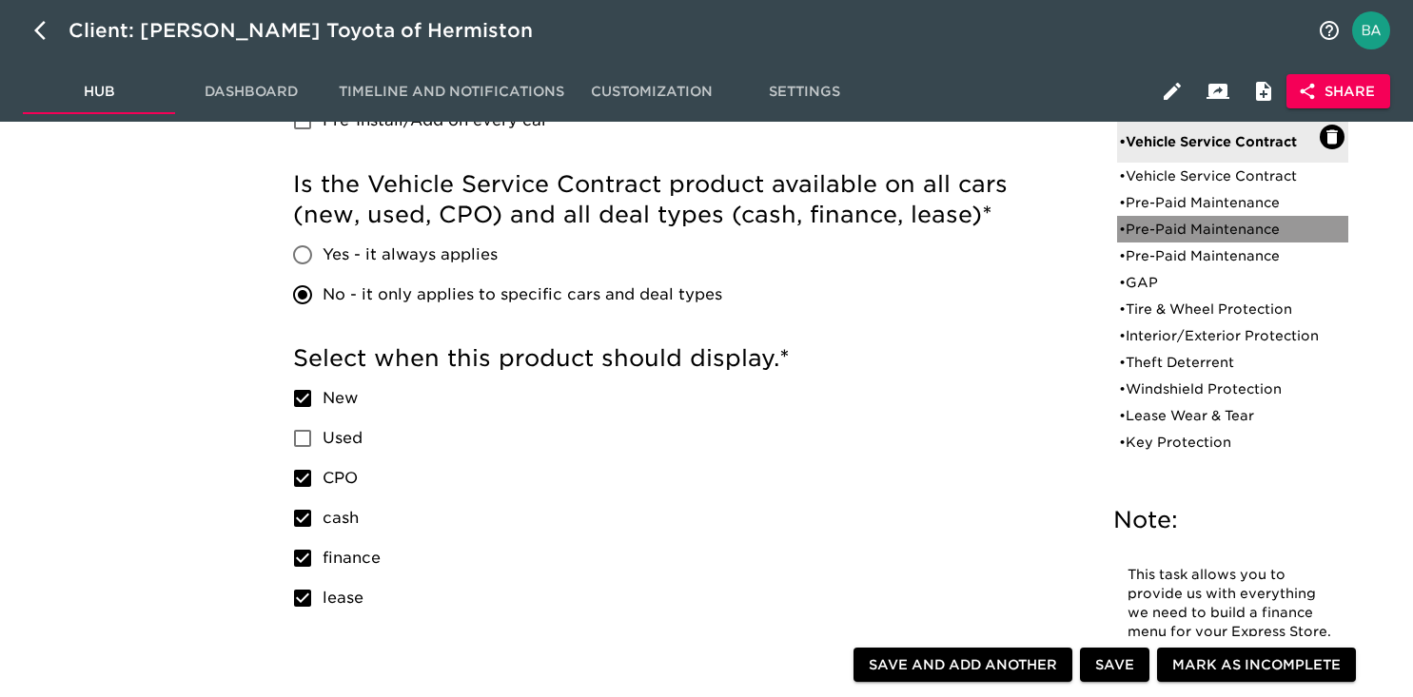
checkbox input "false"
radio input "true"
type input "250"
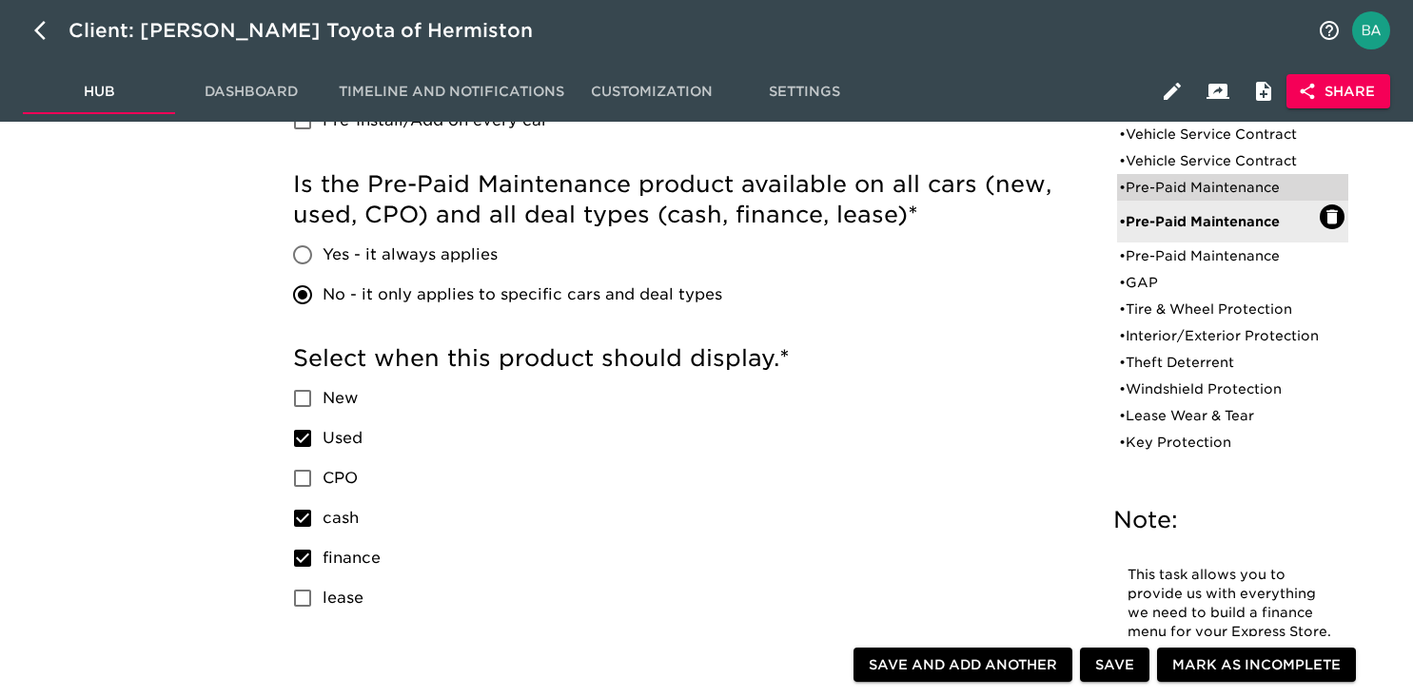
click at [1211, 183] on div "• Pre-Paid Maintenance" at bounding box center [1219, 187] width 201 height 19
type input "Toyota Care Plus"
type input "60 mos / 55,000 miles"
checkbox input "true"
checkbox input "false"
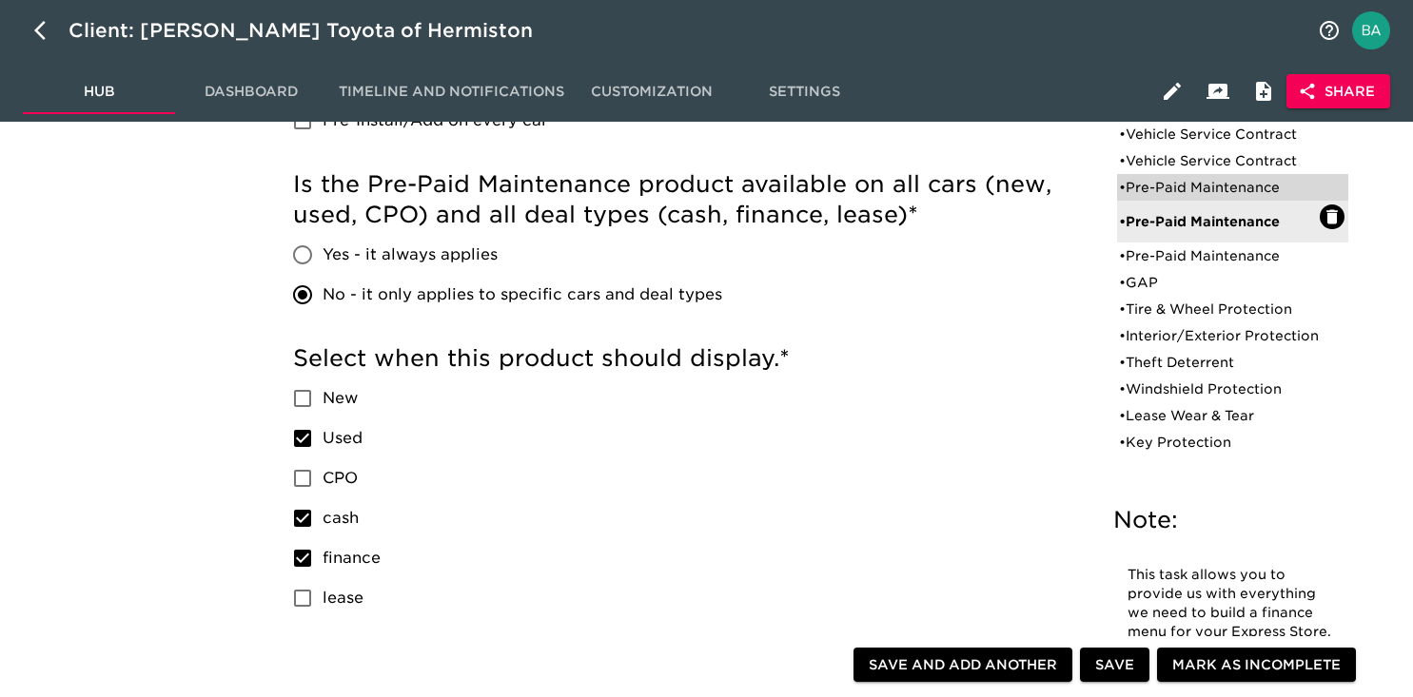
checkbox input "true"
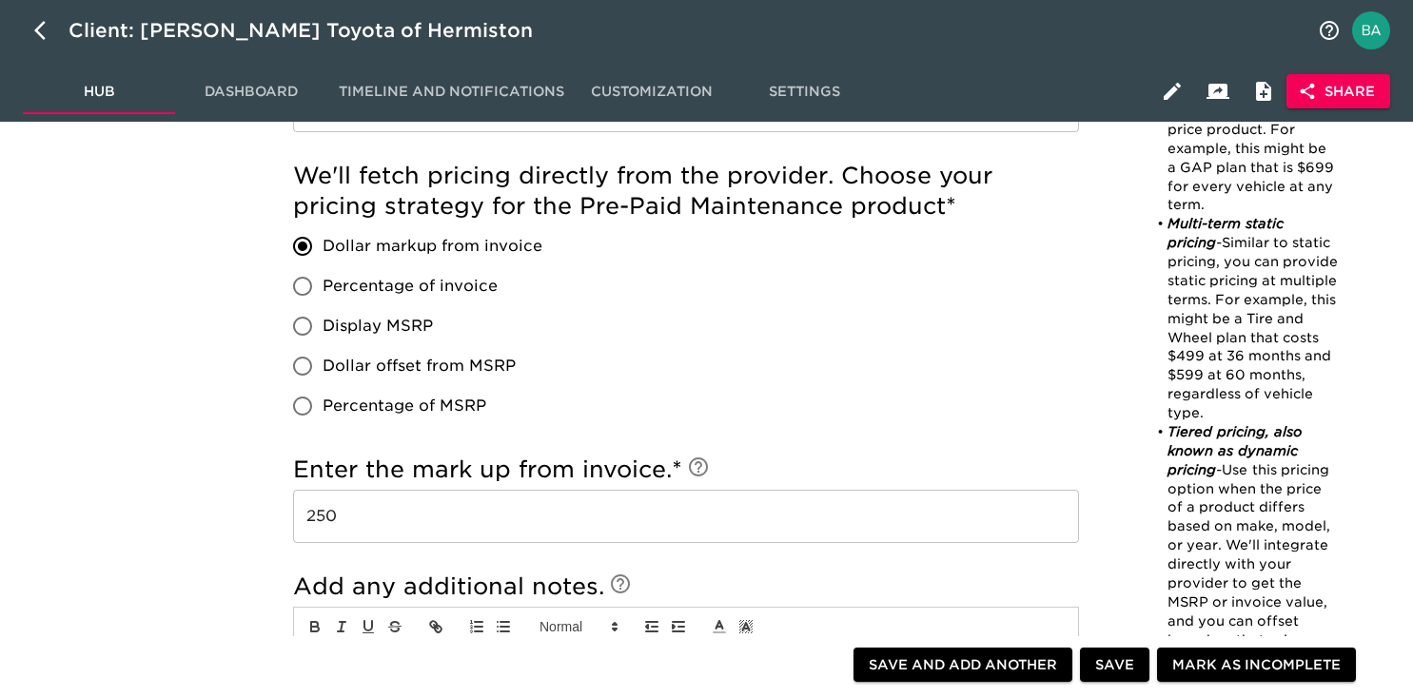
scroll to position [1709, 0]
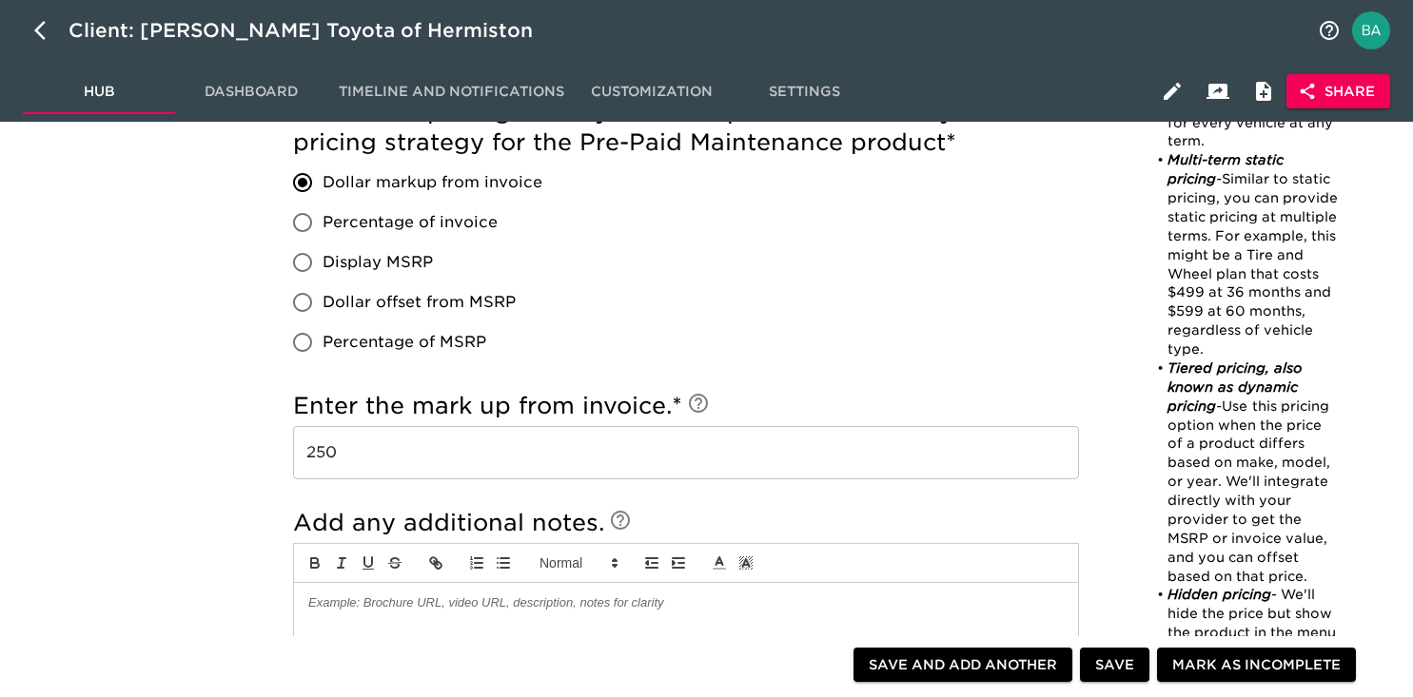
click at [325, 458] on input "250" at bounding box center [686, 452] width 786 height 53
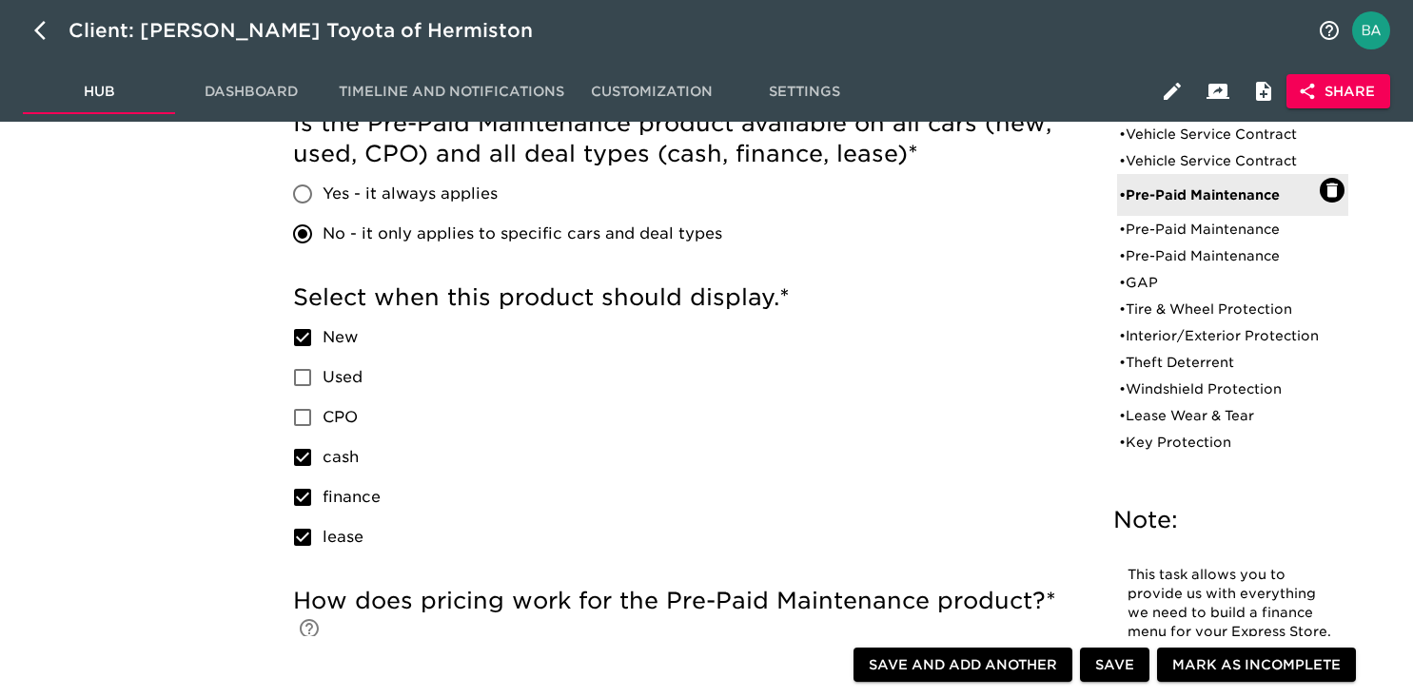
scroll to position [794, 0]
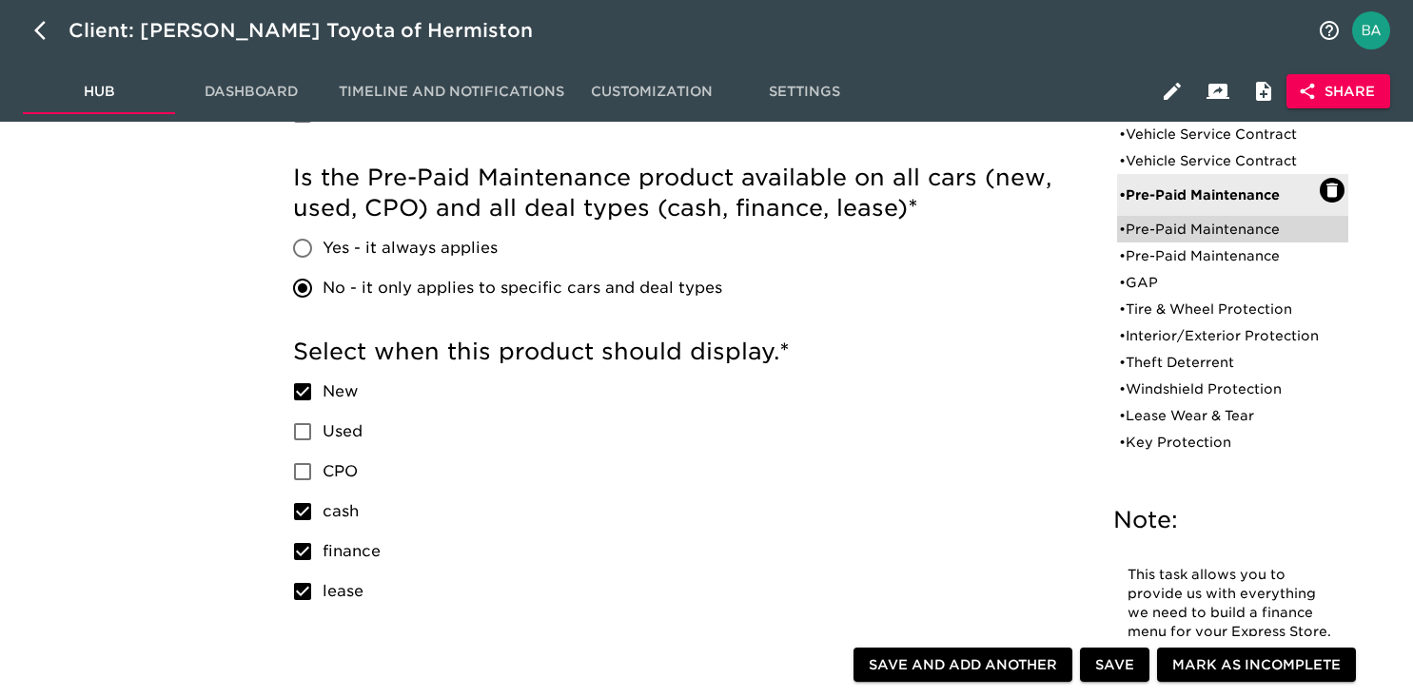
click at [1187, 239] on div "• Pre-Paid Maintenance" at bounding box center [1232, 229] width 231 height 27
type input "Toyota Auto Care"
type input "48 mos / 55,000 miles"
checkbox input "false"
checkbox input "true"
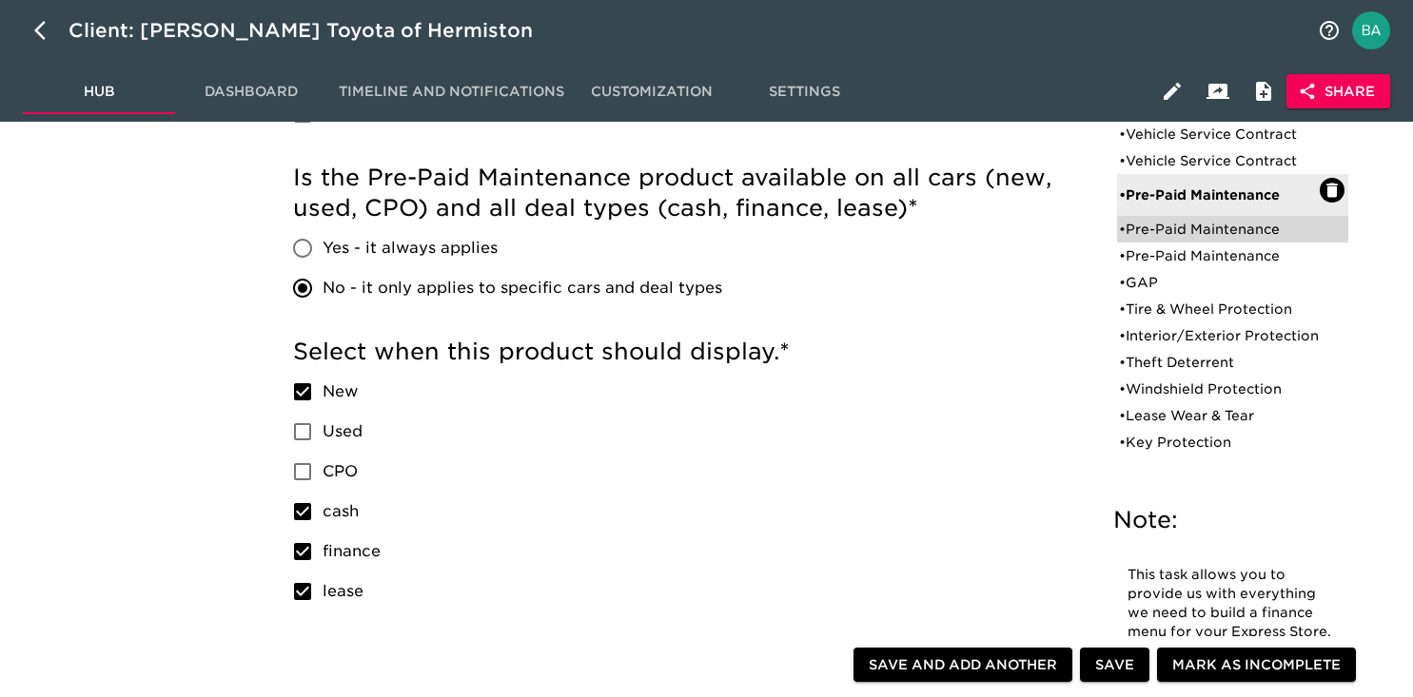
checkbox input "false"
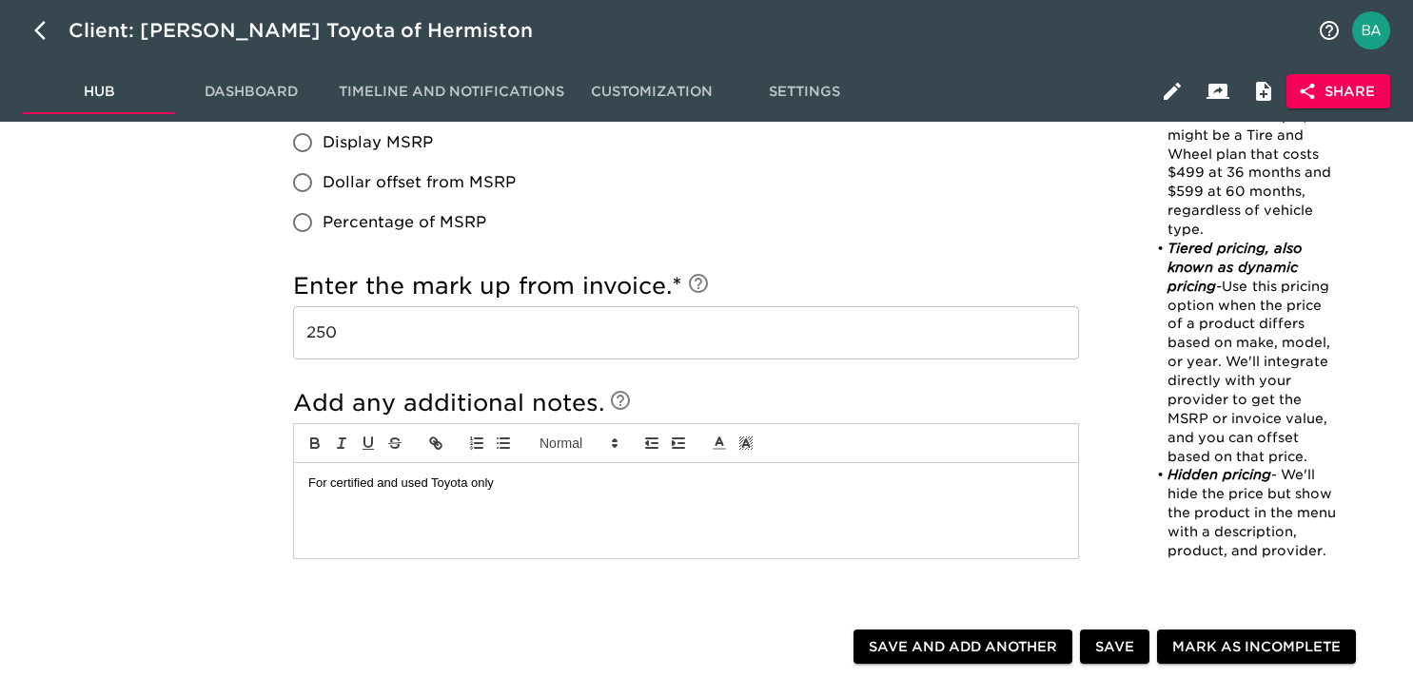
scroll to position [1871, 0]
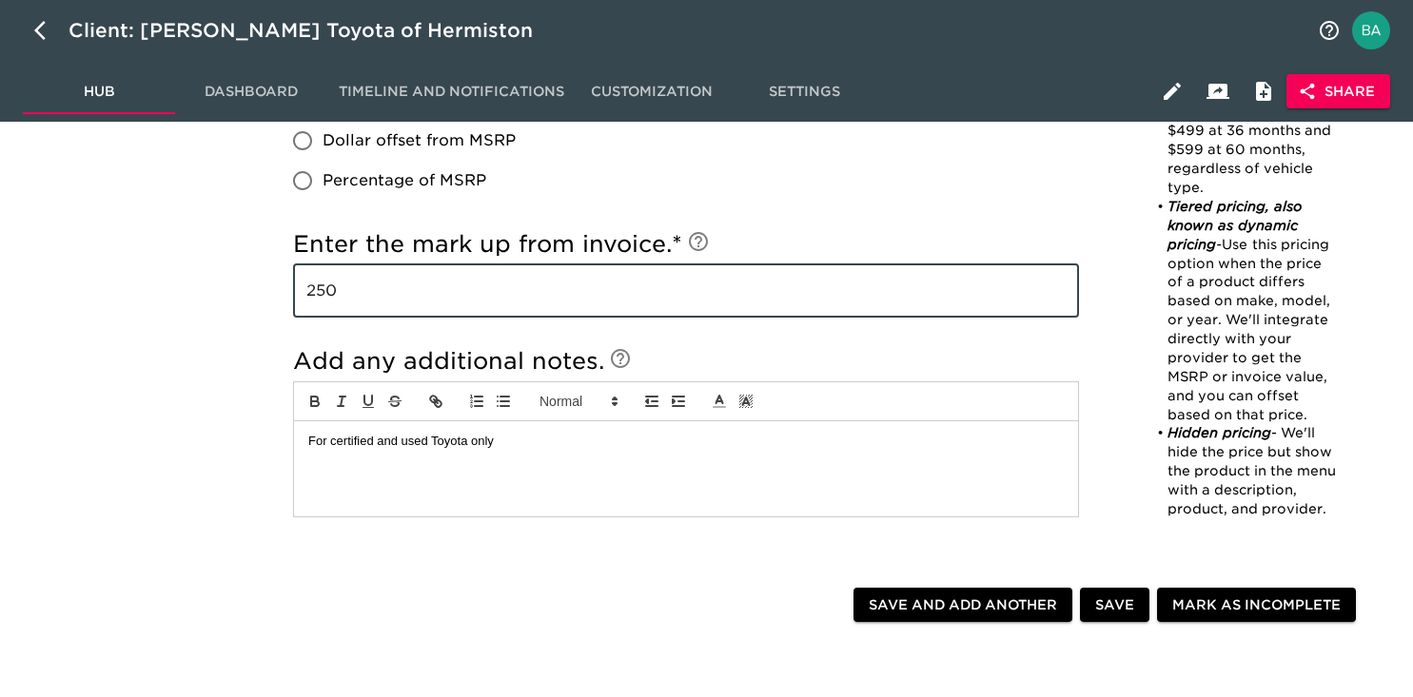
click at [323, 289] on input "250" at bounding box center [686, 291] width 786 height 53
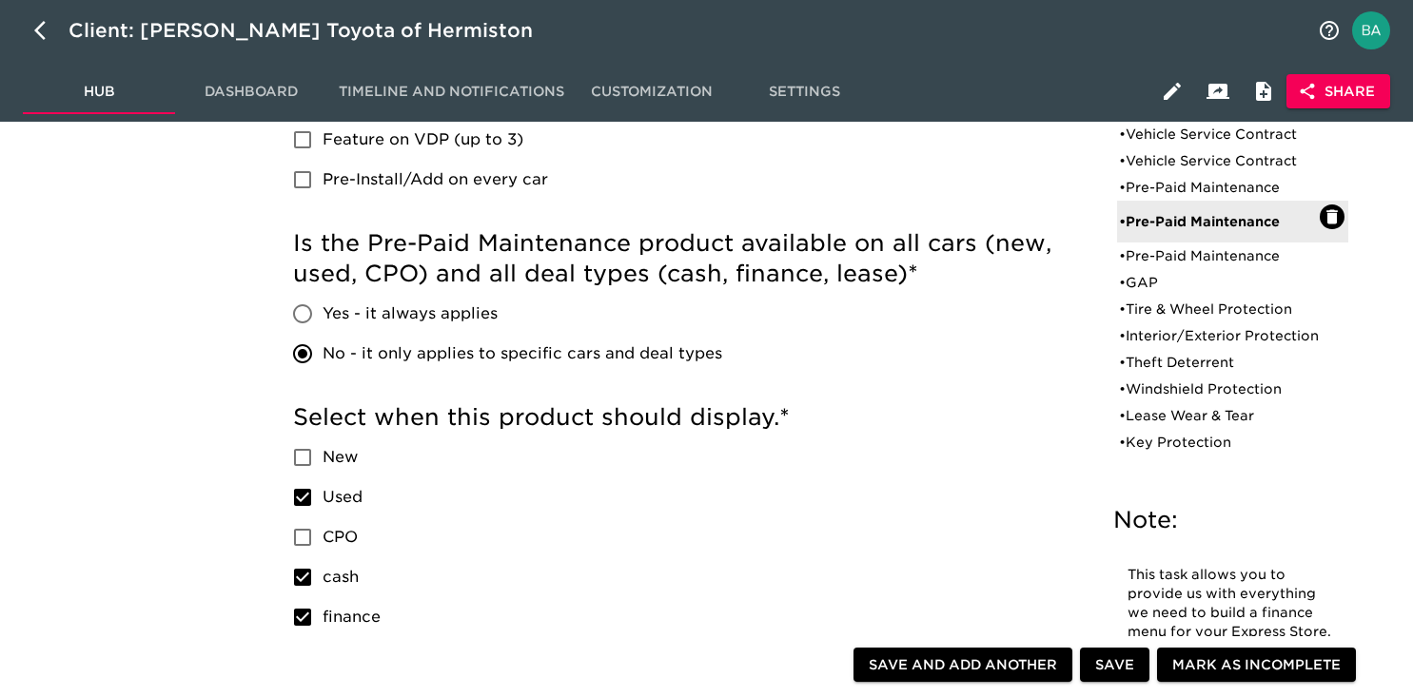
scroll to position [753, 0]
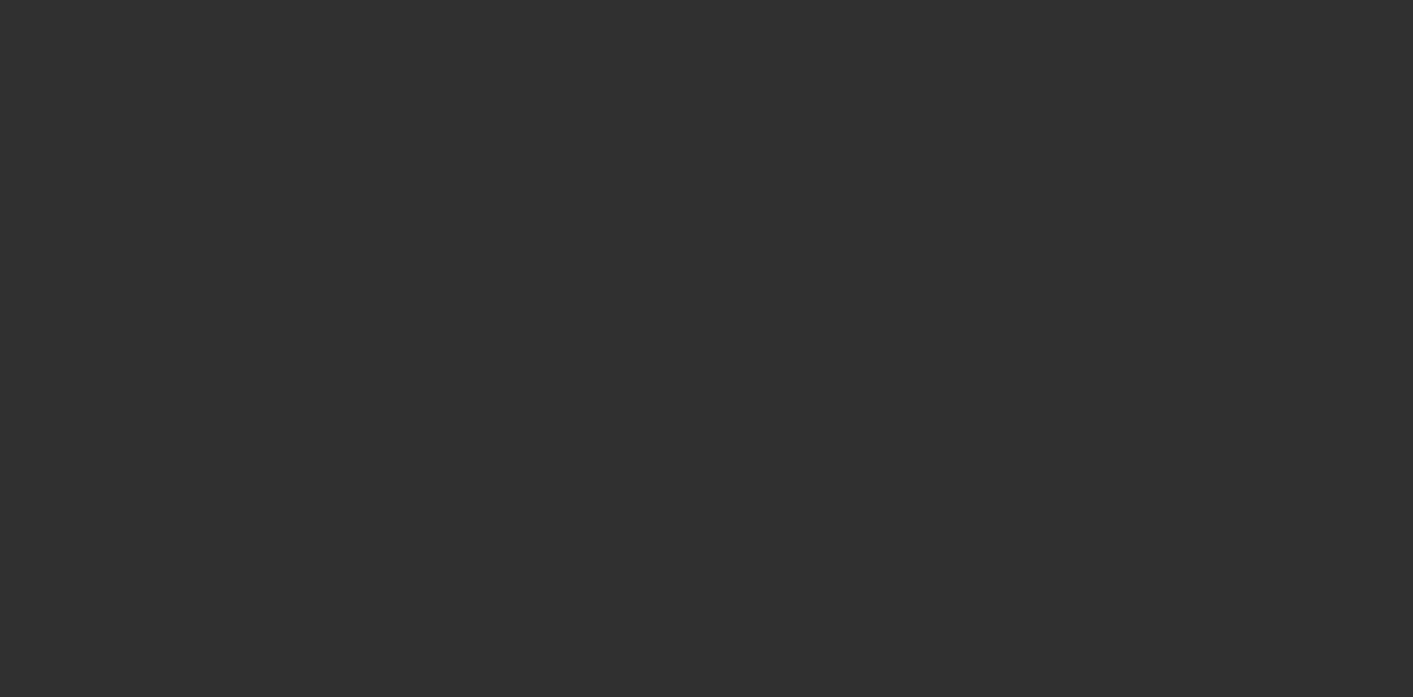
select select "10"
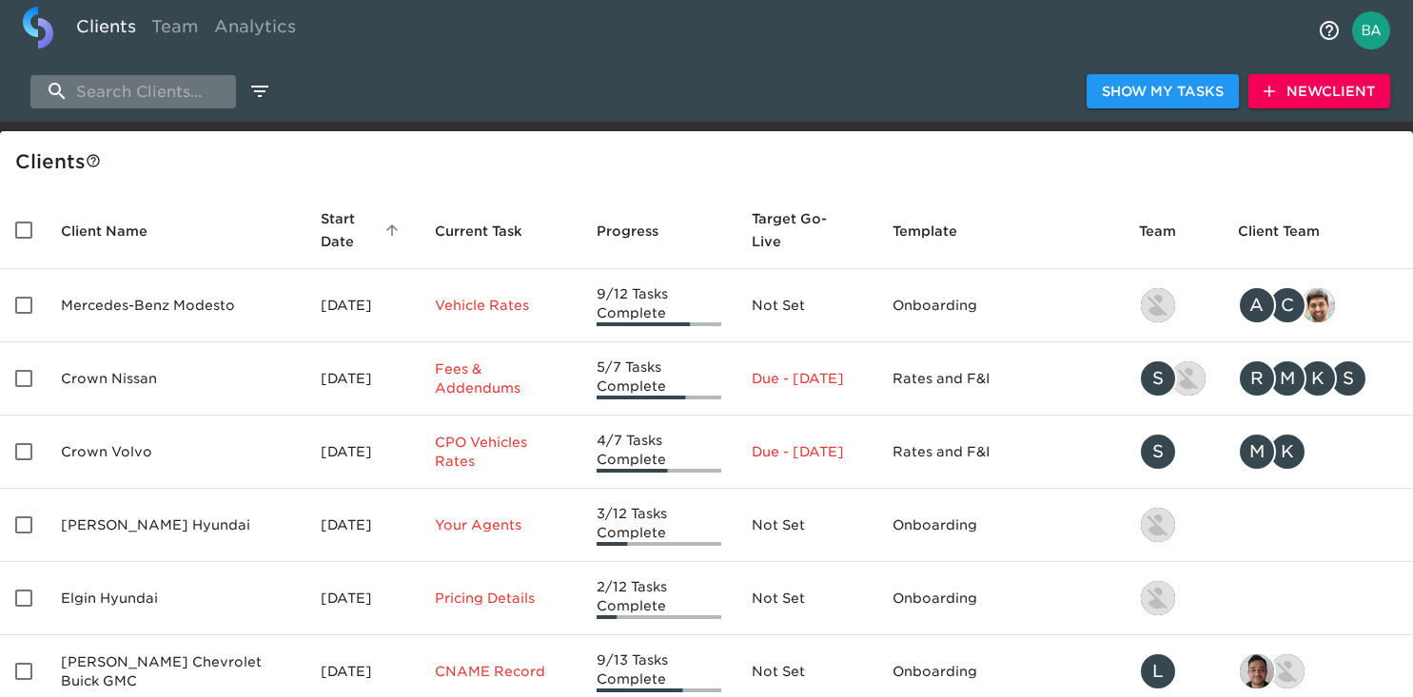
click at [188, 94] on input "search" at bounding box center [133, 91] width 206 height 33
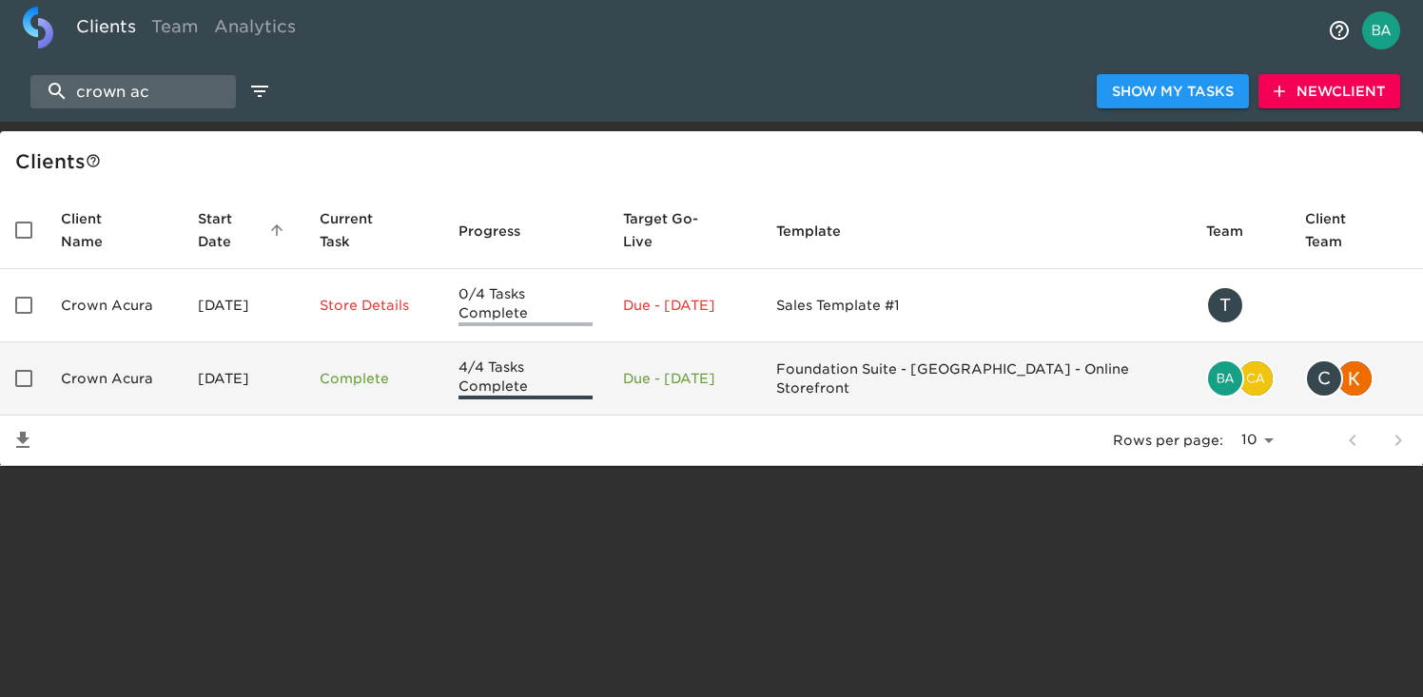
type input "crown ac"
click at [149, 347] on td "Crown Acura" at bounding box center [114, 379] width 137 height 73
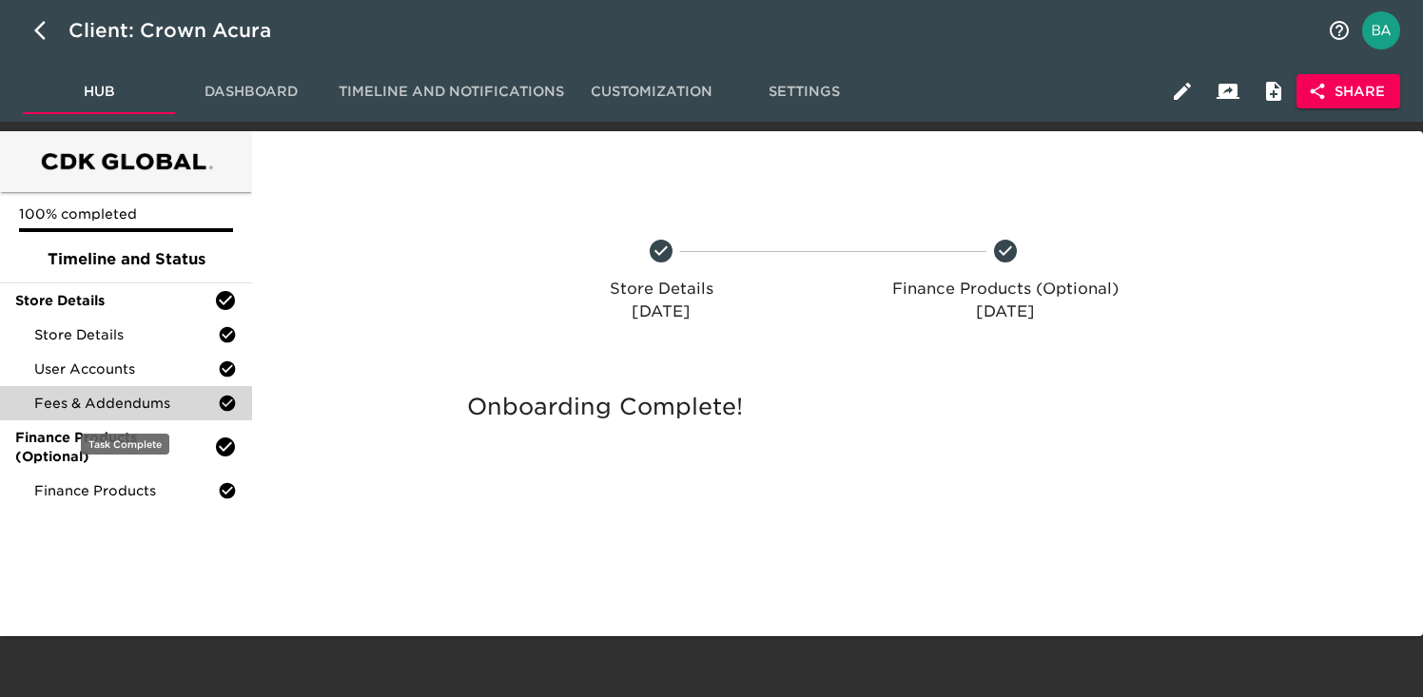
click at [84, 402] on span "Fees & Addendums" at bounding box center [126, 403] width 184 height 19
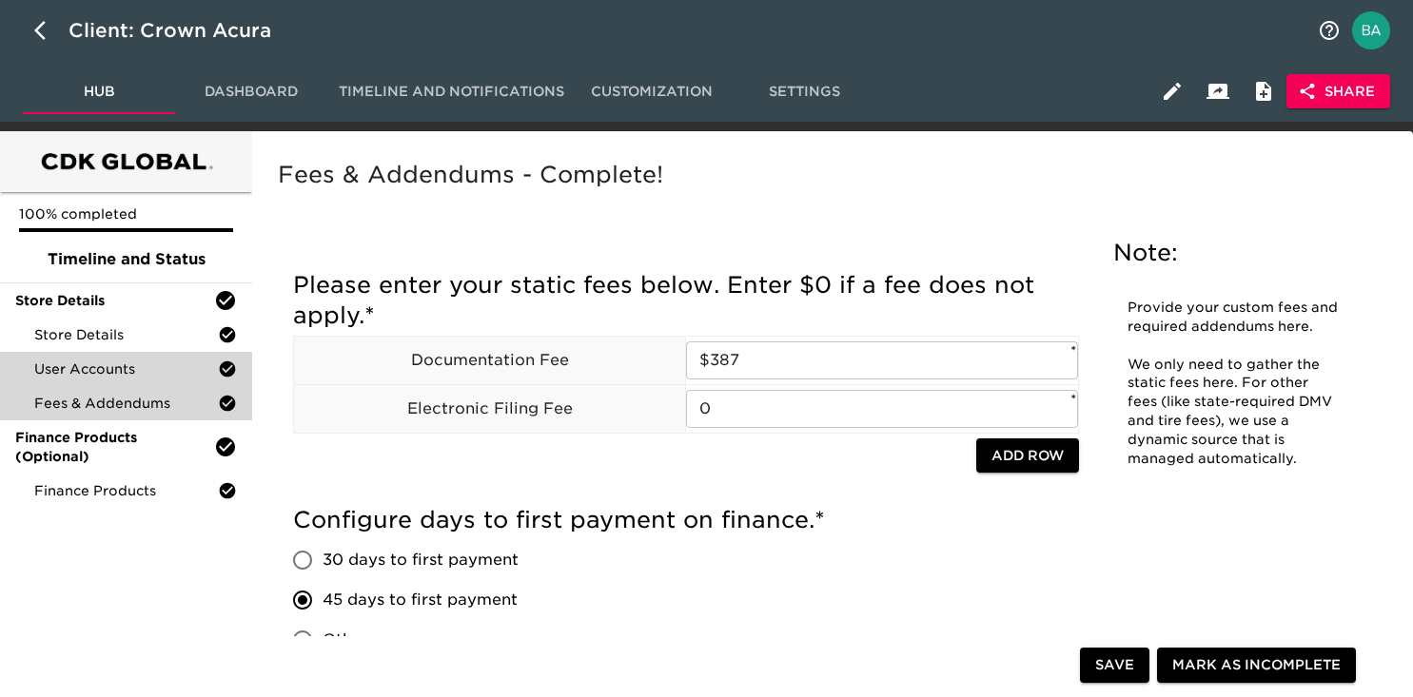
click at [99, 363] on span "User Accounts" at bounding box center [126, 369] width 184 height 19
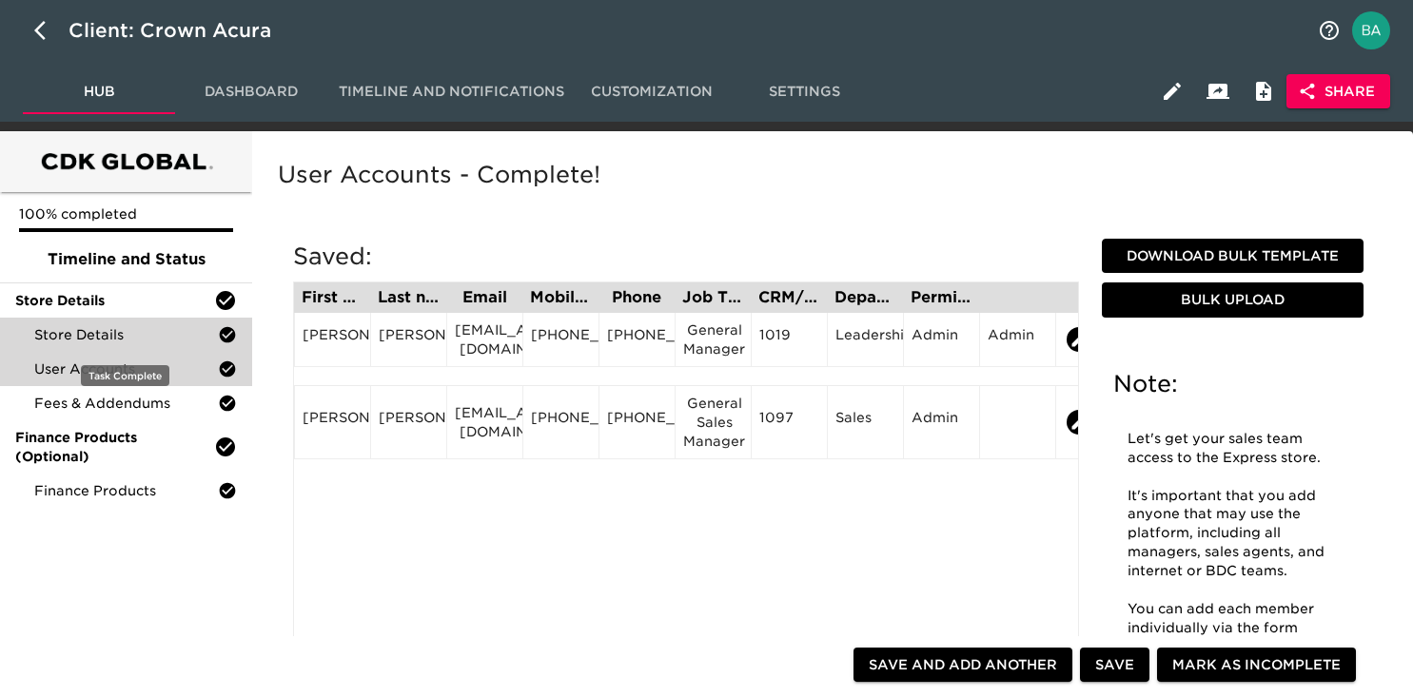
click at [93, 334] on span "Store Details" at bounding box center [126, 334] width 184 height 19
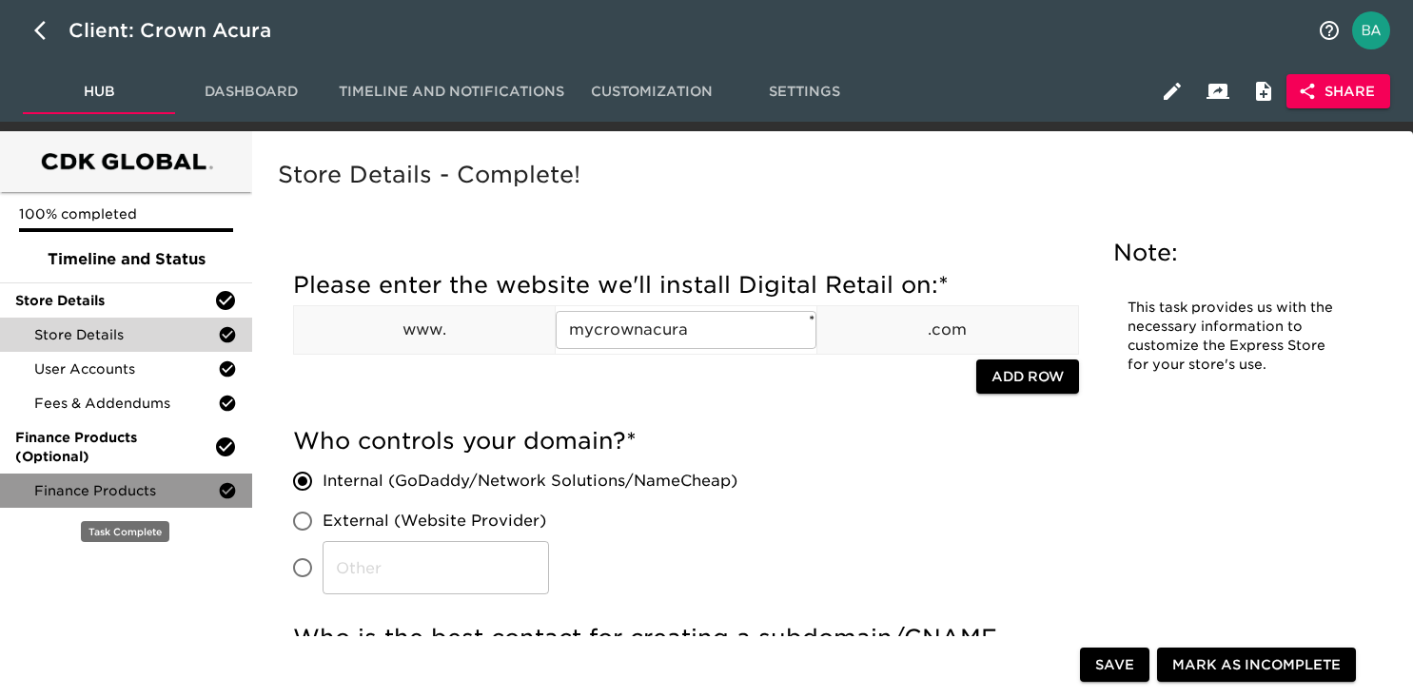
click at [102, 493] on span "Finance Products" at bounding box center [126, 490] width 184 height 19
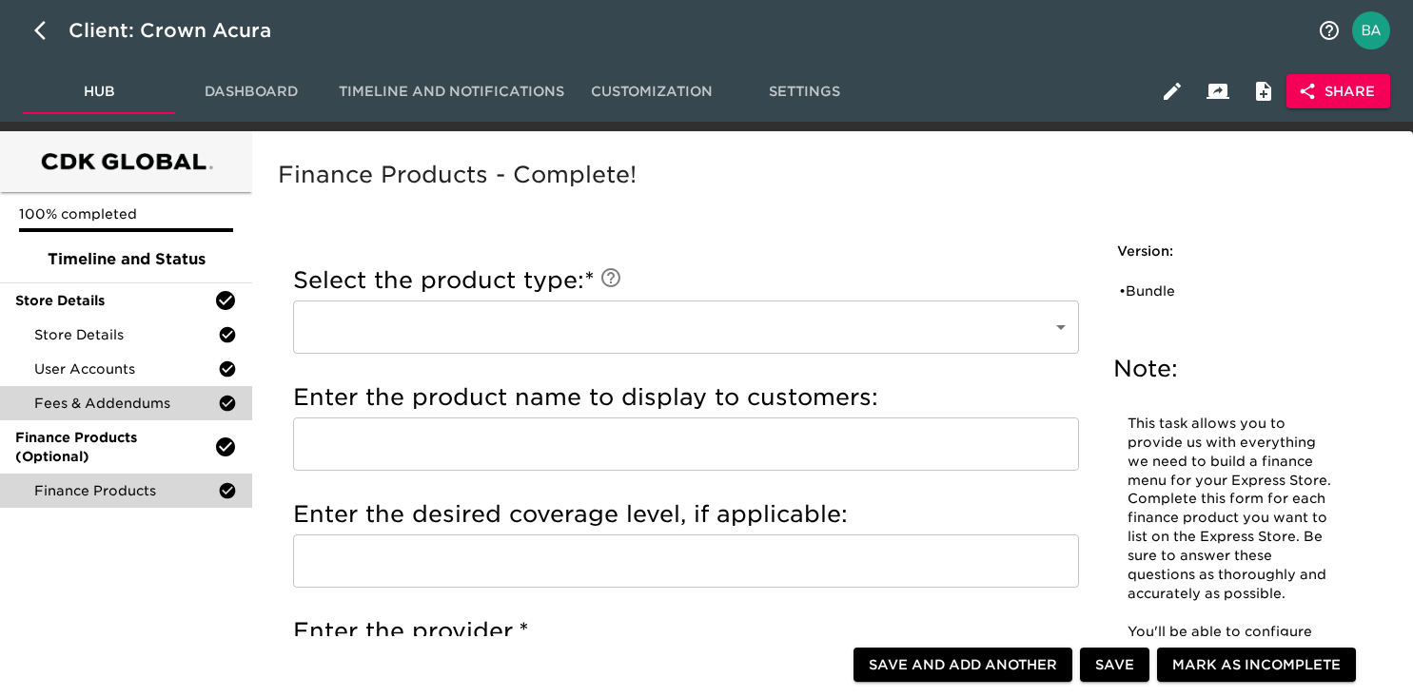
click at [63, 402] on span "Fees & Addendums" at bounding box center [126, 403] width 184 height 19
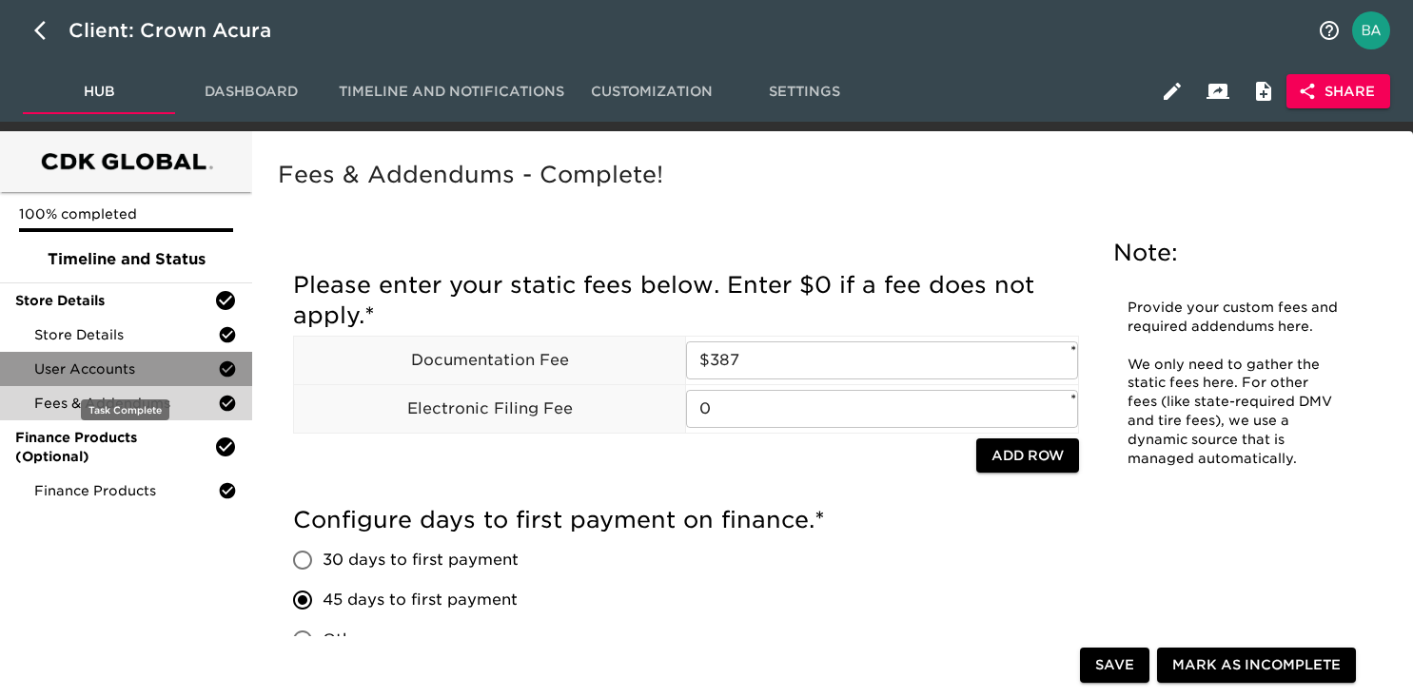
click at [76, 359] on div "User Accounts" at bounding box center [126, 369] width 252 height 34
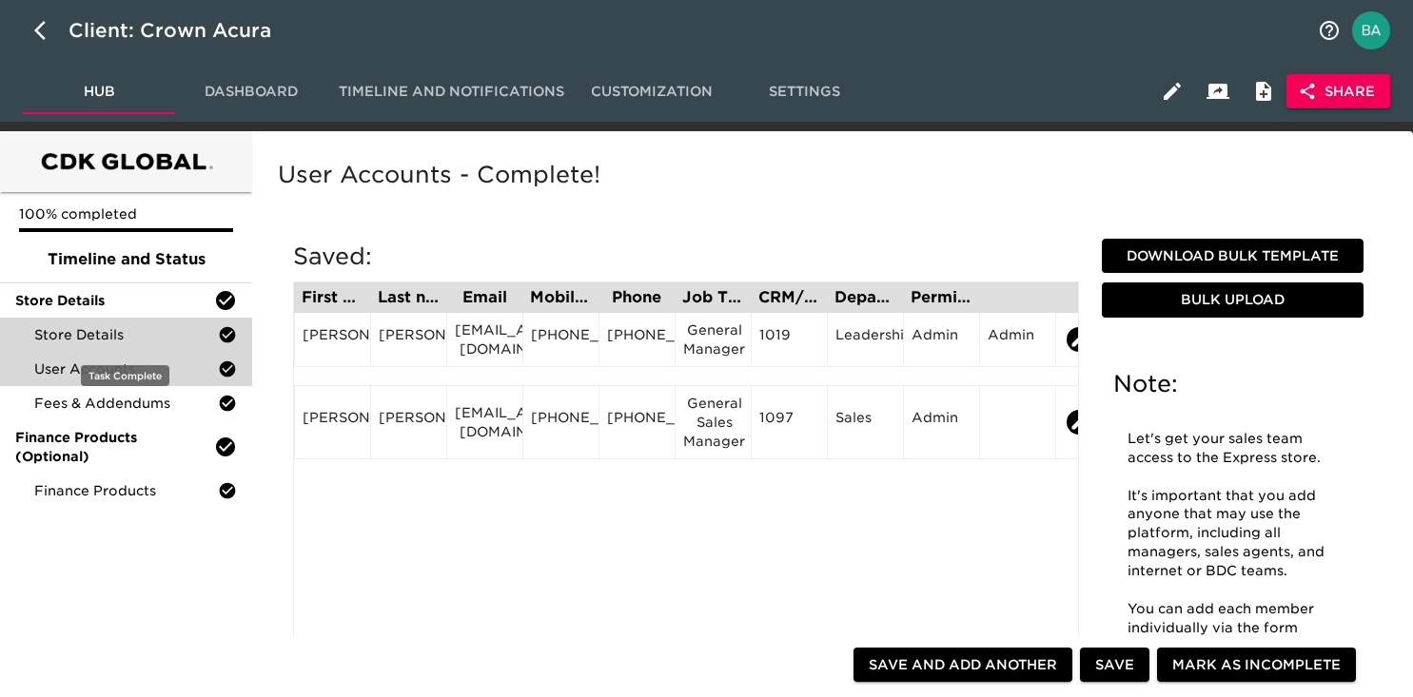
click at [71, 337] on span "Store Details" at bounding box center [126, 334] width 184 height 19
